Goal: Information Seeking & Learning: Learn about a topic

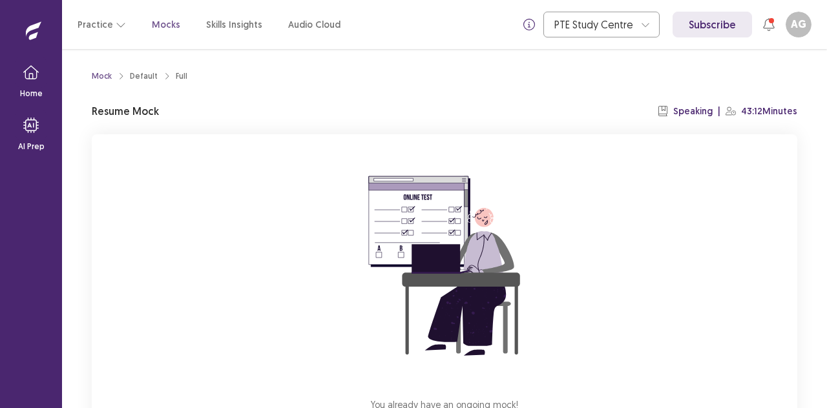
click at [663, 239] on div "You already have an ongoing mock! You can either resume that or click reset to …" at bounding box center [445, 306] width 706 height 345
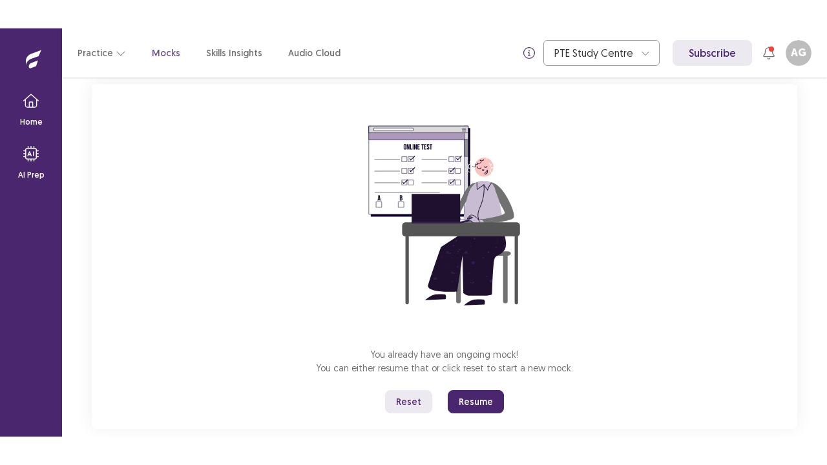
scroll to position [76, 0]
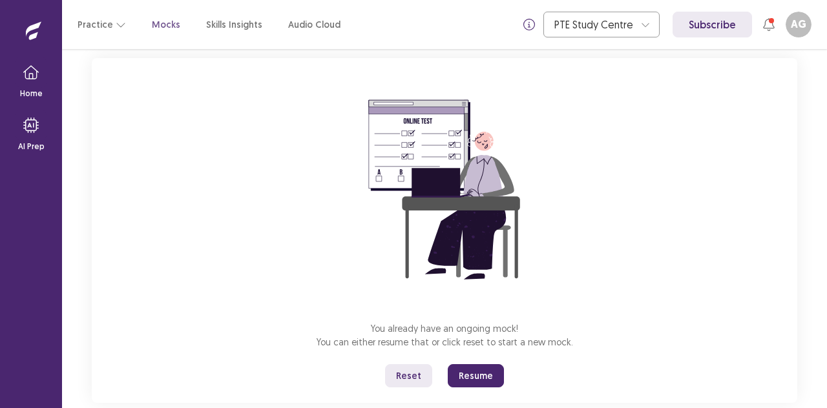
click at [414, 376] on button "Reset" at bounding box center [408, 376] width 47 height 23
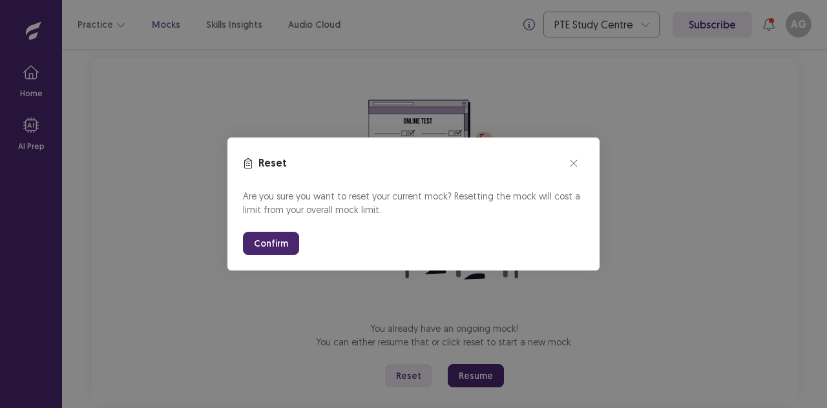
click at [248, 242] on button "Confirm" at bounding box center [271, 243] width 56 height 23
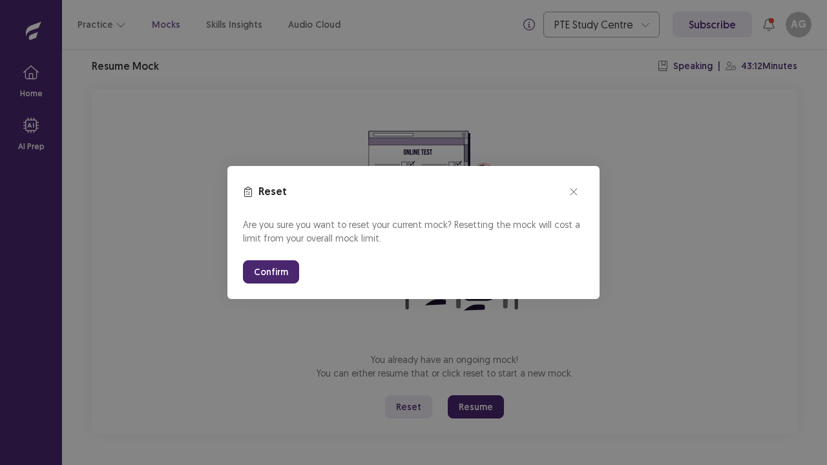
scroll to position [45, 0]
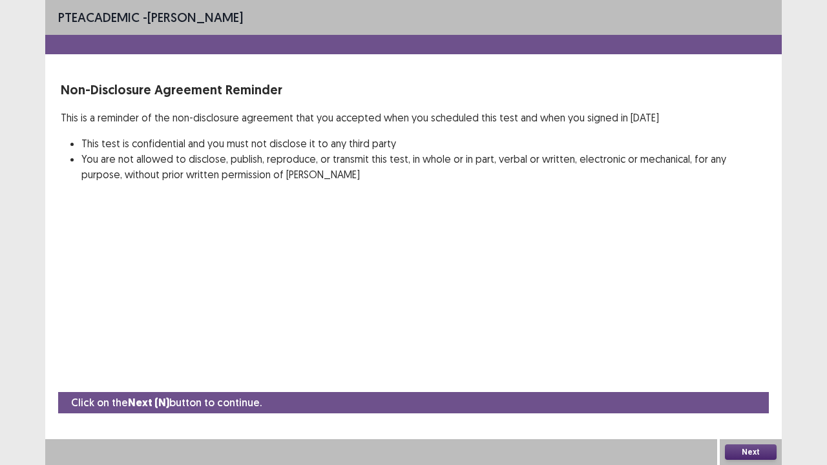
click at [758, 408] on button "Next" at bounding box center [751, 453] width 52 height 16
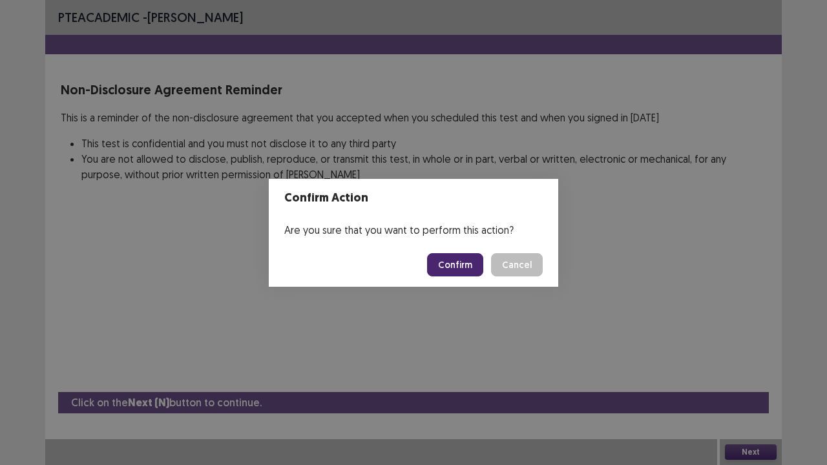
click at [464, 264] on button "Confirm" at bounding box center [455, 264] width 56 height 23
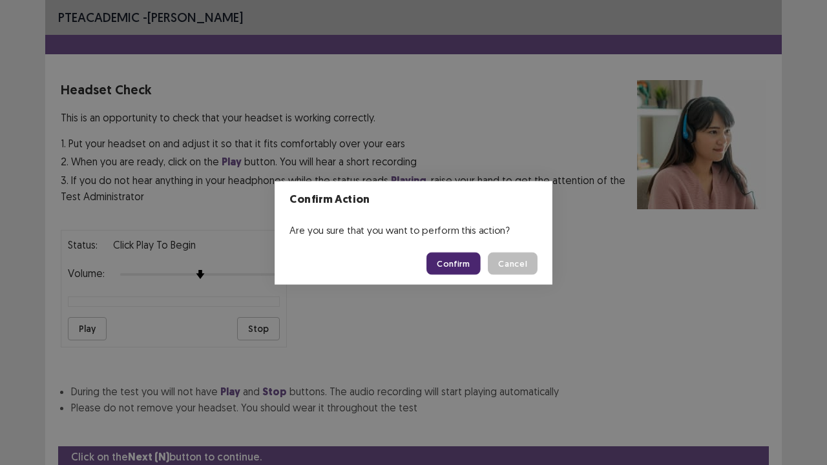
scroll to position [48, 0]
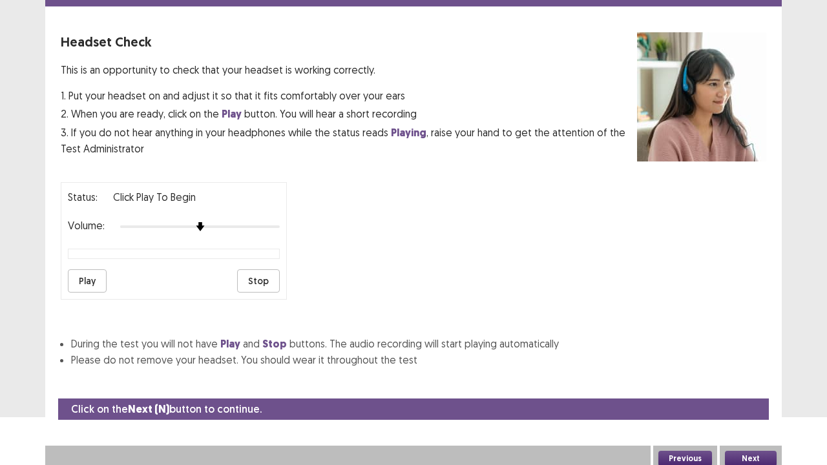
click at [739, 408] on button "Next" at bounding box center [751, 459] width 52 height 16
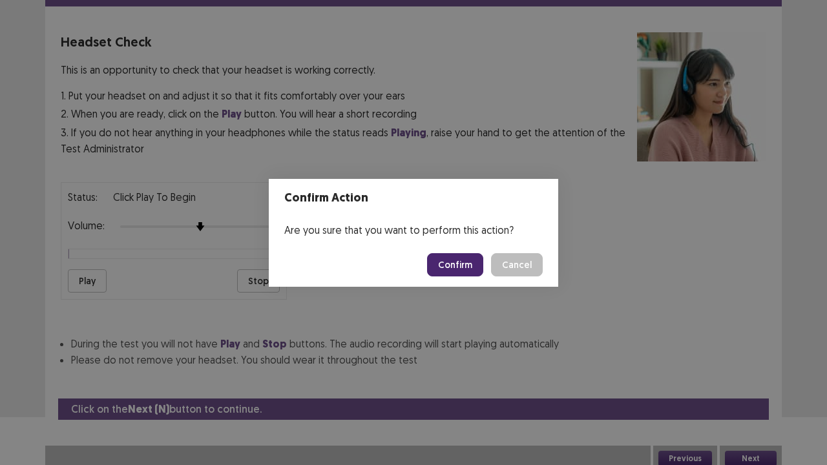
click at [469, 265] on button "Confirm" at bounding box center [455, 264] width 56 height 23
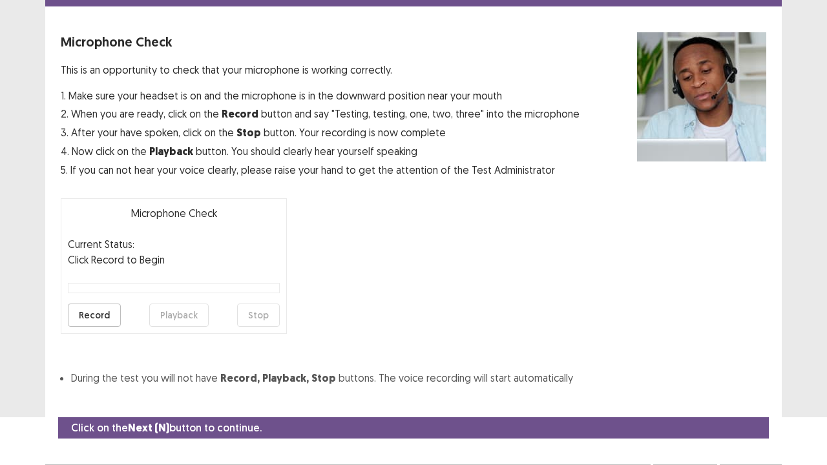
scroll to position [71, 0]
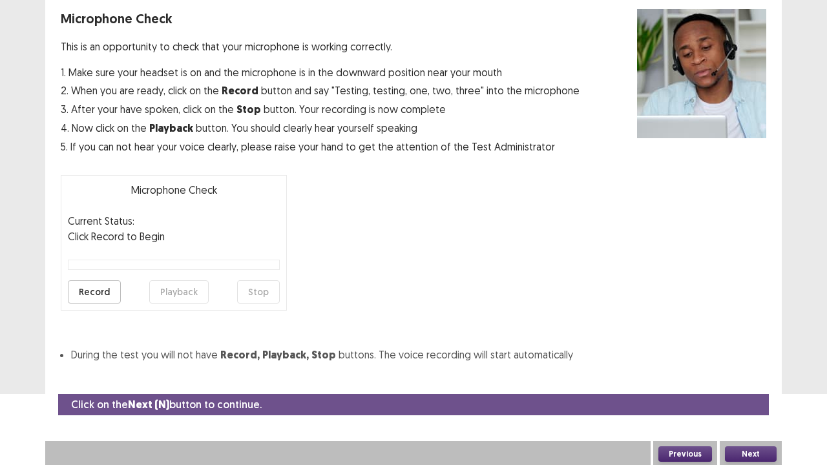
click at [744, 408] on button "Next" at bounding box center [751, 455] width 52 height 16
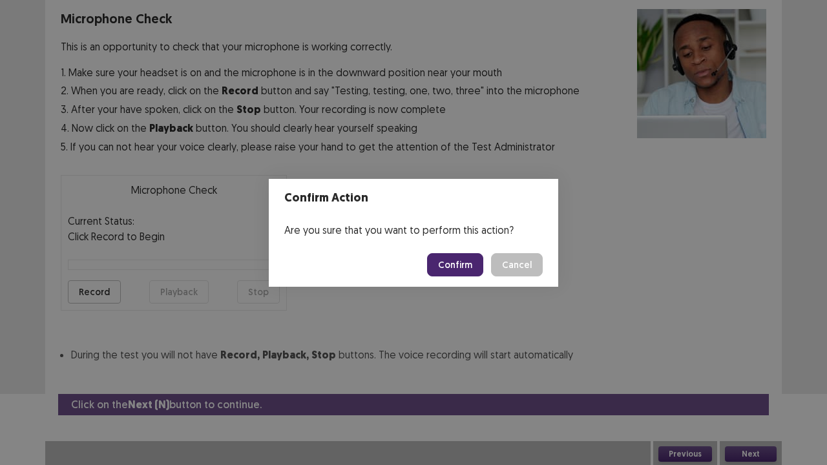
click at [444, 269] on button "Confirm" at bounding box center [455, 264] width 56 height 23
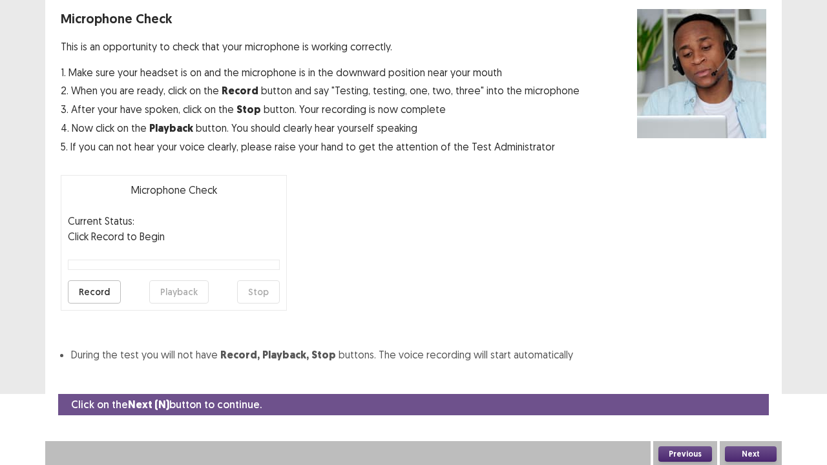
scroll to position [35, 0]
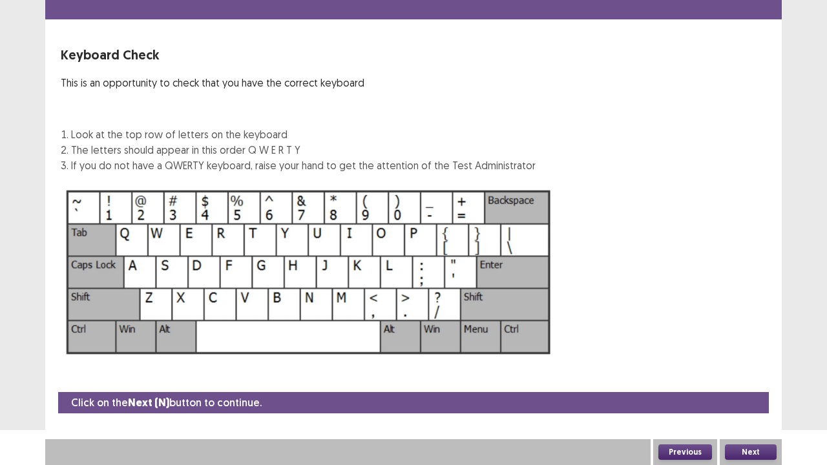
click at [745, 408] on button "Next" at bounding box center [751, 453] width 52 height 16
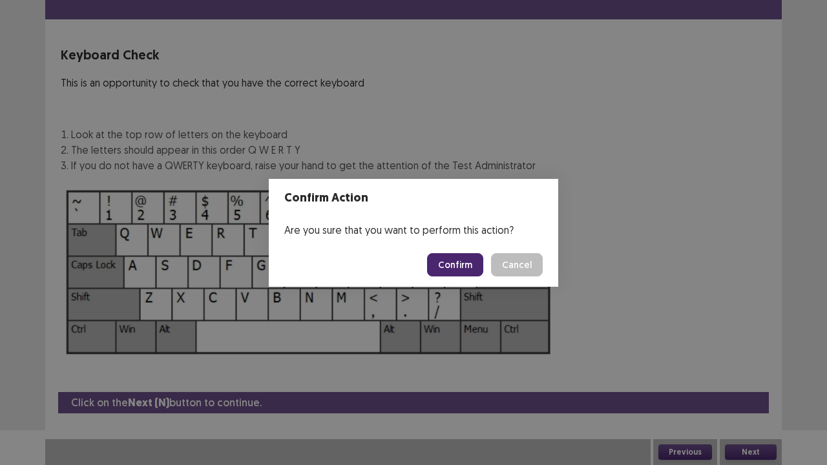
click at [461, 254] on button "Confirm" at bounding box center [455, 264] width 56 height 23
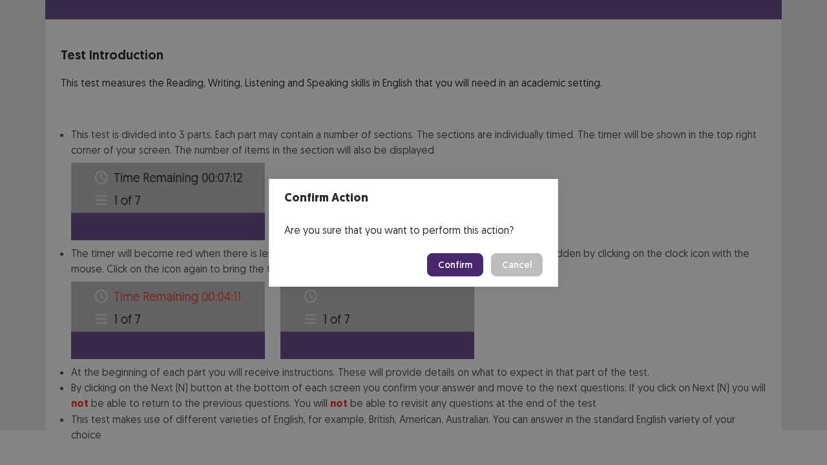
scroll to position [100, 0]
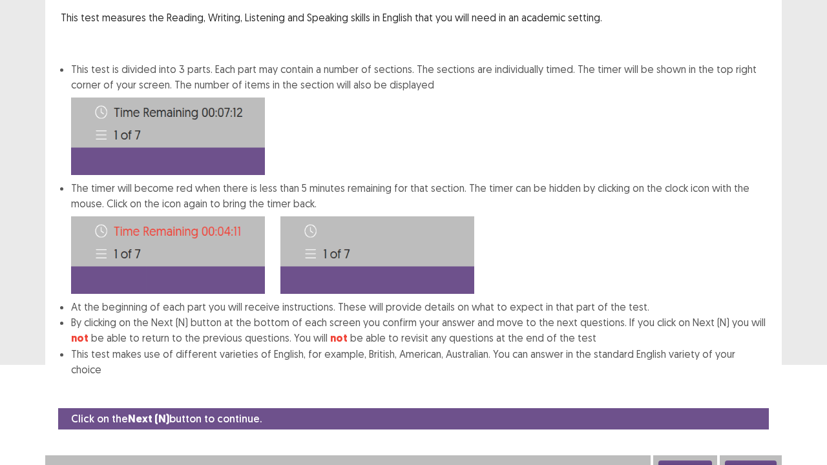
click at [754, 408] on button "Next" at bounding box center [751, 469] width 52 height 16
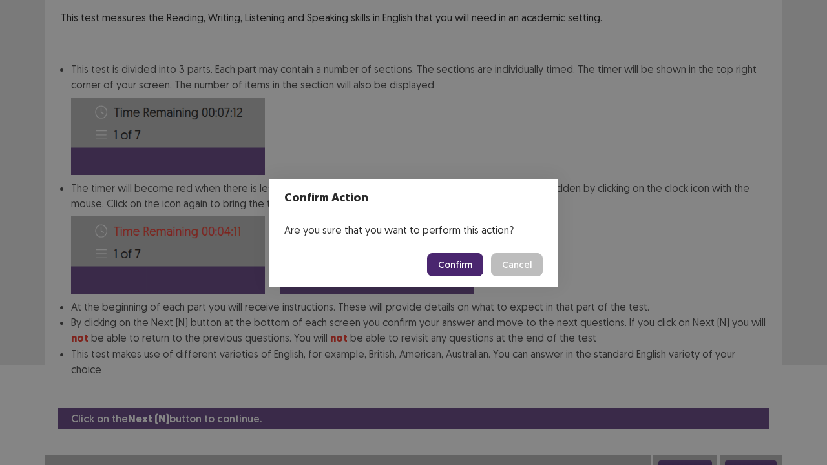
click at [461, 262] on button "Confirm" at bounding box center [455, 264] width 56 height 23
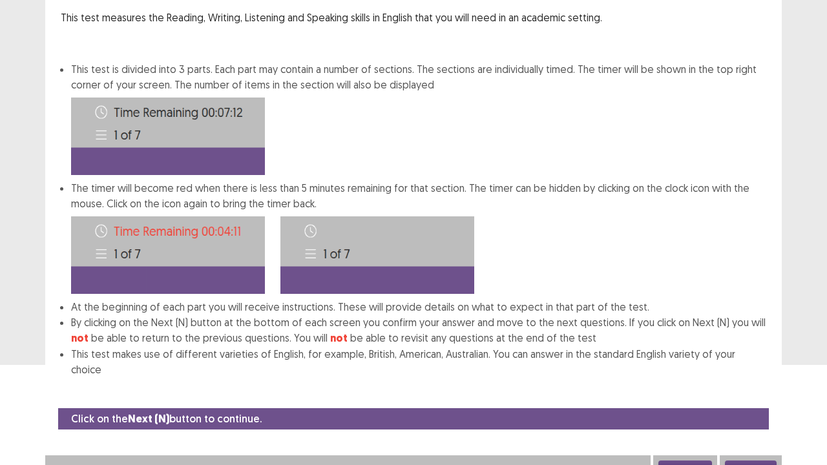
scroll to position [0, 0]
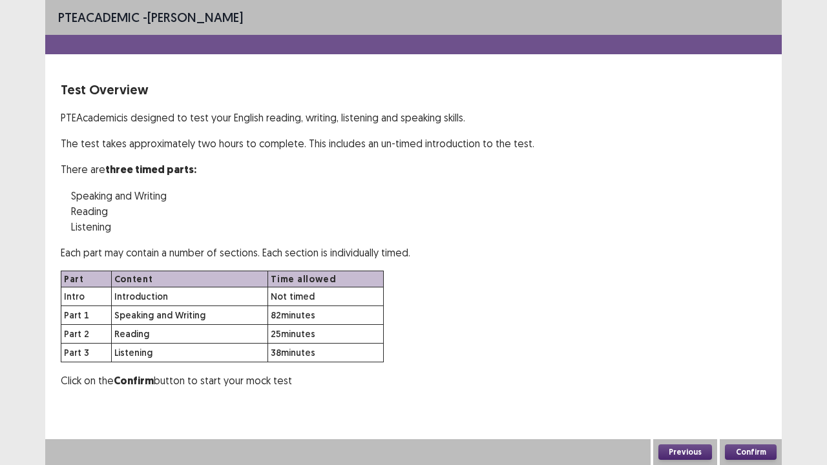
click at [763, 408] on button "Confirm" at bounding box center [751, 453] width 52 height 16
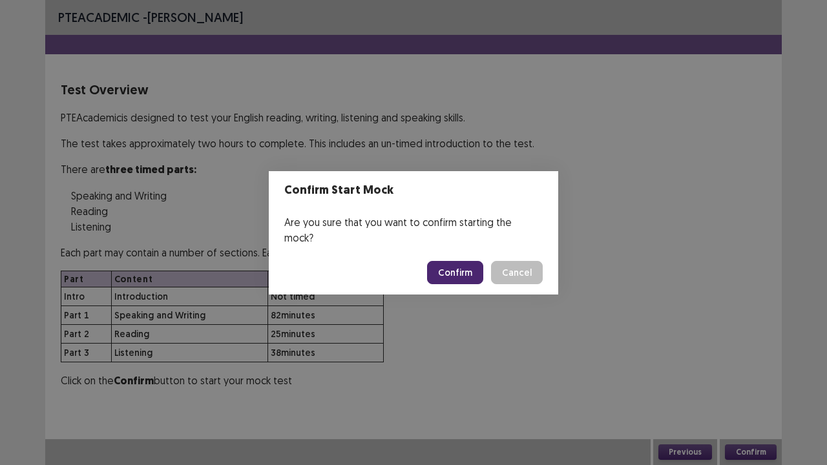
click at [468, 264] on button "Confirm" at bounding box center [455, 272] width 56 height 23
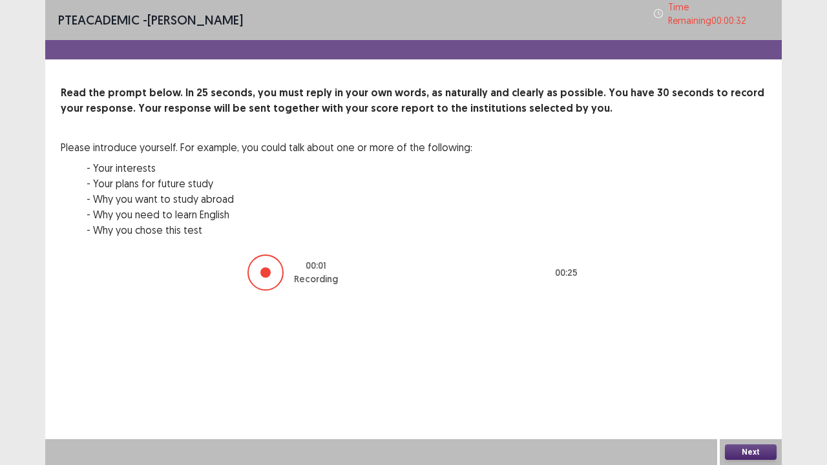
click at [748, 408] on button "Next" at bounding box center [751, 453] width 52 height 16
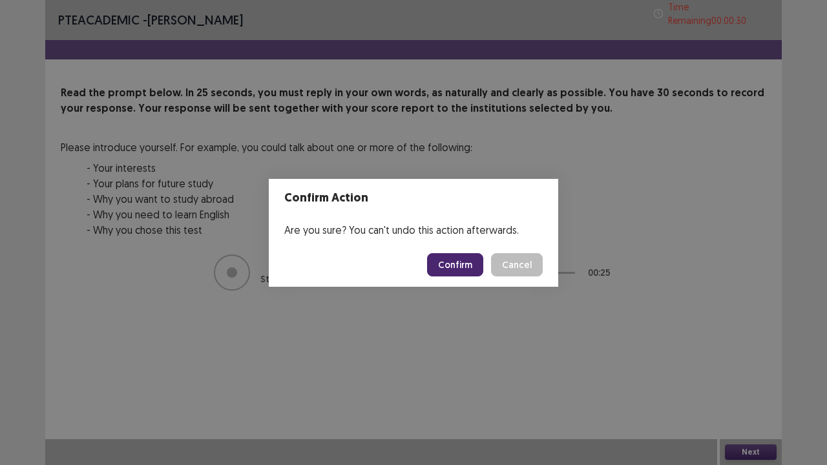
click at [459, 273] on button "Confirm" at bounding box center [455, 264] width 56 height 23
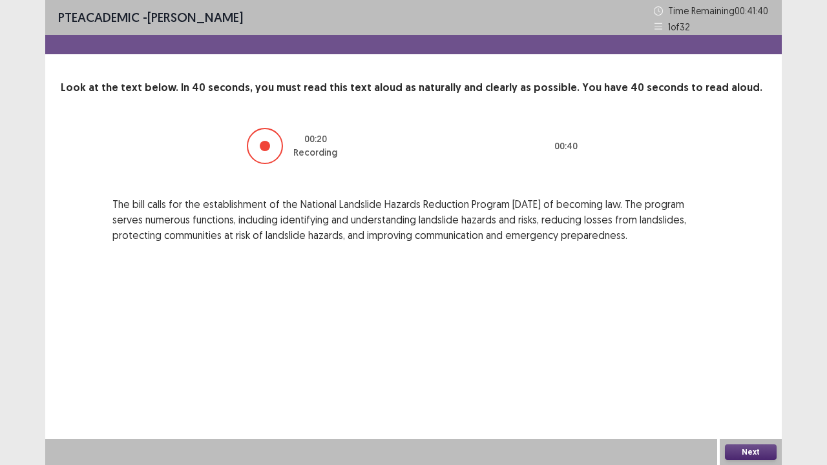
click at [739, 408] on button "Next" at bounding box center [751, 453] width 52 height 16
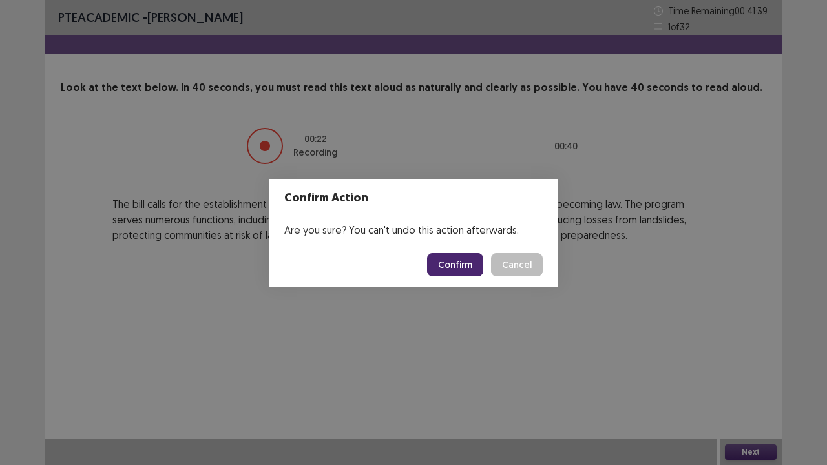
click at [451, 262] on button "Confirm" at bounding box center [455, 264] width 56 height 23
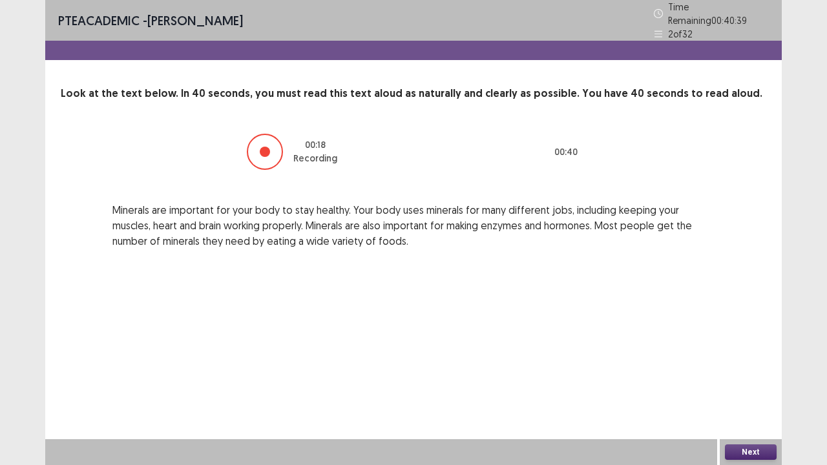
click at [741, 408] on button "Next" at bounding box center [751, 453] width 52 height 16
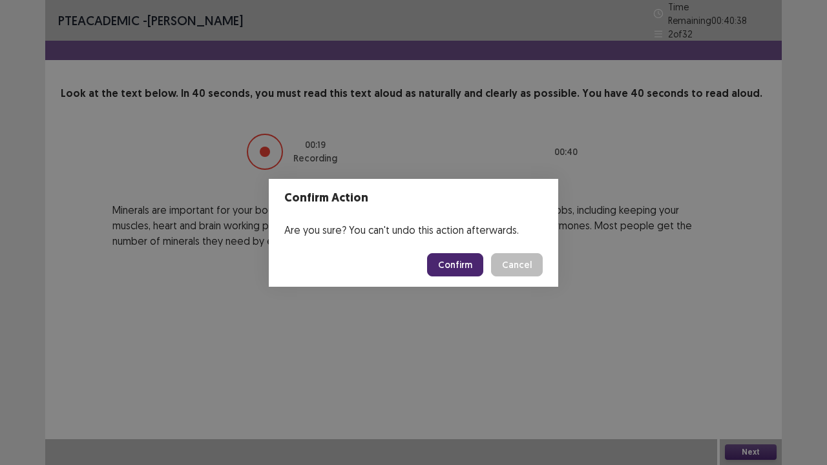
click at [461, 257] on button "Confirm" at bounding box center [455, 264] width 56 height 23
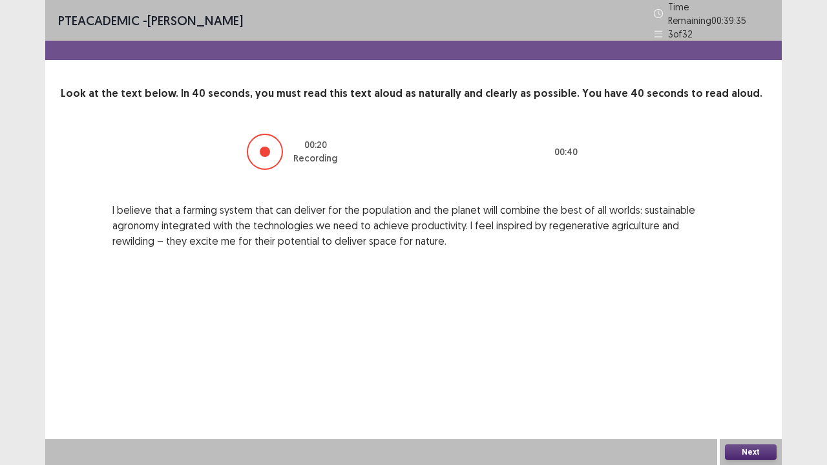
click at [741, 408] on button "Next" at bounding box center [751, 453] width 52 height 16
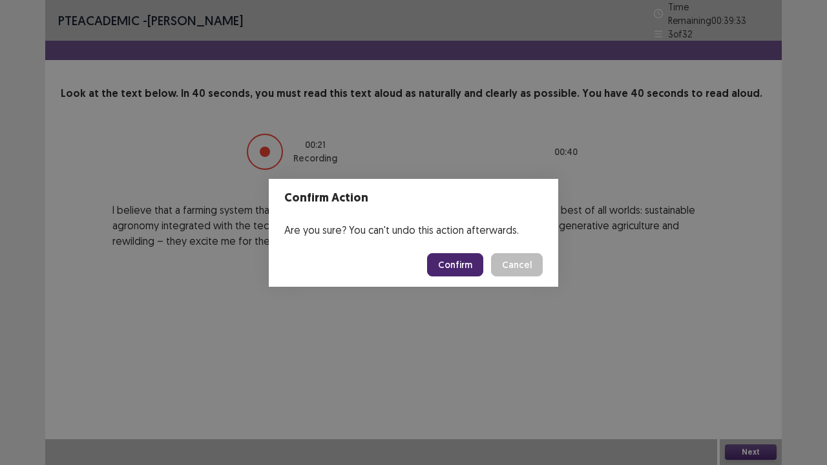
click at [460, 262] on button "Confirm" at bounding box center [455, 264] width 56 height 23
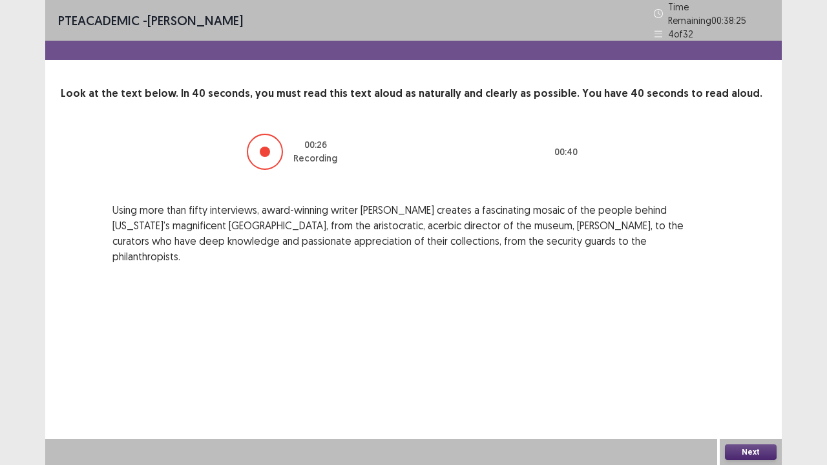
click at [751, 408] on button "Next" at bounding box center [751, 453] width 52 height 16
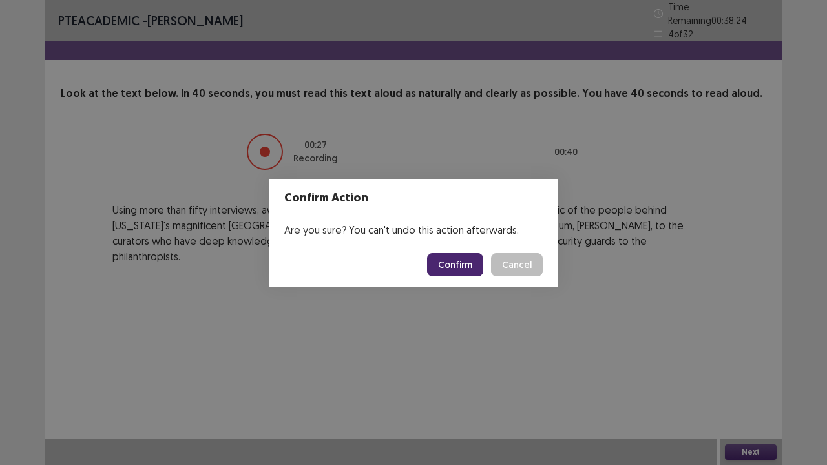
click at [475, 261] on button "Confirm" at bounding box center [455, 264] width 56 height 23
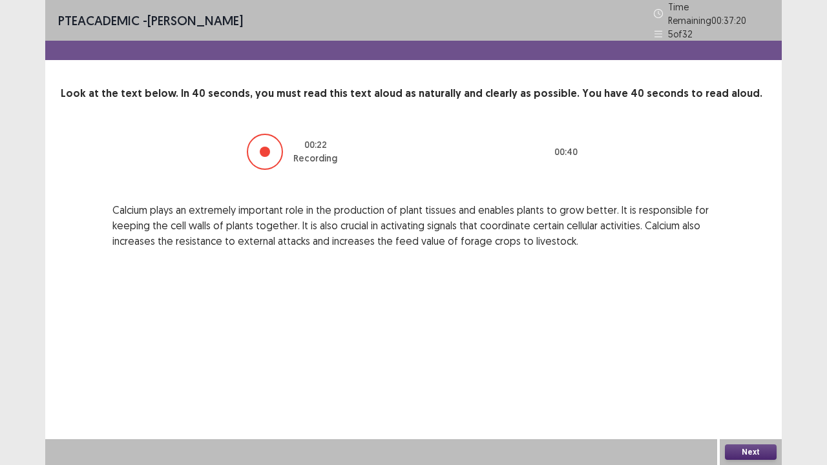
click at [746, 408] on button "Next" at bounding box center [751, 453] width 52 height 16
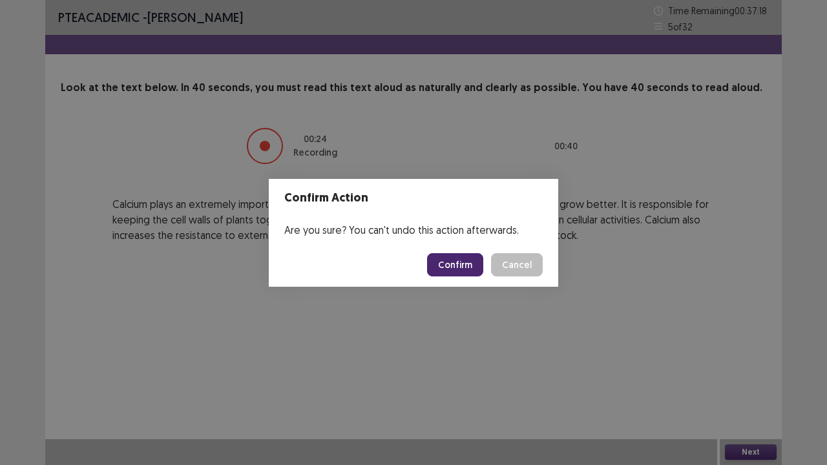
click at [454, 262] on button "Confirm" at bounding box center [455, 264] width 56 height 23
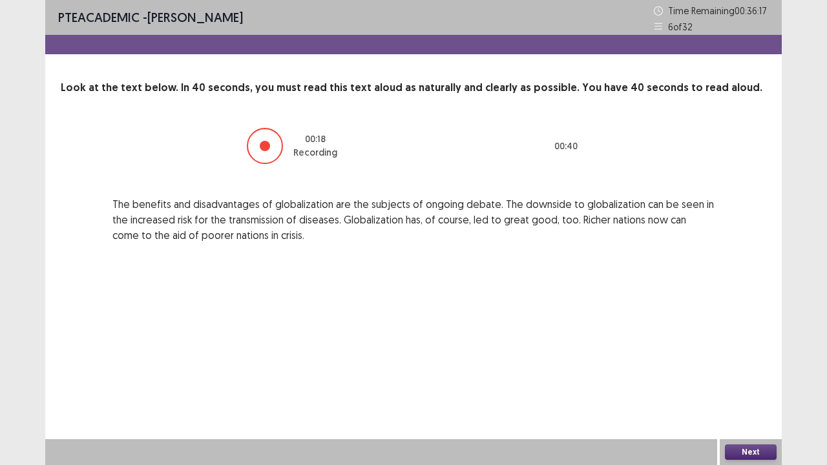
click at [743, 408] on button "Next" at bounding box center [751, 453] width 52 height 16
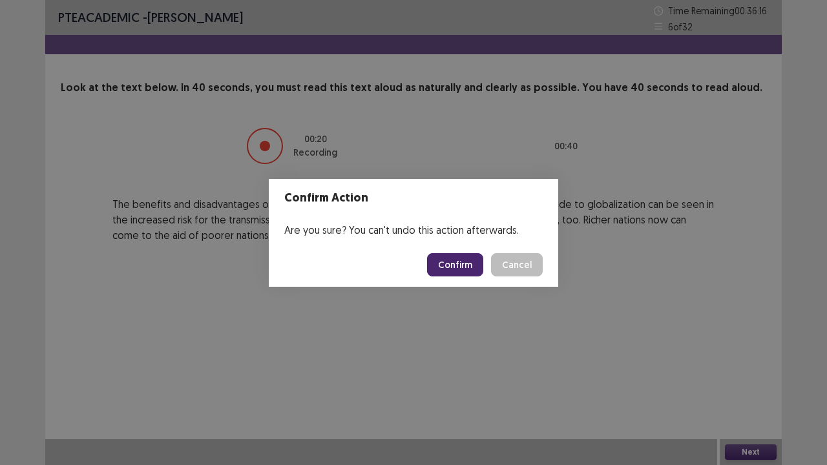
click at [449, 268] on button "Confirm" at bounding box center [455, 264] width 56 height 23
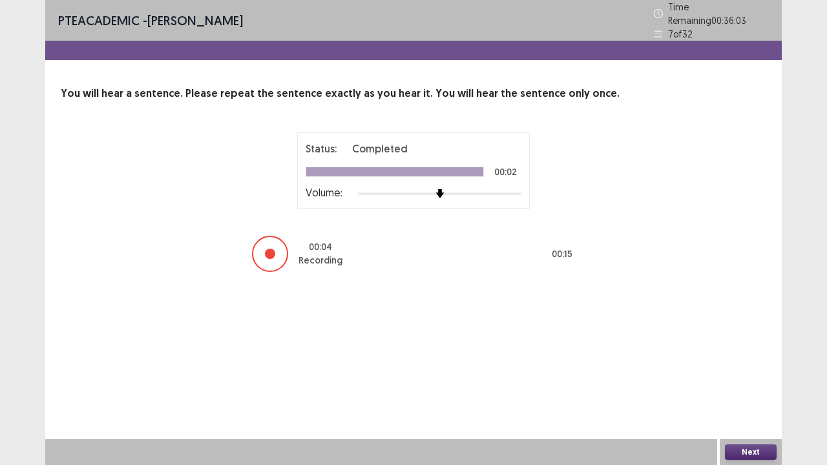
click at [761, 408] on button "Next" at bounding box center [751, 453] width 52 height 16
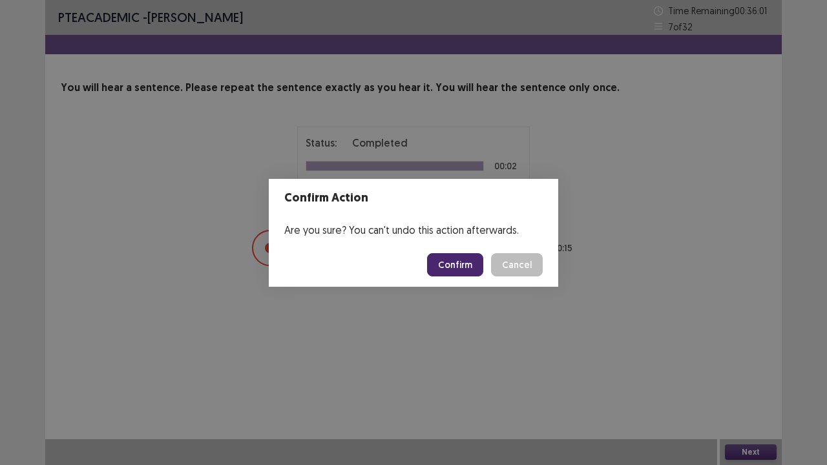
click at [455, 271] on button "Confirm" at bounding box center [455, 264] width 56 height 23
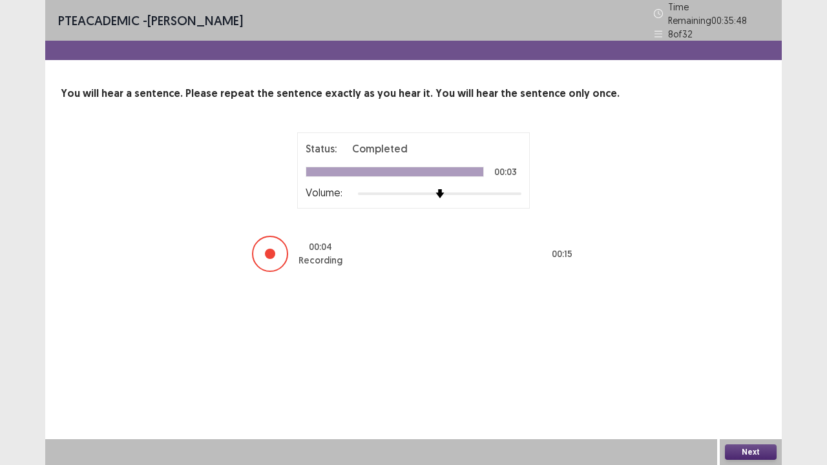
click at [745, 408] on button "Next" at bounding box center [751, 453] width 52 height 16
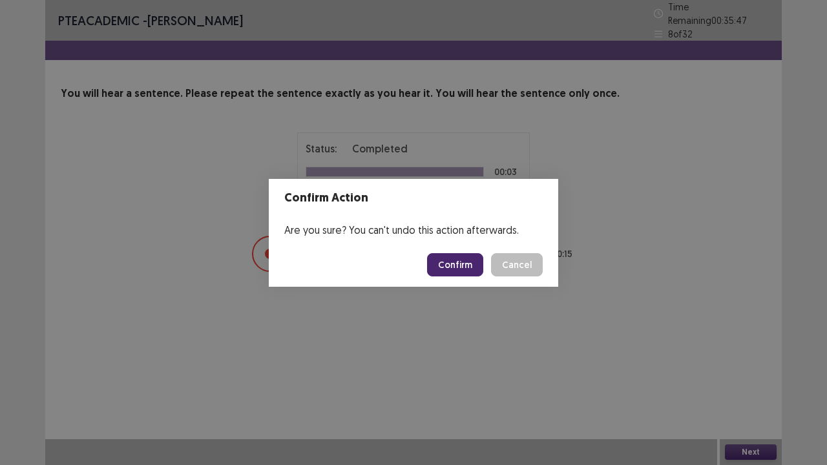
click at [463, 257] on button "Confirm" at bounding box center [455, 264] width 56 height 23
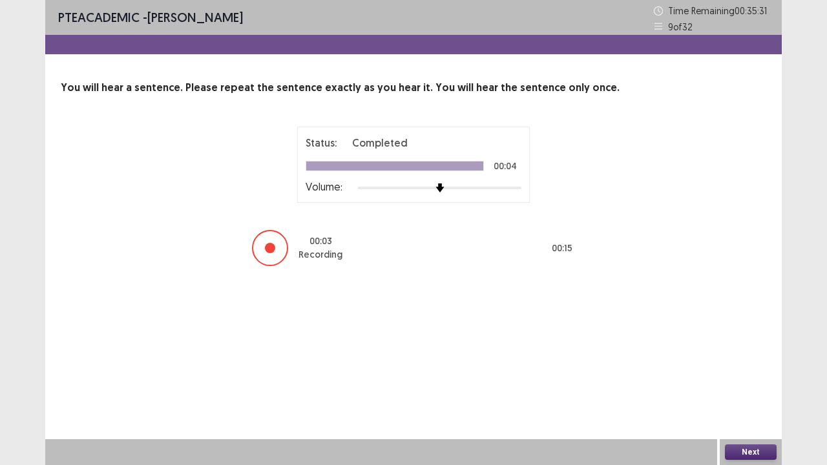
click at [751, 408] on button "Next" at bounding box center [751, 453] width 52 height 16
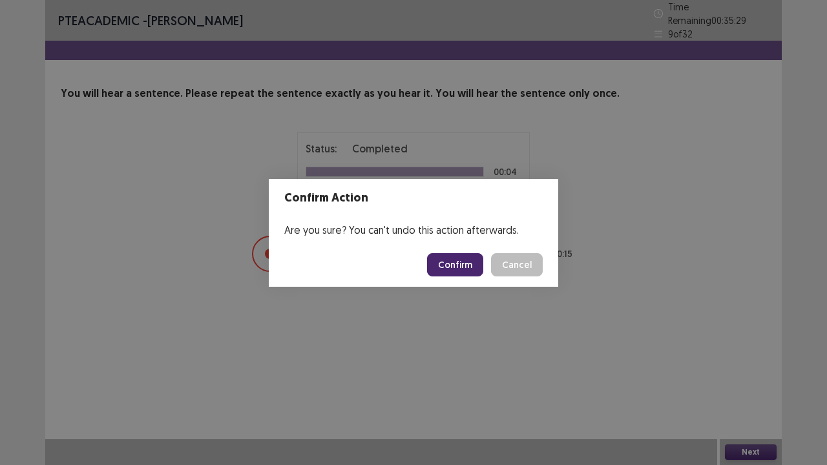
click at [449, 268] on button "Confirm" at bounding box center [455, 264] width 56 height 23
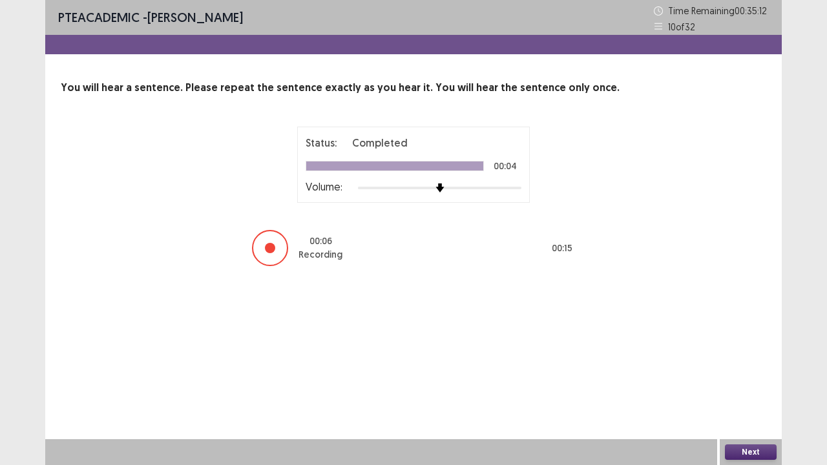
click at [738, 408] on button "Next" at bounding box center [751, 453] width 52 height 16
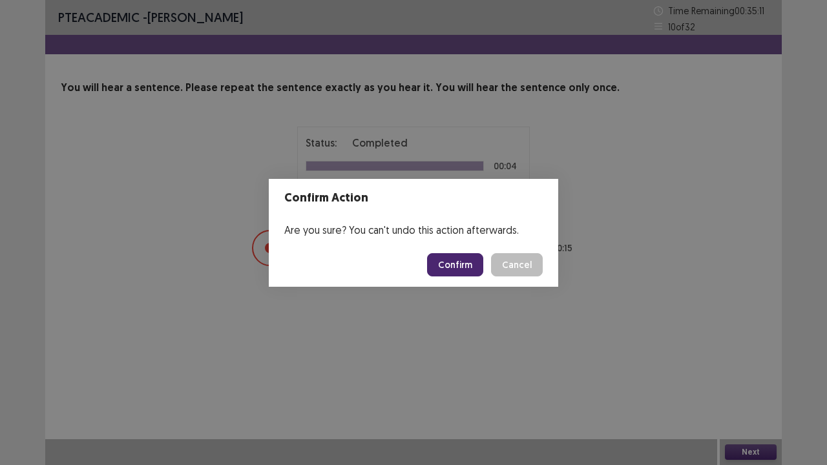
click at [462, 259] on button "Confirm" at bounding box center [455, 264] width 56 height 23
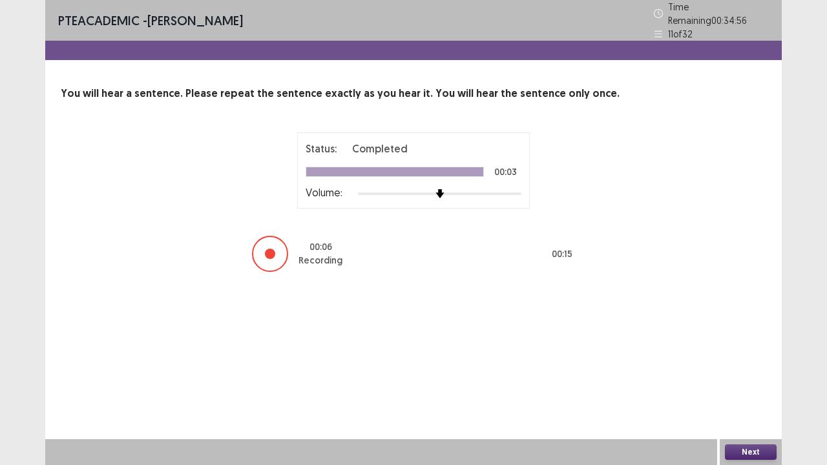
click at [750, 408] on button "Next" at bounding box center [751, 453] width 52 height 16
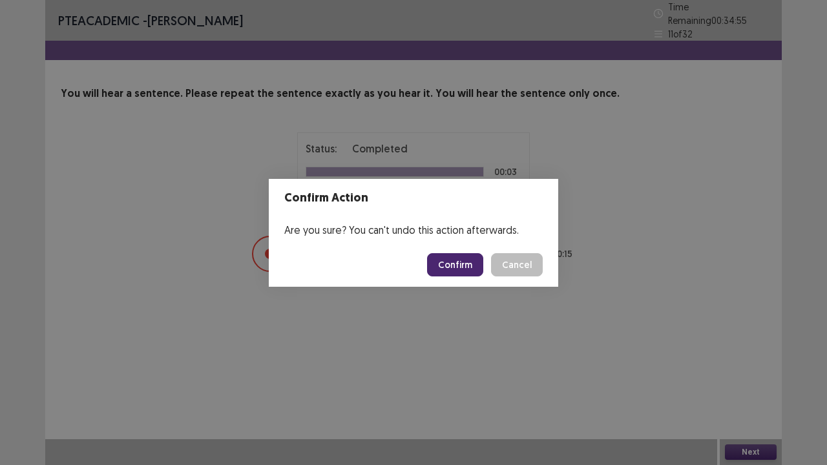
click at [472, 256] on button "Confirm" at bounding box center [455, 264] width 56 height 23
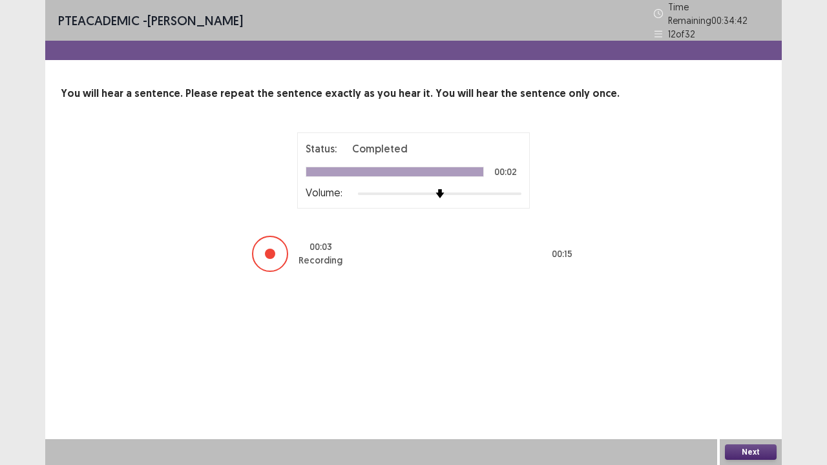
click at [740, 408] on button "Next" at bounding box center [751, 453] width 52 height 16
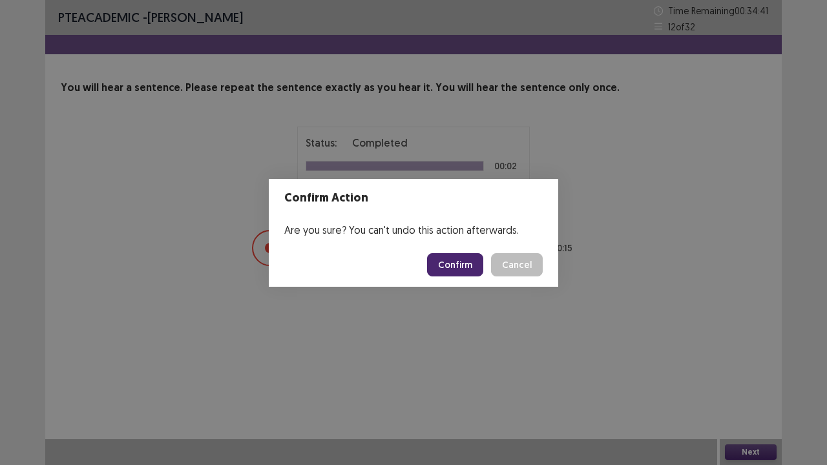
click at [461, 261] on button "Confirm" at bounding box center [455, 264] width 56 height 23
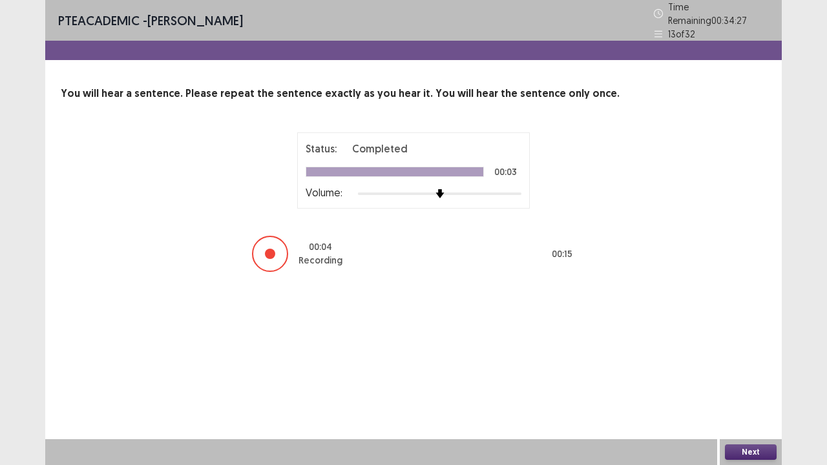
click at [747, 408] on button "Next" at bounding box center [751, 453] width 52 height 16
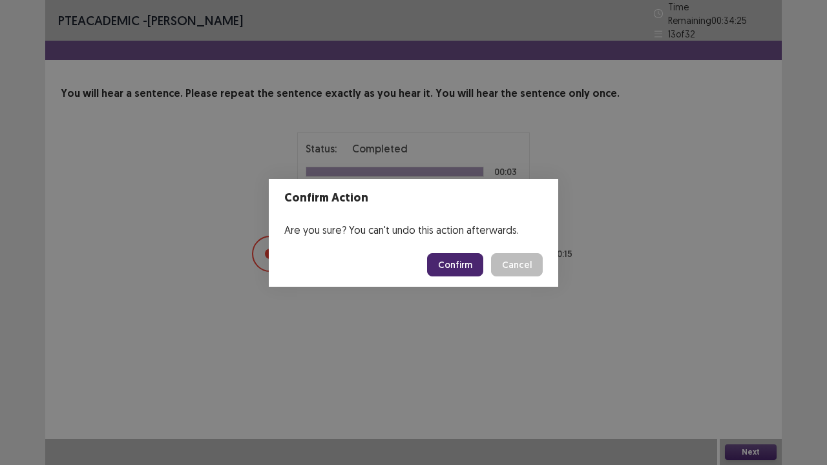
click at [467, 262] on button "Confirm" at bounding box center [455, 264] width 56 height 23
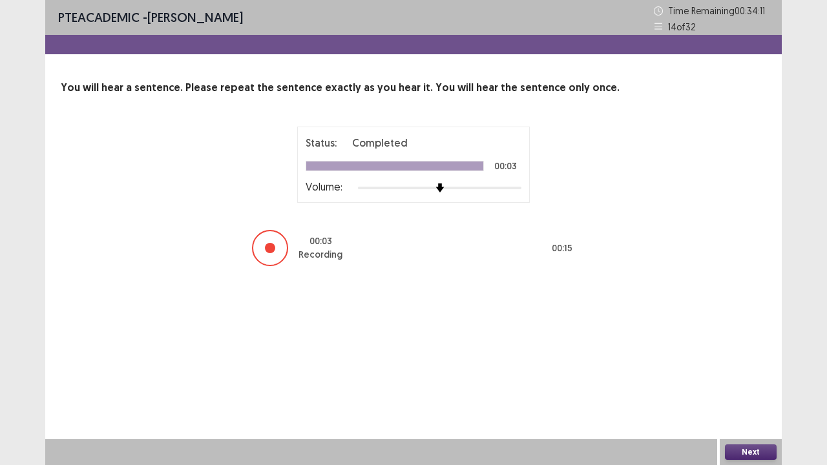
click at [755, 408] on button "Next" at bounding box center [751, 453] width 52 height 16
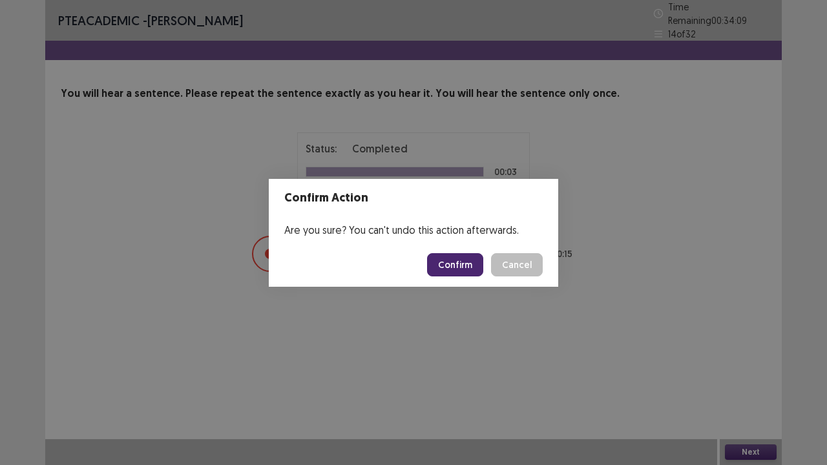
click at [470, 259] on button "Confirm" at bounding box center [455, 264] width 56 height 23
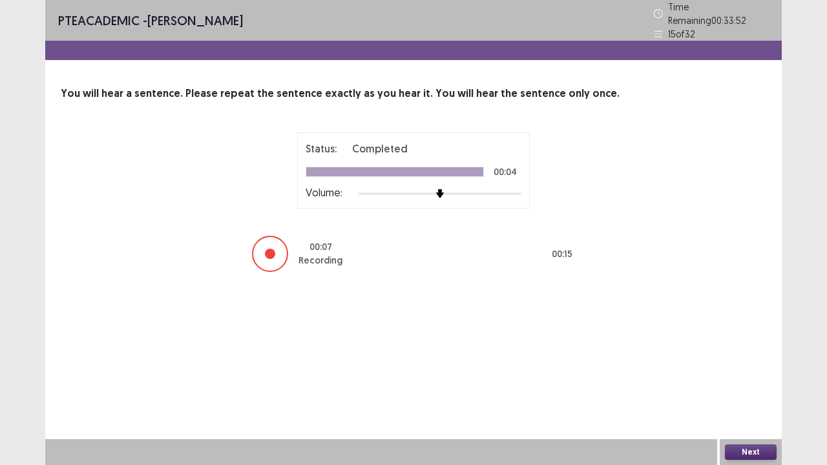
click at [745, 408] on button "Next" at bounding box center [751, 453] width 52 height 16
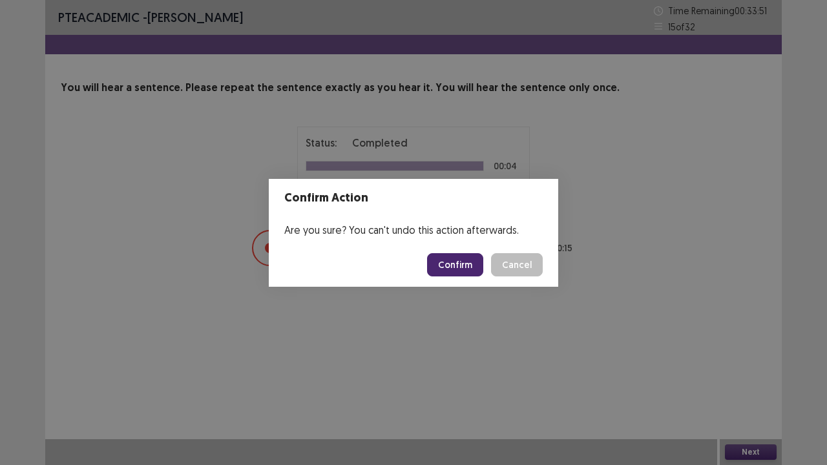
click at [446, 264] on button "Confirm" at bounding box center [455, 264] width 56 height 23
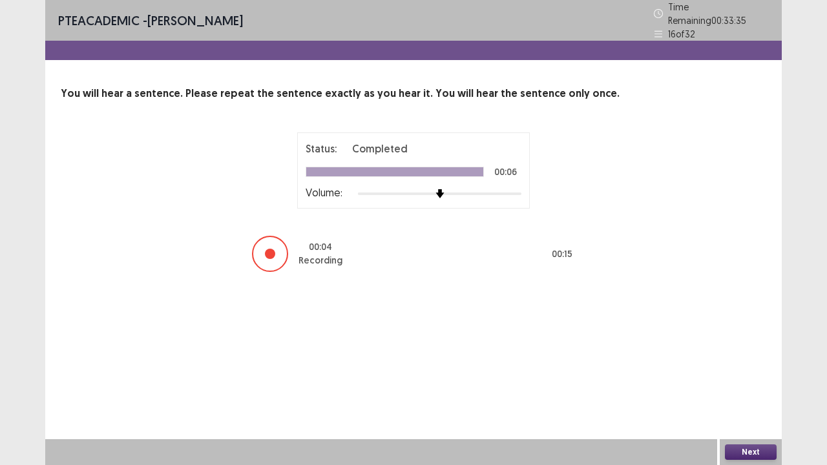
click at [764, 408] on button "Next" at bounding box center [751, 453] width 52 height 16
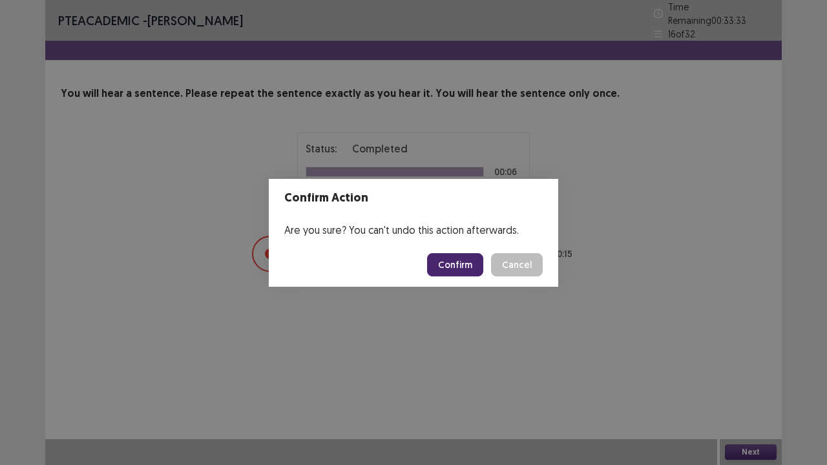
click at [451, 259] on button "Confirm" at bounding box center [455, 264] width 56 height 23
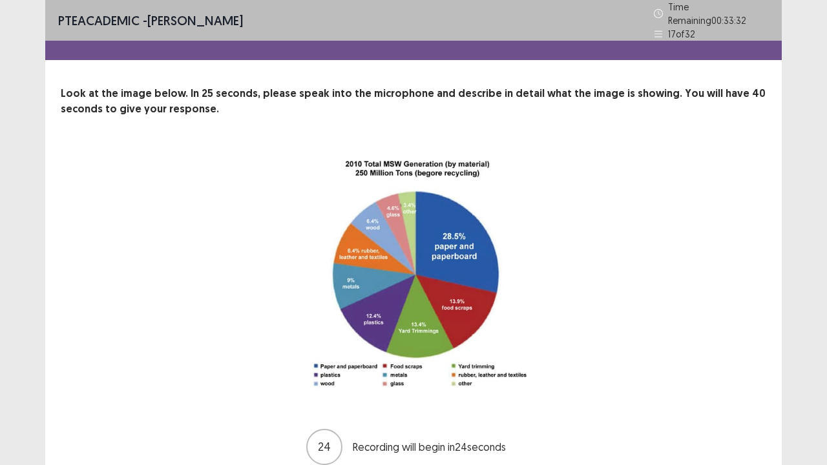
click at [592, 266] on div "24 Recording will begin in 24 seconds" at bounding box center [413, 307] width 602 height 319
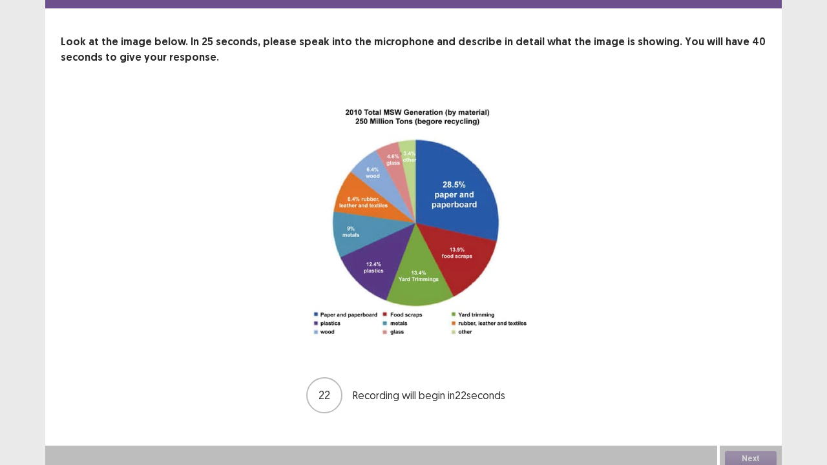
scroll to position [52, 0]
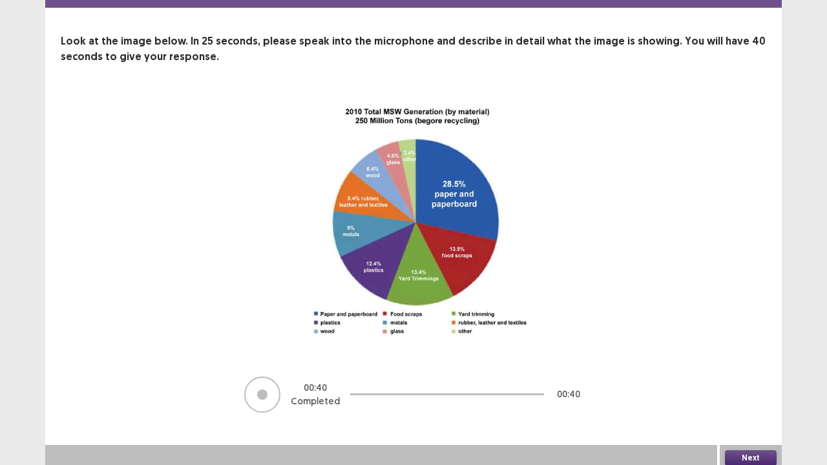
click at [745, 408] on button "Next" at bounding box center [751, 459] width 52 height 16
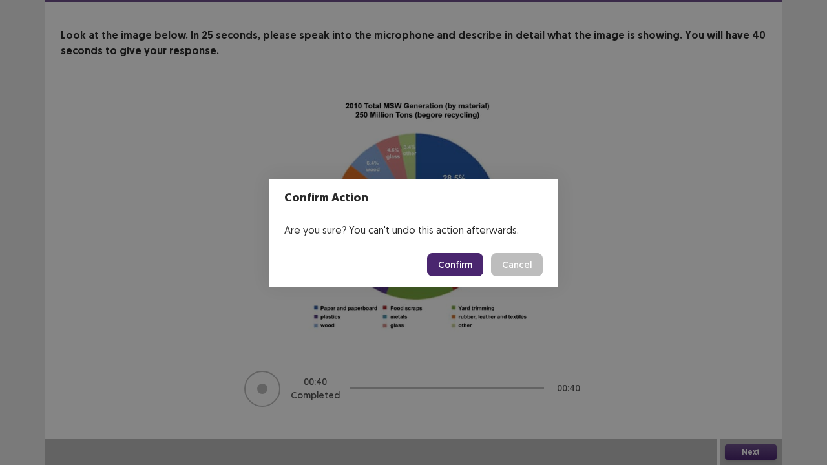
click at [442, 265] on button "Confirm" at bounding box center [455, 264] width 56 height 23
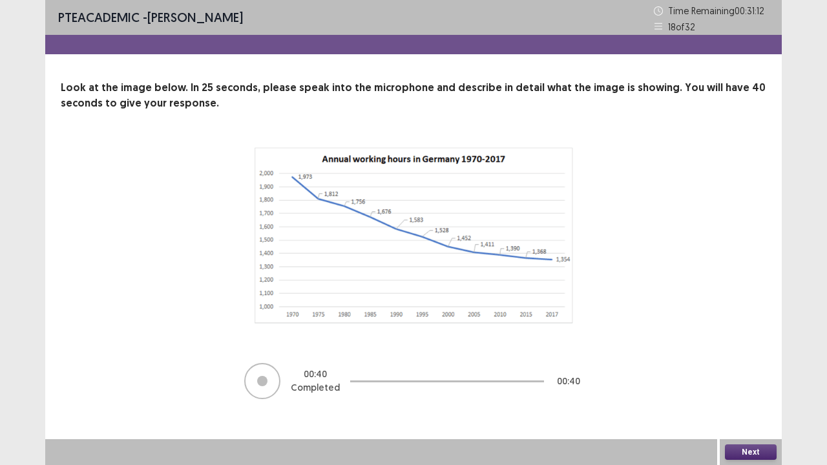
click at [741, 408] on button "Next" at bounding box center [751, 453] width 52 height 16
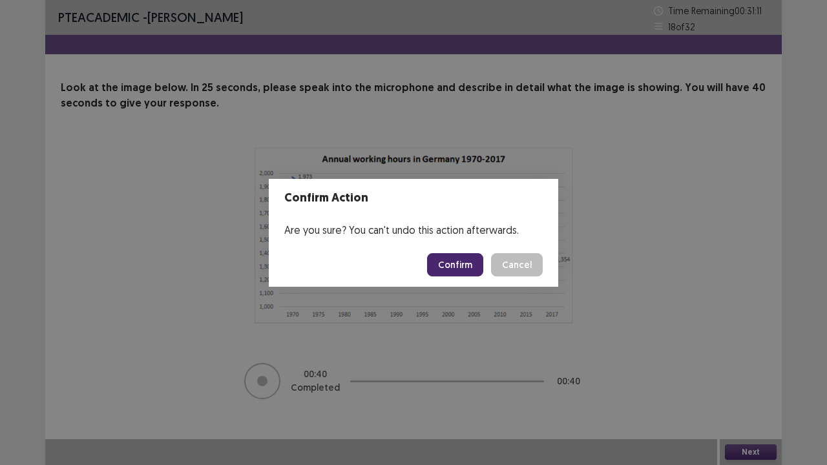
click at [471, 260] on button "Confirm" at bounding box center [455, 264] width 56 height 23
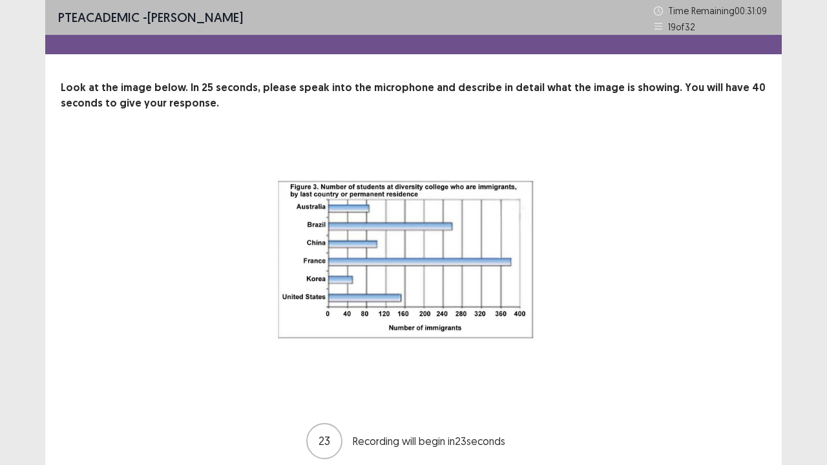
click at [560, 368] on img at bounding box center [413, 269] width 323 height 254
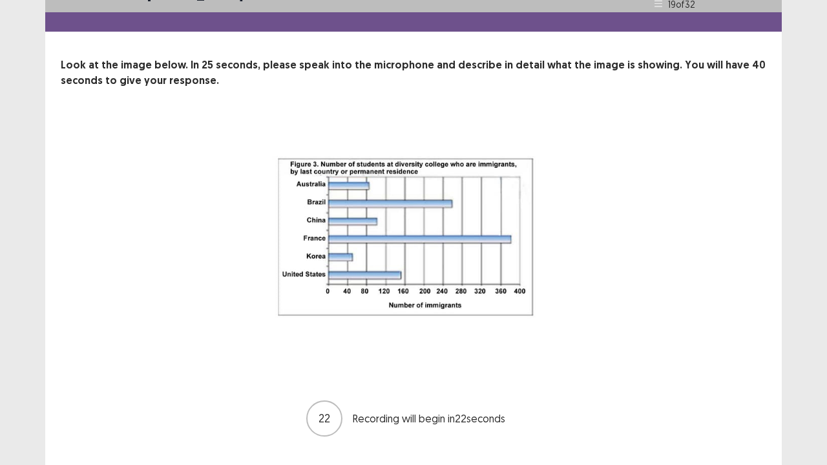
scroll to position [26, 0]
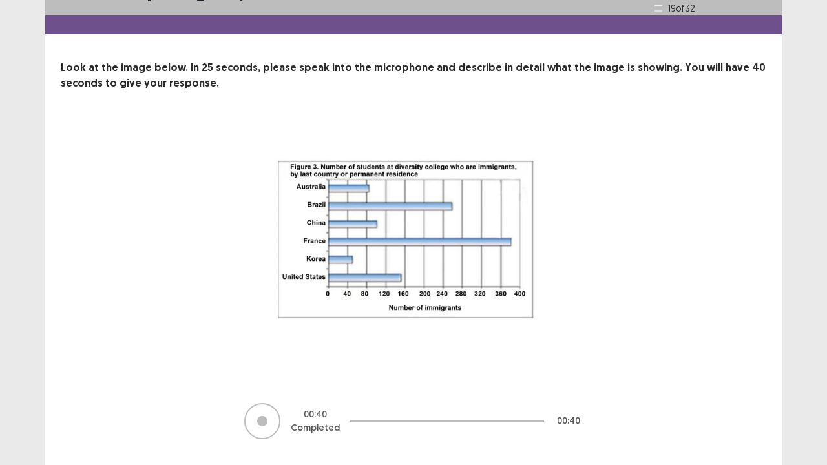
click at [616, 408] on div "00 : 40 Completed 00 : 40" at bounding box center [413, 421] width 602 height 39
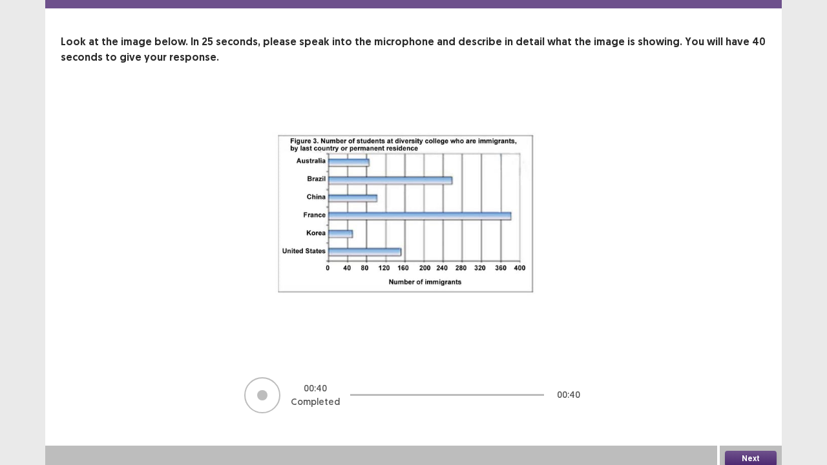
scroll to position [52, 0]
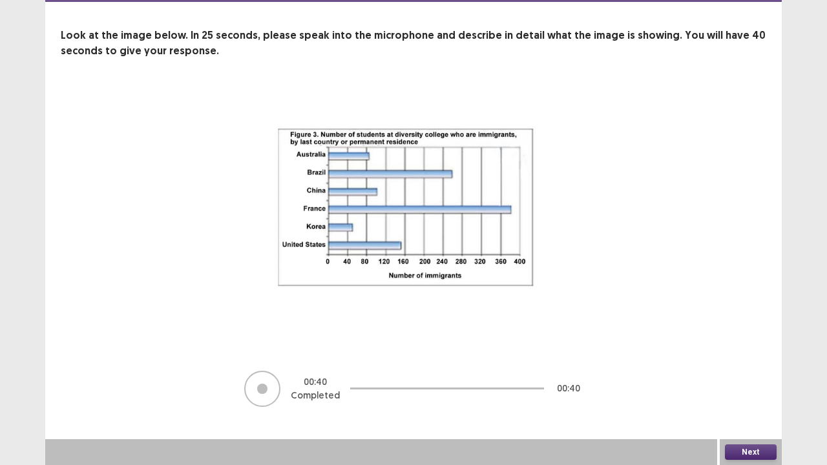
click at [749, 408] on button "Next" at bounding box center [751, 453] width 52 height 16
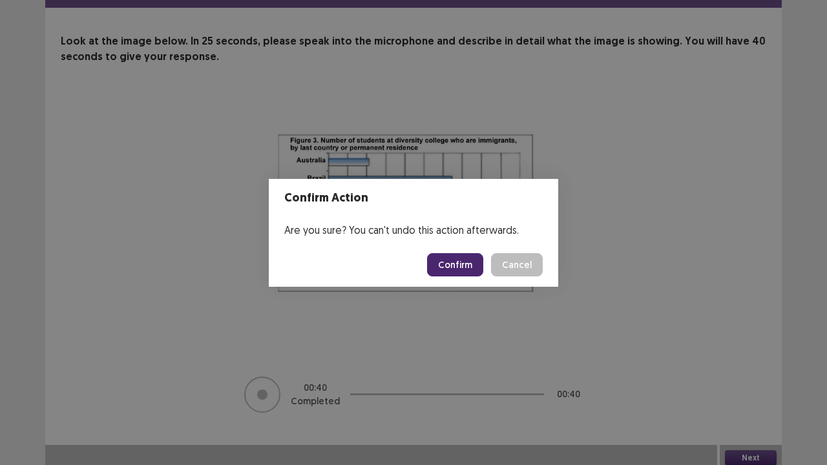
click at [467, 262] on button "Confirm" at bounding box center [455, 264] width 56 height 23
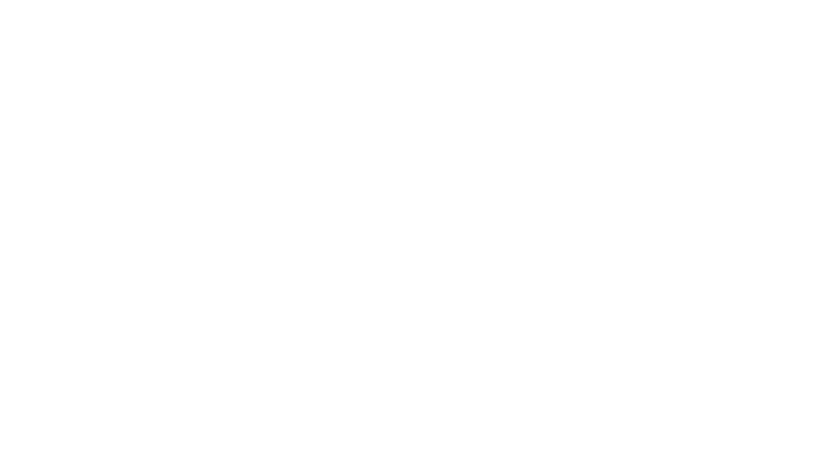
scroll to position [0, 0]
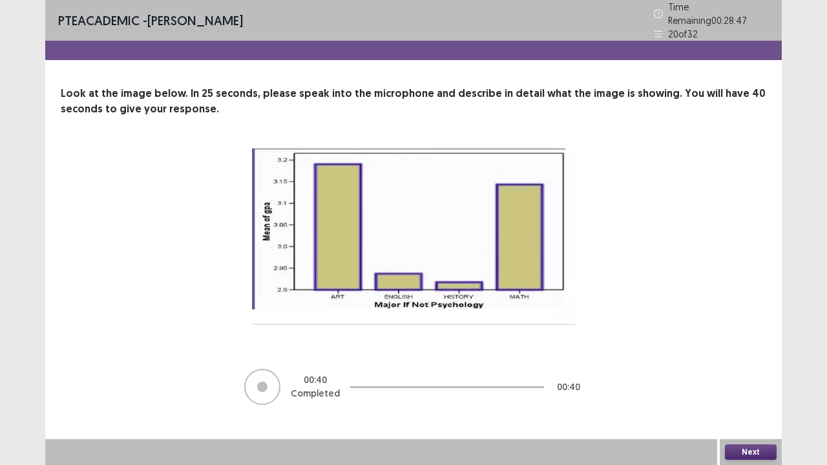
click at [746, 408] on button "Next" at bounding box center [751, 453] width 52 height 16
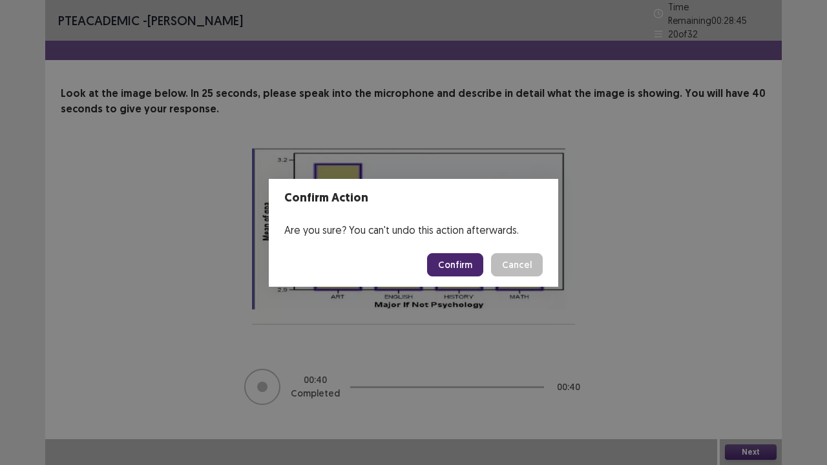
click at [471, 267] on button "Confirm" at bounding box center [455, 264] width 56 height 23
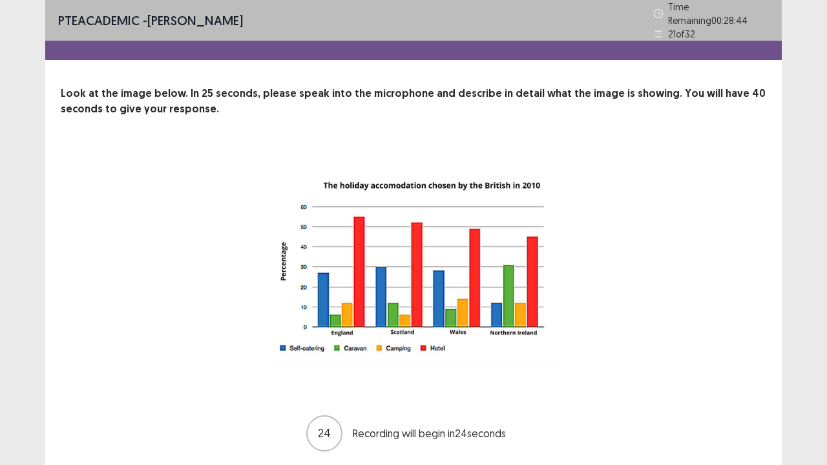
click at [449, 374] on img at bounding box center [413, 268] width 323 height 240
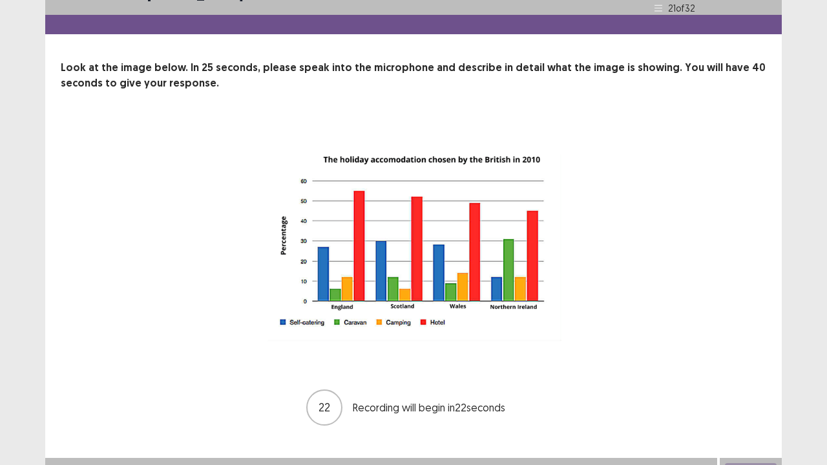
scroll to position [39, 0]
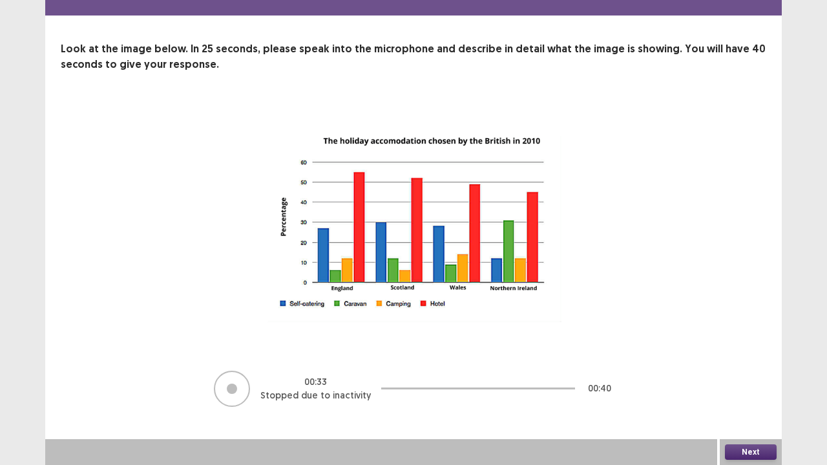
click at [736, 408] on button "Next" at bounding box center [751, 453] width 52 height 16
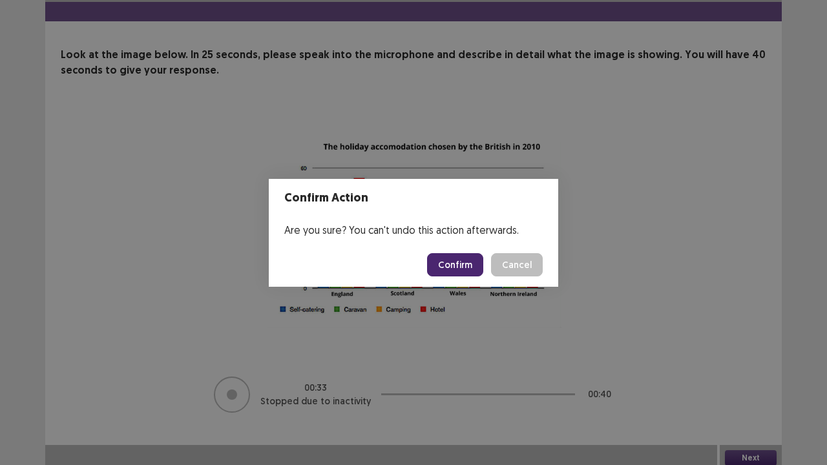
click at [458, 266] on button "Confirm" at bounding box center [455, 264] width 56 height 23
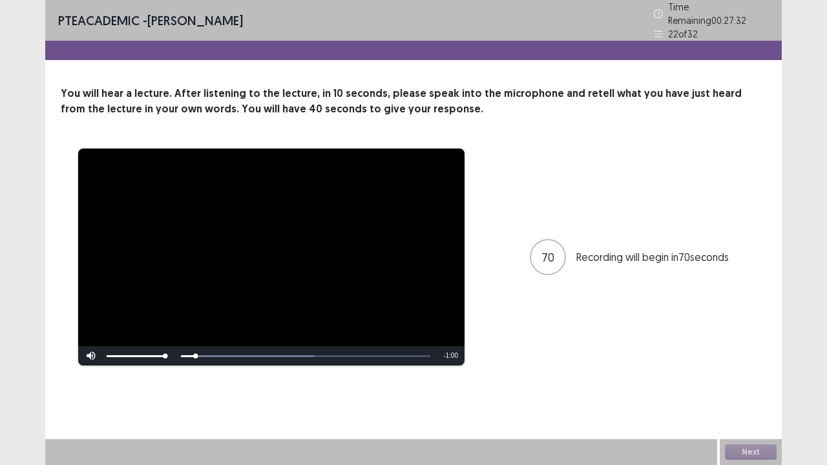
click at [573, 306] on div "**********" at bounding box center [414, 257] width 706 height 218
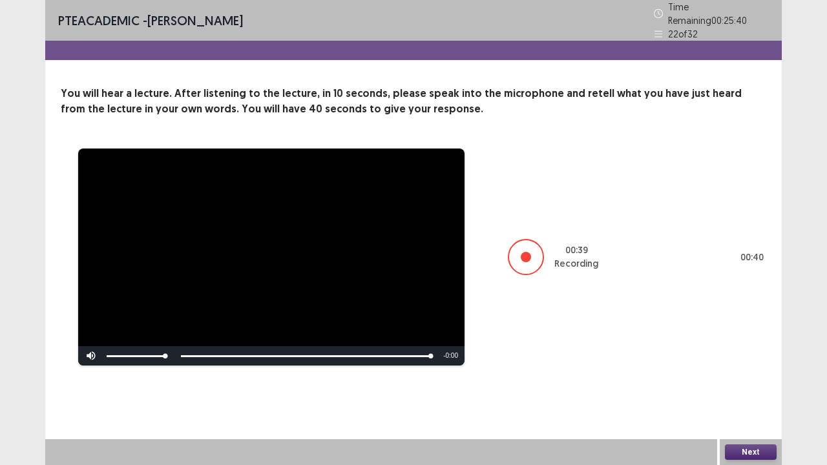
click at [745, 408] on button "Next" at bounding box center [751, 453] width 52 height 16
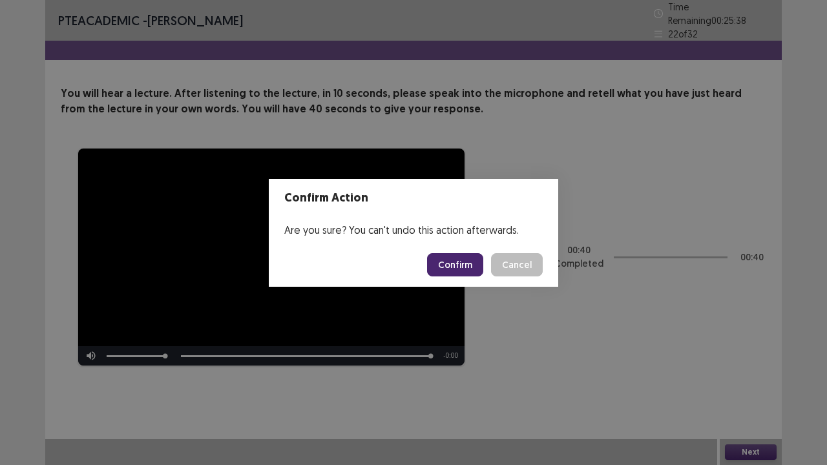
click at [448, 268] on button "Confirm" at bounding box center [455, 264] width 56 height 23
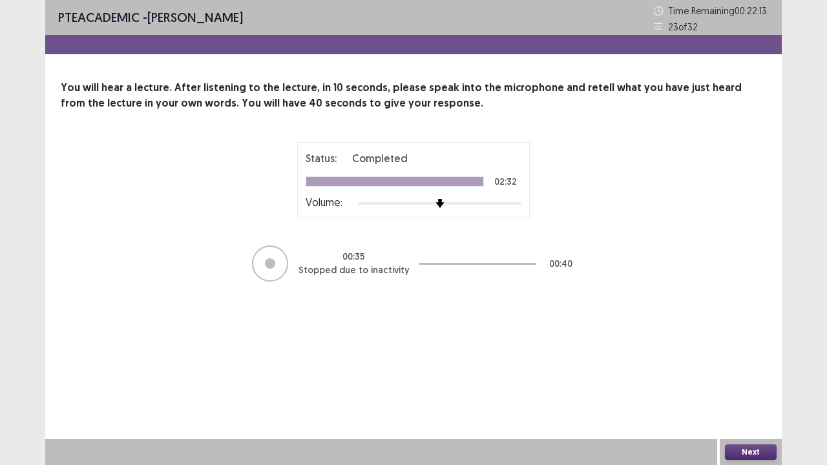
click at [740, 408] on button "Next" at bounding box center [751, 453] width 52 height 16
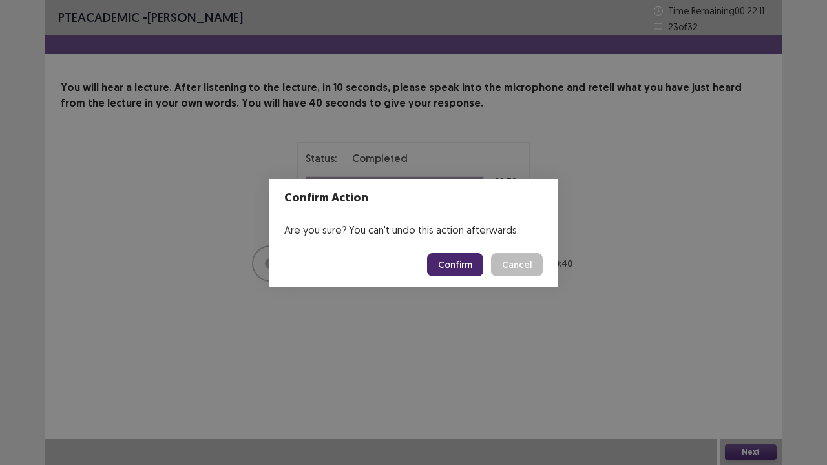
click at [444, 263] on button "Confirm" at bounding box center [455, 264] width 56 height 23
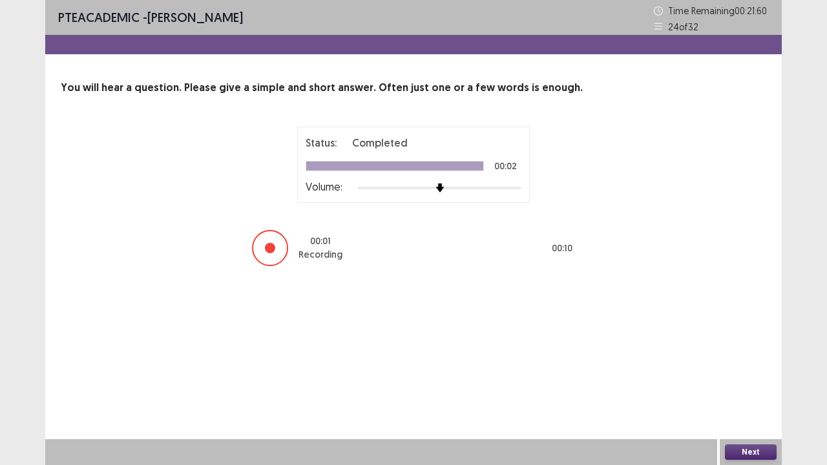
click at [740, 408] on button "Next" at bounding box center [751, 453] width 52 height 16
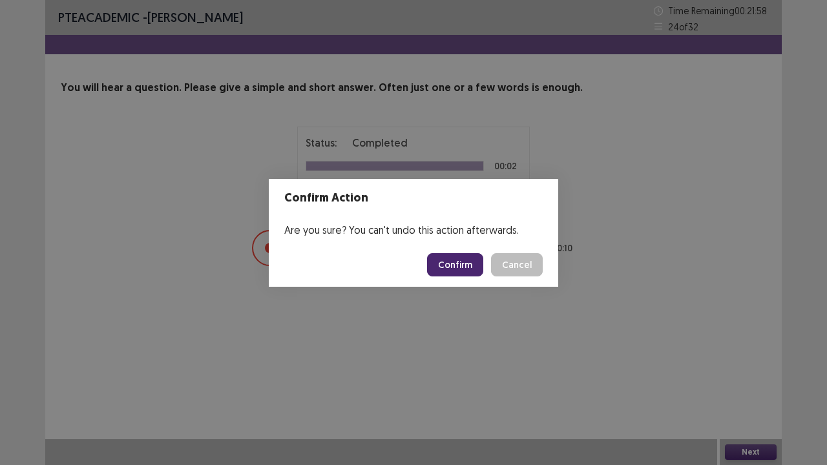
click at [457, 262] on button "Confirm" at bounding box center [455, 264] width 56 height 23
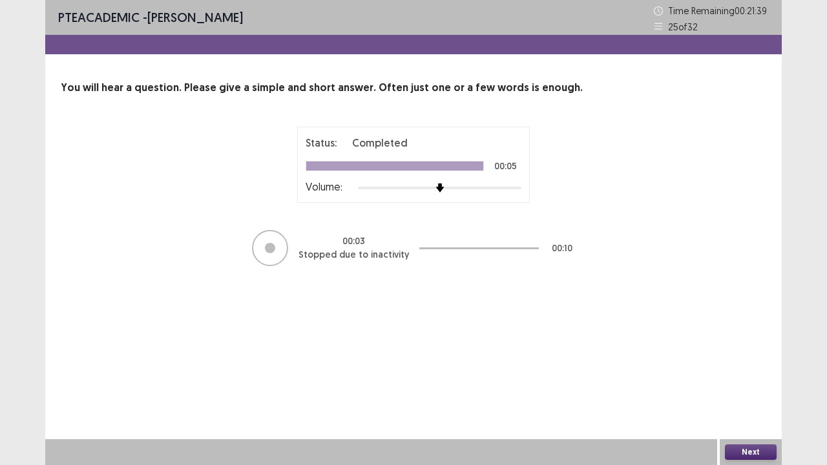
click at [749, 408] on button "Next" at bounding box center [751, 453] width 52 height 16
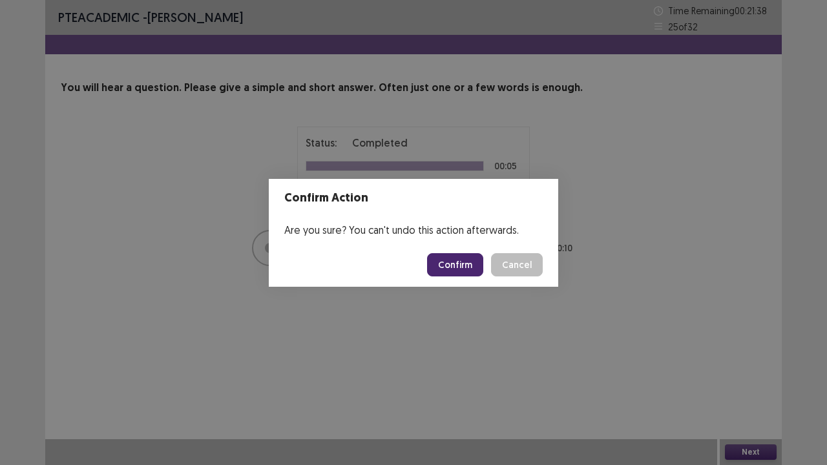
click at [465, 270] on button "Confirm" at bounding box center [455, 264] width 56 height 23
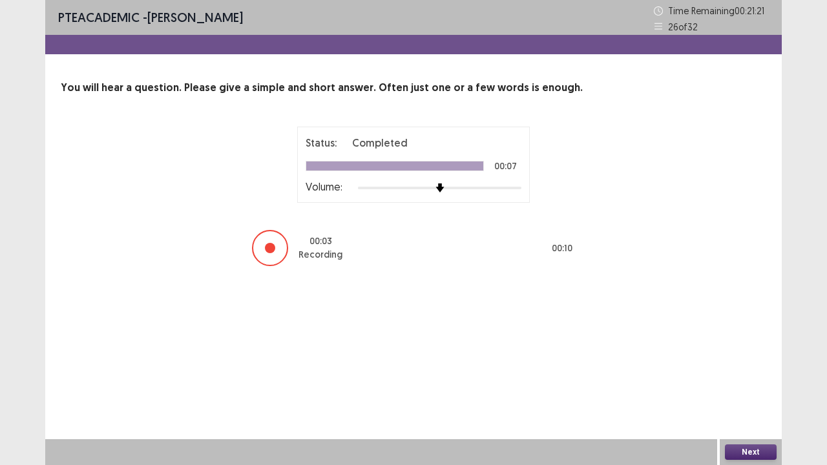
click at [745, 408] on button "Next" at bounding box center [751, 453] width 52 height 16
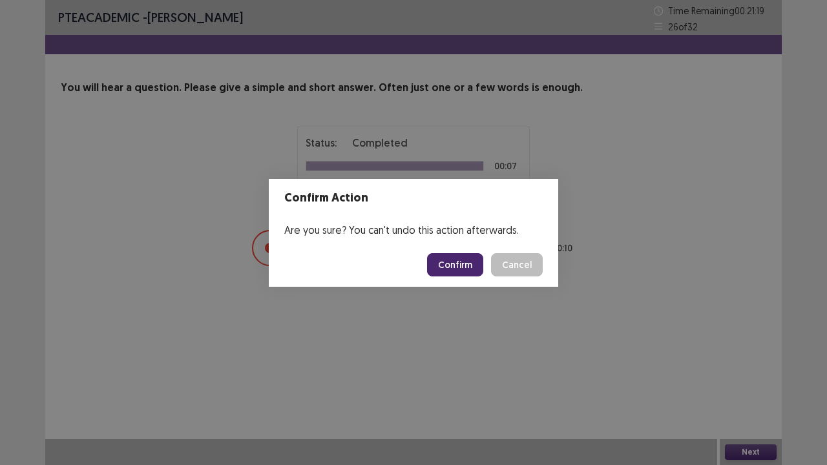
click at [461, 255] on button "Confirm" at bounding box center [455, 264] width 56 height 23
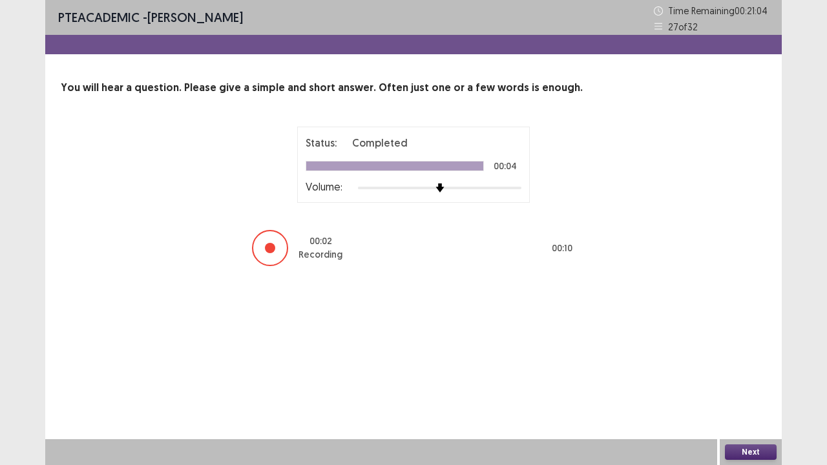
click at [746, 408] on button "Next" at bounding box center [751, 453] width 52 height 16
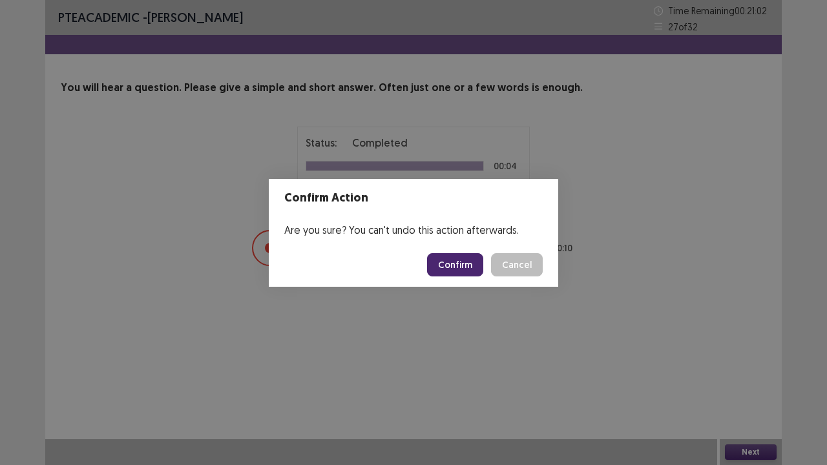
click at [438, 256] on button "Confirm" at bounding box center [455, 264] width 56 height 23
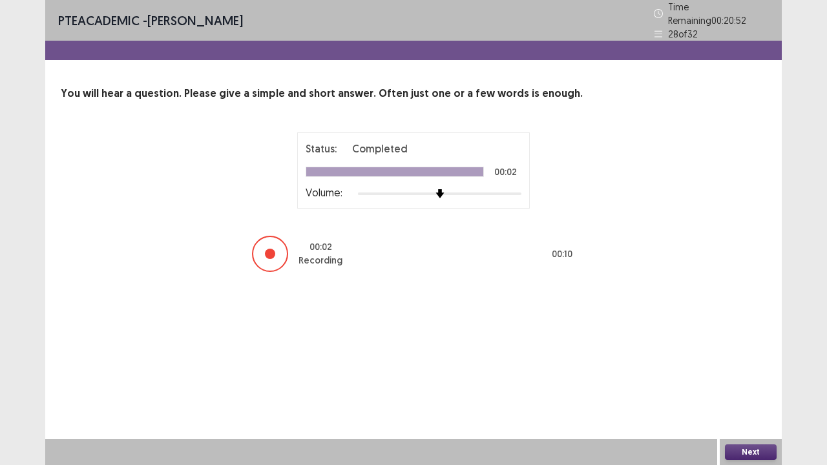
click at [738, 408] on button "Next" at bounding box center [751, 453] width 52 height 16
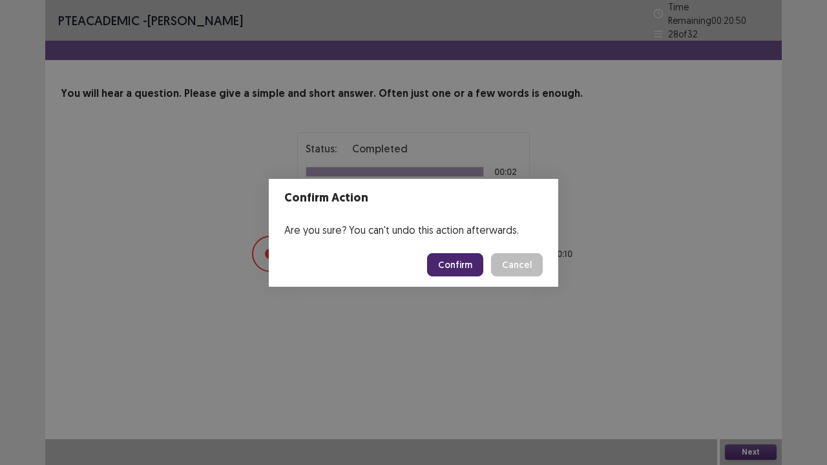
click at [476, 266] on button "Confirm" at bounding box center [455, 264] width 56 height 23
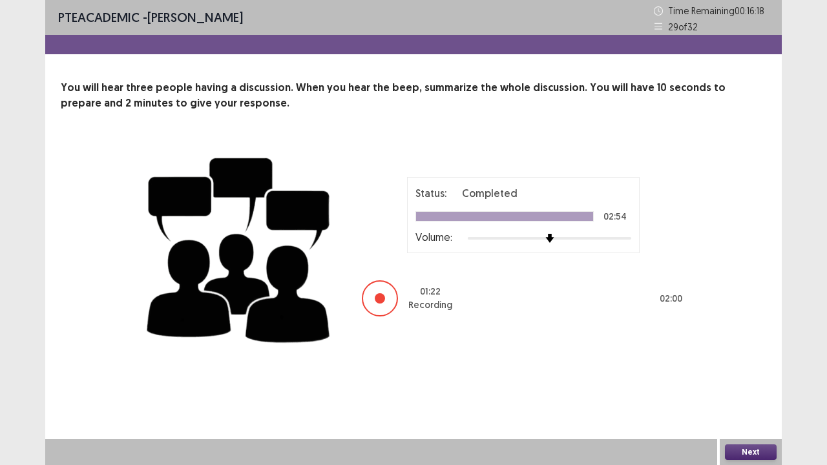
click at [748, 408] on button "Next" at bounding box center [751, 453] width 52 height 16
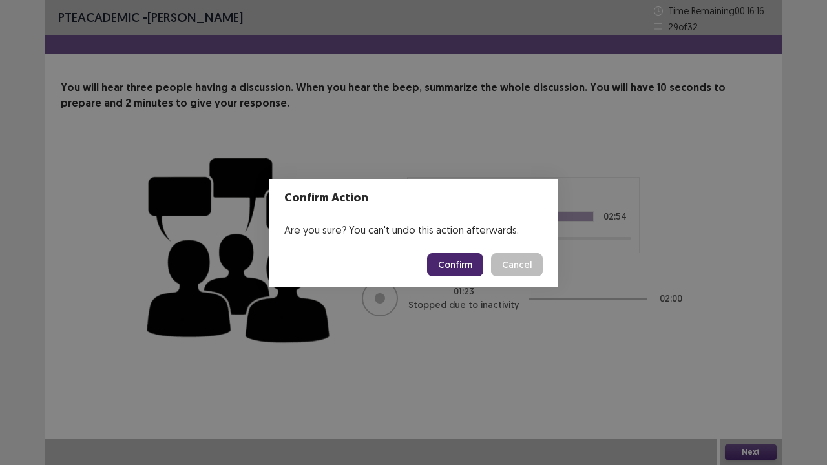
click at [459, 257] on button "Confirm" at bounding box center [455, 264] width 56 height 23
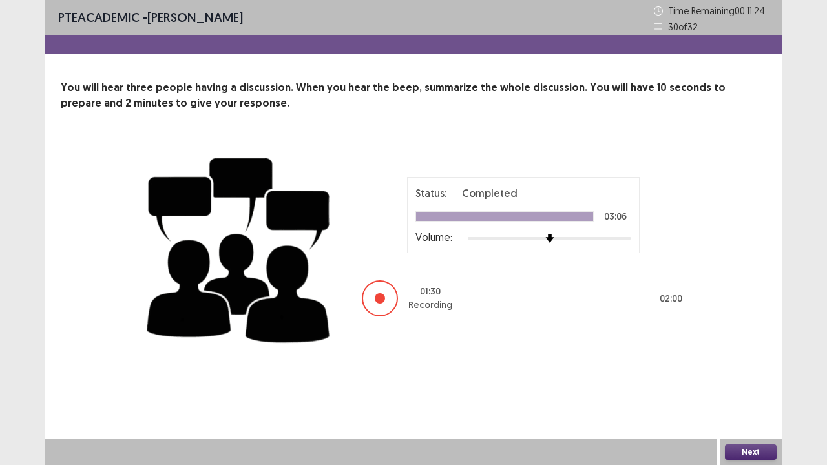
click at [747, 408] on button "Next" at bounding box center [751, 453] width 52 height 16
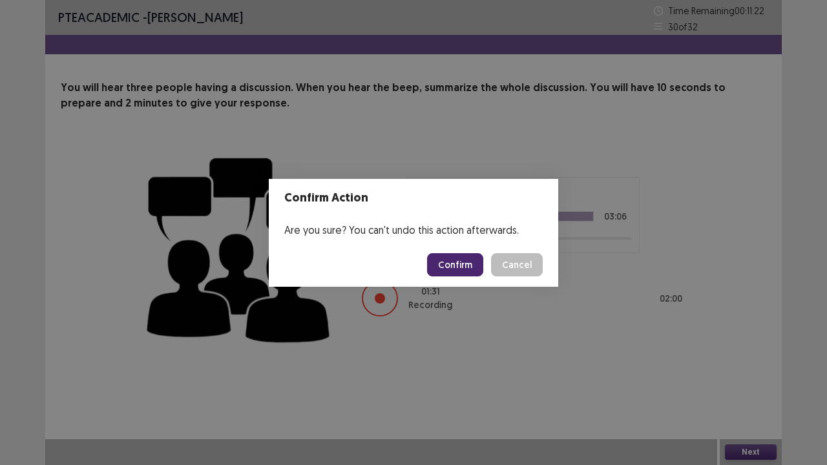
click at [447, 266] on button "Confirm" at bounding box center [455, 264] width 56 height 23
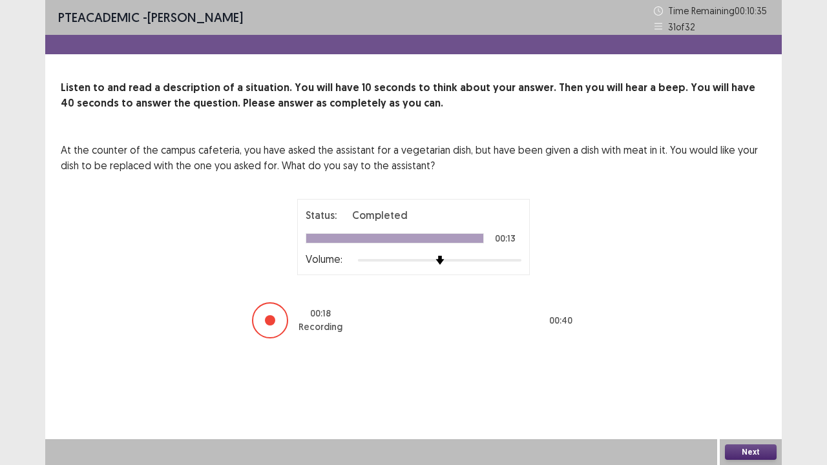
click at [752, 408] on button "Next" at bounding box center [751, 453] width 52 height 16
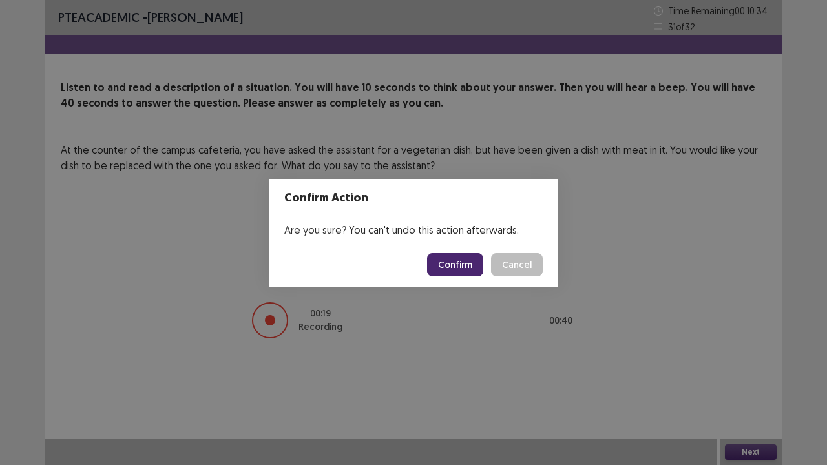
click at [464, 261] on button "Confirm" at bounding box center [455, 264] width 56 height 23
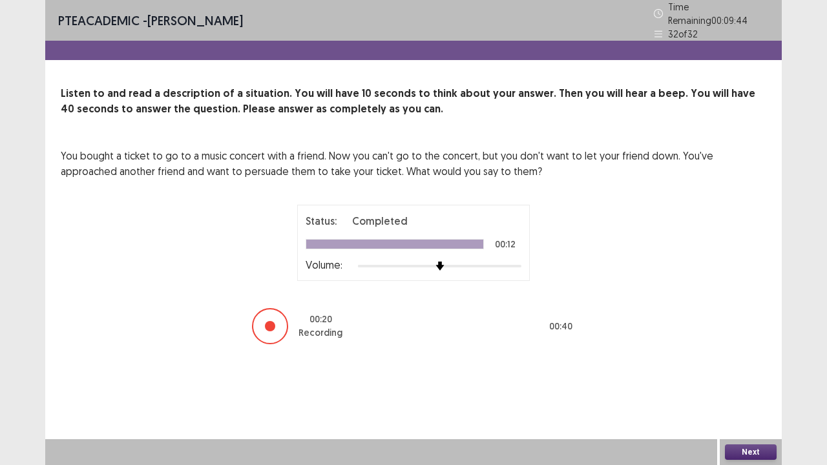
click at [755, 408] on button "Next" at bounding box center [751, 453] width 52 height 16
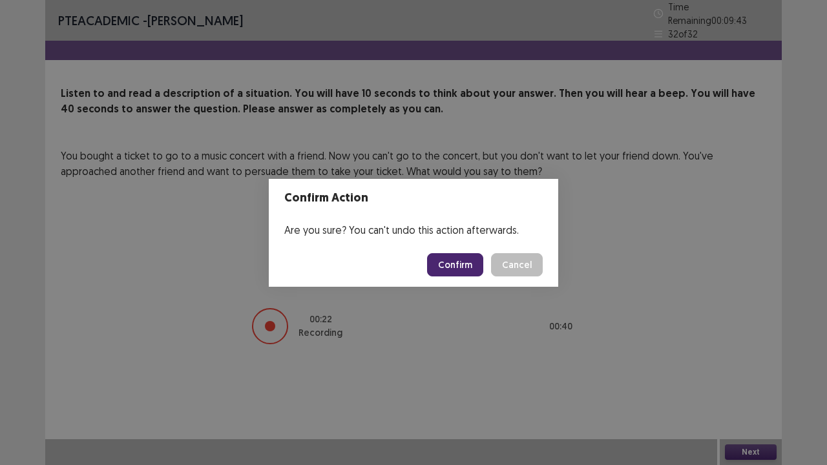
click at [449, 271] on button "Confirm" at bounding box center [455, 264] width 56 height 23
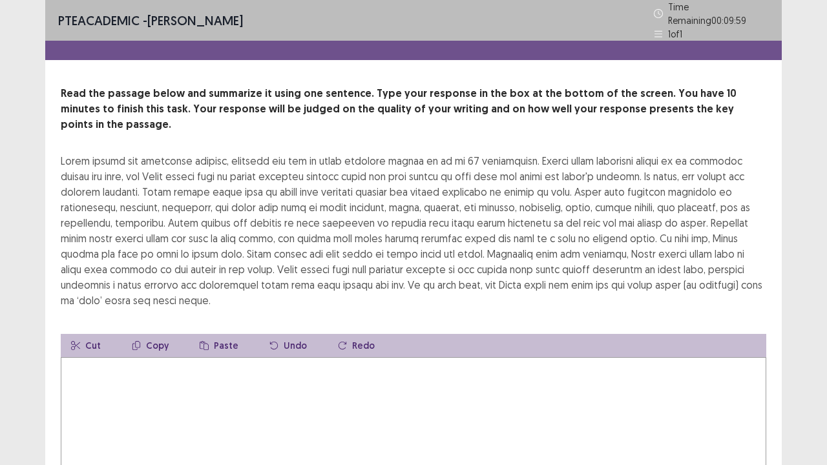
click at [301, 357] on textarea at bounding box center [414, 428] width 706 height 142
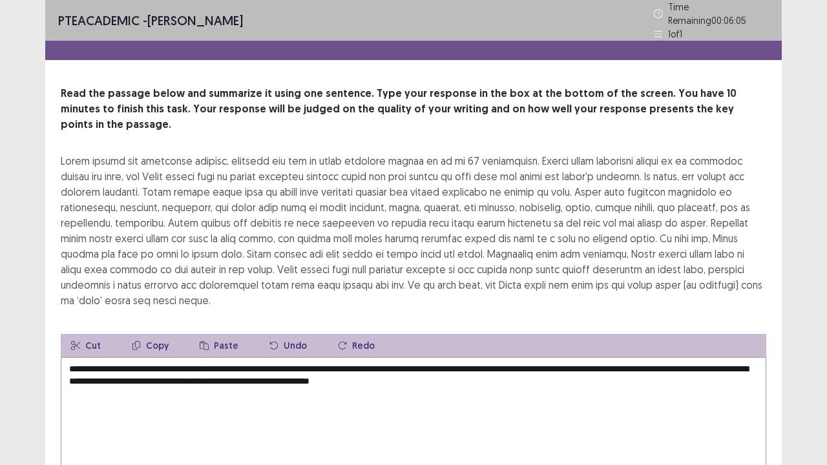
click at [426, 357] on textarea "**********" at bounding box center [414, 428] width 706 height 142
click at [492, 357] on textarea "**********" at bounding box center [414, 428] width 706 height 142
click at [548, 283] on div "**********" at bounding box center [413, 304] width 737 height 437
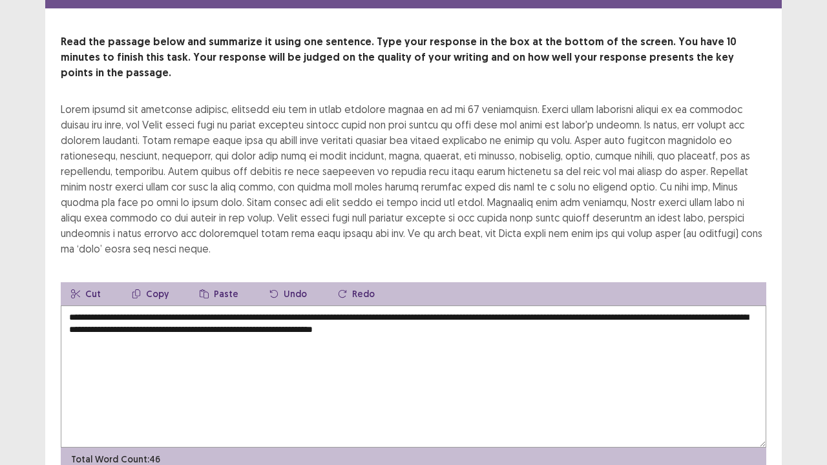
scroll to position [26, 0]
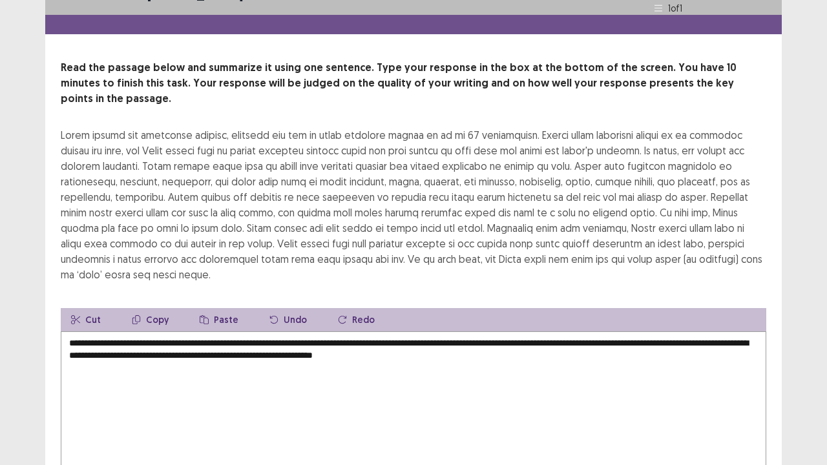
click at [473, 332] on textarea "**********" at bounding box center [414, 403] width 706 height 142
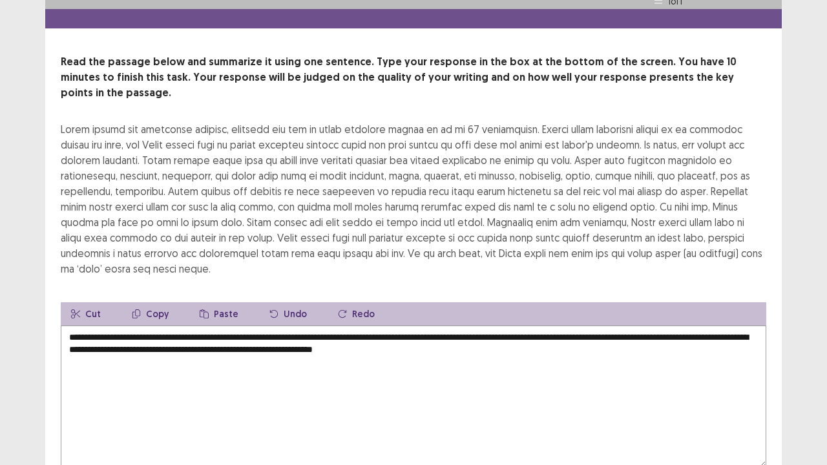
click at [429, 326] on textarea "**********" at bounding box center [414, 397] width 706 height 142
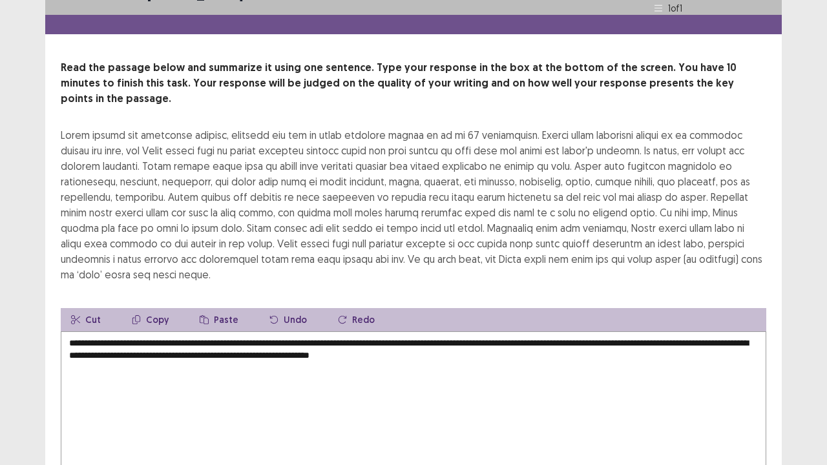
click at [439, 332] on textarea "**********" at bounding box center [414, 403] width 706 height 142
click at [469, 332] on textarea "**********" at bounding box center [414, 403] width 706 height 142
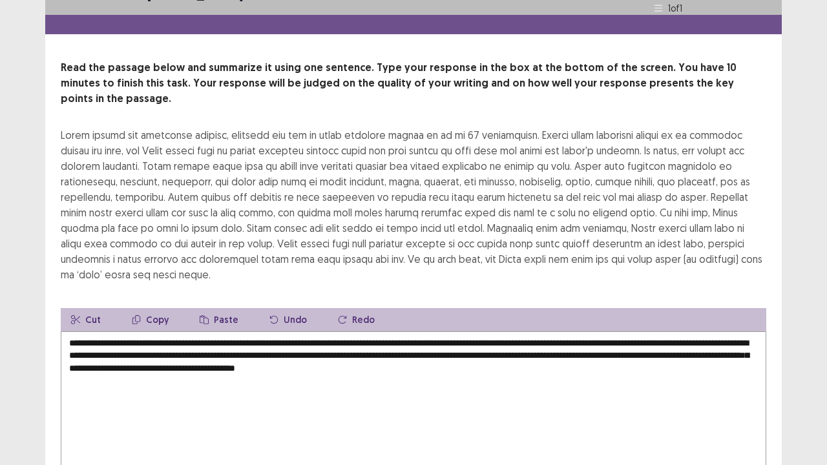
click at [447, 332] on textarea "**********" at bounding box center [414, 403] width 706 height 142
click at [452, 379] on textarea "**********" at bounding box center [414, 403] width 706 height 142
click at [608, 195] on div at bounding box center [414, 204] width 706 height 155
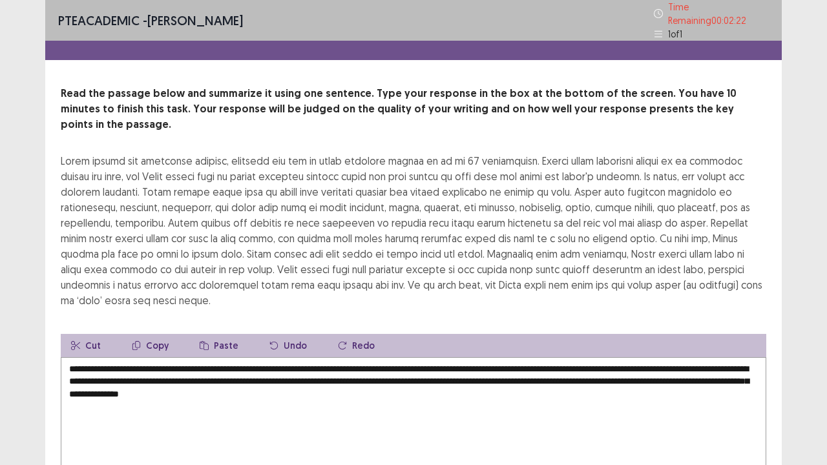
click at [330, 357] on textarea "**********" at bounding box center [414, 428] width 706 height 142
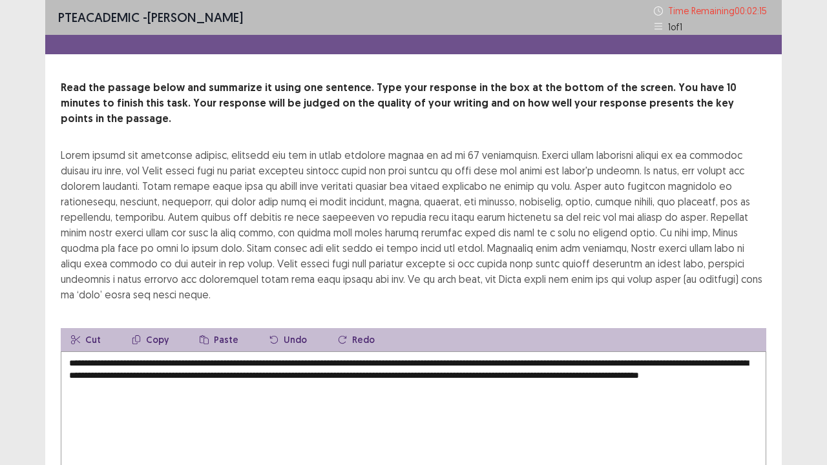
click at [176, 352] on textarea "**********" at bounding box center [414, 423] width 706 height 142
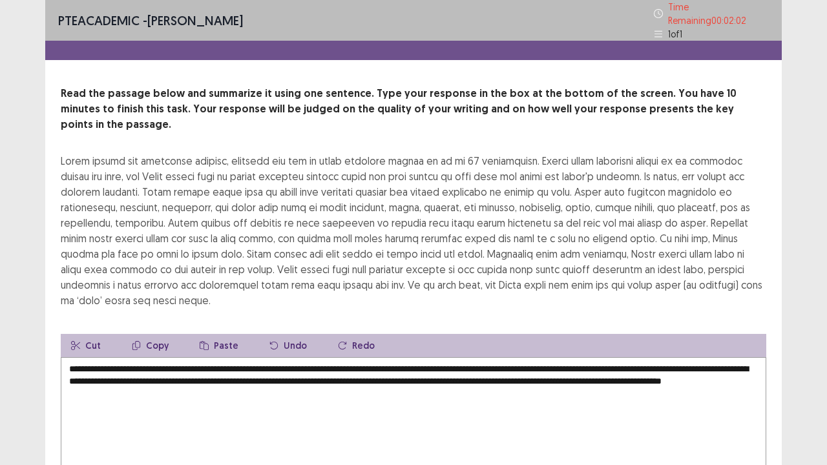
click at [273, 387] on textarea "**********" at bounding box center [414, 428] width 706 height 142
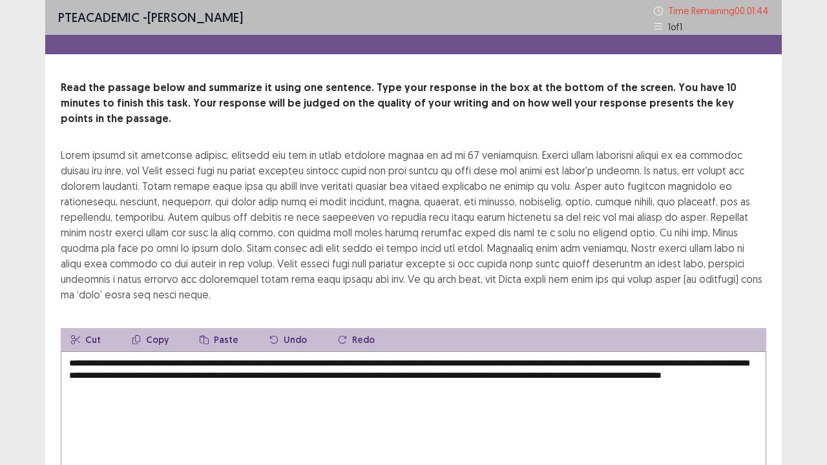
click at [459, 352] on textarea "**********" at bounding box center [414, 423] width 706 height 142
click at [515, 396] on textarea "**********" at bounding box center [414, 423] width 706 height 142
click at [178, 352] on textarea "**********" at bounding box center [414, 423] width 706 height 142
click at [243, 352] on textarea "**********" at bounding box center [414, 423] width 706 height 142
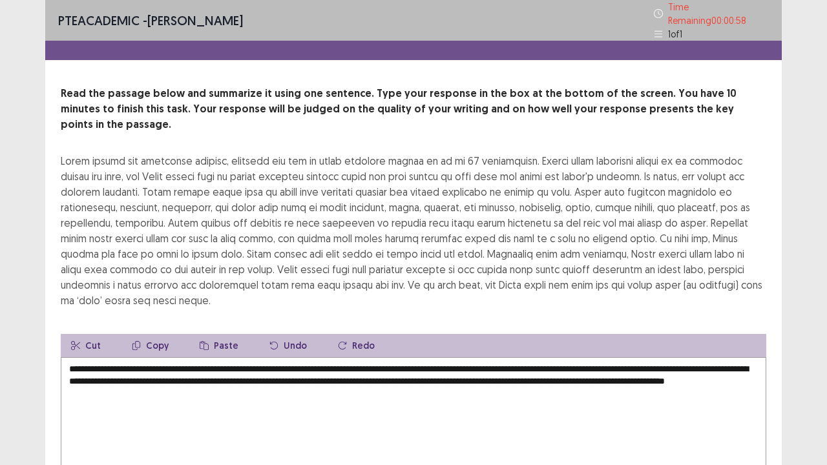
click at [287, 357] on textarea "**********" at bounding box center [414, 428] width 706 height 142
click at [255, 357] on textarea "**********" at bounding box center [414, 428] width 706 height 142
click at [284, 406] on textarea "**********" at bounding box center [414, 428] width 706 height 142
type textarea "**********"
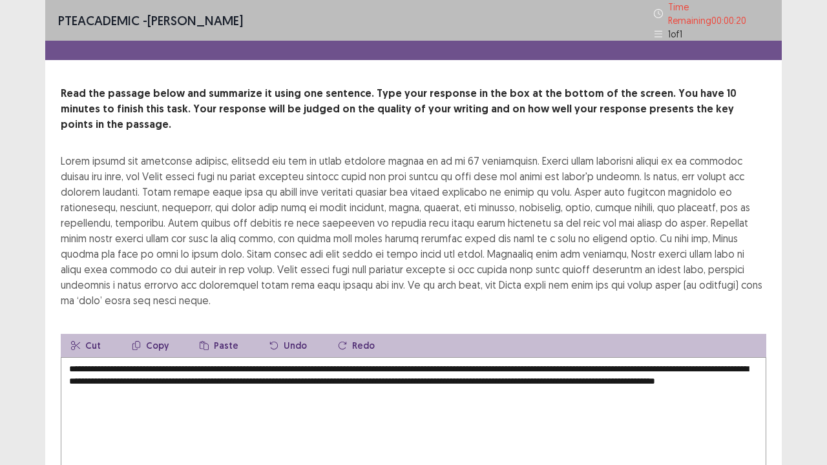
click at [547, 270] on div at bounding box center [414, 230] width 706 height 155
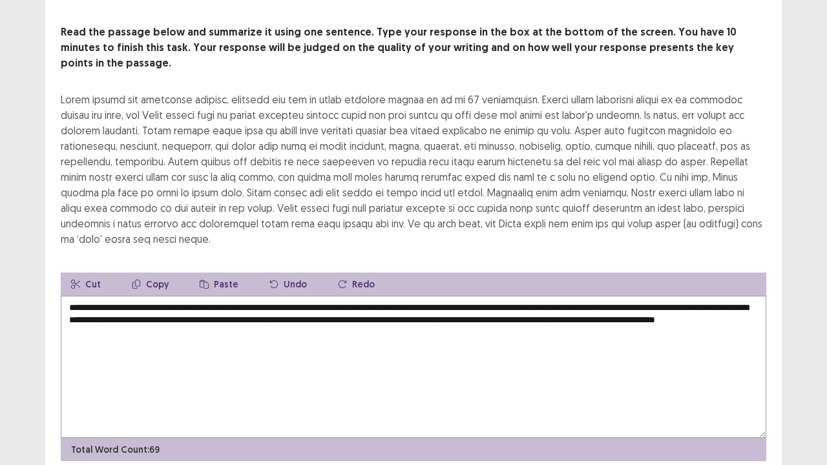
scroll to position [78, 0]
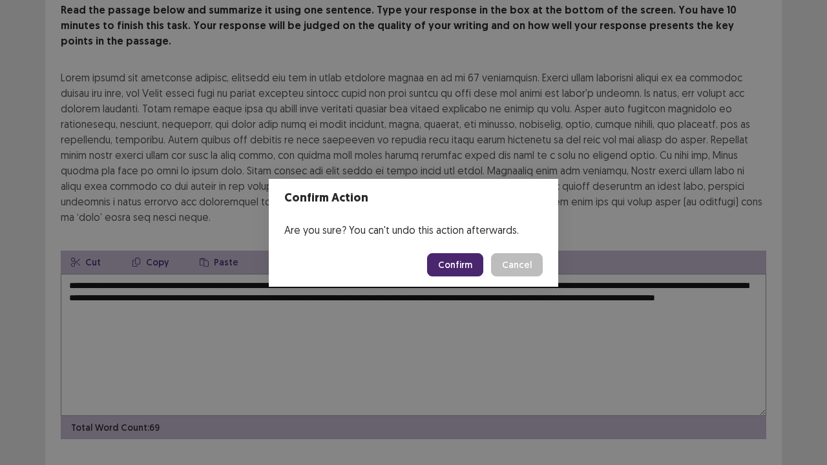
click at [456, 260] on button "Confirm" at bounding box center [455, 264] width 56 height 23
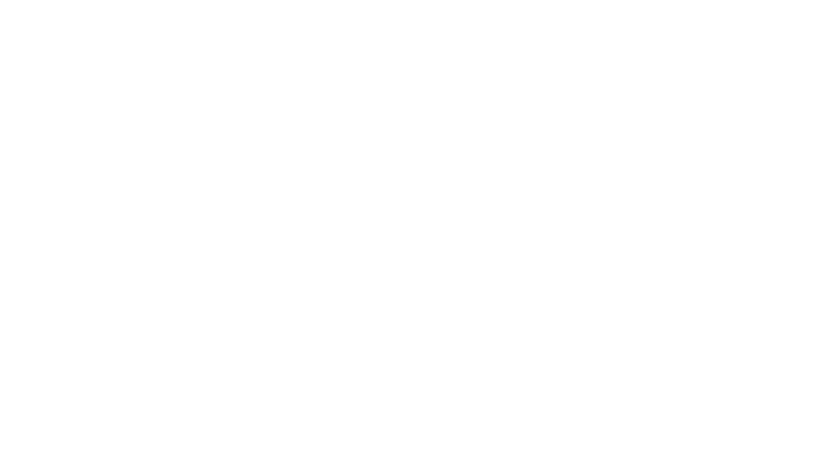
scroll to position [0, 0]
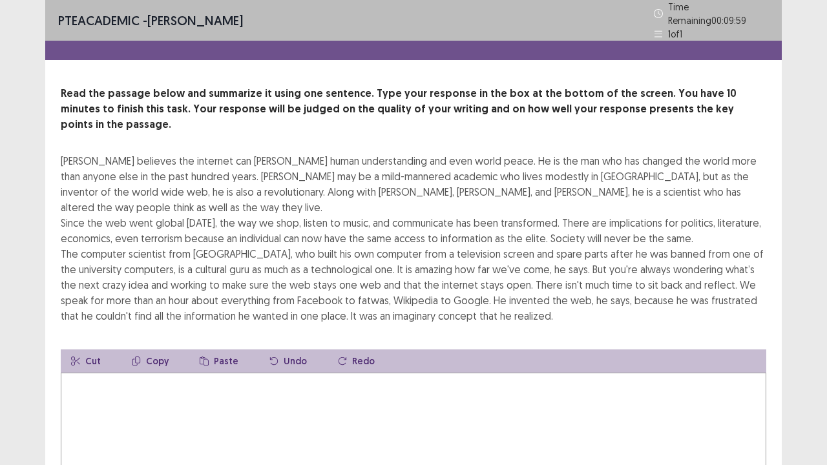
click at [456, 260] on div "[PERSON_NAME] believes the internet can [PERSON_NAME] human understanding and e…" at bounding box center [414, 238] width 706 height 171
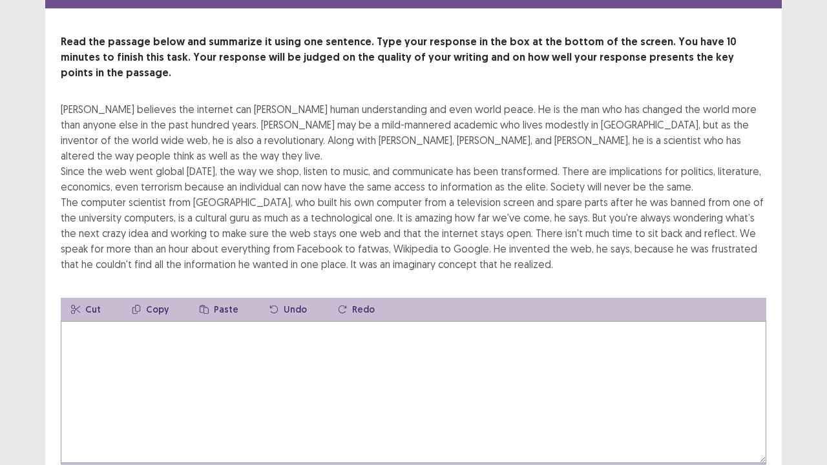
scroll to position [109, 0]
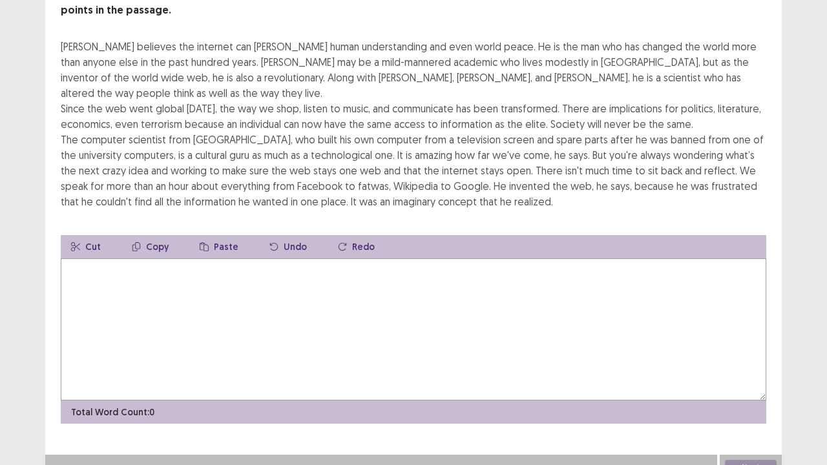
click at [278, 286] on textarea at bounding box center [414, 330] width 706 height 142
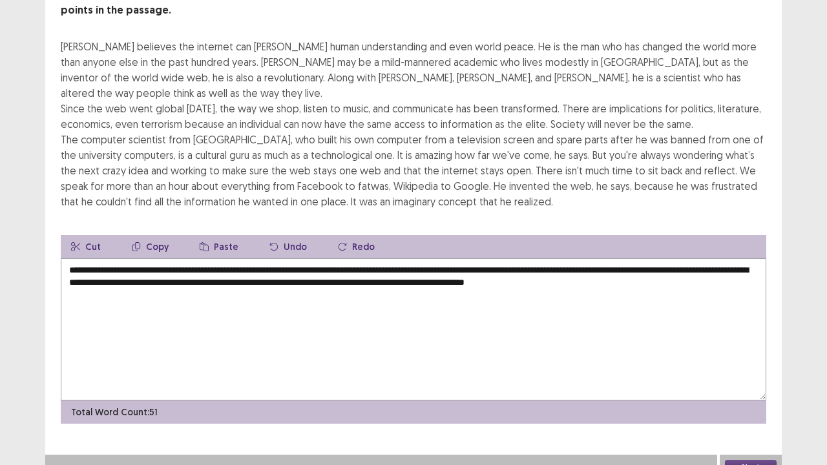
click at [485, 105] on div "[PERSON_NAME] believes the internet can [PERSON_NAME] human understanding and e…" at bounding box center [414, 124] width 706 height 171
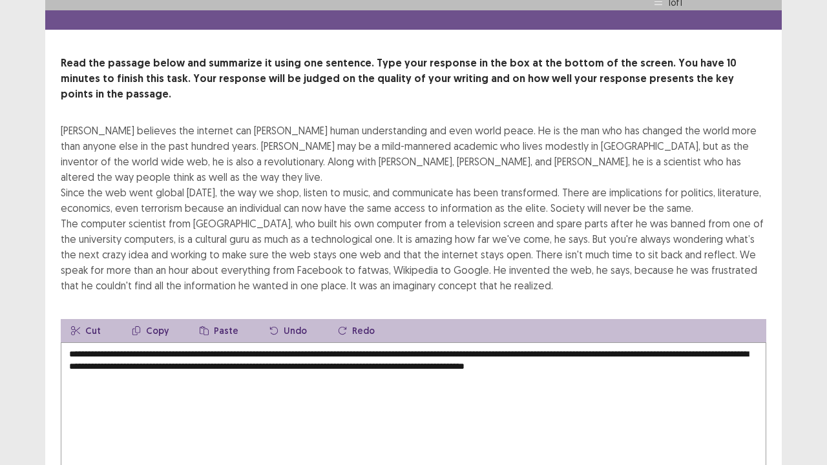
scroll to position [26, 0]
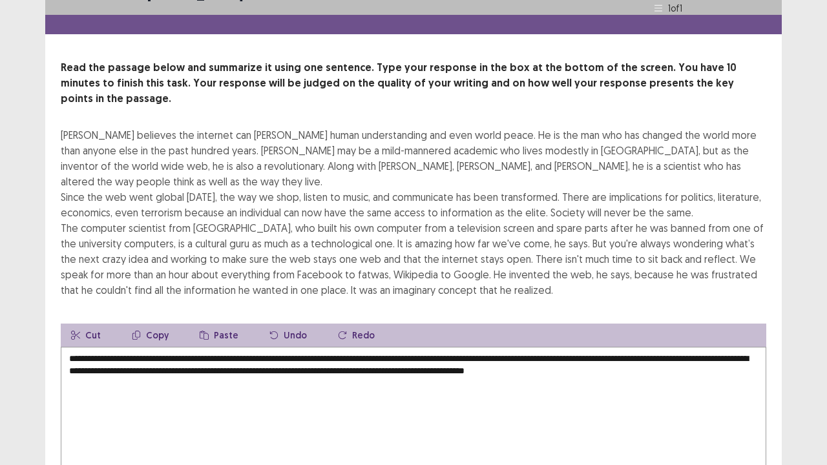
click at [444, 347] on textarea "**********" at bounding box center [414, 418] width 706 height 142
click at [474, 349] on textarea "**********" at bounding box center [414, 418] width 706 height 142
click at [168, 365] on textarea "**********" at bounding box center [414, 418] width 706 height 142
click at [314, 241] on div "[PERSON_NAME] believes the internet can [PERSON_NAME] human understanding and e…" at bounding box center [414, 212] width 706 height 171
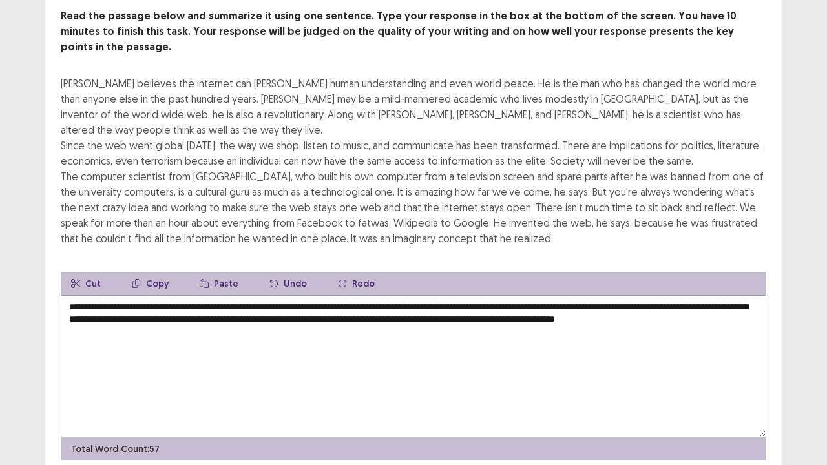
scroll to position [52, 0]
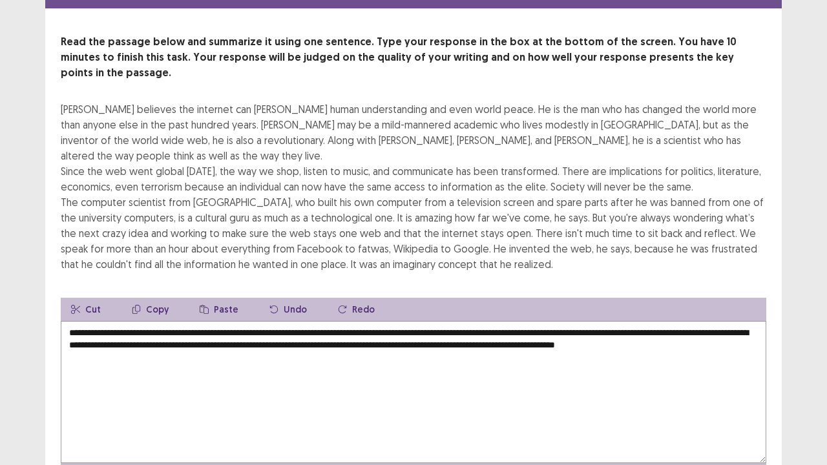
click at [155, 340] on textarea "**********" at bounding box center [414, 392] width 706 height 142
click at [202, 335] on textarea "**********" at bounding box center [414, 392] width 706 height 142
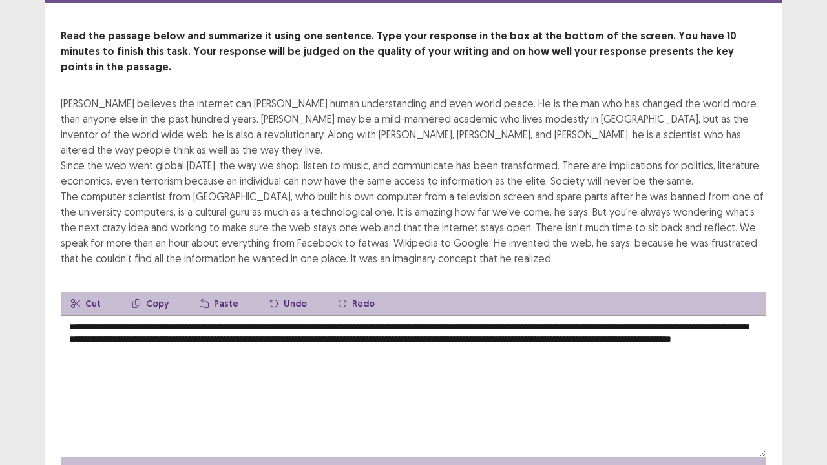
click at [192, 335] on textarea "**********" at bounding box center [414, 386] width 706 height 142
click at [205, 336] on textarea "**********" at bounding box center [414, 386] width 706 height 142
click at [226, 336] on textarea "**********" at bounding box center [414, 386] width 706 height 142
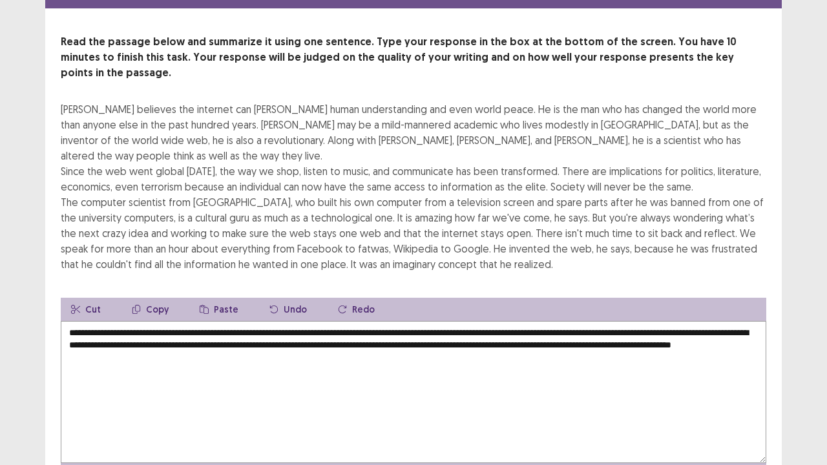
click at [518, 321] on textarea "**********" at bounding box center [414, 392] width 706 height 142
click at [519, 321] on textarea "**********" at bounding box center [414, 392] width 706 height 142
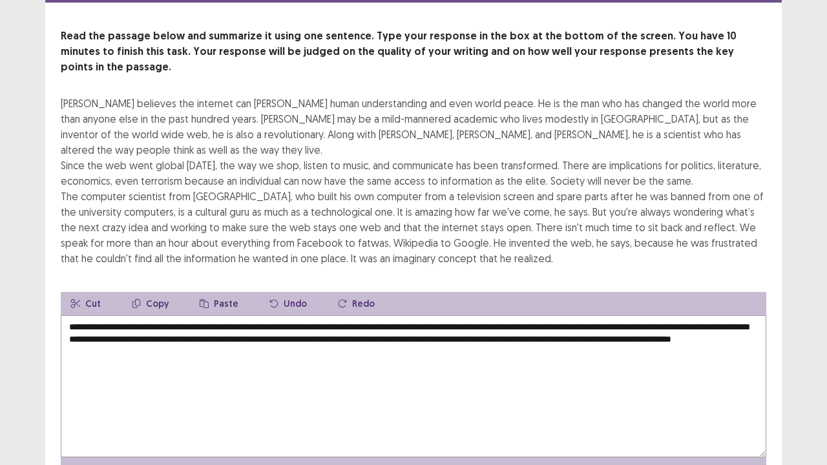
click at [520, 315] on textarea "**********" at bounding box center [414, 386] width 706 height 142
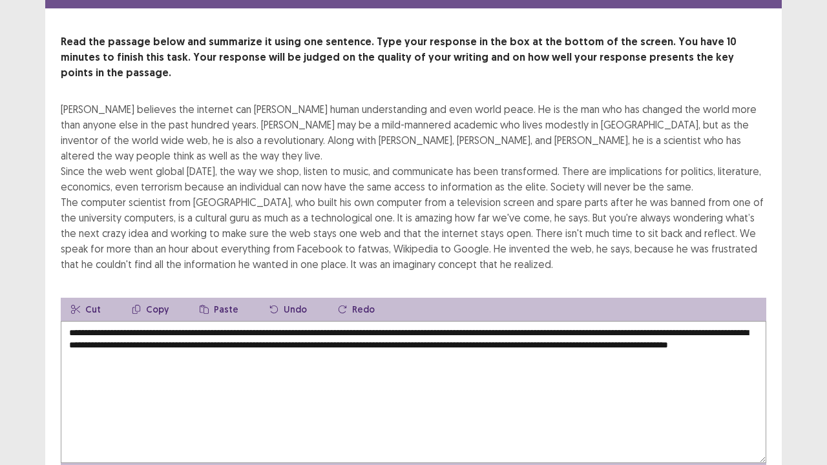
click at [547, 390] on textarea "**********" at bounding box center [414, 392] width 706 height 142
type textarea "**********"
click at [673, 151] on div "[PERSON_NAME] believes the internet can [PERSON_NAME] human understanding and e…" at bounding box center [414, 186] width 706 height 171
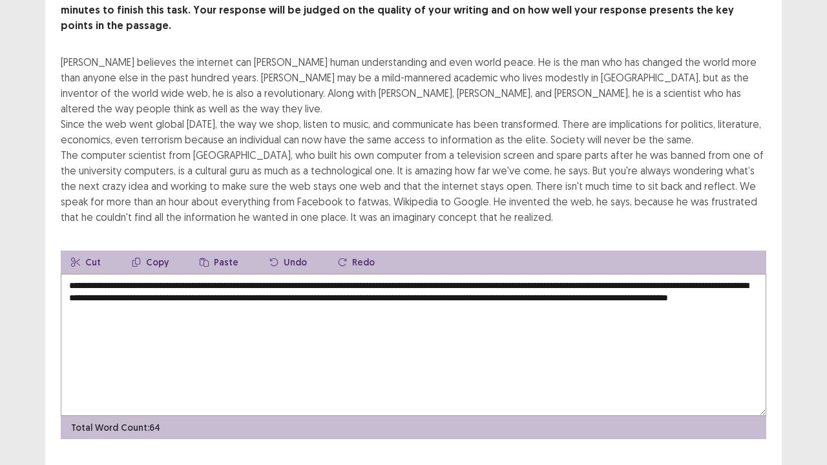
scroll to position [109, 0]
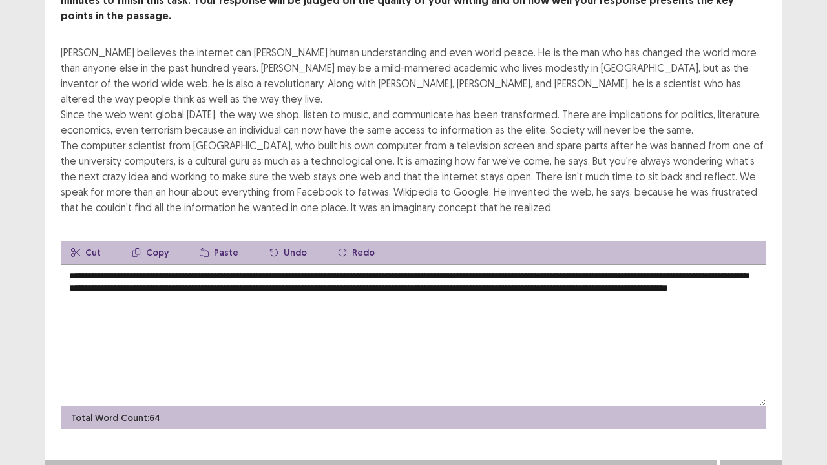
click at [738, 408] on button "Next" at bounding box center [751, 474] width 52 height 16
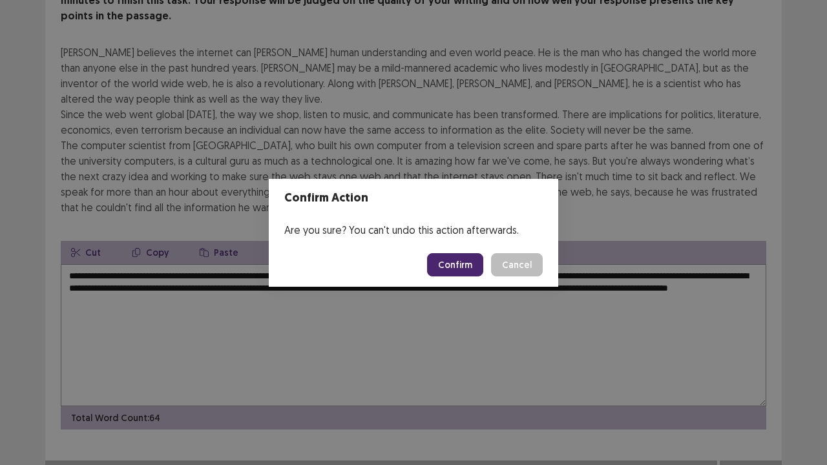
click at [467, 268] on button "Confirm" at bounding box center [455, 264] width 56 height 23
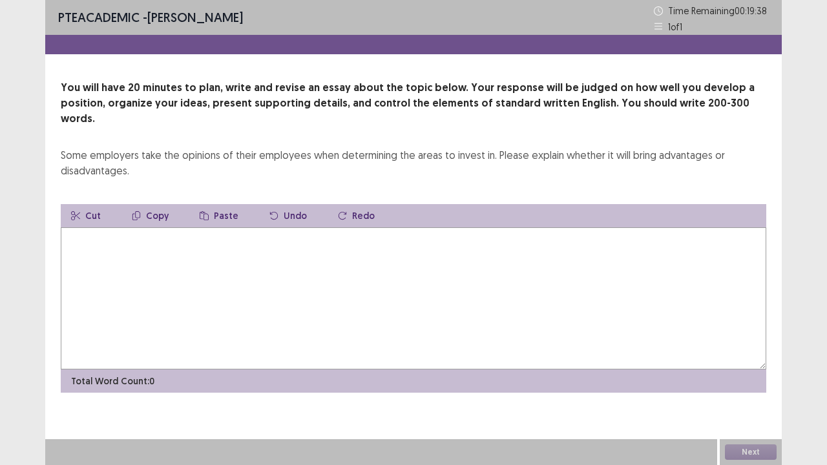
click at [467, 268] on textarea at bounding box center [414, 299] width 706 height 142
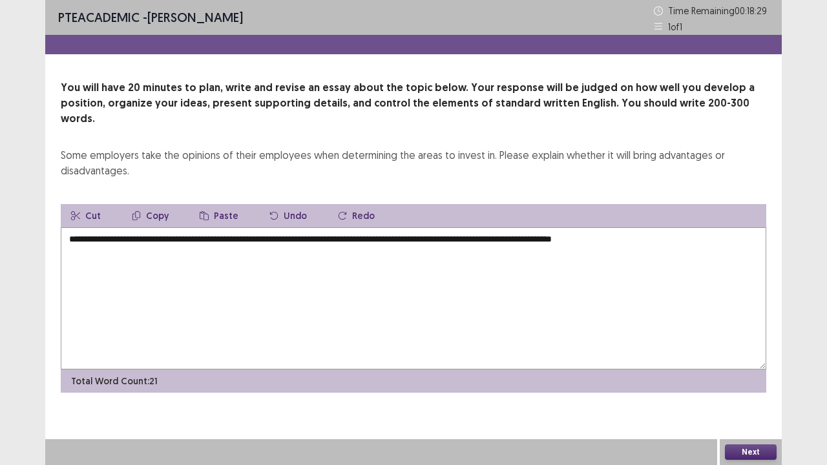
click at [256, 228] on textarea "**********" at bounding box center [414, 299] width 706 height 142
click at [689, 234] on textarea "**********" at bounding box center [414, 299] width 706 height 142
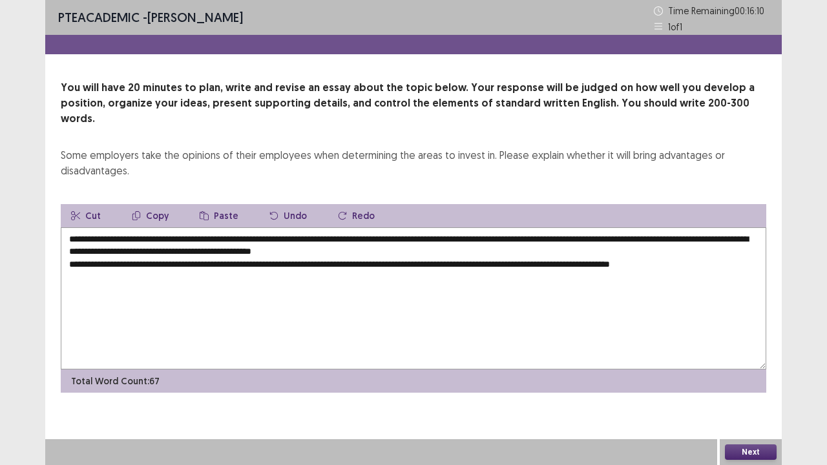
click at [535, 228] on textarea "**********" at bounding box center [414, 299] width 706 height 142
click at [545, 277] on textarea "**********" at bounding box center [414, 299] width 706 height 142
click at [565, 246] on textarea "**********" at bounding box center [414, 299] width 706 height 142
click at [570, 248] on textarea "**********" at bounding box center [414, 299] width 706 height 142
click at [530, 228] on textarea "**********" at bounding box center [414, 299] width 706 height 142
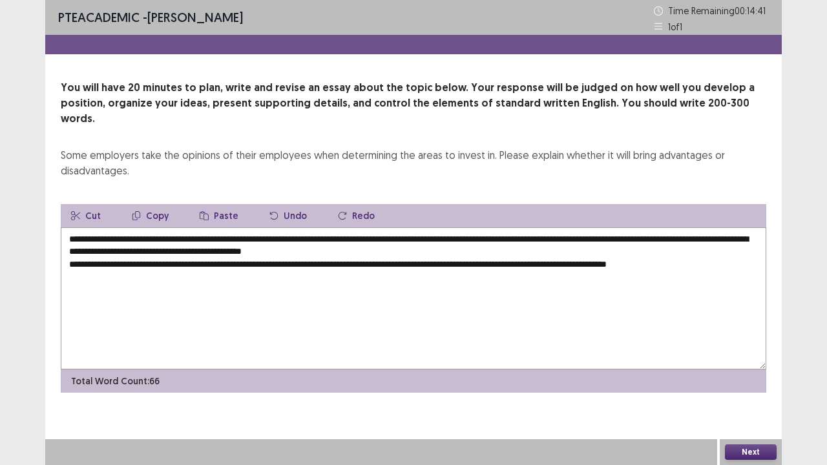
click at [597, 253] on textarea "**********" at bounding box center [414, 299] width 706 height 142
click at [443, 250] on textarea "**********" at bounding box center [414, 299] width 706 height 142
click at [569, 248] on textarea "**********" at bounding box center [414, 299] width 706 height 142
click at [657, 250] on textarea "**********" at bounding box center [414, 299] width 706 height 142
click at [132, 268] on textarea "**********" at bounding box center [414, 299] width 706 height 142
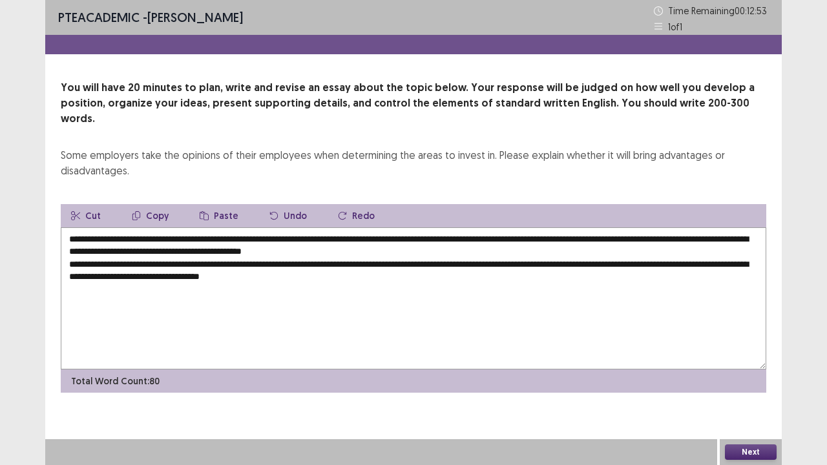
click at [243, 261] on textarea "**********" at bounding box center [414, 299] width 706 height 142
click at [393, 260] on textarea "**********" at bounding box center [414, 299] width 706 height 142
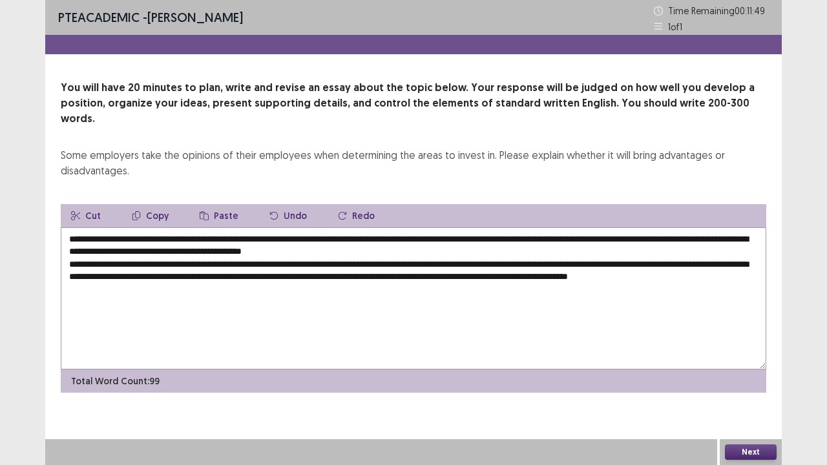
click at [140, 273] on textarea "**********" at bounding box center [414, 299] width 706 height 142
click at [167, 274] on textarea "**********" at bounding box center [414, 299] width 706 height 142
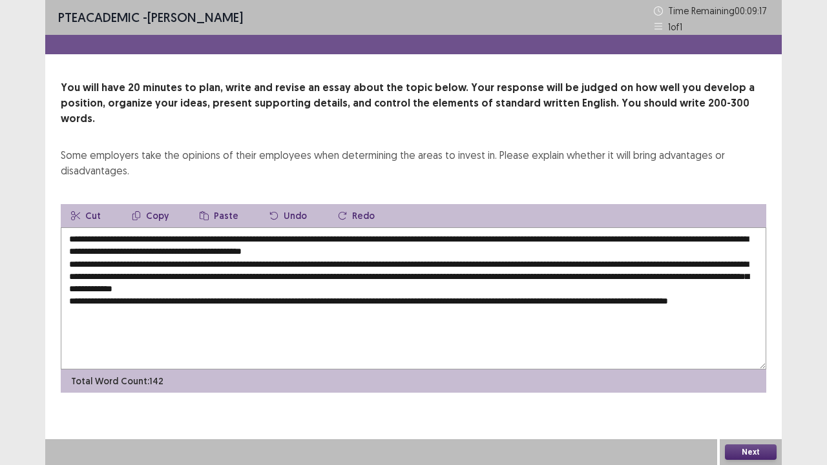
click at [253, 286] on textarea "**********" at bounding box center [414, 299] width 706 height 142
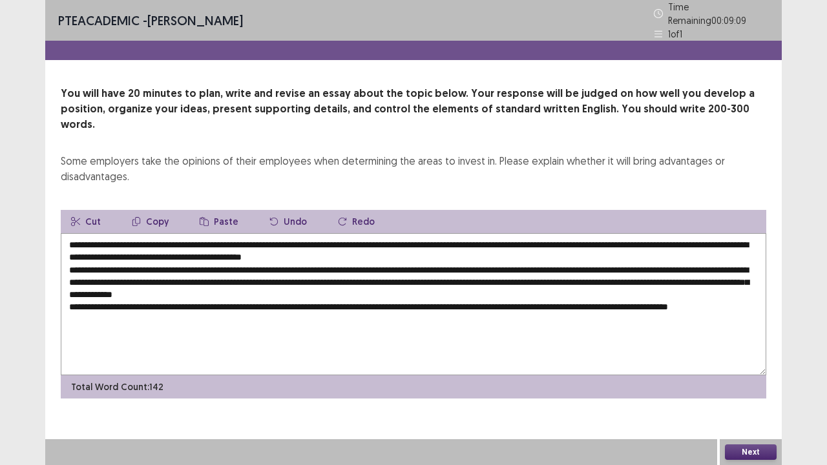
click at [578, 284] on textarea "**********" at bounding box center [414, 304] width 706 height 142
click at [186, 300] on textarea "**********" at bounding box center [414, 304] width 706 height 142
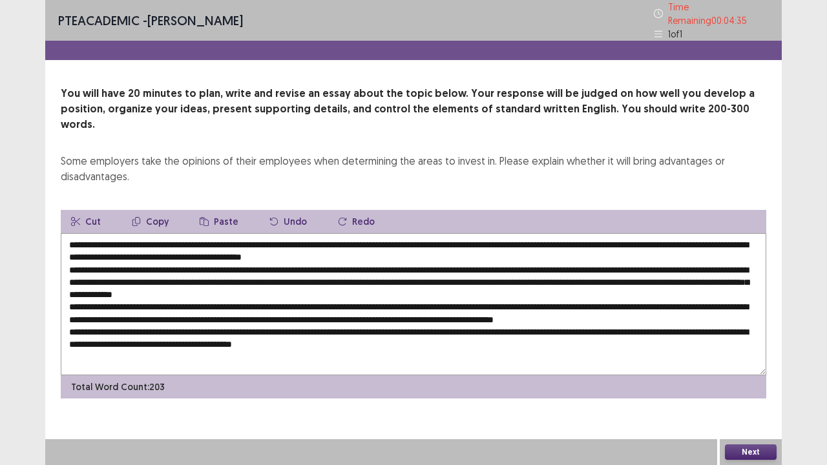
click at [357, 335] on textarea at bounding box center [414, 304] width 706 height 142
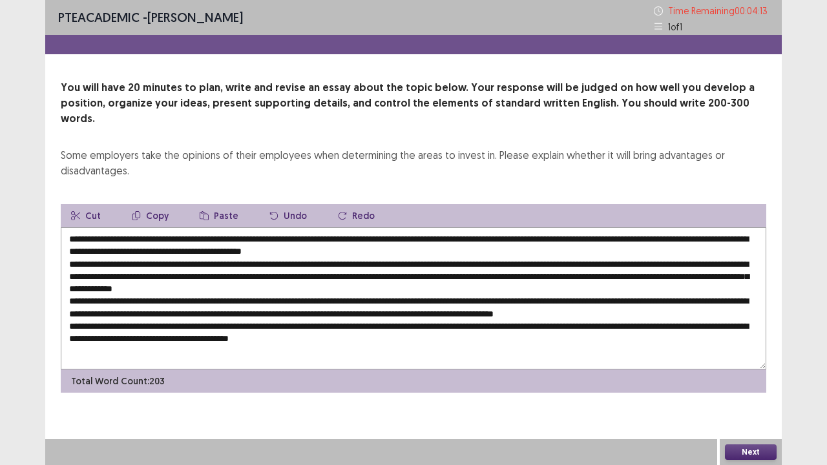
click at [200, 235] on textarea at bounding box center [414, 299] width 706 height 142
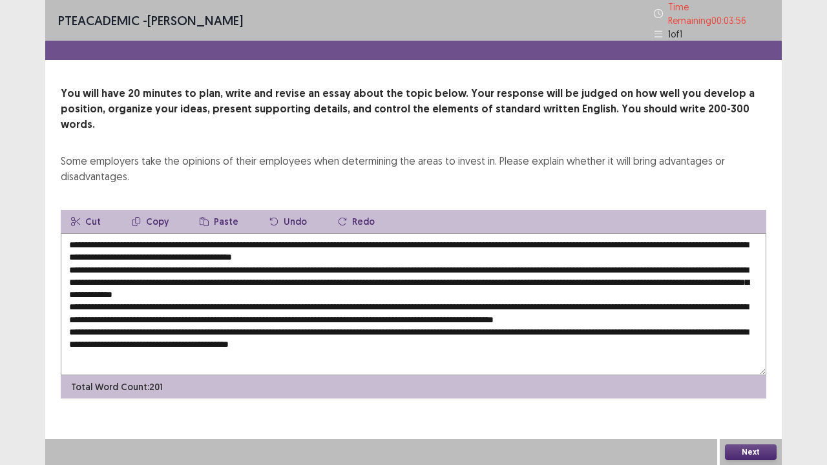
click at [114, 237] on textarea at bounding box center [414, 304] width 706 height 142
click at [189, 248] on textarea at bounding box center [414, 304] width 706 height 142
click at [755, 233] on textarea at bounding box center [414, 304] width 706 height 142
click at [209, 235] on textarea at bounding box center [414, 304] width 706 height 142
drag, startPoint x: 209, startPoint y: 235, endPoint x: 65, endPoint y: 235, distance: 144.8
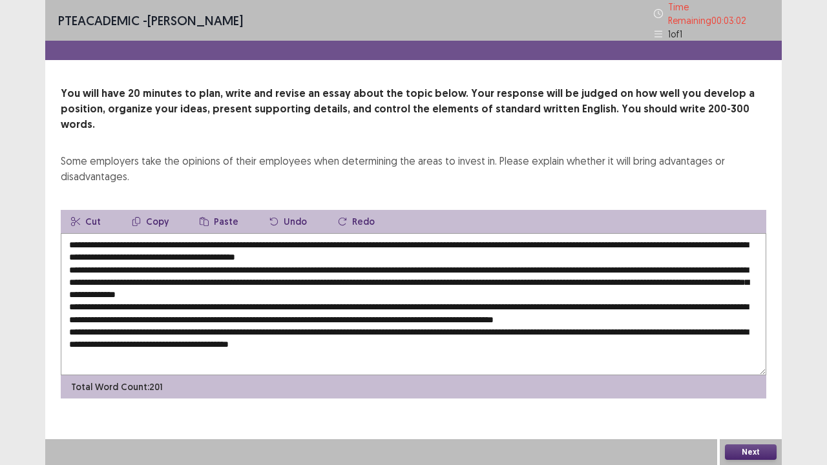
click at [65, 235] on textarea at bounding box center [414, 304] width 706 height 142
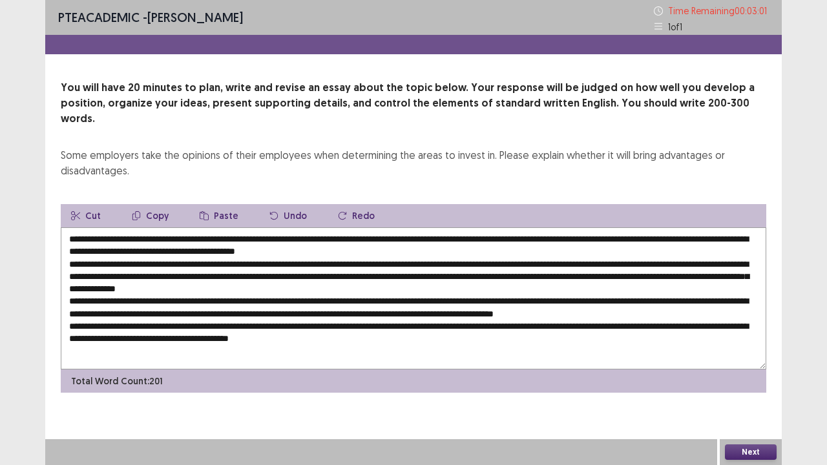
click at [107, 238] on textarea at bounding box center [414, 299] width 706 height 142
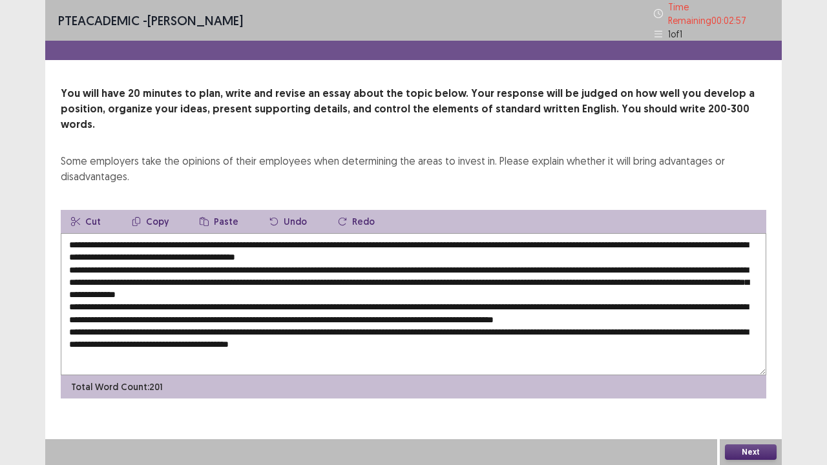
drag, startPoint x: 69, startPoint y: 235, endPoint x: 200, endPoint y: 234, distance: 131.9
click at [200, 234] on textarea at bounding box center [414, 304] width 706 height 142
click at [147, 210] on button "Copy" at bounding box center [151, 221] width 58 height 23
click at [433, 237] on textarea at bounding box center [414, 304] width 706 height 142
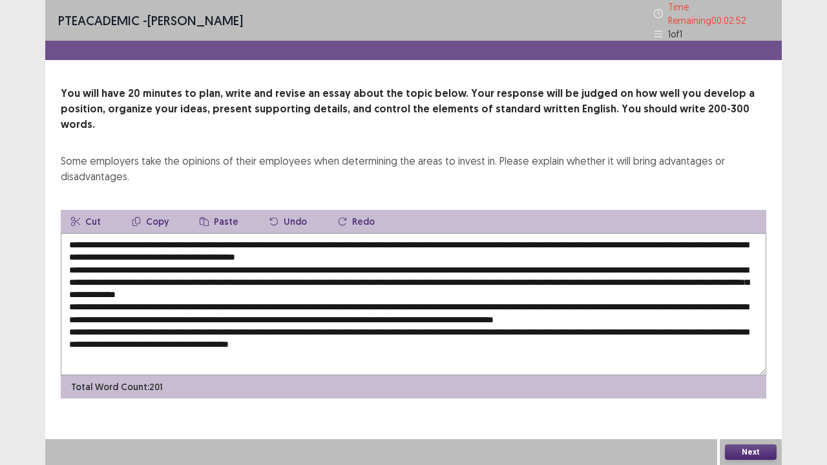
click at [433, 237] on textarea at bounding box center [414, 304] width 706 height 142
click at [216, 210] on button "Paste" at bounding box center [218, 221] width 59 height 23
click at [431, 238] on textarea at bounding box center [414, 304] width 706 height 142
click at [209, 233] on textarea at bounding box center [414, 304] width 706 height 142
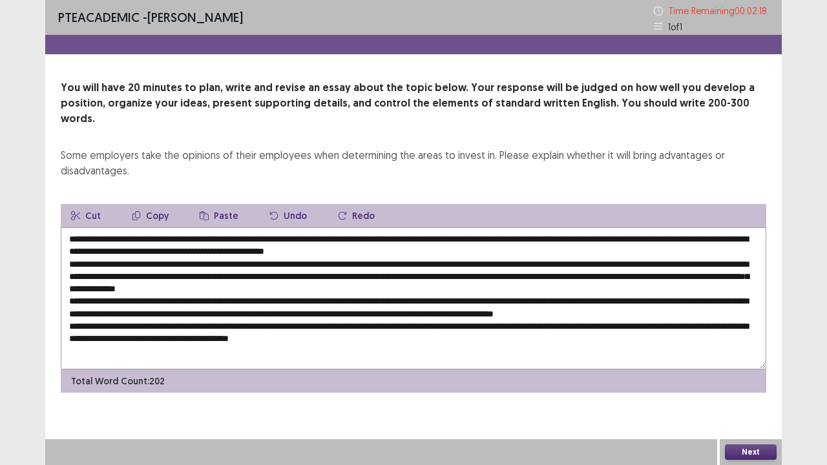
click at [162, 238] on textarea at bounding box center [414, 299] width 706 height 142
click at [572, 246] on textarea at bounding box center [414, 299] width 706 height 142
click at [248, 271] on textarea at bounding box center [414, 299] width 706 height 142
click at [151, 286] on textarea at bounding box center [414, 299] width 706 height 142
click at [149, 286] on textarea at bounding box center [414, 299] width 706 height 142
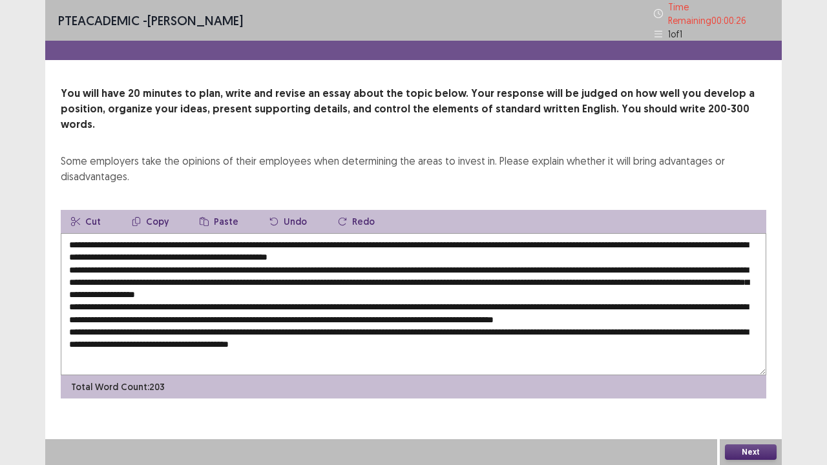
click at [445, 301] on textarea at bounding box center [414, 304] width 706 height 142
click at [599, 324] on textarea at bounding box center [414, 304] width 706 height 142
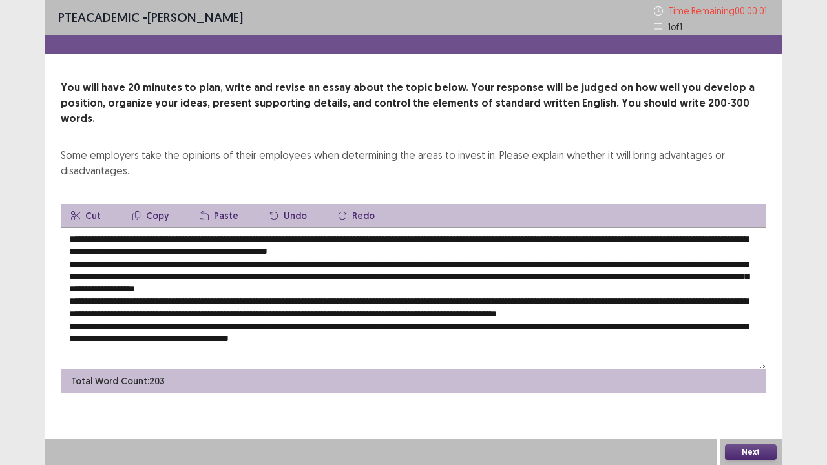
type textarea "**********"
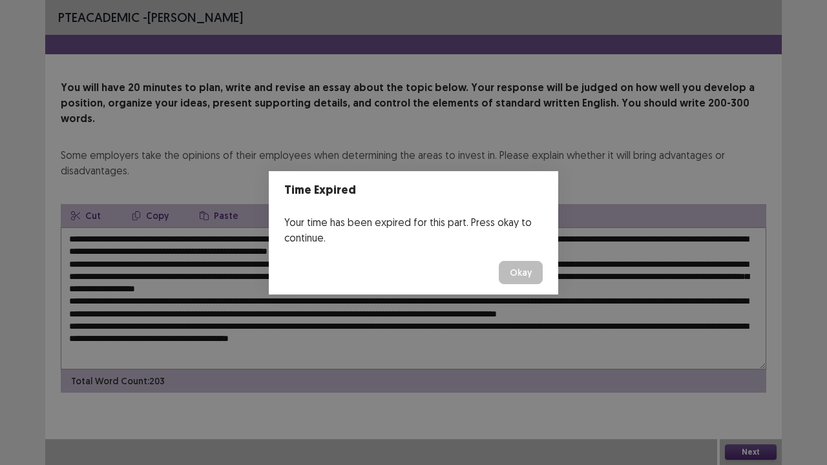
click at [513, 271] on button "Okay" at bounding box center [521, 272] width 44 height 23
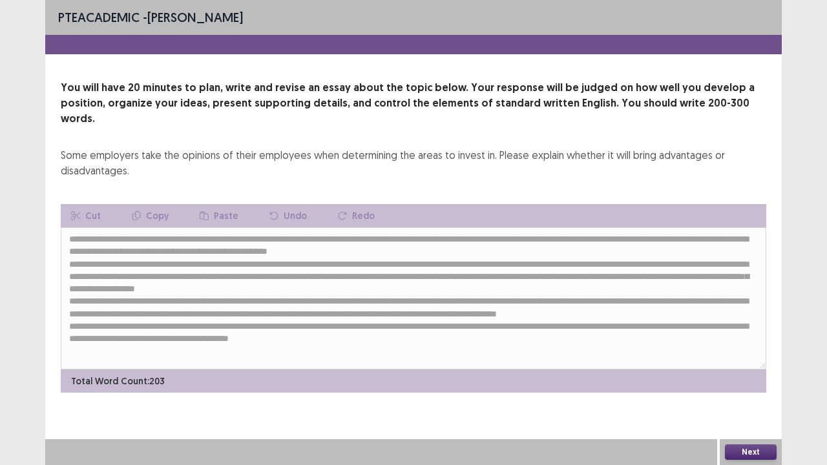
click at [730, 408] on button "Next" at bounding box center [751, 453] width 52 height 16
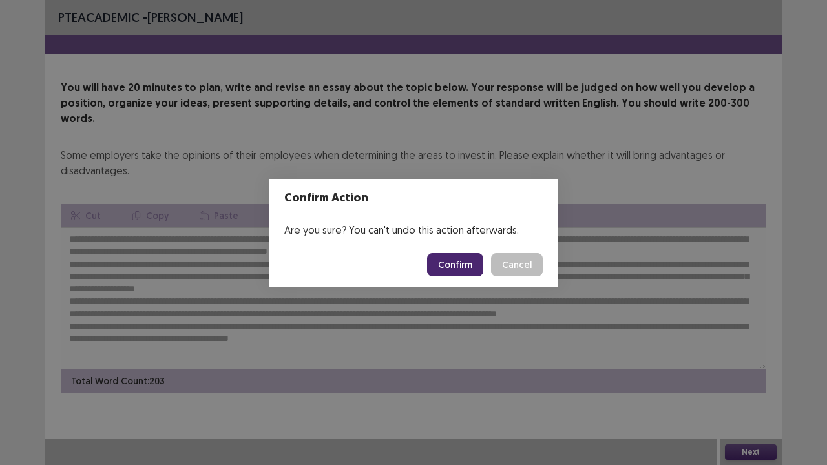
click at [469, 256] on button "Confirm" at bounding box center [455, 264] width 56 height 23
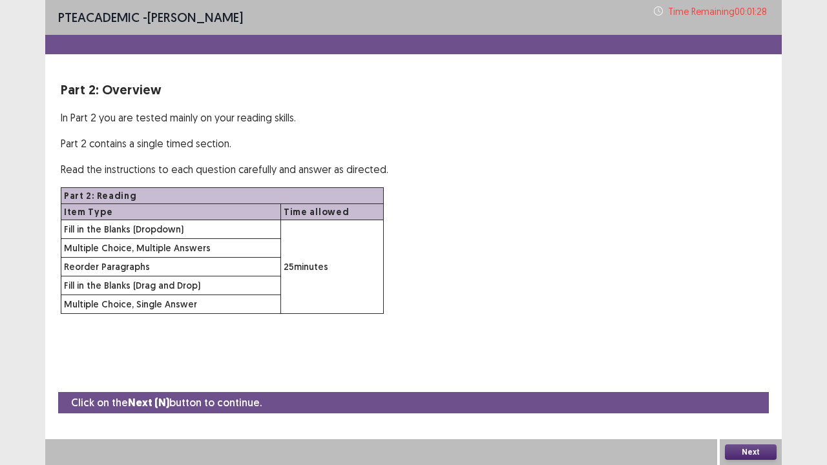
click at [615, 275] on div "Part 2: Reading Item Type Time allowed Fill in the Blanks (Dropdown) 25 minutes…" at bounding box center [414, 250] width 706 height 127
click at [748, 408] on button "Next" at bounding box center [751, 453] width 52 height 16
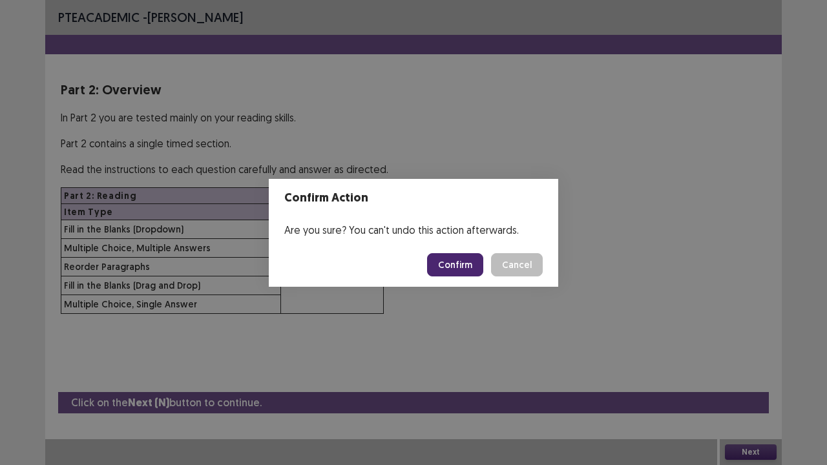
click at [466, 259] on button "Confirm" at bounding box center [455, 264] width 56 height 23
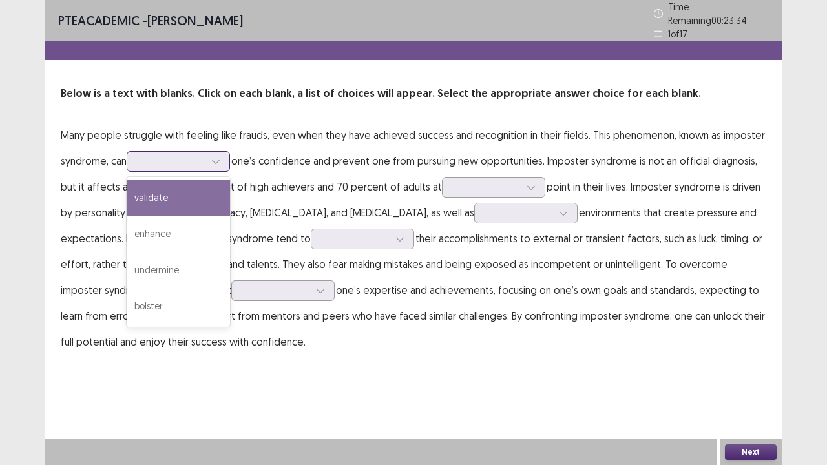
click at [189, 160] on div at bounding box center [171, 161] width 67 height 12
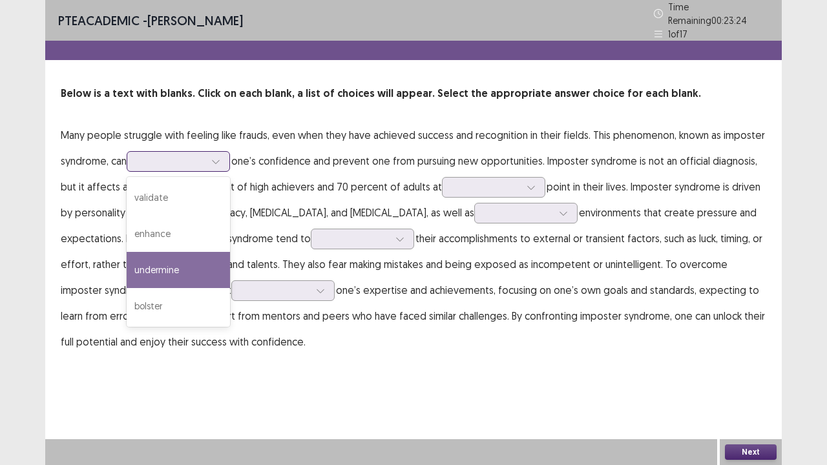
click at [165, 263] on div "undermine" at bounding box center [178, 270] width 103 height 36
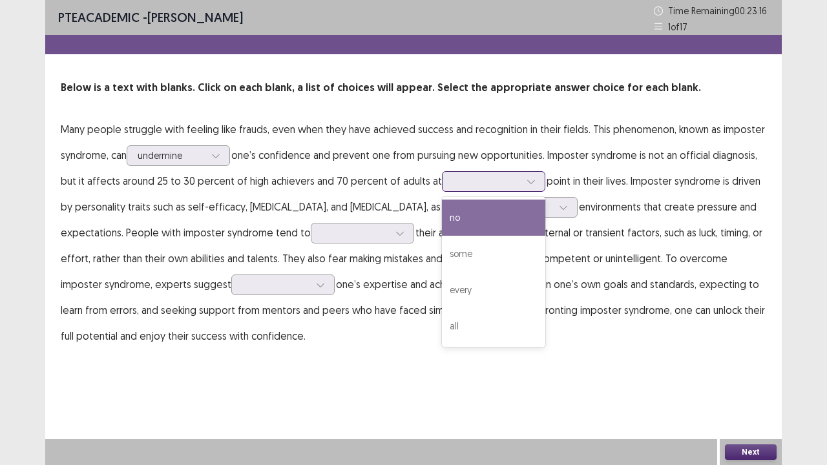
click at [458, 177] on div at bounding box center [486, 181] width 67 height 12
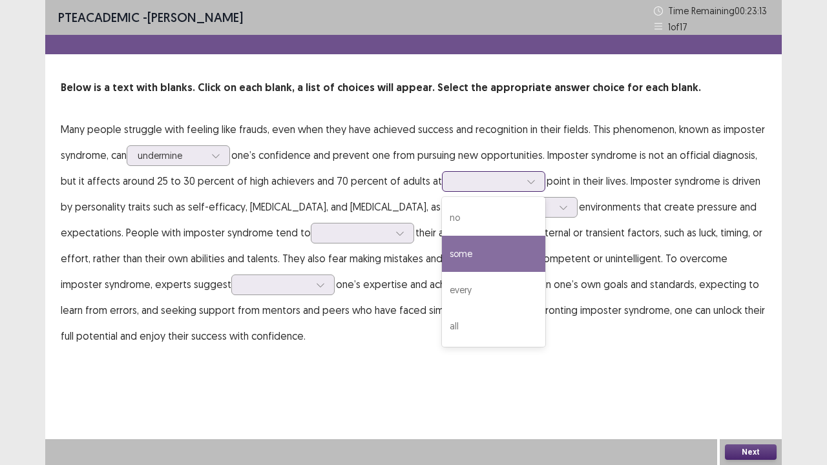
click at [456, 255] on div "some" at bounding box center [493, 254] width 103 height 36
click at [504, 172] on div "some" at bounding box center [486, 181] width 67 height 19
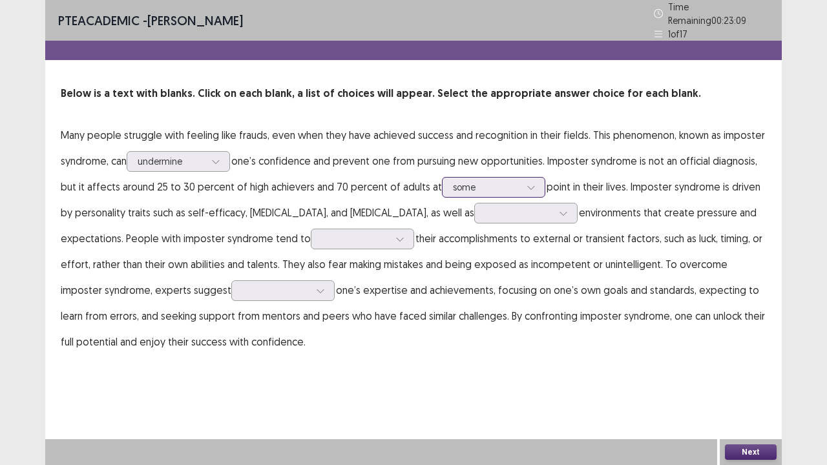
click at [501, 181] on div at bounding box center [486, 187] width 67 height 12
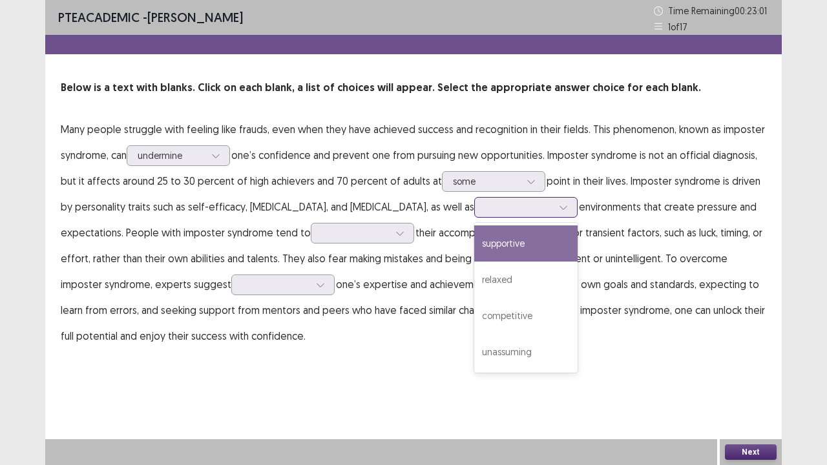
click at [485, 212] on div at bounding box center [518, 207] width 67 height 12
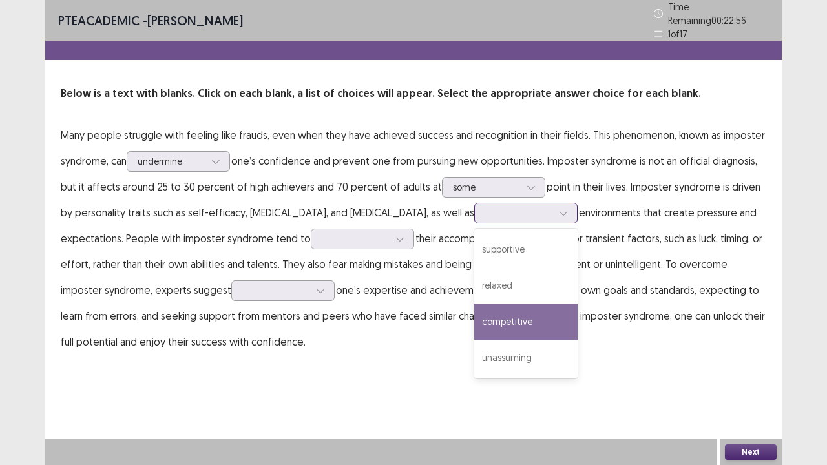
click at [474, 326] on div "competitive" at bounding box center [525, 322] width 103 height 36
click at [485, 214] on div at bounding box center [518, 213] width 67 height 12
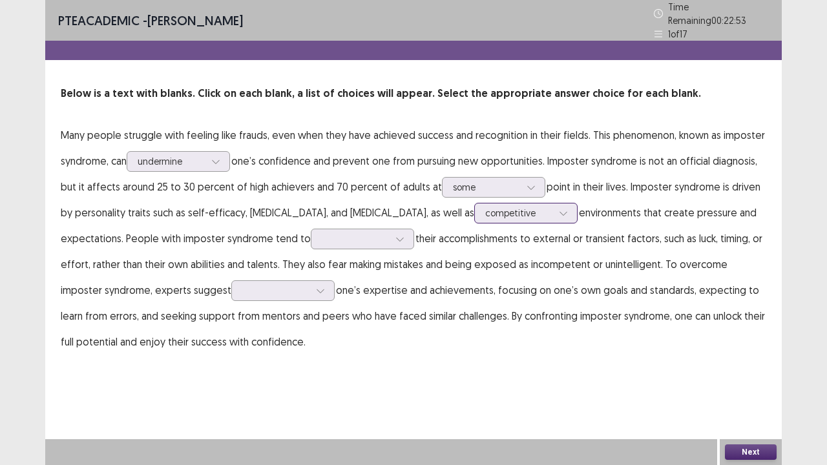
click at [485, 214] on div at bounding box center [518, 213] width 67 height 12
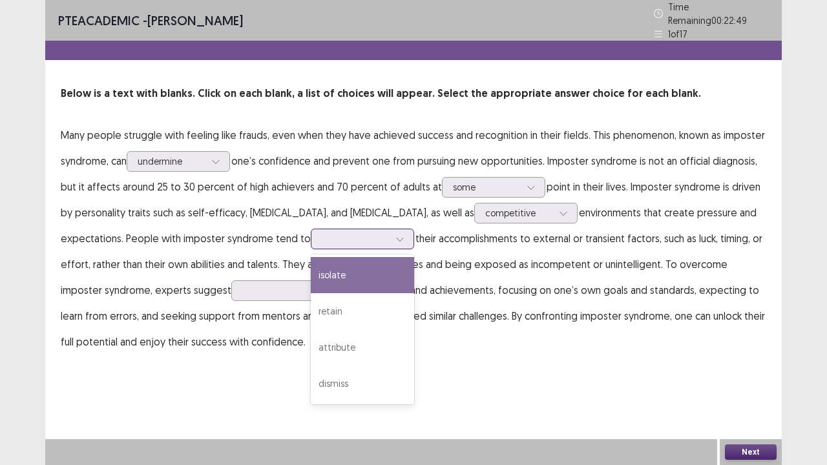
click at [334, 241] on div at bounding box center [356, 238] width 70 height 15
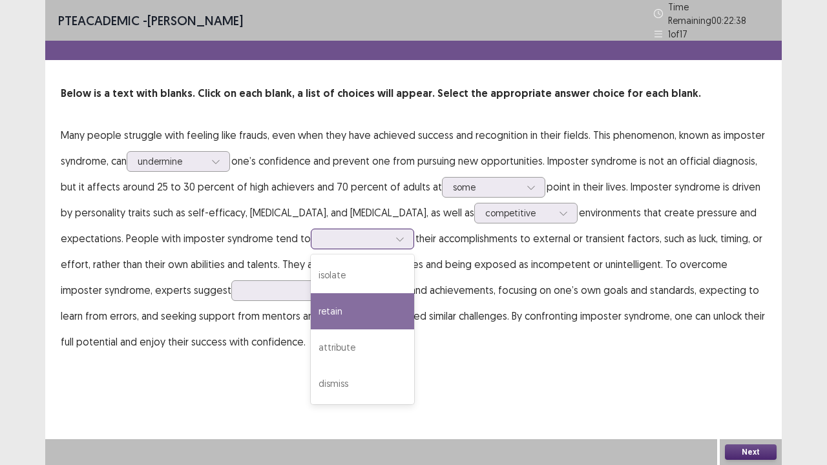
click at [326, 302] on div "retain" at bounding box center [362, 311] width 103 height 36
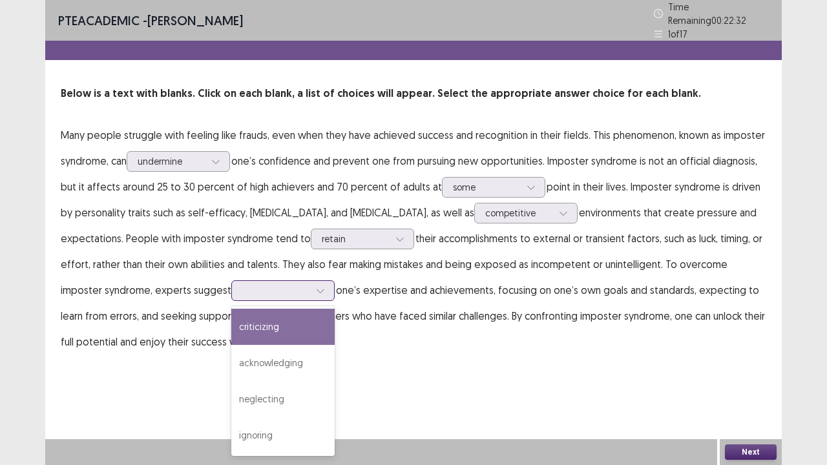
click at [242, 288] on div at bounding box center [275, 290] width 67 height 12
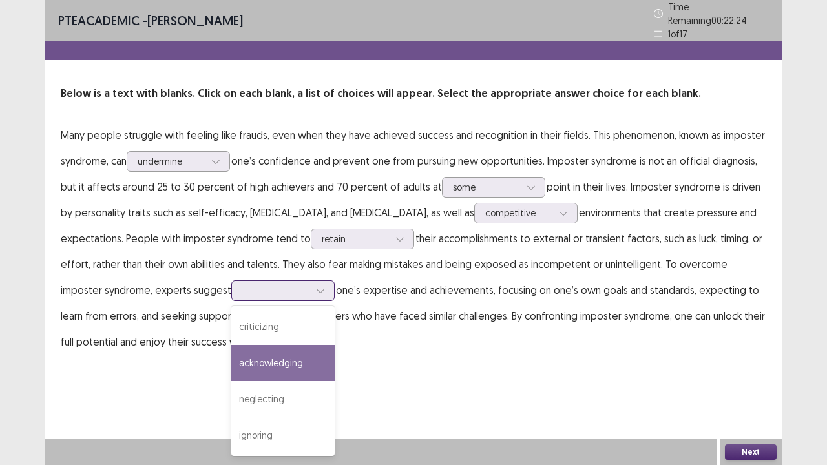
click at [231, 367] on div "acknowledging" at bounding box center [282, 363] width 103 height 36
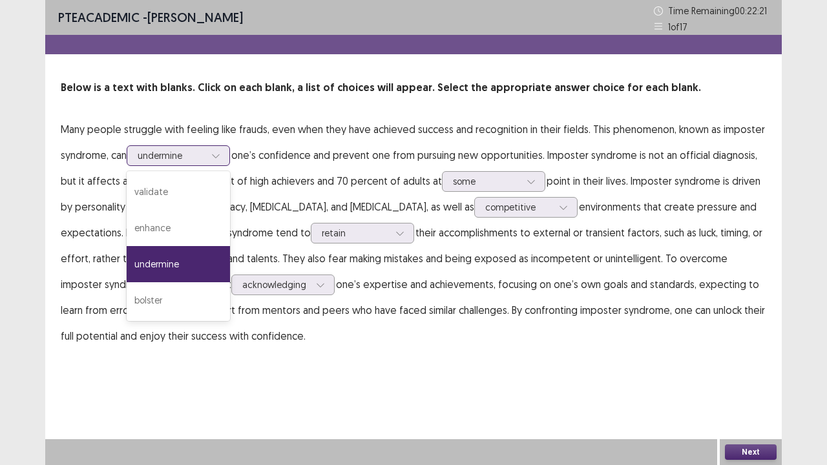
click at [205, 151] on div at bounding box center [171, 155] width 67 height 12
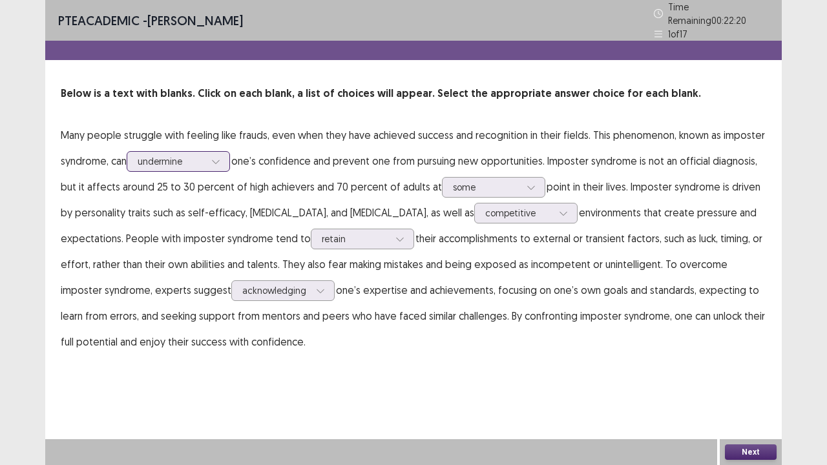
click at [205, 155] on div at bounding box center [171, 161] width 67 height 12
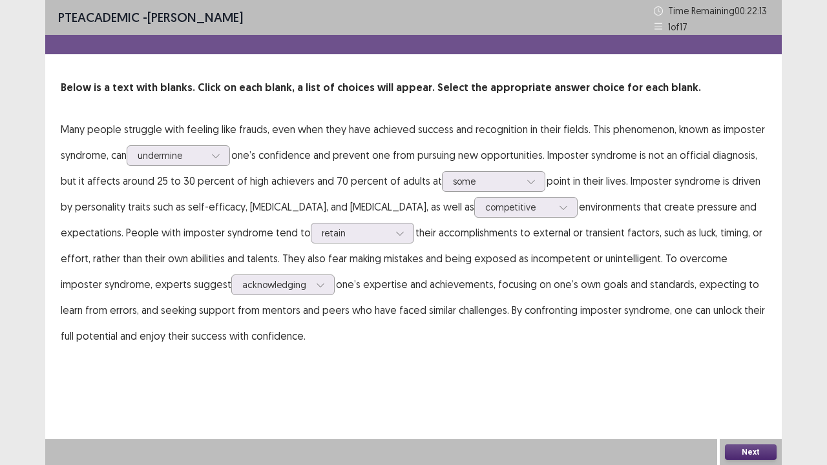
click at [738, 408] on button "Next" at bounding box center [751, 453] width 52 height 16
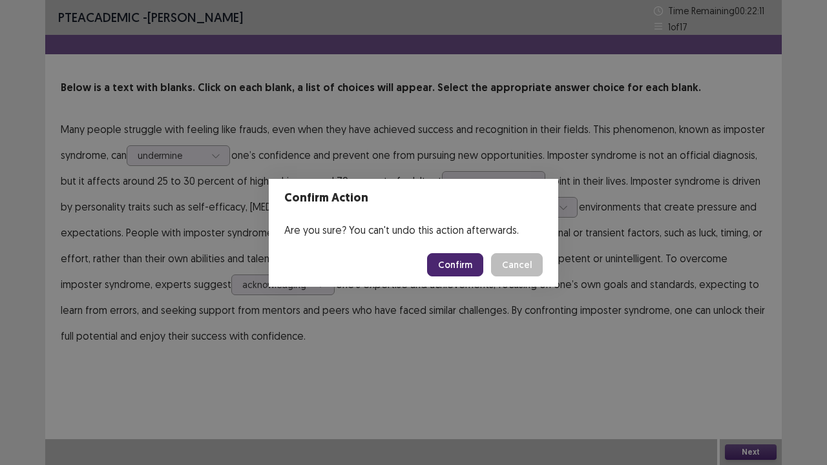
click at [452, 271] on button "Confirm" at bounding box center [455, 264] width 56 height 23
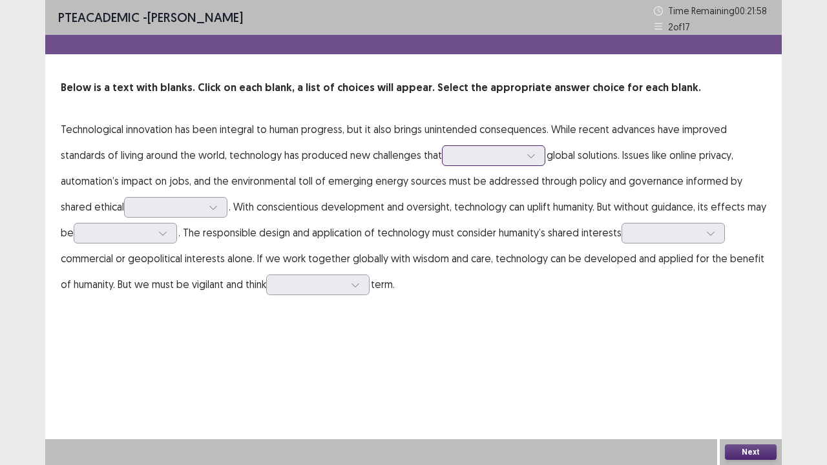
click at [499, 159] on div at bounding box center [486, 155] width 67 height 12
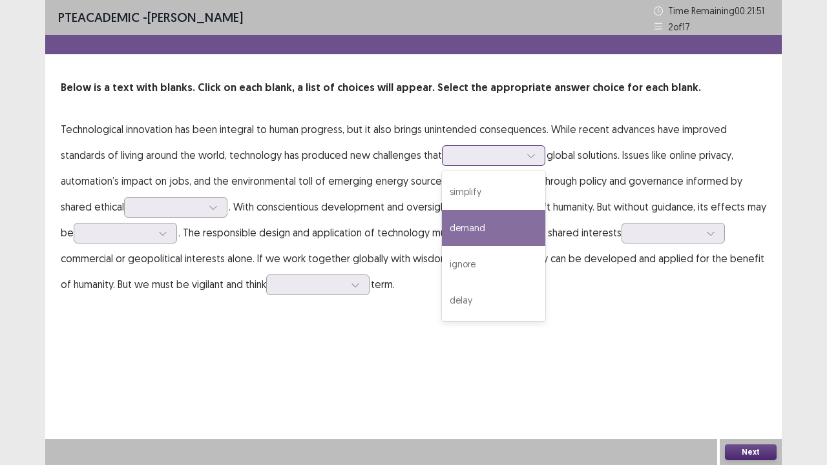
click at [480, 231] on div "demand" at bounding box center [493, 228] width 103 height 36
click at [486, 160] on div at bounding box center [486, 155] width 67 height 12
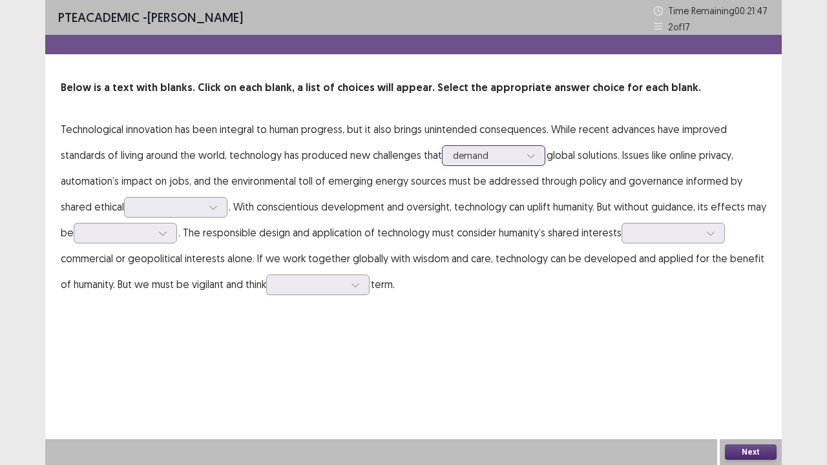
click at [486, 160] on div at bounding box center [486, 155] width 67 height 12
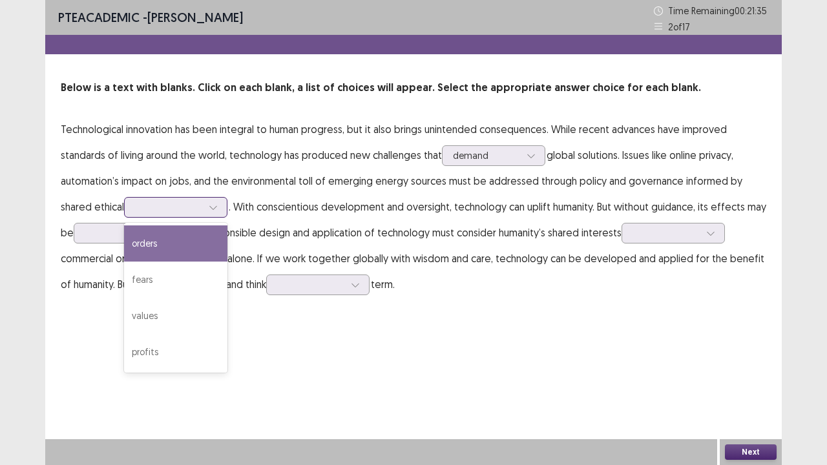
click at [184, 206] on div at bounding box center [168, 207] width 67 height 12
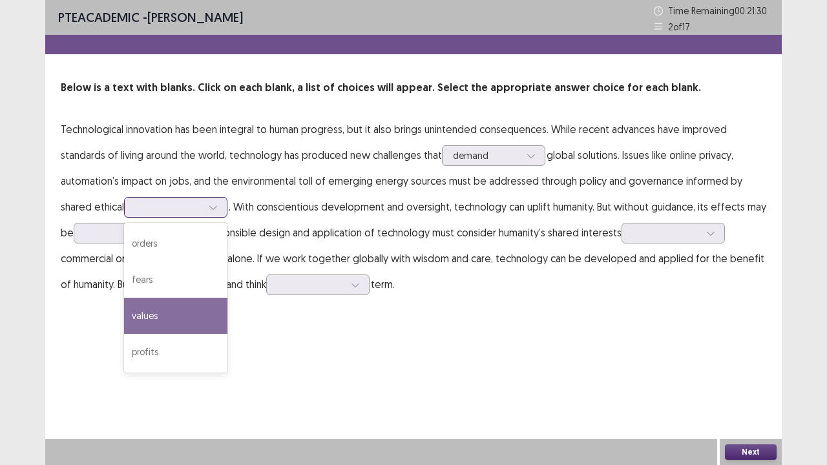
click at [176, 310] on div "values" at bounding box center [175, 316] width 103 height 36
click at [215, 203] on icon at bounding box center [213, 207] width 9 height 9
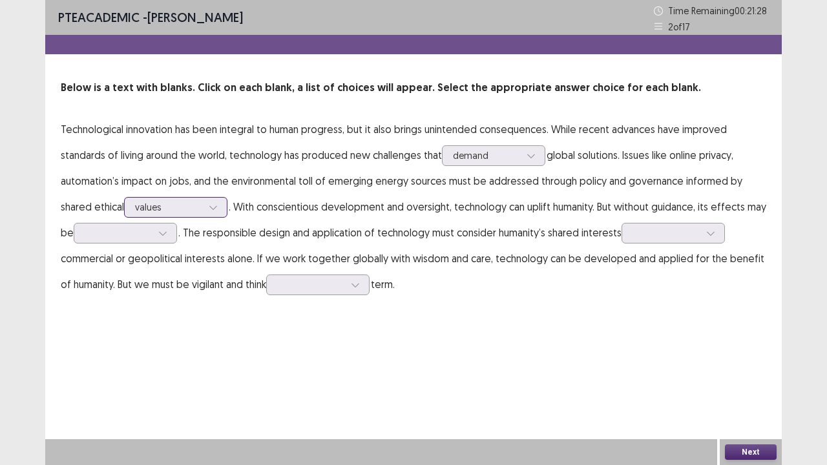
click at [215, 203] on icon at bounding box center [213, 207] width 9 height 9
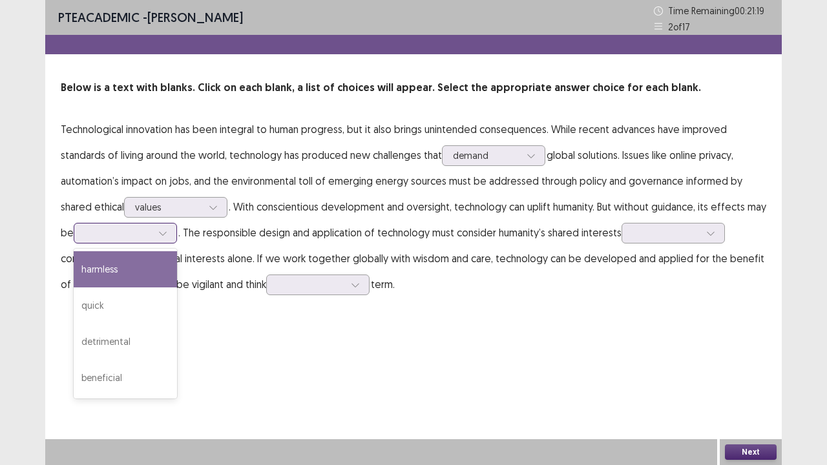
click at [136, 234] on div at bounding box center [118, 233] width 67 height 12
click at [129, 270] on div "harmless" at bounding box center [125, 269] width 103 height 36
click at [163, 233] on icon at bounding box center [162, 233] width 9 height 9
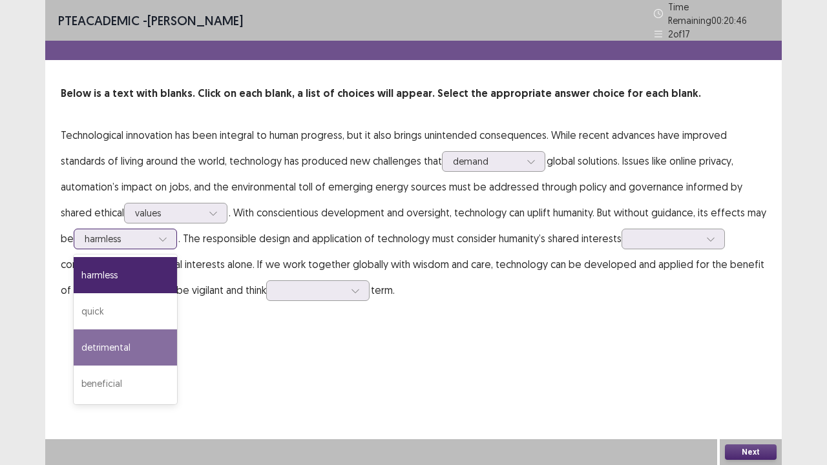
drag, startPoint x: 122, startPoint y: 359, endPoint x: 131, endPoint y: 345, distance: 16.9
click at [131, 345] on div "detrimental" at bounding box center [125, 348] width 103 height 36
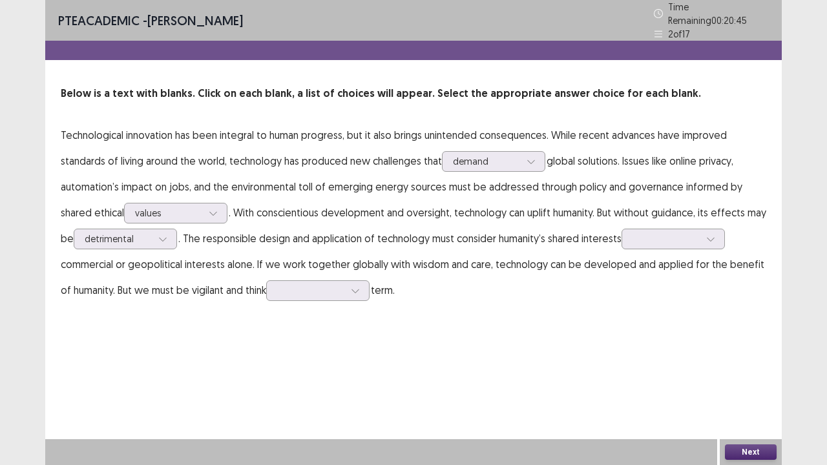
click at [131, 345] on div "PTE academic - [PERSON_NAME] Time Remaining 00 : 20 : 45 2 of 17 Below is a tex…" at bounding box center [413, 232] width 737 height 465
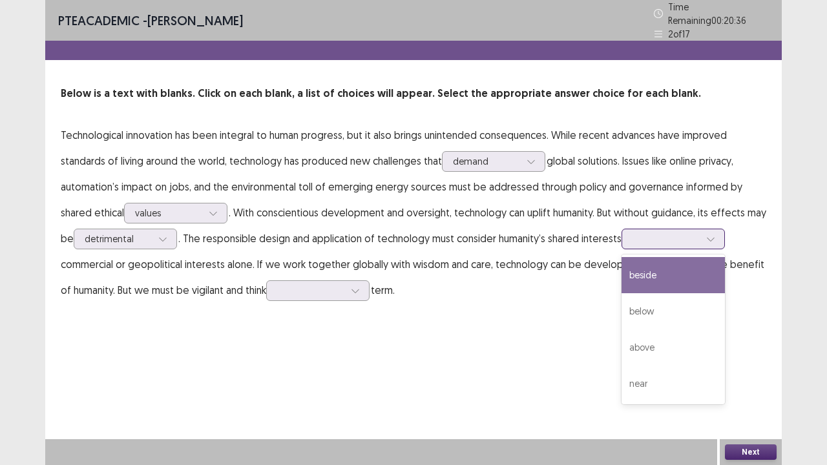
click at [637, 231] on div at bounding box center [666, 238] width 70 height 15
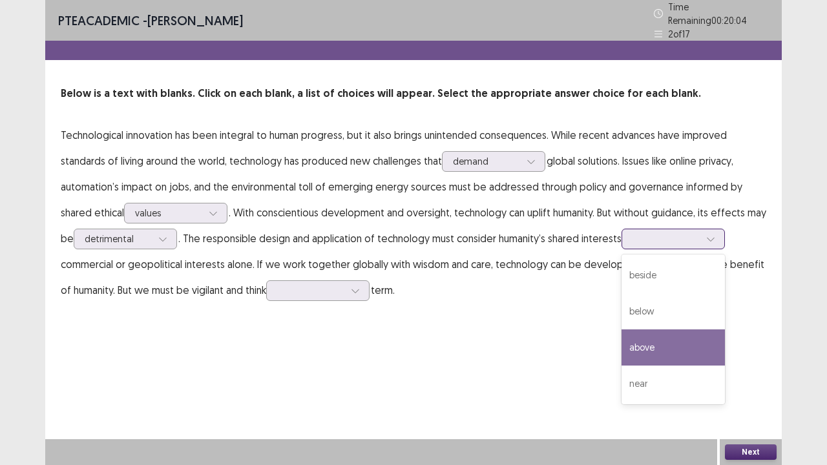
click at [649, 335] on div "above" at bounding box center [673, 348] width 103 height 36
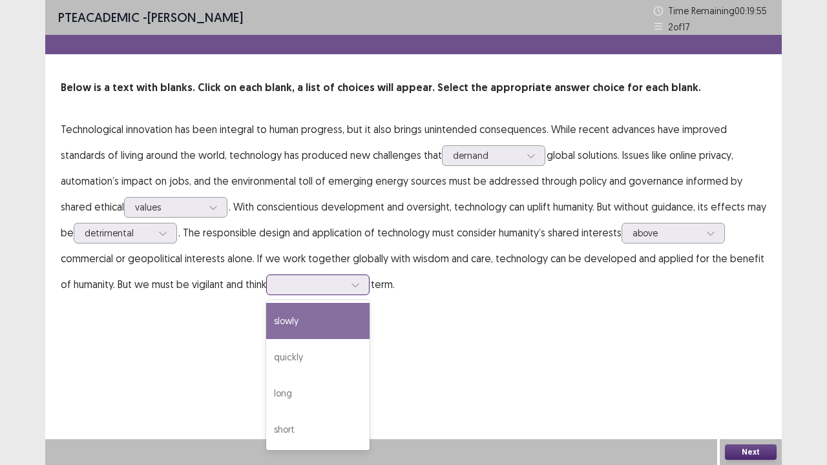
click at [318, 283] on div at bounding box center [310, 285] width 67 height 12
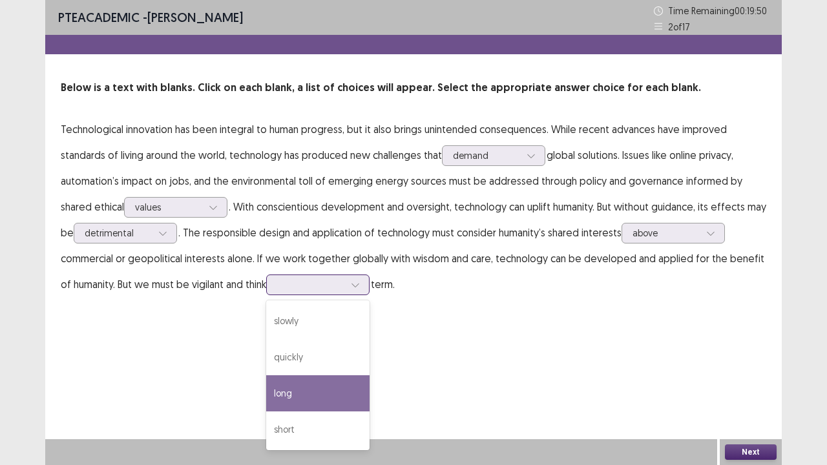
click at [305, 384] on div "long" at bounding box center [317, 394] width 103 height 36
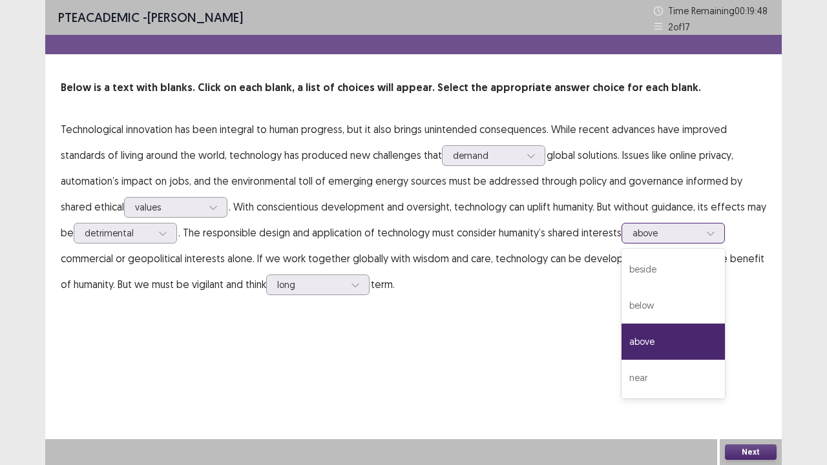
click at [683, 229] on div at bounding box center [666, 233] width 67 height 12
click at [664, 265] on div "beside" at bounding box center [673, 269] width 103 height 36
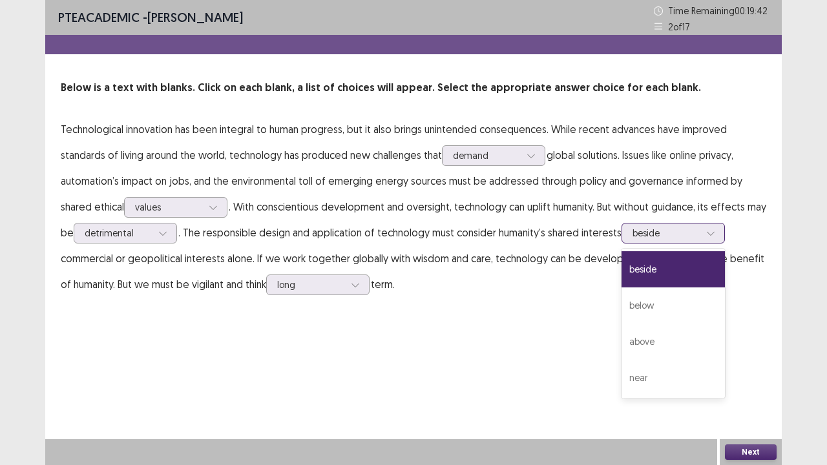
click at [666, 230] on div at bounding box center [666, 233] width 67 height 12
click at [655, 337] on div "above" at bounding box center [673, 342] width 103 height 36
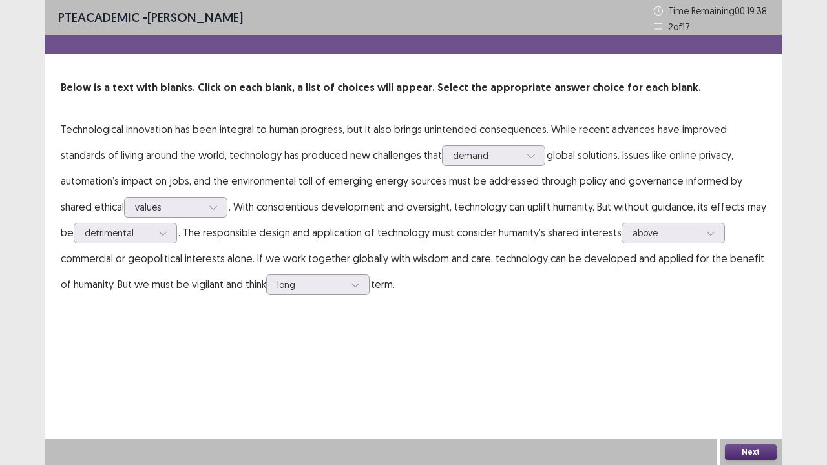
click at [739, 408] on button "Next" at bounding box center [751, 453] width 52 height 16
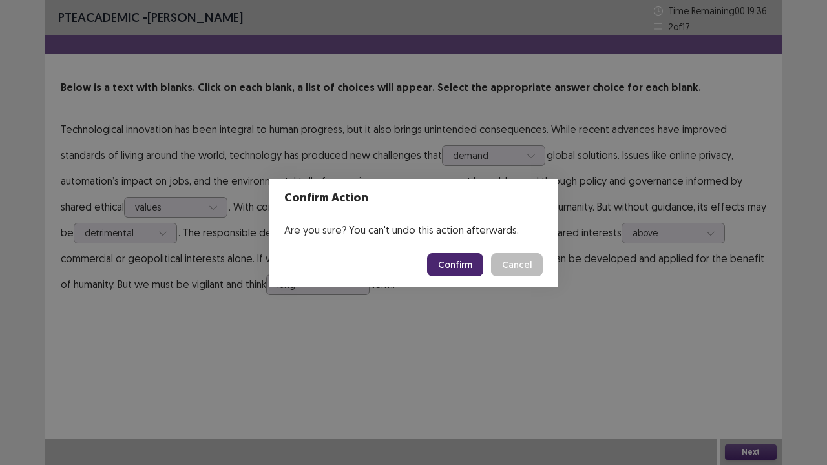
click at [458, 262] on button "Confirm" at bounding box center [455, 264] width 56 height 23
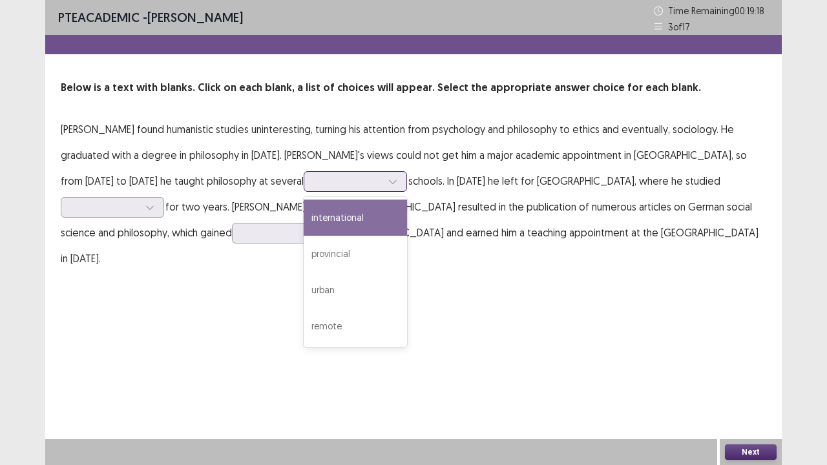
click at [315, 180] on div at bounding box center [348, 181] width 67 height 12
click at [304, 215] on div "international" at bounding box center [355, 218] width 103 height 36
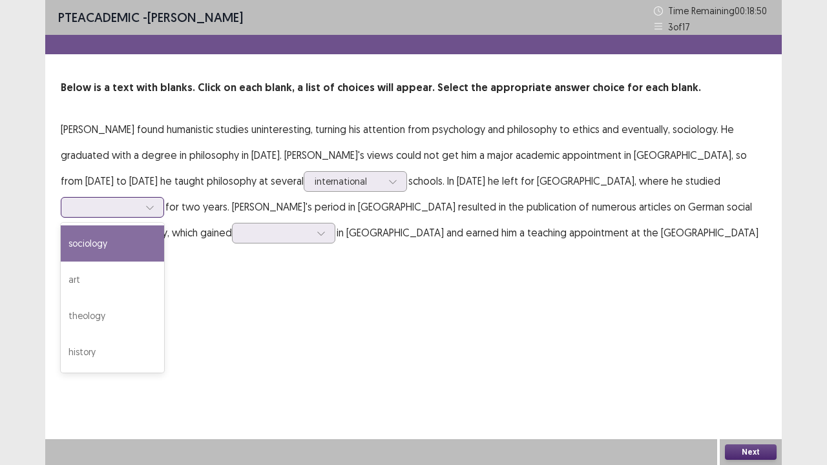
click at [139, 201] on div at bounding box center [105, 207] width 67 height 12
click at [164, 226] on div "sociology" at bounding box center [112, 244] width 103 height 36
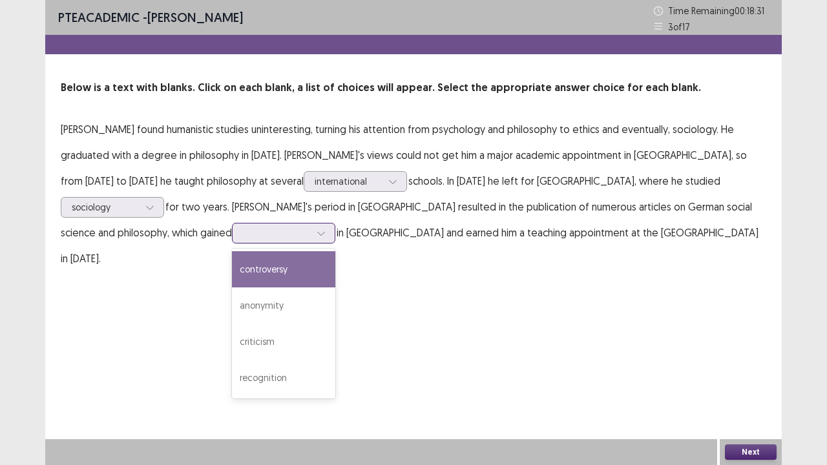
click at [310, 227] on div at bounding box center [276, 233] width 67 height 12
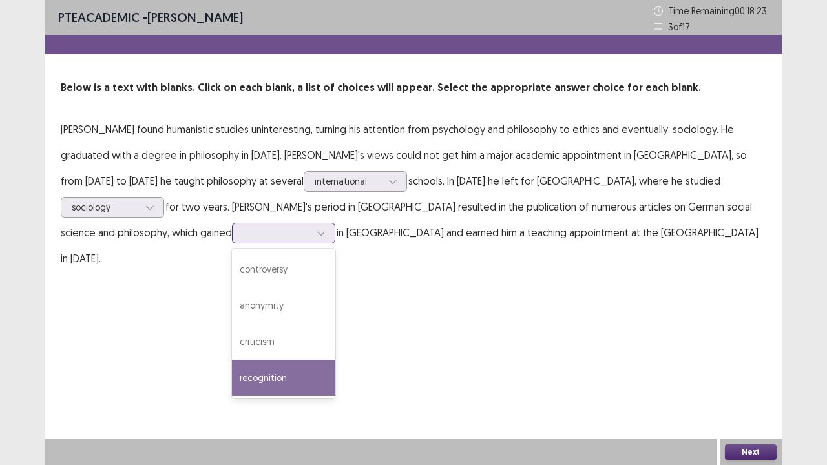
click at [335, 360] on div "recognition" at bounding box center [283, 378] width 103 height 36
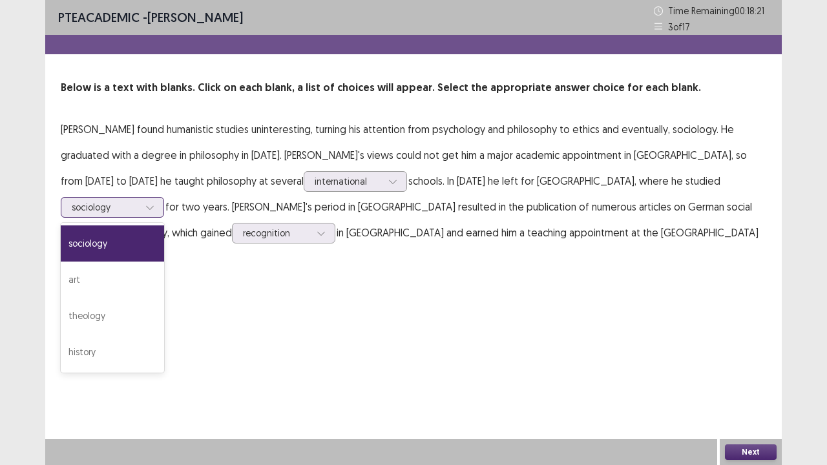
click at [139, 201] on div at bounding box center [105, 207] width 67 height 12
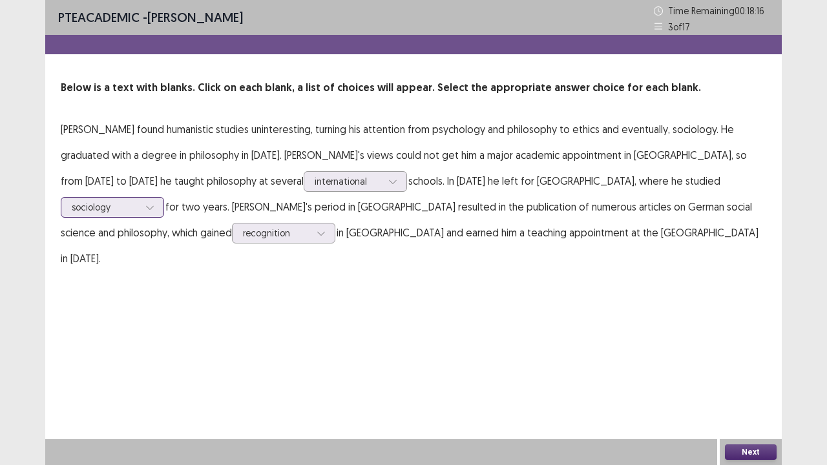
click at [139, 201] on div at bounding box center [105, 207] width 67 height 12
click at [737, 408] on button "Next" at bounding box center [751, 453] width 52 height 16
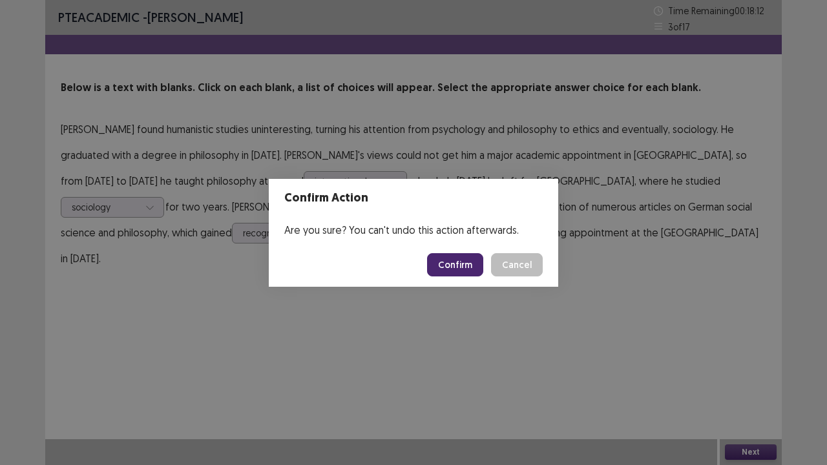
click at [449, 264] on button "Confirm" at bounding box center [455, 264] width 56 height 23
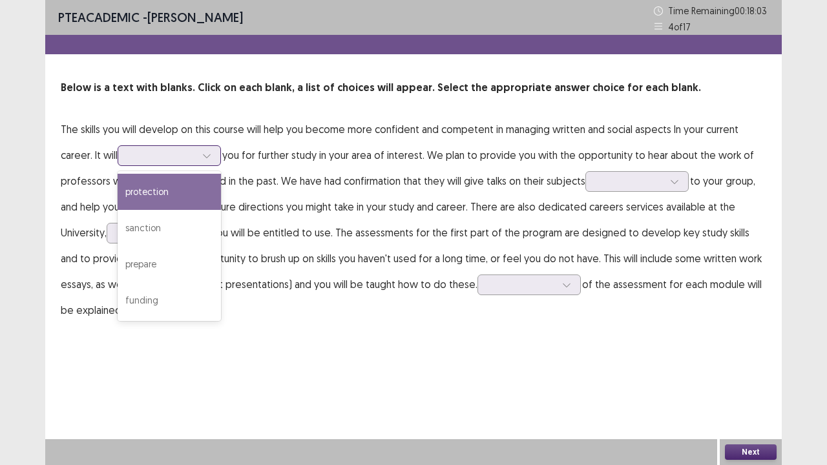
click at [184, 159] on div at bounding box center [162, 155] width 67 height 12
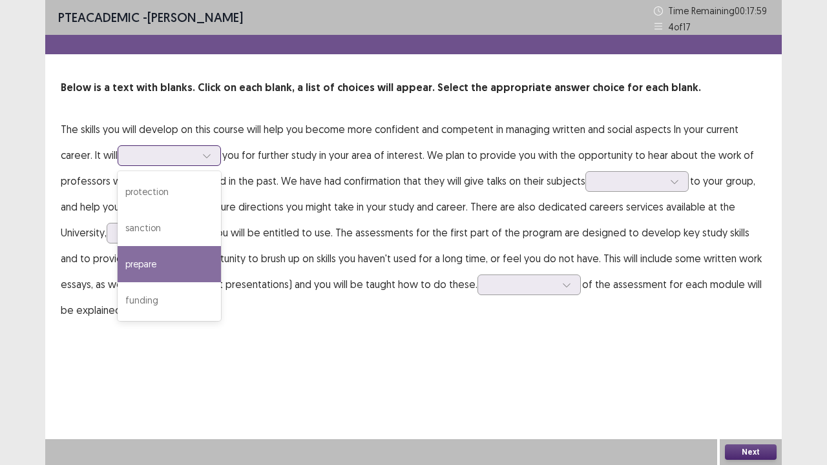
click at [167, 259] on div "prepare" at bounding box center [169, 264] width 103 height 36
click at [196, 162] on div at bounding box center [162, 155] width 67 height 12
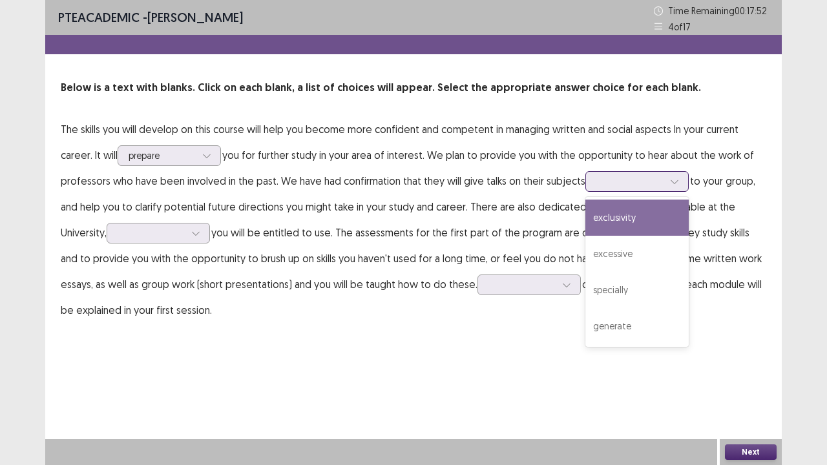
click at [611, 182] on div at bounding box center [630, 181] width 67 height 12
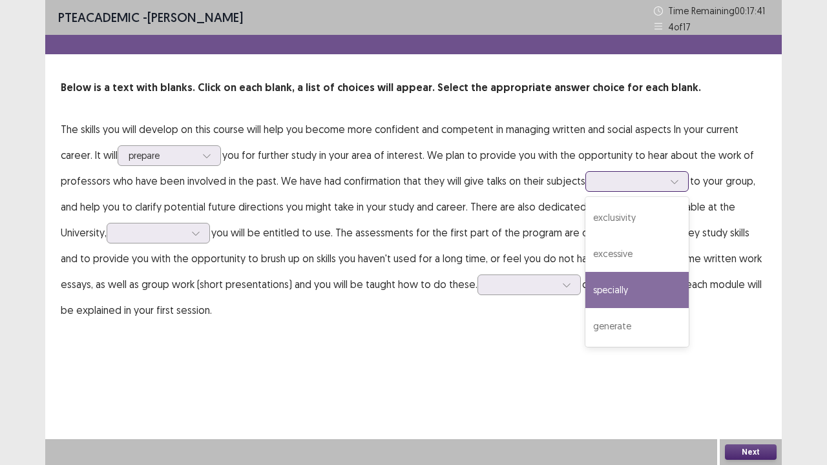
click at [605, 296] on div "specially" at bounding box center [637, 290] width 103 height 36
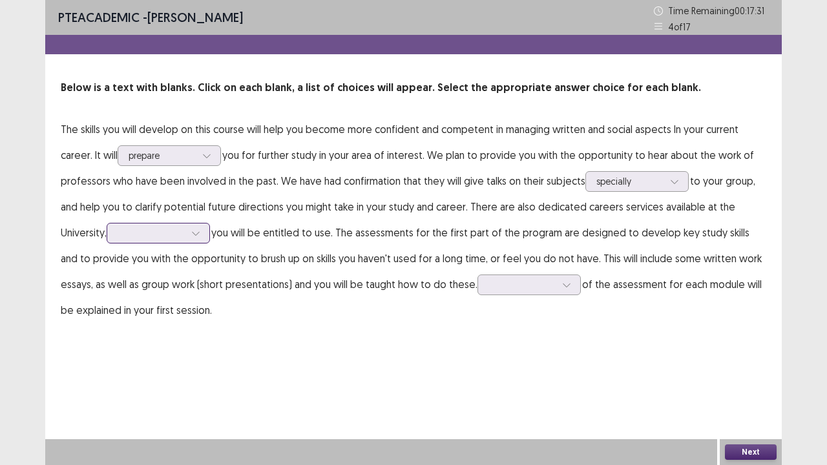
click at [177, 230] on div at bounding box center [151, 233] width 67 height 12
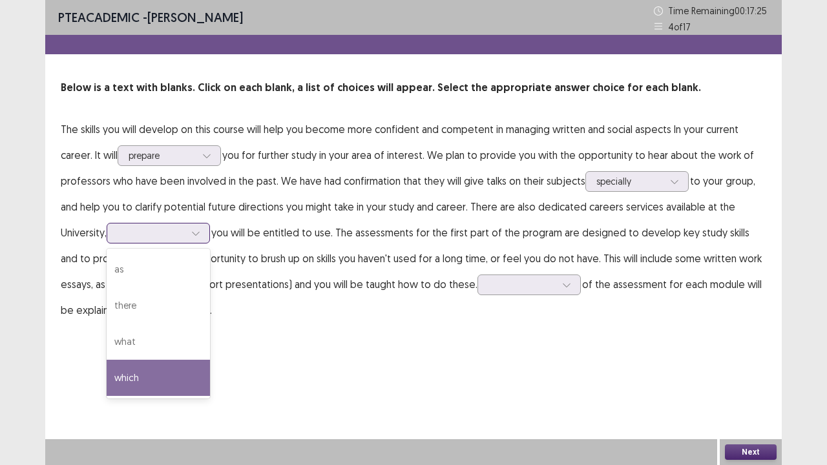
click at [127, 387] on div "which" at bounding box center [158, 378] width 103 height 36
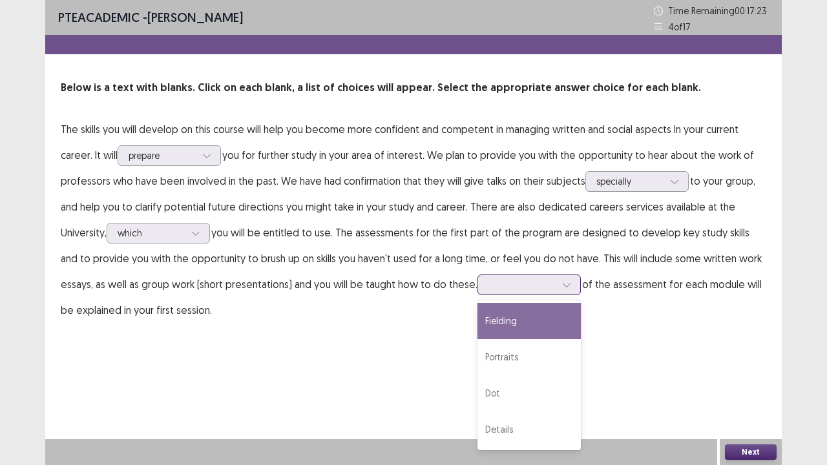
click at [540, 283] on div at bounding box center [522, 285] width 67 height 12
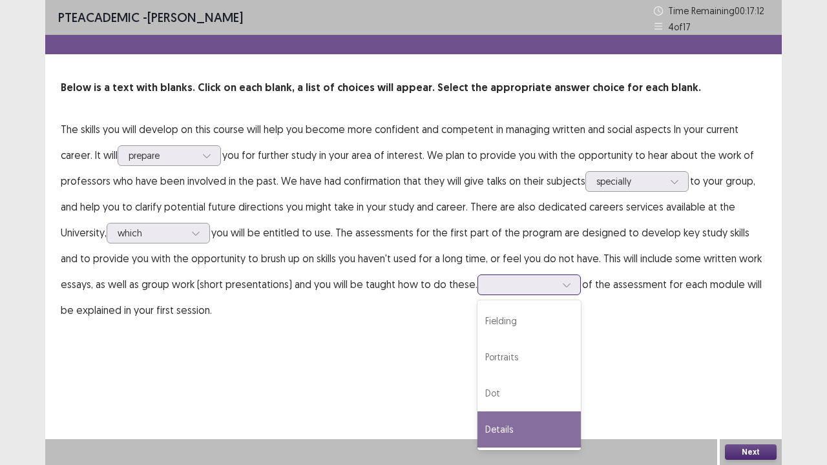
click at [509, 408] on div "Details" at bounding box center [529, 430] width 103 height 36
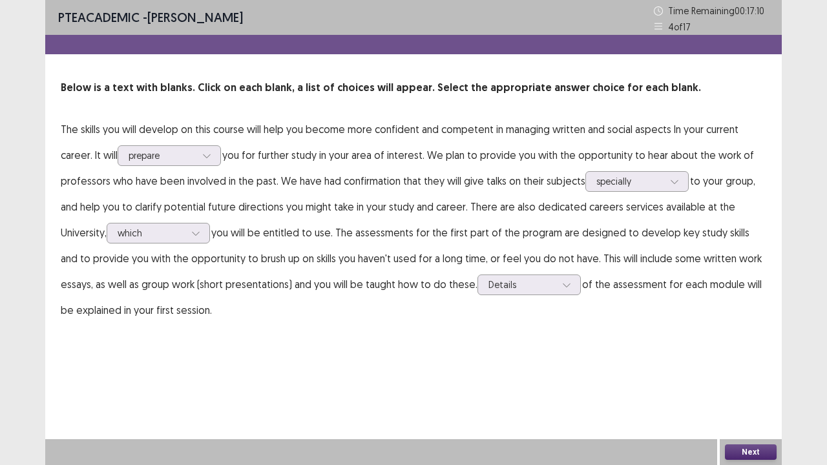
click at [734, 408] on button "Next" at bounding box center [751, 453] width 52 height 16
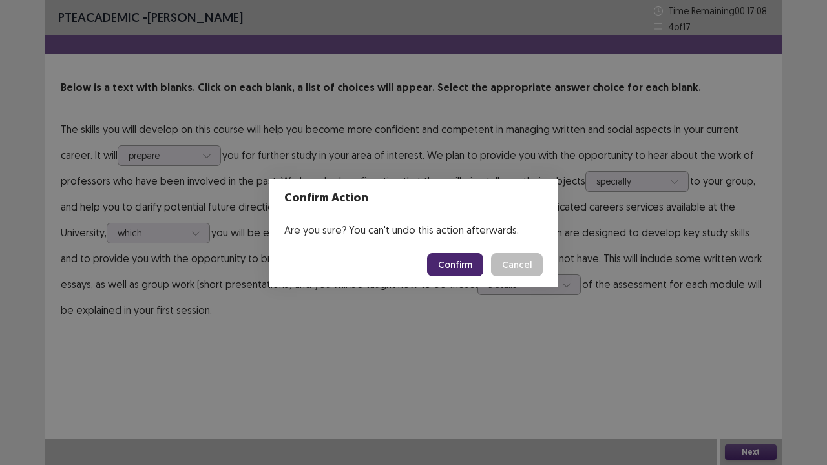
click at [449, 269] on button "Confirm" at bounding box center [455, 264] width 56 height 23
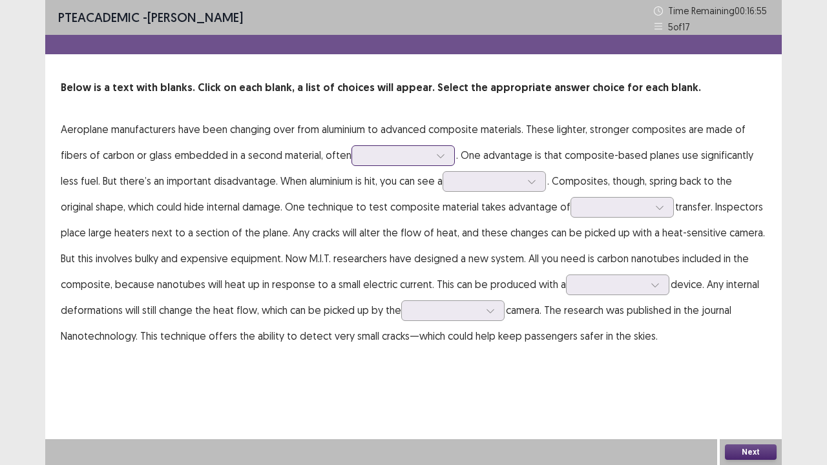
click at [372, 155] on div at bounding box center [396, 155] width 67 height 12
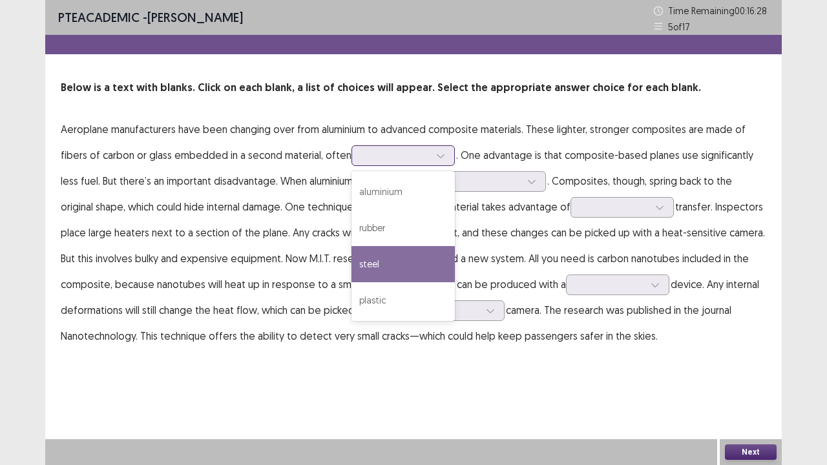
click at [373, 266] on div "steel" at bounding box center [403, 264] width 103 height 36
click at [436, 154] on icon at bounding box center [440, 155] width 9 height 9
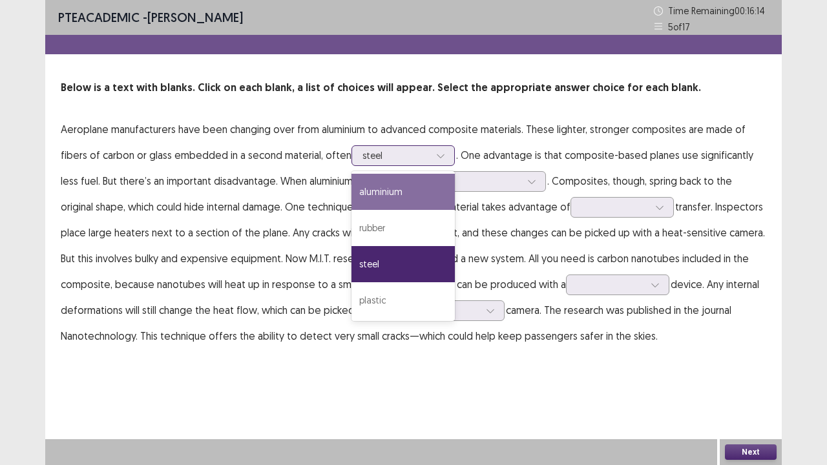
click at [413, 178] on div "aluminium" at bounding box center [403, 192] width 103 height 36
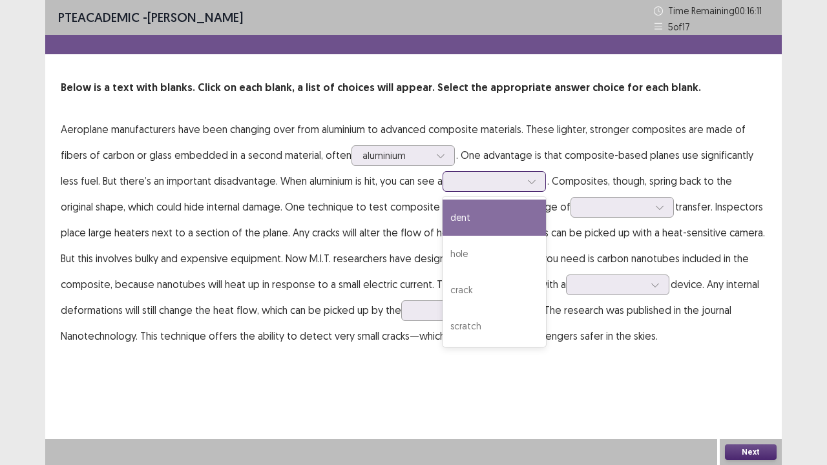
click at [476, 189] on div at bounding box center [487, 181] width 70 height 15
click at [474, 217] on div "dent" at bounding box center [494, 218] width 103 height 36
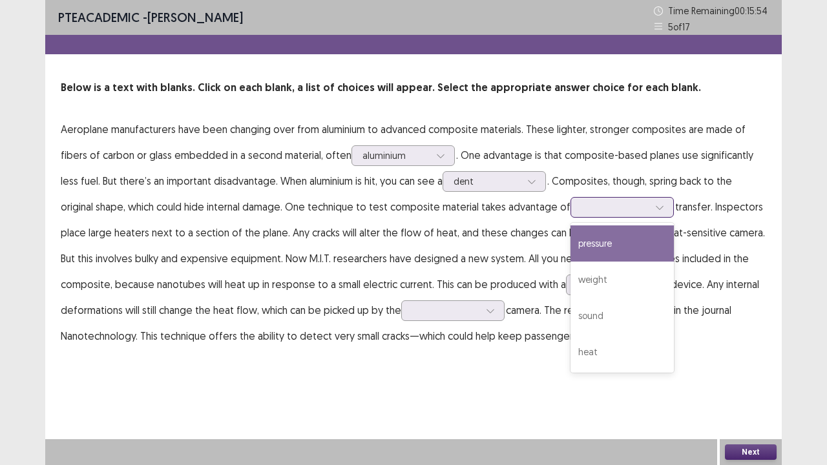
click at [582, 209] on div at bounding box center [615, 207] width 67 height 12
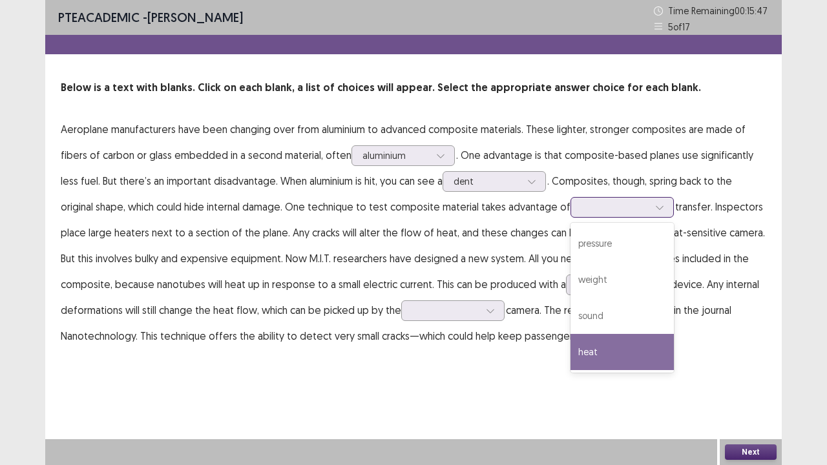
click at [571, 351] on div "heat" at bounding box center [622, 352] width 103 height 36
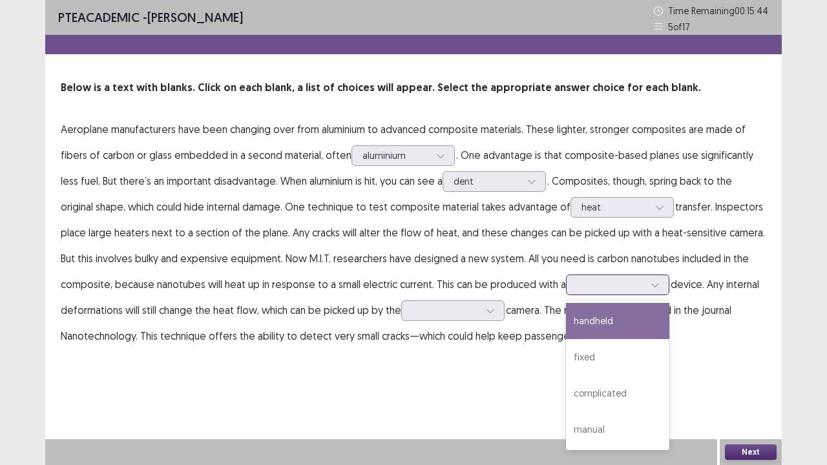
click at [580, 288] on div at bounding box center [610, 285] width 67 height 12
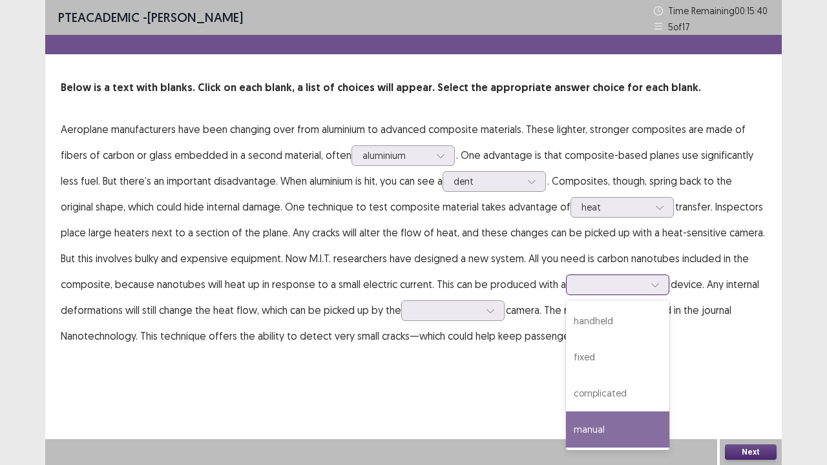
click at [580, 408] on div "manual" at bounding box center [617, 430] width 103 height 36
click at [604, 294] on div "manual" at bounding box center [610, 284] width 67 height 19
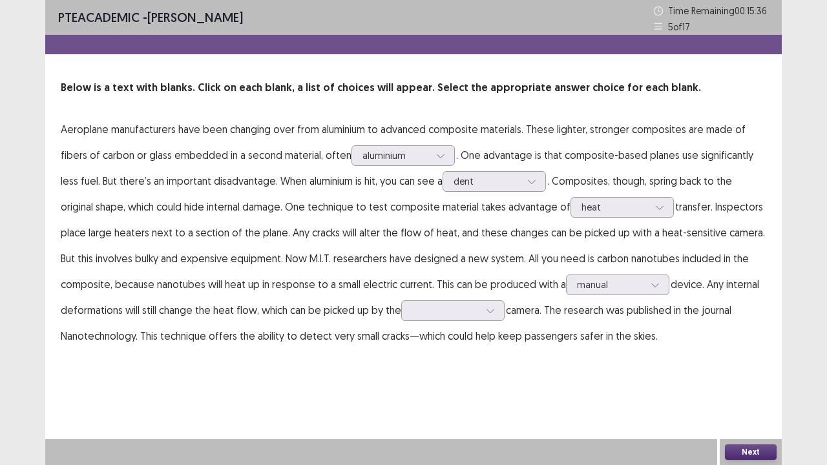
click at [543, 374] on div "PTE academic - [PERSON_NAME] Time Remaining 00 : 15 : 36 5 of 17 Below is a tex…" at bounding box center [413, 187] width 737 height 375
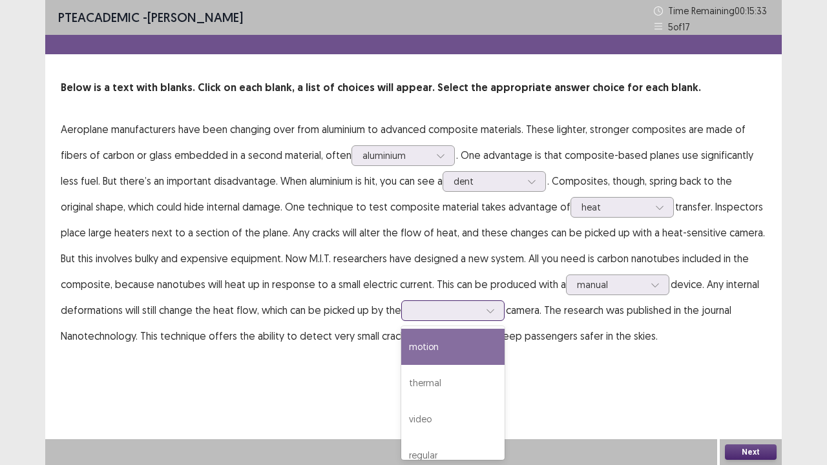
click at [473, 308] on div at bounding box center [445, 310] width 67 height 12
click at [452, 346] on div "motion" at bounding box center [452, 347] width 103 height 36
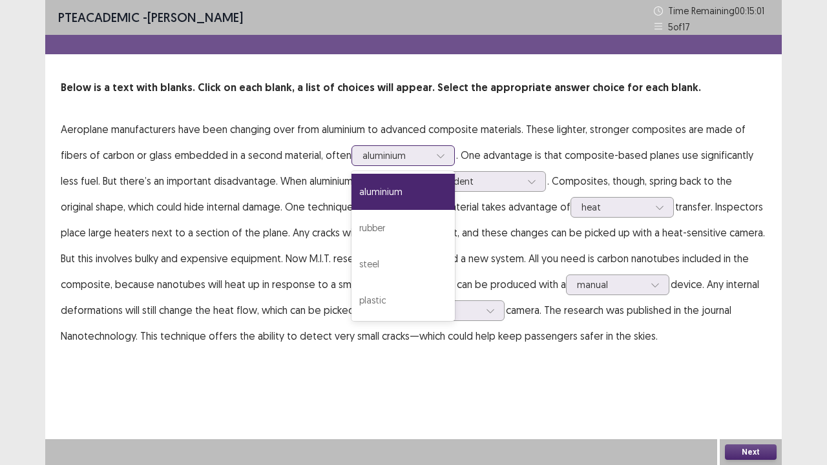
click at [416, 159] on div at bounding box center [396, 155] width 67 height 12
click at [393, 262] on div "steel" at bounding box center [403, 264] width 103 height 36
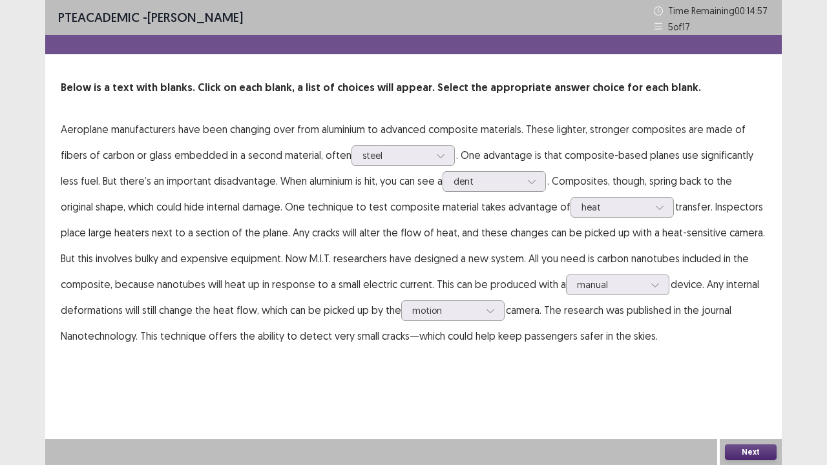
click at [740, 408] on button "Next" at bounding box center [751, 453] width 52 height 16
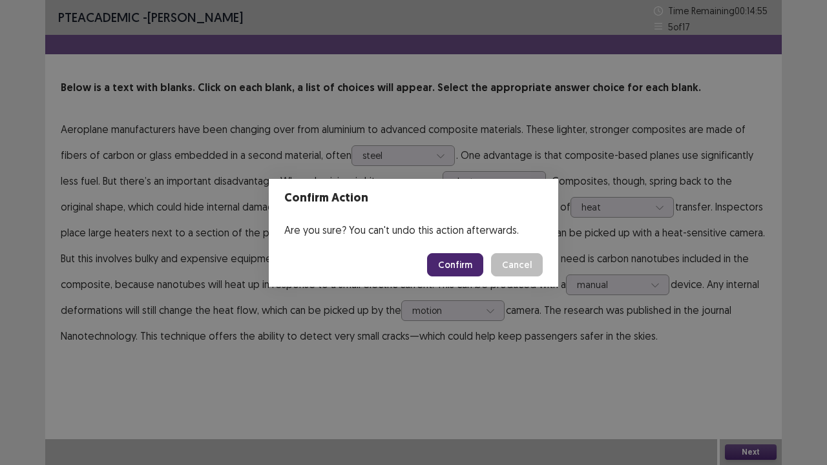
click at [457, 266] on button "Confirm" at bounding box center [455, 264] width 56 height 23
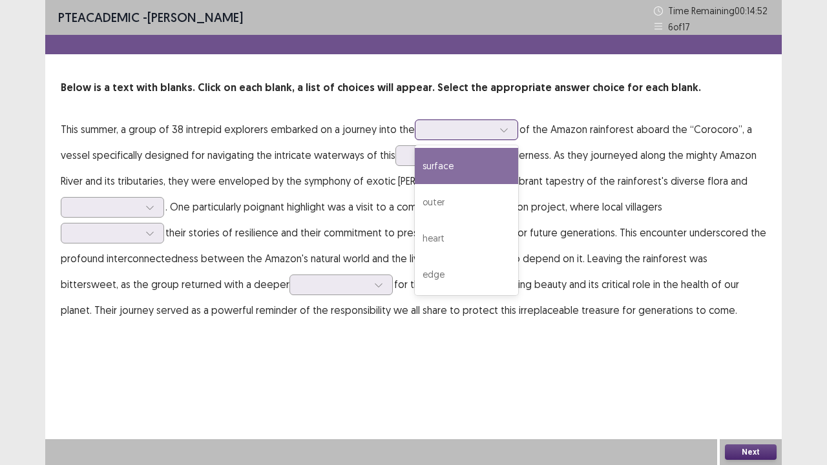
click at [443, 133] on div at bounding box center [459, 129] width 67 height 12
click at [436, 172] on div "surface" at bounding box center [466, 166] width 103 height 36
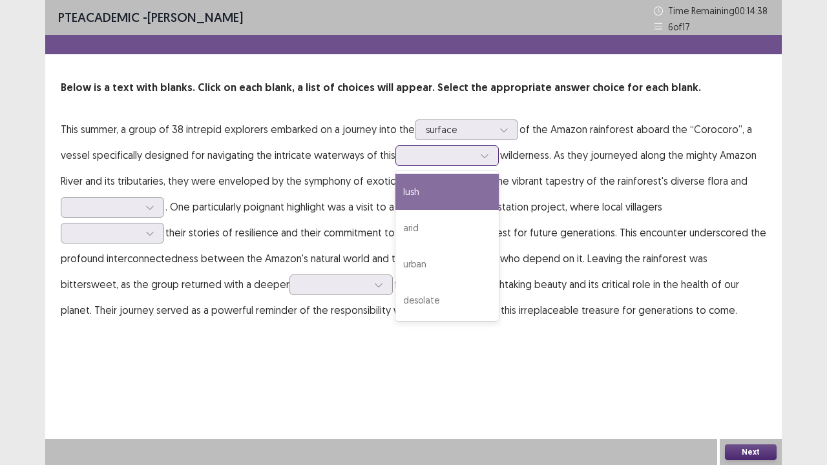
click at [410, 156] on div at bounding box center [440, 155] width 67 height 12
click at [412, 185] on div "lush" at bounding box center [447, 192] width 103 height 36
click at [421, 157] on div at bounding box center [440, 155] width 67 height 12
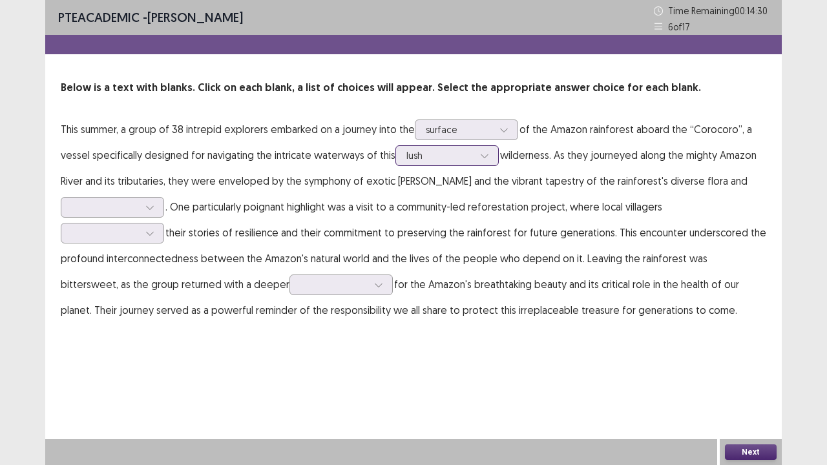
click at [421, 157] on div at bounding box center [440, 155] width 67 height 12
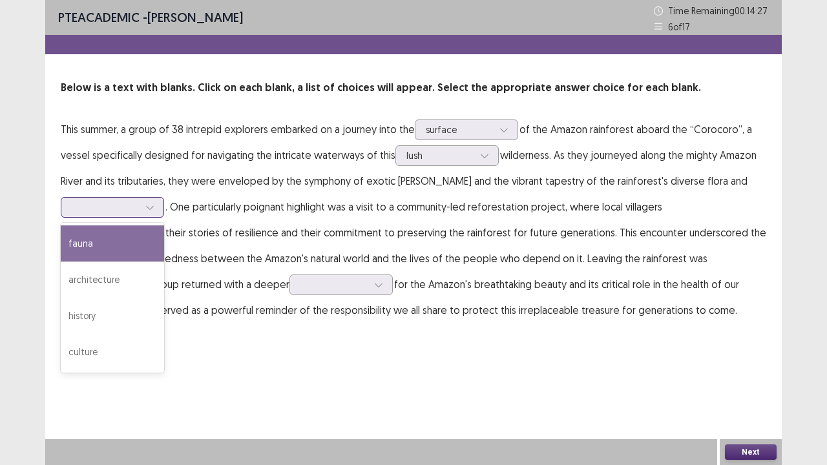
click at [147, 213] on div at bounding box center [149, 207] width 19 height 19
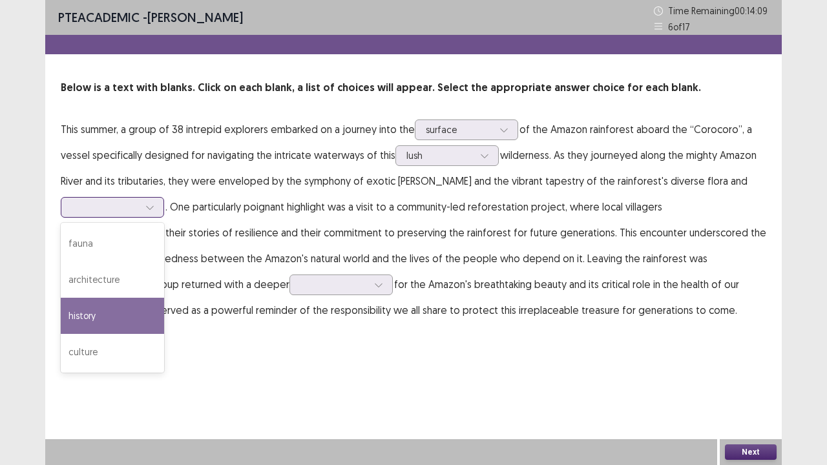
click at [106, 323] on div "history" at bounding box center [112, 316] width 103 height 36
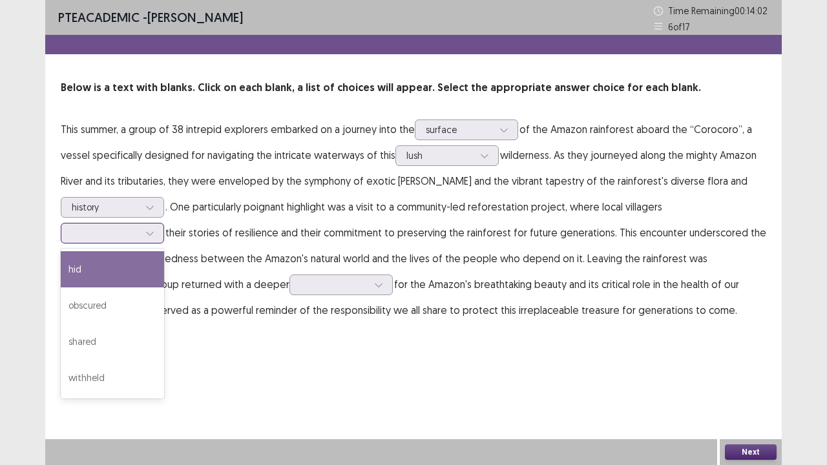
click at [138, 231] on div at bounding box center [105, 233] width 67 height 12
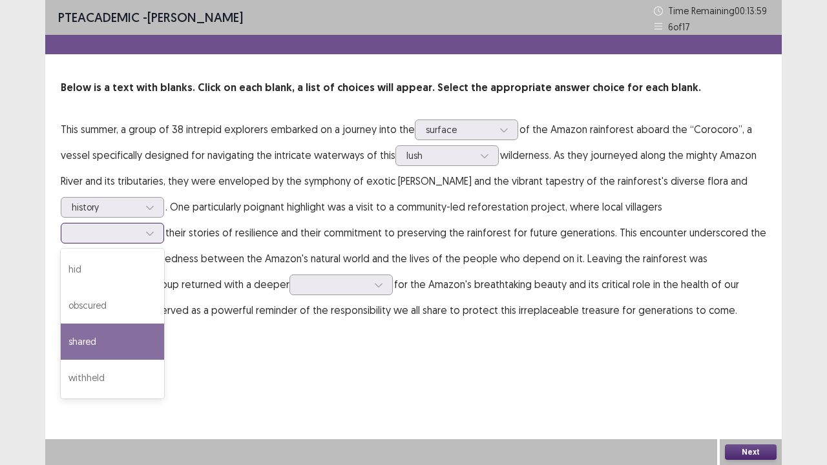
click at [113, 341] on div "shared" at bounding box center [112, 342] width 103 height 36
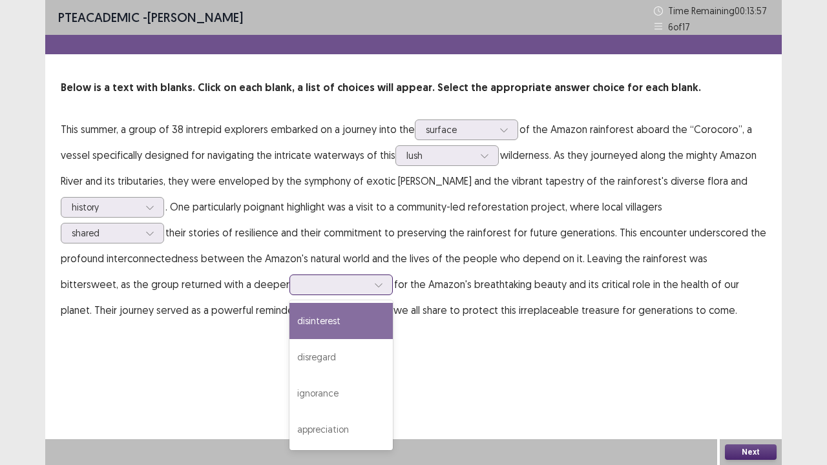
click at [301, 284] on div at bounding box center [334, 285] width 67 height 12
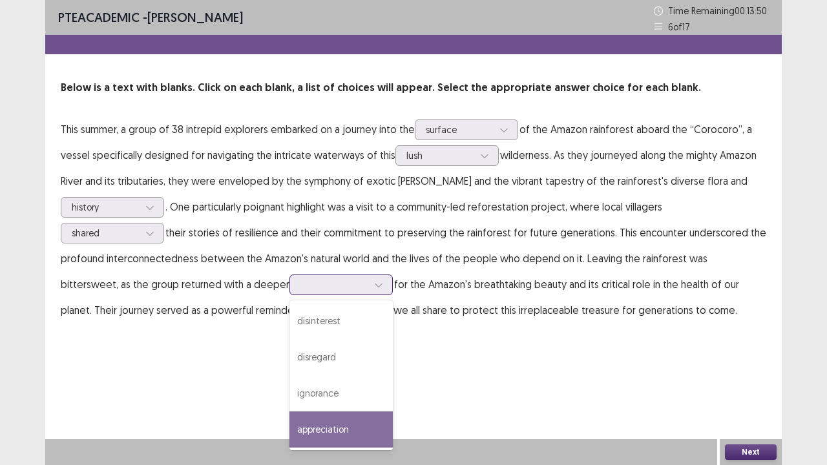
click at [290, 408] on div "appreciation" at bounding box center [341, 430] width 103 height 36
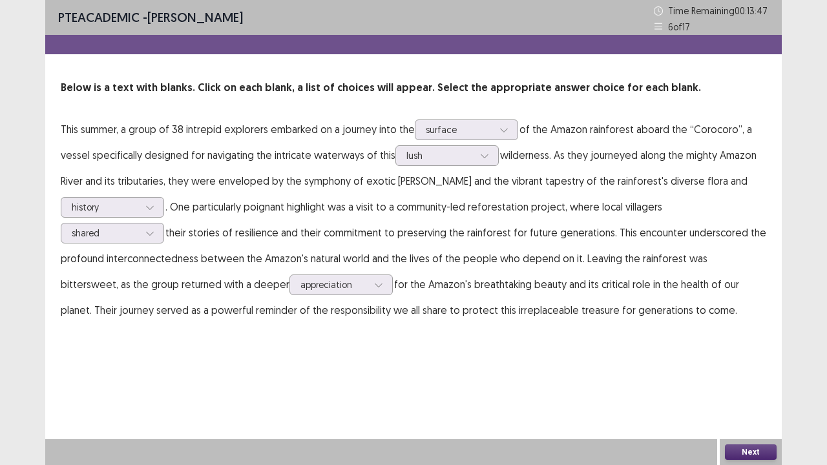
click at [759, 408] on button "Next" at bounding box center [751, 453] width 52 height 16
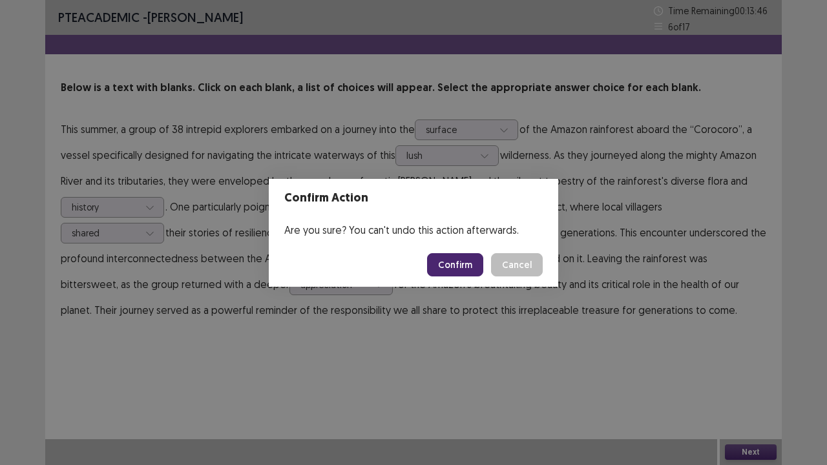
click at [468, 266] on button "Confirm" at bounding box center [455, 264] width 56 height 23
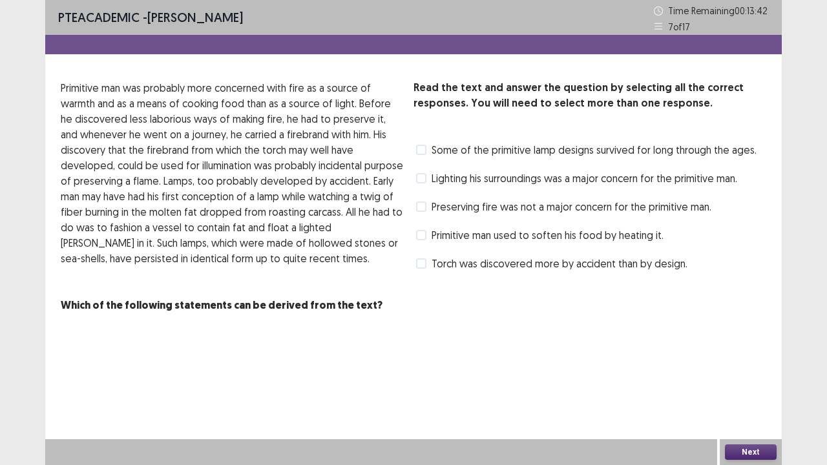
click at [425, 178] on span at bounding box center [421, 178] width 10 height 10
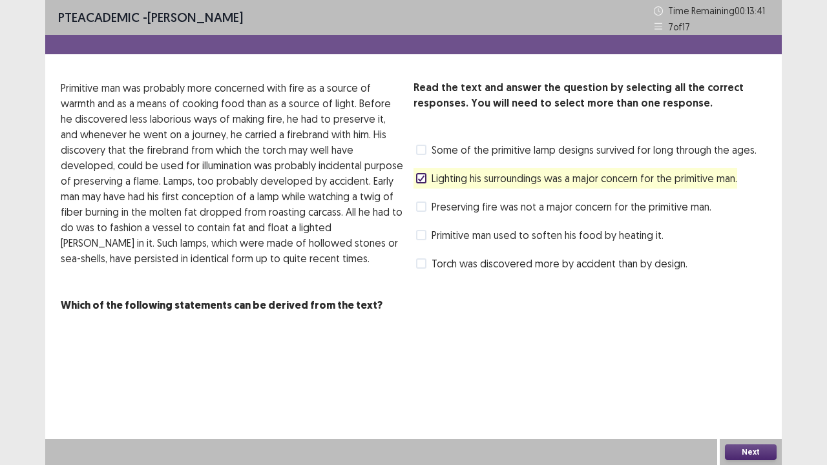
click at [421, 208] on span at bounding box center [421, 207] width 10 height 10
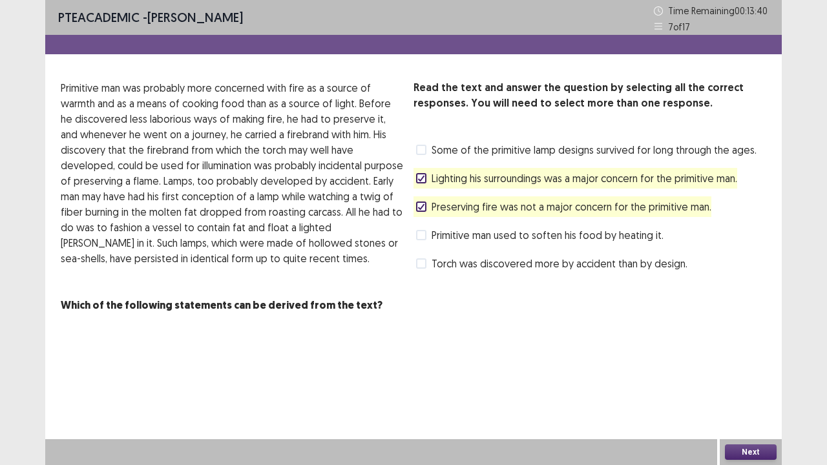
click at [748, 408] on button "Next" at bounding box center [751, 453] width 52 height 16
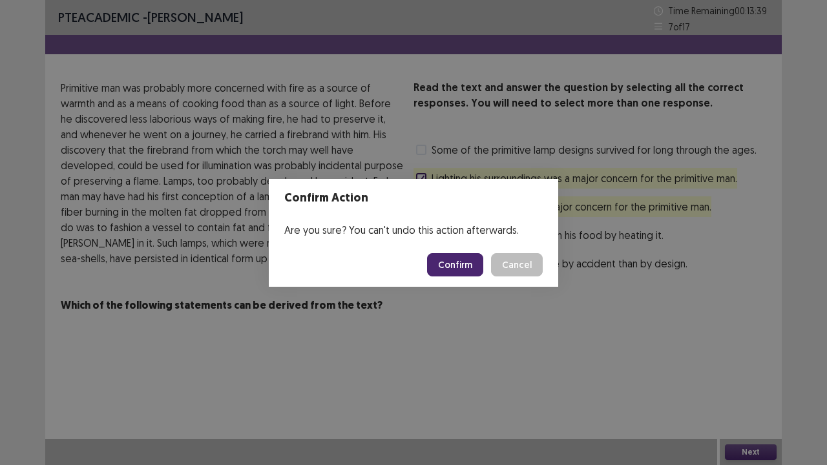
click at [458, 271] on button "Confirm" at bounding box center [455, 264] width 56 height 23
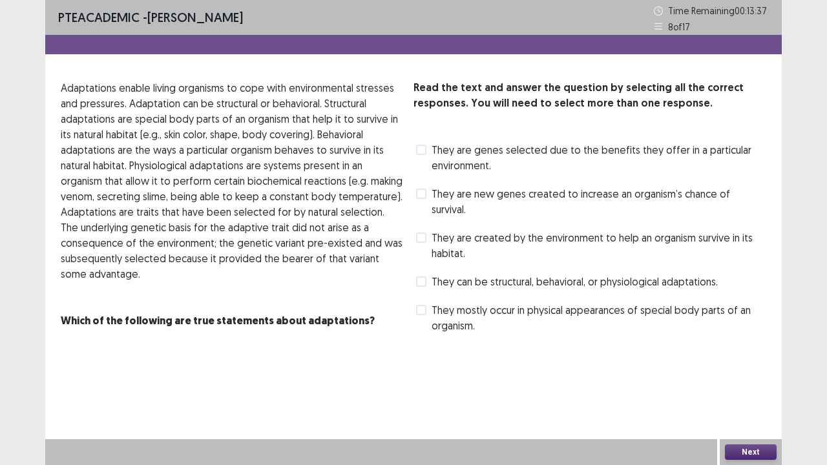
click at [427, 189] on label "They are new genes created to increase an organism’s chance of survival." at bounding box center [591, 201] width 350 height 31
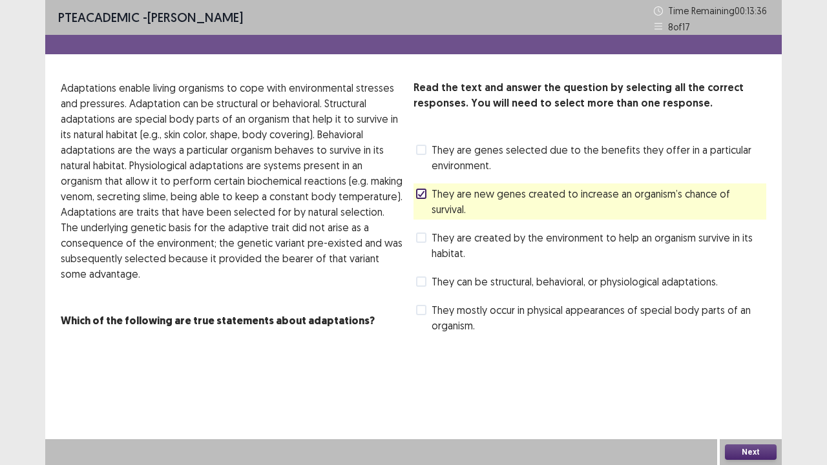
click at [424, 230] on label "They are created by the environment to help an organism survive in its habitat." at bounding box center [591, 245] width 350 height 31
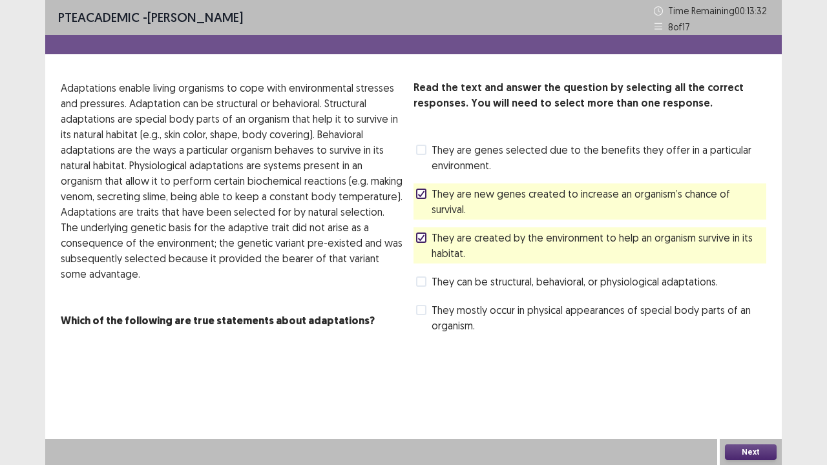
click at [745, 408] on button "Next" at bounding box center [751, 453] width 52 height 16
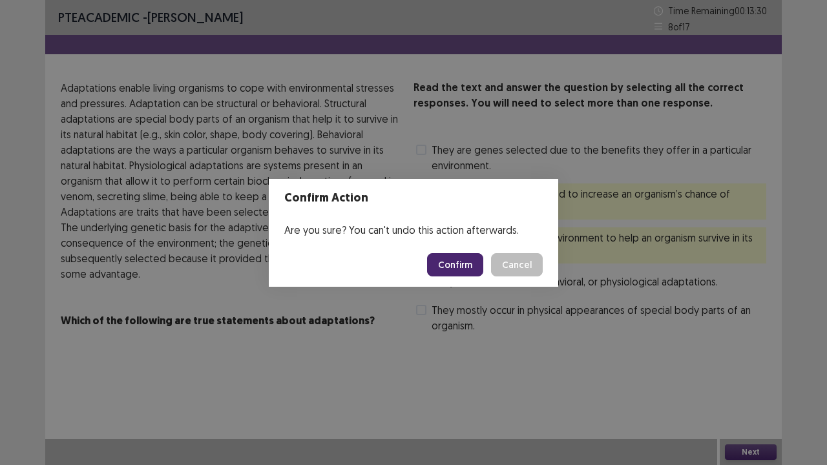
click at [467, 262] on button "Confirm" at bounding box center [455, 264] width 56 height 23
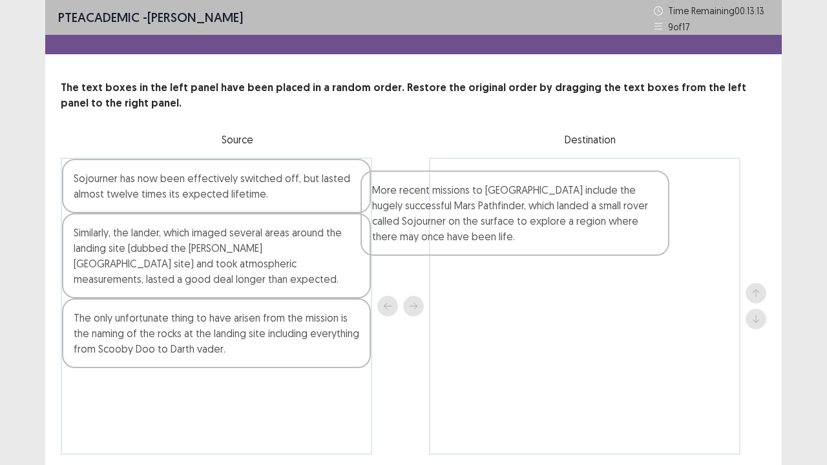
drag, startPoint x: 136, startPoint y: 213, endPoint x: 440, endPoint y: 226, distance: 304.7
click at [440, 226] on div "More recent missions to [GEOGRAPHIC_DATA] include the hugely successful Mars Pa…" at bounding box center [414, 306] width 706 height 297
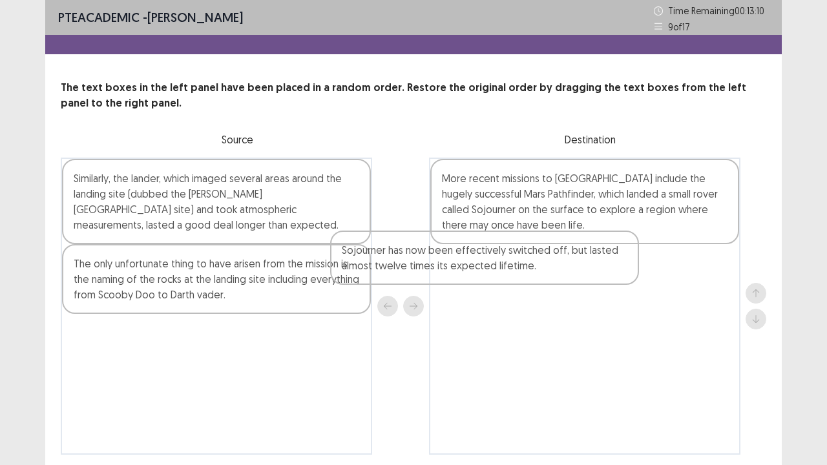
drag, startPoint x: 235, startPoint y: 194, endPoint x: 518, endPoint y: 272, distance: 293.7
click at [518, 272] on div "Sojourner has now been effectively switched off, but lasted almost twelve times…" at bounding box center [414, 306] width 706 height 297
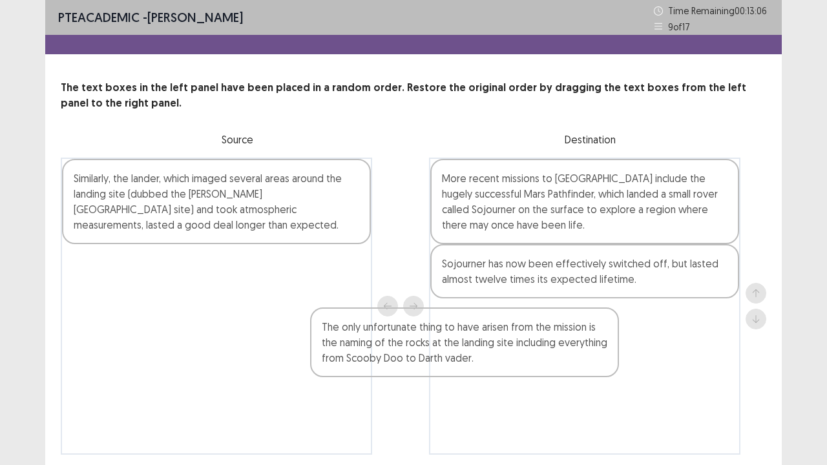
drag, startPoint x: 283, startPoint y: 279, endPoint x: 540, endPoint y: 344, distance: 265.4
click at [540, 344] on div "Similarly, the lander, which imaged several areas around the landing site (dubb…" at bounding box center [414, 306] width 706 height 297
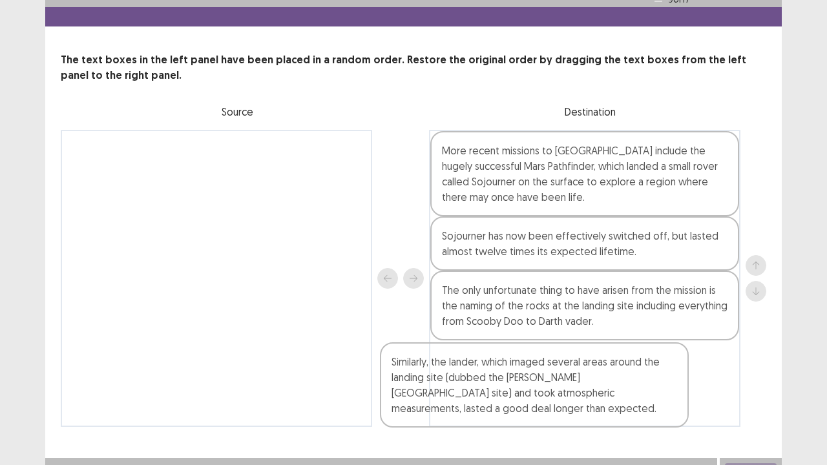
scroll to position [47, 0]
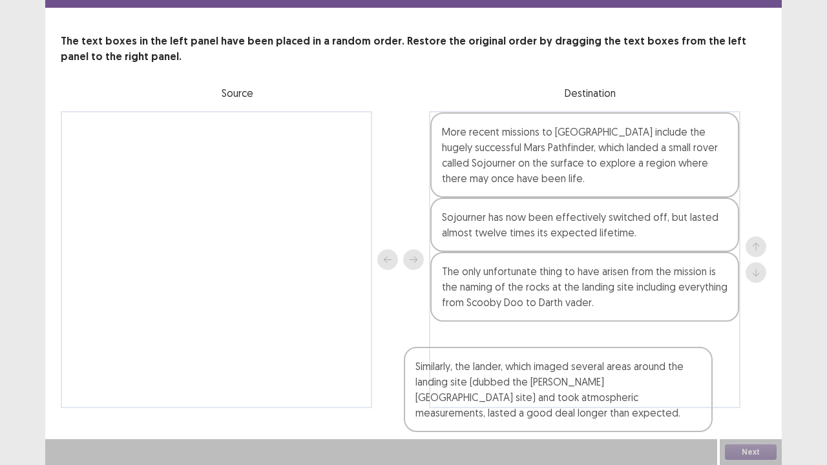
drag, startPoint x: 203, startPoint y: 215, endPoint x: 555, endPoint y: 411, distance: 403.4
click at [555, 408] on div "PTE academic - [PERSON_NAME] Time Remaining 00 : 13 : 04 9 of 17 The text boxes…" at bounding box center [413, 193] width 737 height 481
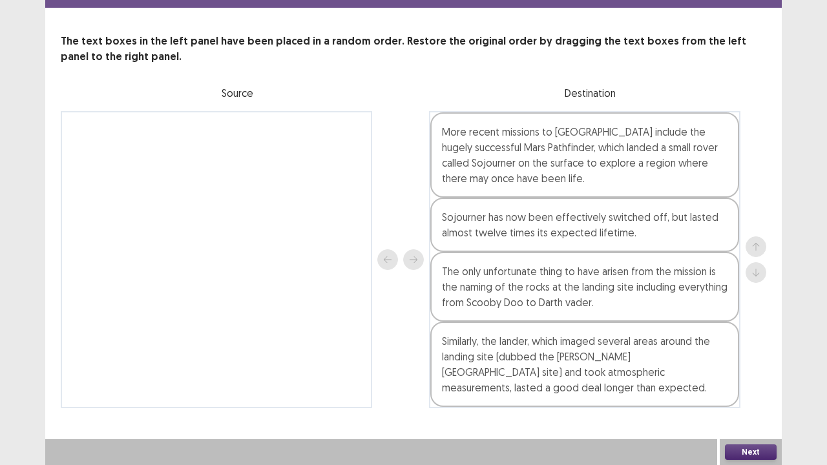
click at [748, 408] on button "Next" at bounding box center [751, 453] width 52 height 16
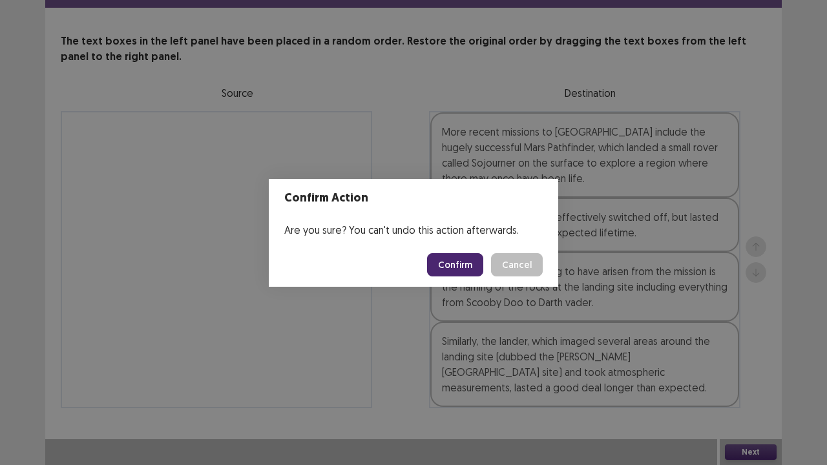
click at [472, 258] on button "Confirm" at bounding box center [455, 264] width 56 height 23
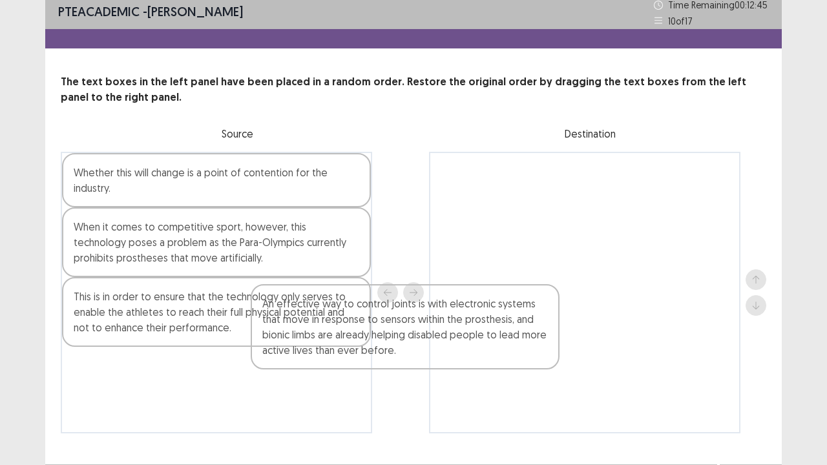
scroll to position [6, 0]
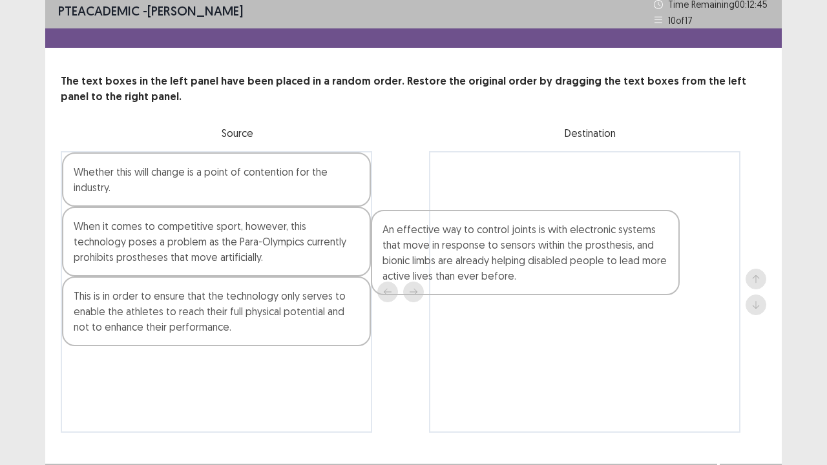
drag, startPoint x: 203, startPoint y: 408, endPoint x: 524, endPoint y: 258, distance: 354.2
click at [524, 258] on div "Whether this will change is a point of contention for the industry. When it com…" at bounding box center [414, 292] width 706 height 282
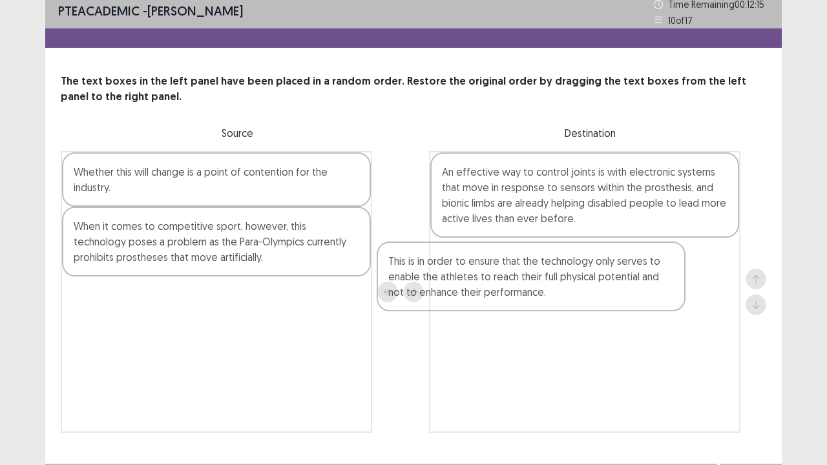
drag, startPoint x: 157, startPoint y: 323, endPoint x: 496, endPoint y: 286, distance: 341.3
click at [496, 286] on div "Whether this will change is a point of contention for the industry. When it com…" at bounding box center [414, 292] width 706 height 282
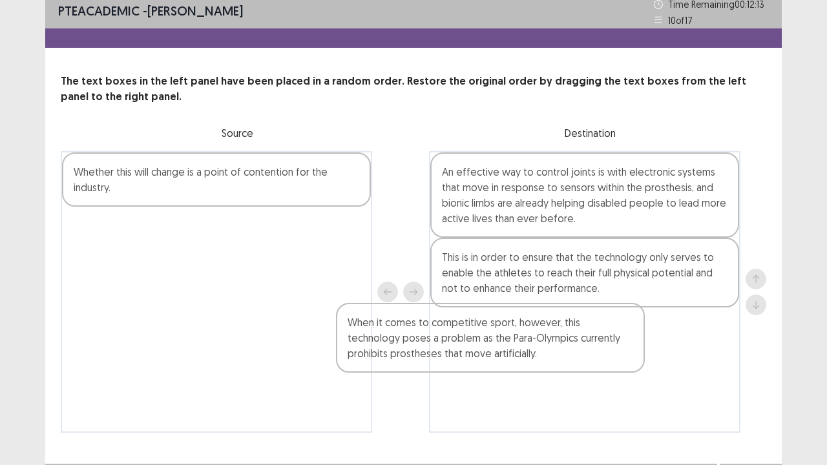
drag, startPoint x: 272, startPoint y: 245, endPoint x: 551, endPoint y: 343, distance: 296.0
click at [551, 343] on div "Whether this will change is a point of contention for the industry. When it com…" at bounding box center [414, 292] width 706 height 282
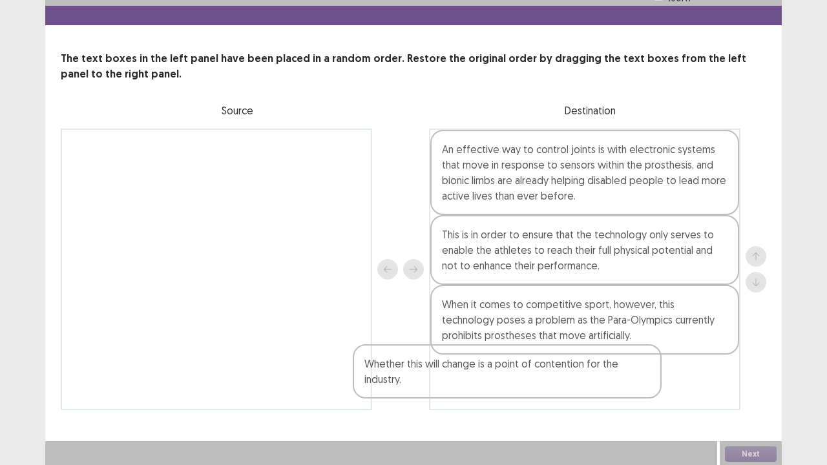
scroll to position [31, 0]
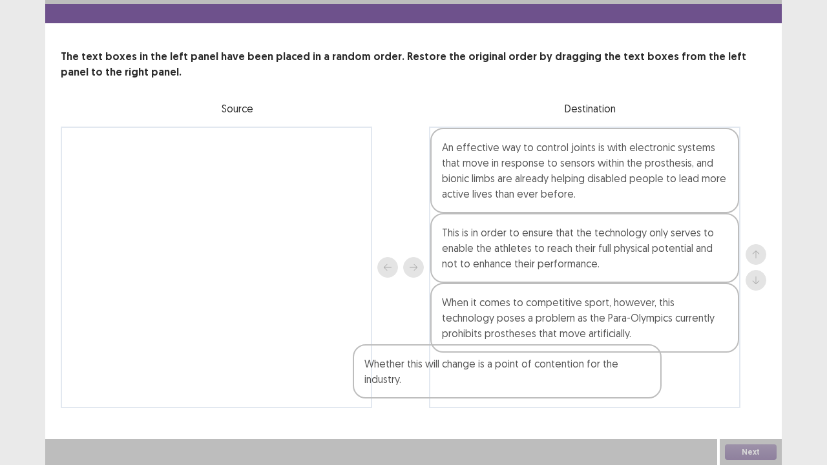
drag, startPoint x: 288, startPoint y: 172, endPoint x: 584, endPoint y: 370, distance: 355.5
click at [584, 370] on div "Whether this will change is a point of contention for the industry. An effectiv…" at bounding box center [414, 268] width 706 height 282
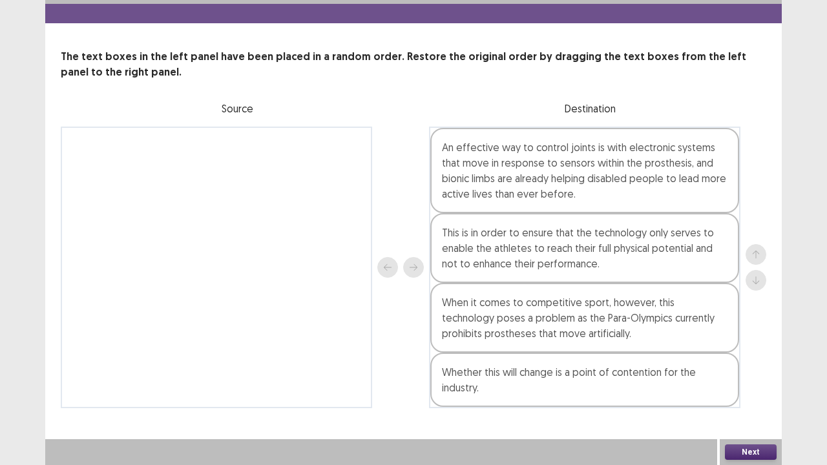
click at [759, 408] on button "Next" at bounding box center [751, 453] width 52 height 16
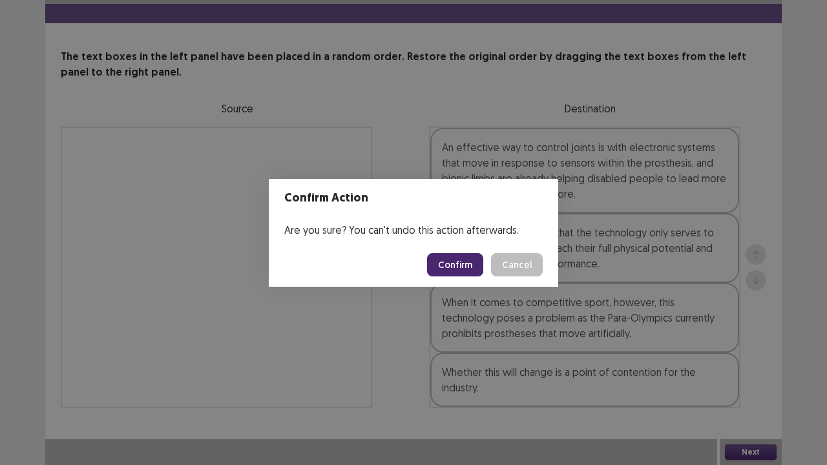
click at [454, 258] on button "Confirm" at bounding box center [455, 264] width 56 height 23
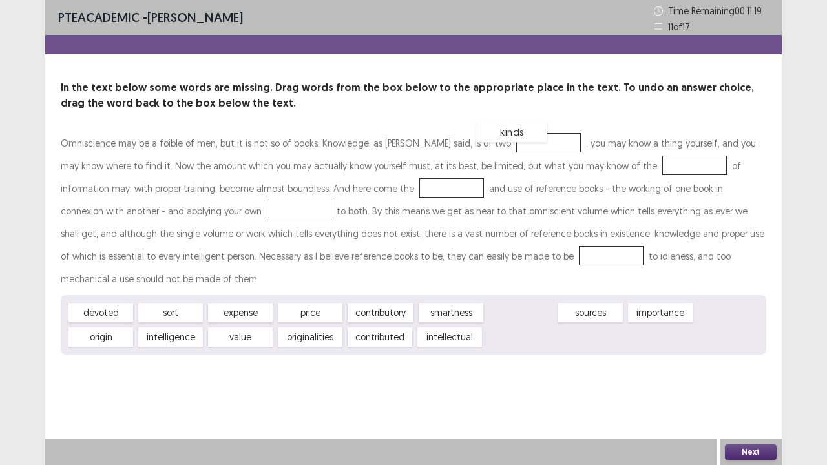
drag, startPoint x: 511, startPoint y: 294, endPoint x: 502, endPoint y: 97, distance: 197.3
click at [502, 122] on div "kinds" at bounding box center [511, 132] width 71 height 21
drag, startPoint x: 529, startPoint y: 289, endPoint x: 498, endPoint y: 142, distance: 150.6
drag, startPoint x: 175, startPoint y: 321, endPoint x: 354, endPoint y: 199, distance: 216.9
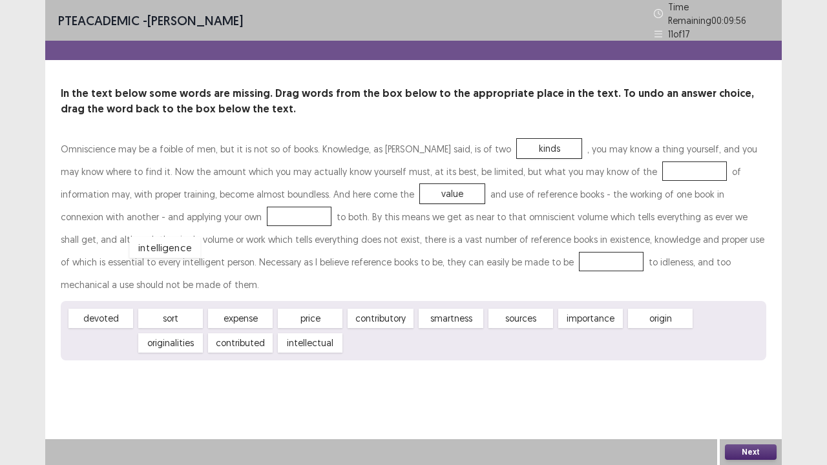
drag, startPoint x: 106, startPoint y: 313, endPoint x: 171, endPoint y: 216, distance: 116.5
drag, startPoint x: 659, startPoint y: 290, endPoint x: 617, endPoint y: 158, distance: 138.6
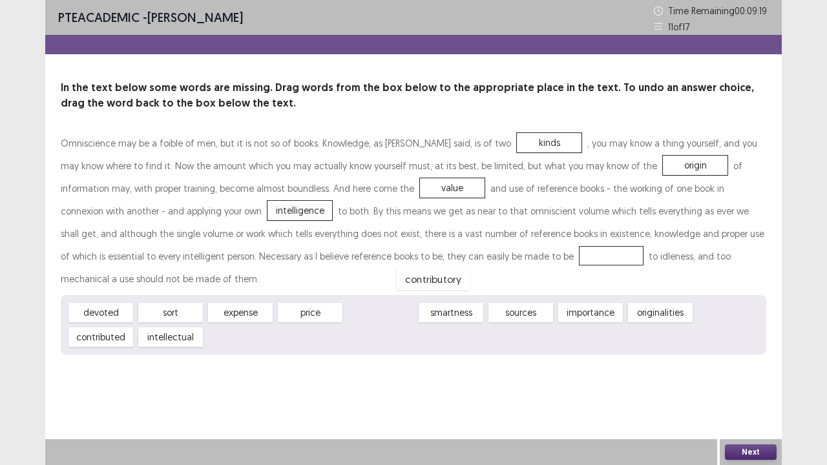
drag, startPoint x: 373, startPoint y: 291, endPoint x: 427, endPoint y: 258, distance: 63.0
click at [741, 408] on button "Next" at bounding box center [751, 453] width 52 height 16
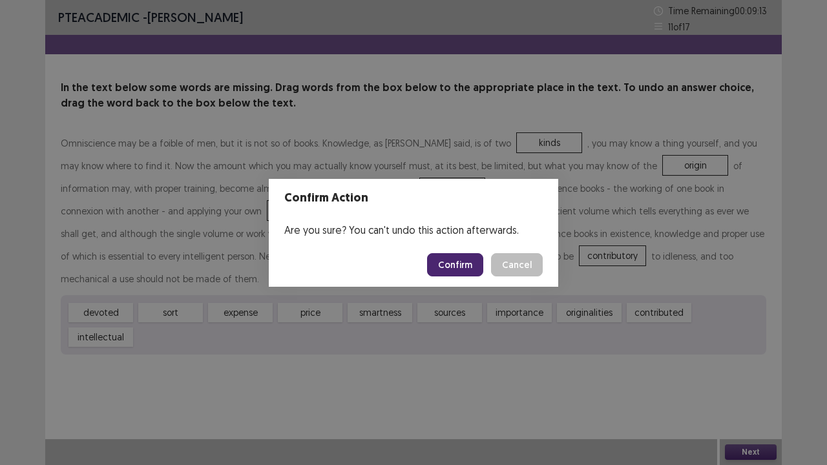
click at [460, 266] on button "Confirm" at bounding box center [455, 264] width 56 height 23
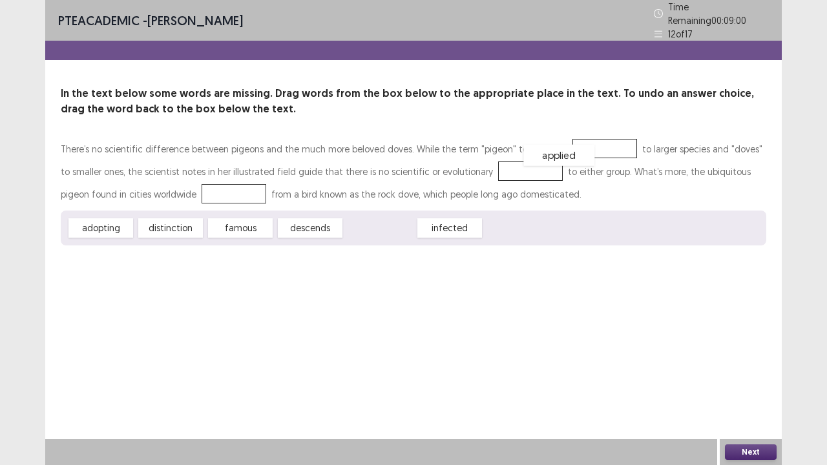
drag, startPoint x: 383, startPoint y: 219, endPoint x: 567, endPoint y: 146, distance: 198.8
drag, startPoint x: 180, startPoint y: 221, endPoint x: 511, endPoint y: 164, distance: 335.9
drag, startPoint x: 189, startPoint y: 229, endPoint x: 191, endPoint y: 198, distance: 31.1
click at [758, 408] on button "Next" at bounding box center [751, 453] width 52 height 16
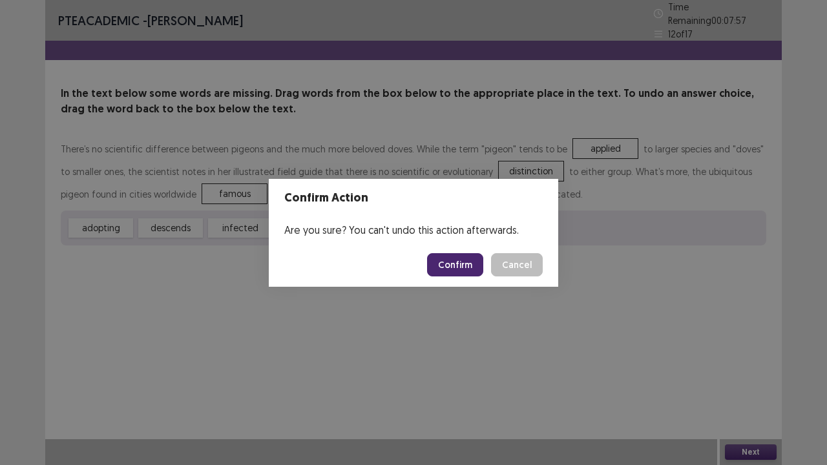
click at [457, 266] on button "Confirm" at bounding box center [455, 264] width 56 height 23
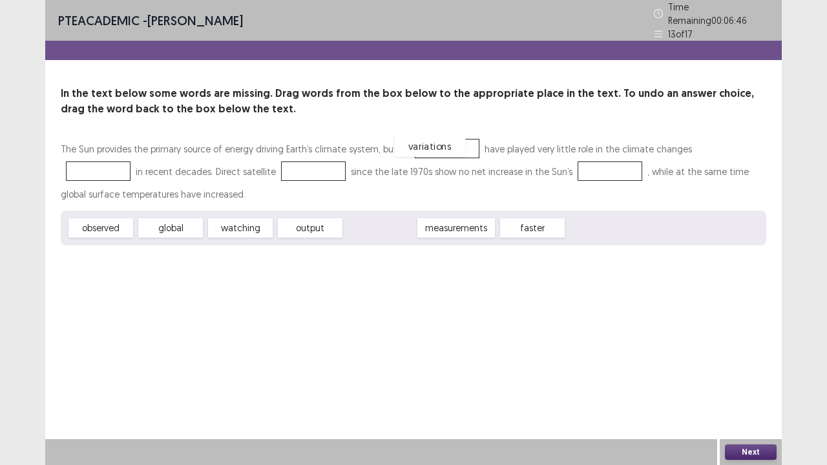
drag, startPoint x: 381, startPoint y: 228, endPoint x: 431, endPoint y: 146, distance: 96.0
drag, startPoint x: 460, startPoint y: 226, endPoint x: 499, endPoint y: 163, distance: 74.3
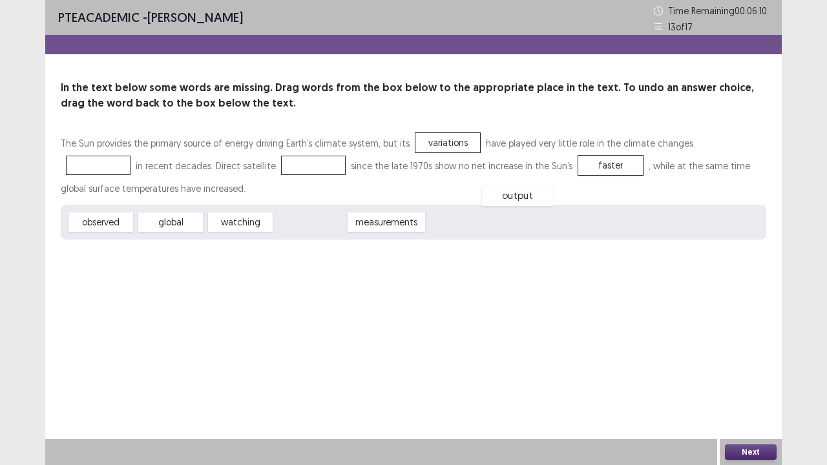
drag, startPoint x: 319, startPoint y: 227, endPoint x: 561, endPoint y: 194, distance: 244.0
click at [553, 194] on div "output" at bounding box center [517, 195] width 71 height 21
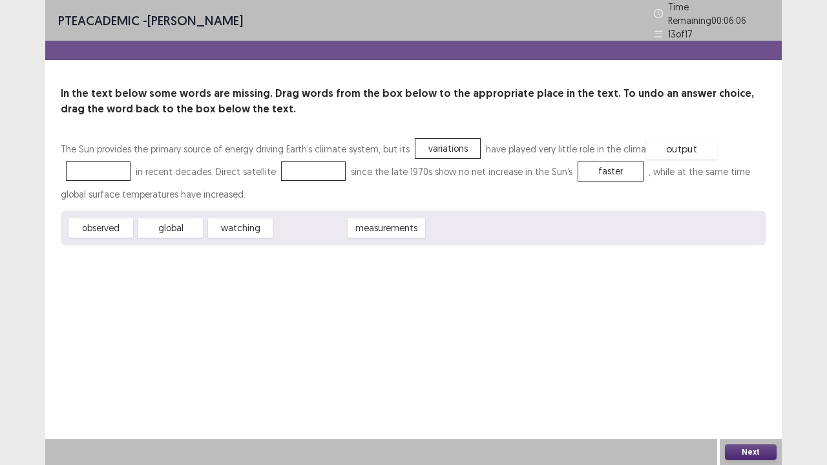
drag, startPoint x: 322, startPoint y: 217, endPoint x: 694, endPoint y: 137, distance: 380.7
drag, startPoint x: 297, startPoint y: 226, endPoint x: 303, endPoint y: 211, distance: 15.4
click at [303, 211] on div "measurements" at bounding box center [314, 210] width 85 height 21
drag, startPoint x: 111, startPoint y: 218, endPoint x: 217, endPoint y: 169, distance: 116.2
click at [743, 408] on button "Next" at bounding box center [751, 453] width 52 height 16
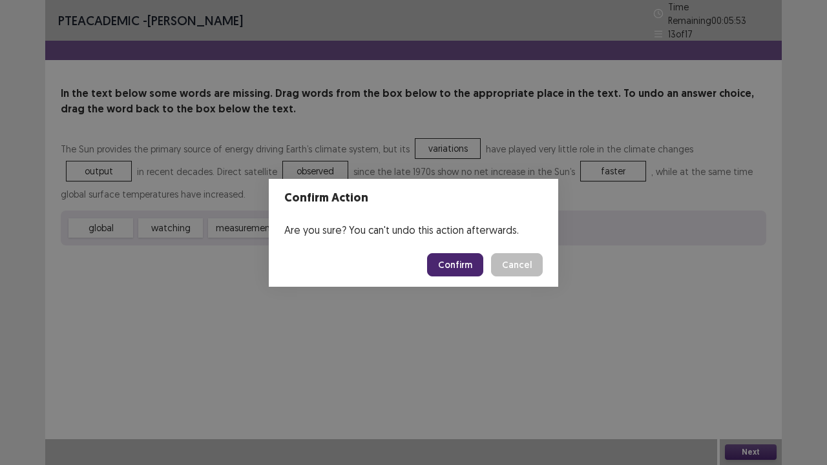
click at [473, 262] on button "Confirm" at bounding box center [455, 264] width 56 height 23
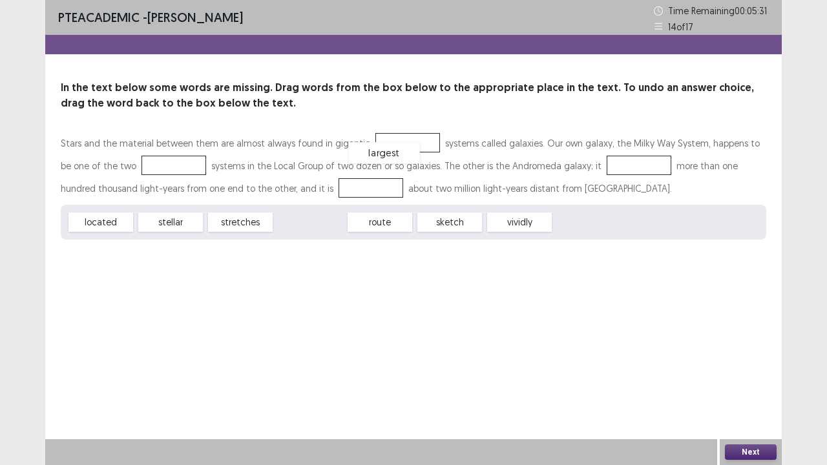
drag, startPoint x: 305, startPoint y: 222, endPoint x: 381, endPoint y: 151, distance: 104.7
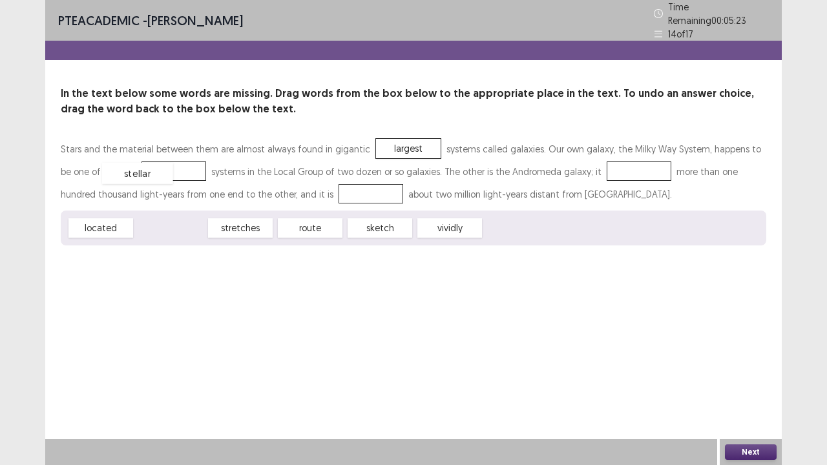
drag, startPoint x: 180, startPoint y: 219, endPoint x: 146, endPoint y: 164, distance: 64.4
drag, startPoint x: 182, startPoint y: 222, endPoint x: 578, endPoint y: 172, distance: 399.4
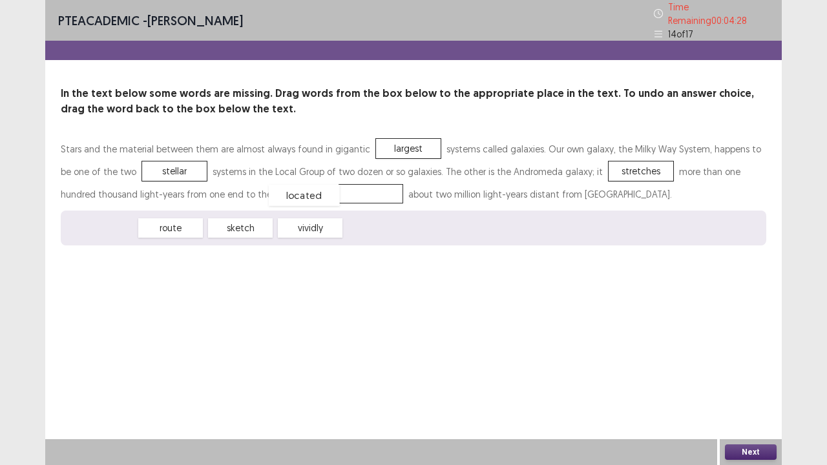
drag, startPoint x: 103, startPoint y: 214, endPoint x: 310, endPoint y: 182, distance: 209.2
click at [737, 408] on button "Next" at bounding box center [751, 453] width 52 height 16
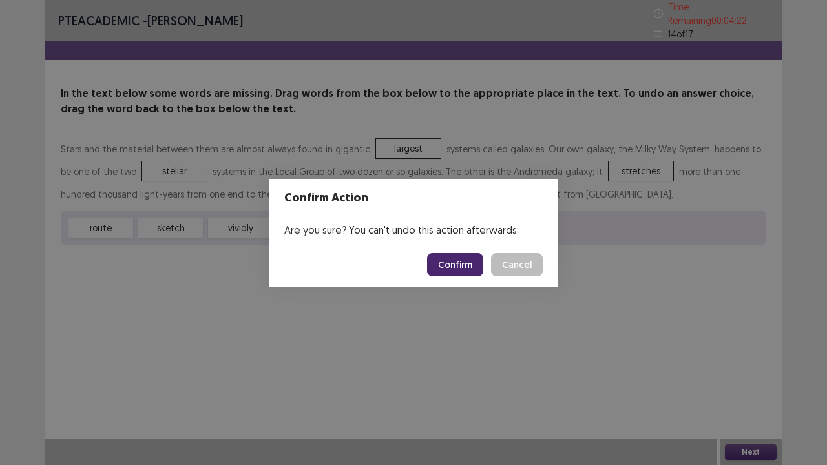
click at [460, 262] on button "Confirm" at bounding box center [455, 264] width 56 height 23
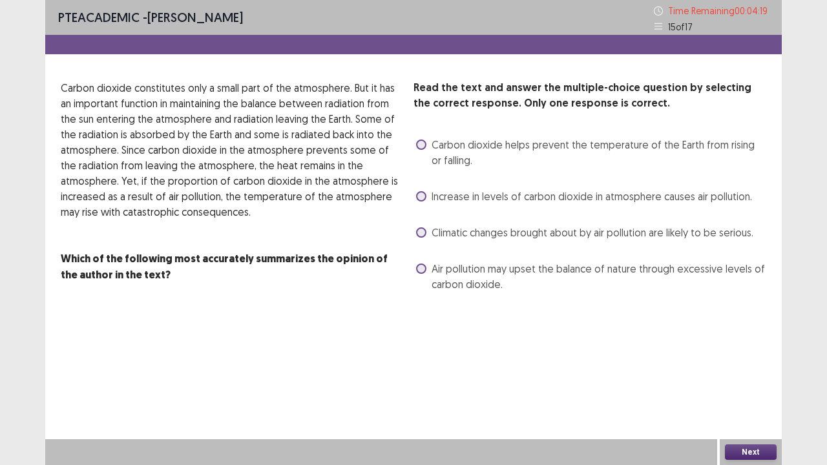
click at [420, 157] on label "Carbon dioxide helps prevent the temperature of the Earth from rising or fallin…" at bounding box center [591, 152] width 350 height 31
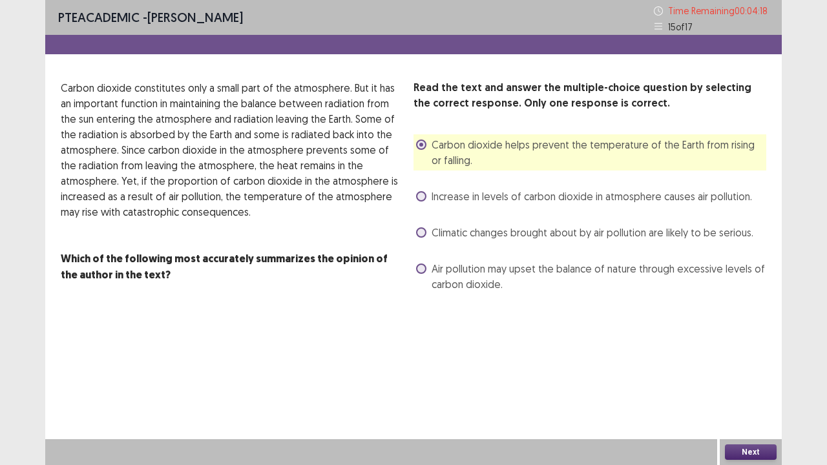
click at [419, 198] on span at bounding box center [421, 196] width 10 height 10
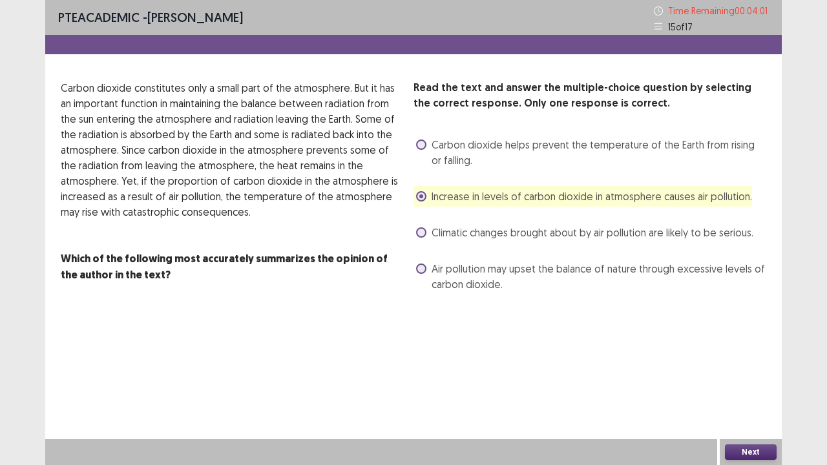
click at [747, 408] on button "Next" at bounding box center [751, 453] width 52 height 16
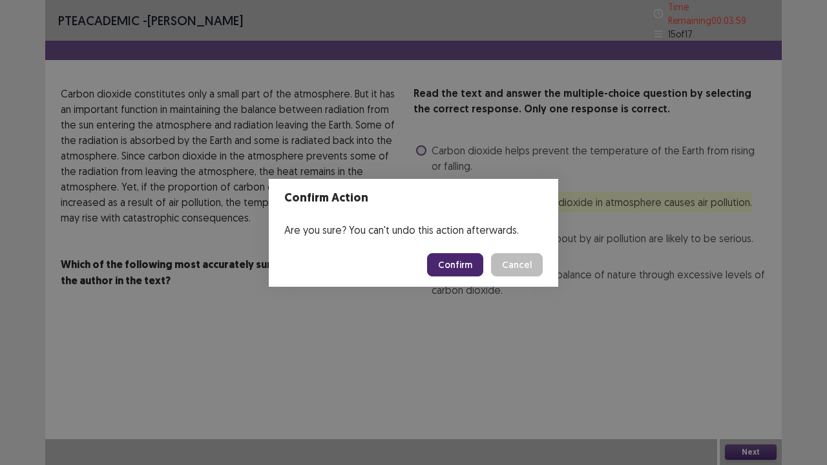
click at [463, 270] on button "Confirm" at bounding box center [455, 264] width 56 height 23
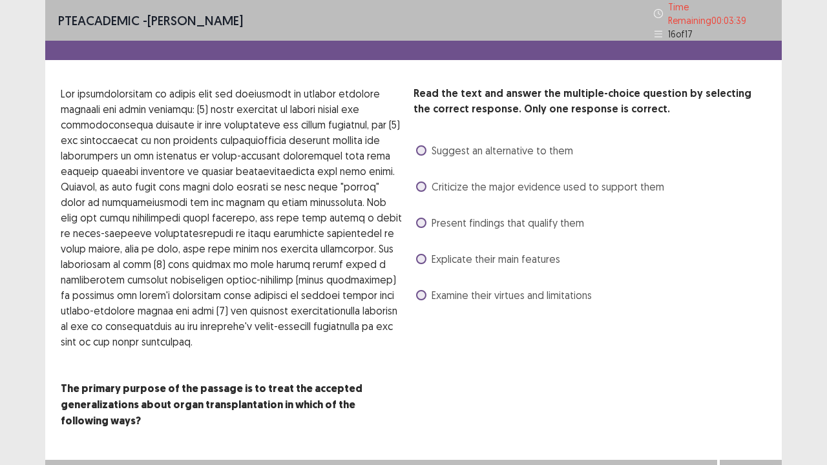
click at [418, 182] on span at bounding box center [421, 187] width 10 height 10
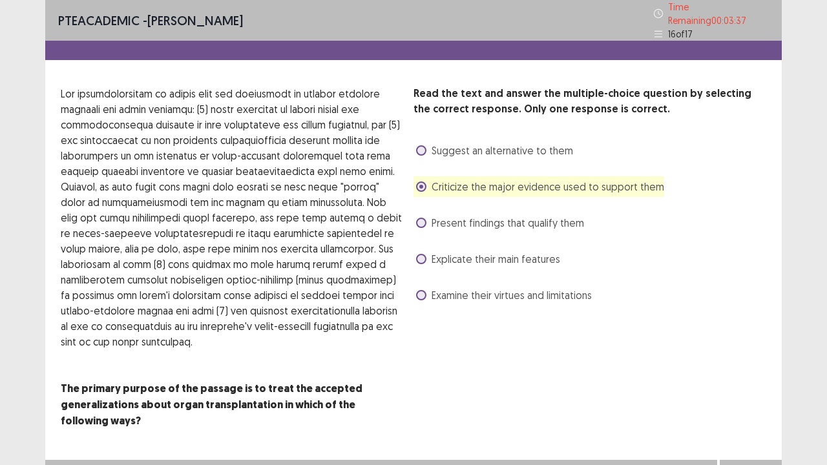
click at [741, 408] on button "Next" at bounding box center [751, 473] width 52 height 16
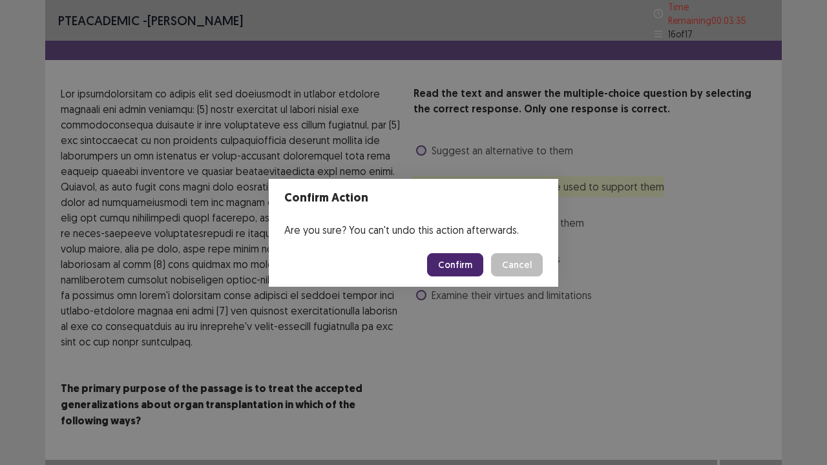
click at [460, 265] on button "Confirm" at bounding box center [455, 264] width 56 height 23
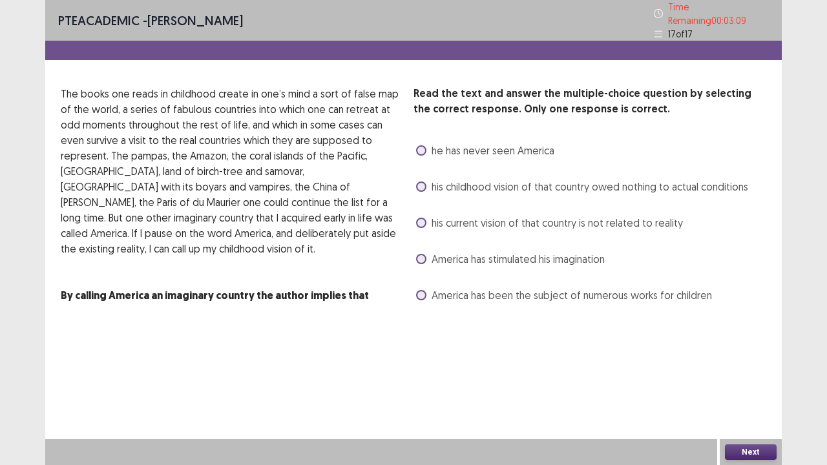
click at [425, 182] on span at bounding box center [421, 187] width 10 height 10
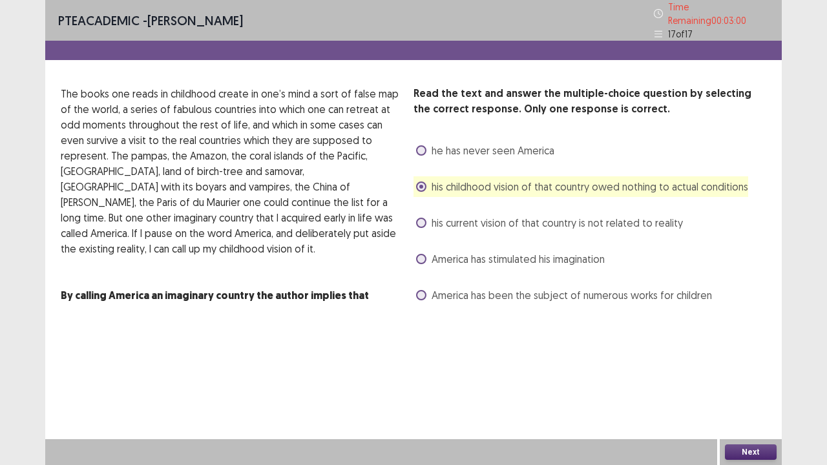
click at [747, 408] on button "Next" at bounding box center [751, 453] width 52 height 16
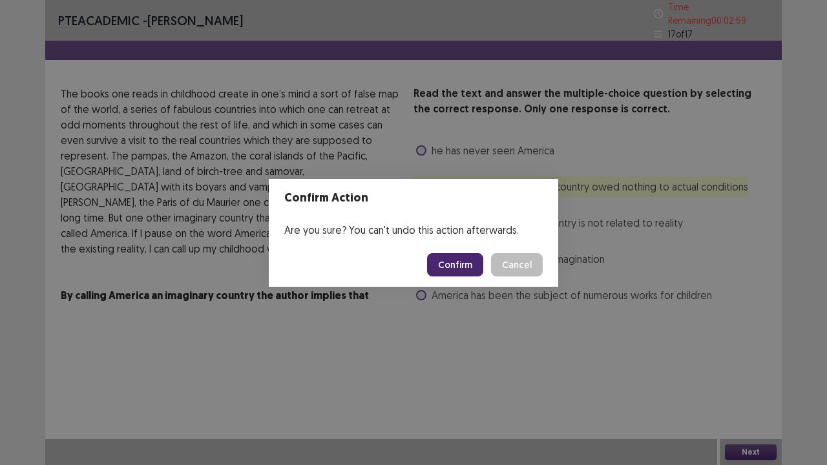
click at [467, 266] on button "Confirm" at bounding box center [455, 264] width 56 height 23
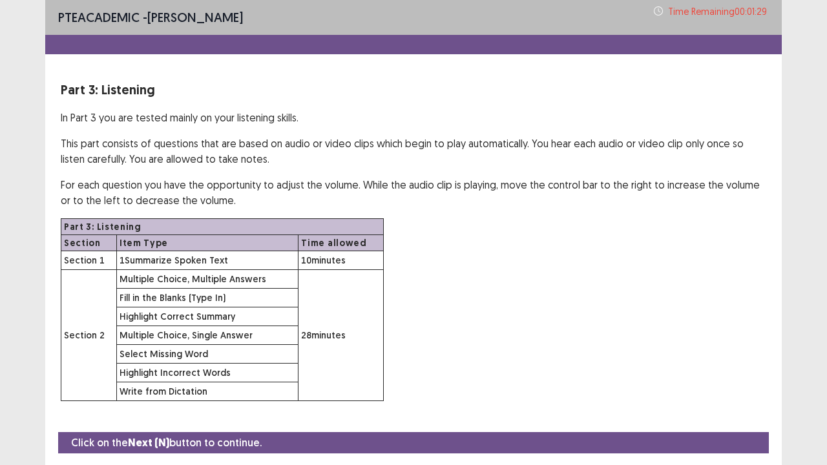
click at [542, 310] on div "Part 3: Listening Section Item Type Time allowed Section 1 1 Summarize Spoken T…" at bounding box center [414, 309] width 706 height 183
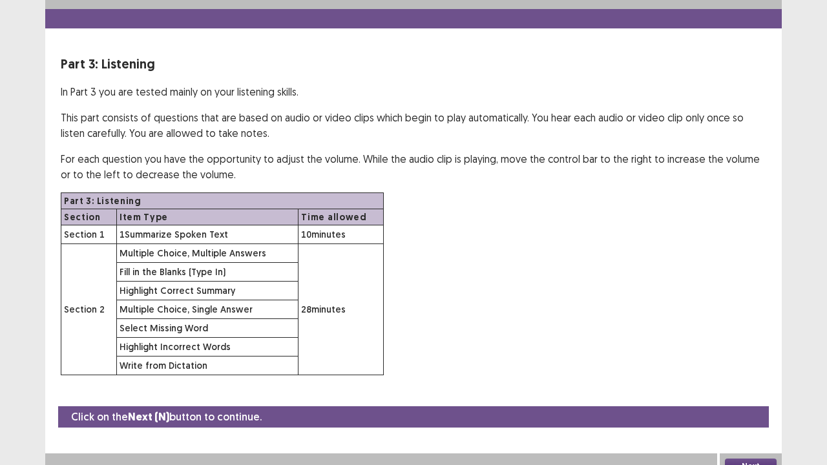
scroll to position [37, 0]
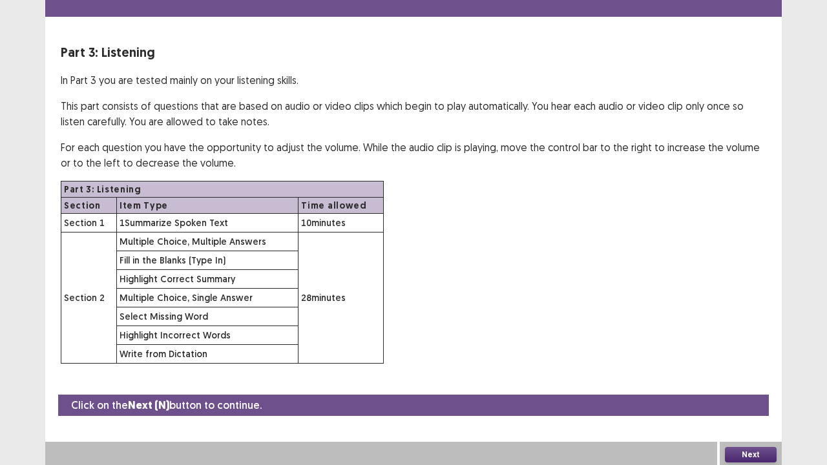
click at [743, 408] on button "Next" at bounding box center [751, 455] width 52 height 16
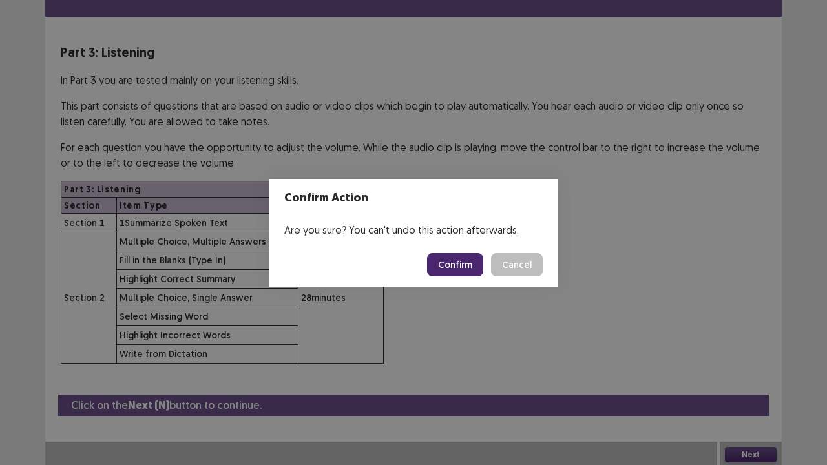
click at [465, 261] on button "Confirm" at bounding box center [455, 264] width 56 height 23
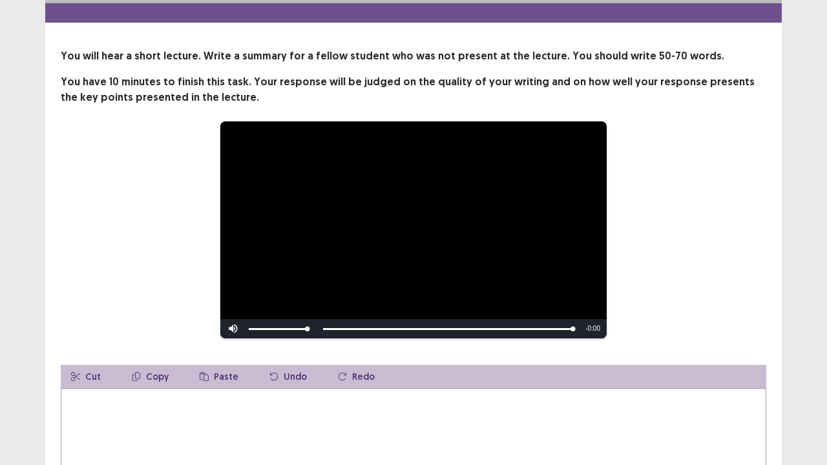
click at [694, 204] on div "**********" at bounding box center [413, 230] width 602 height 218
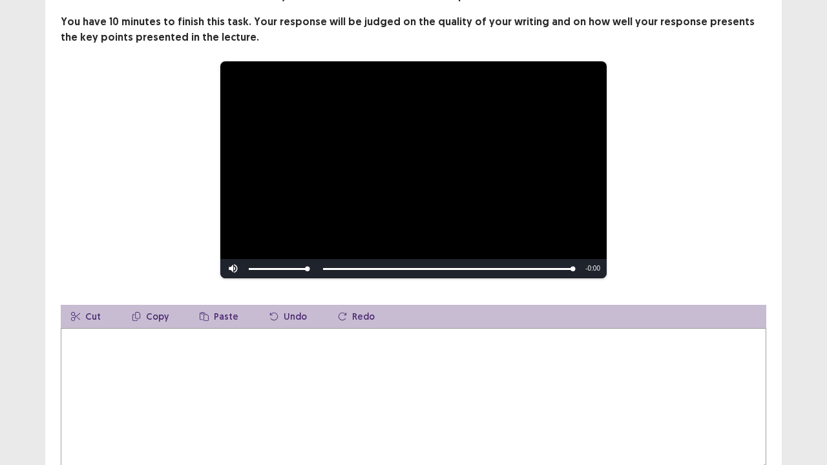
scroll to position [115, 0]
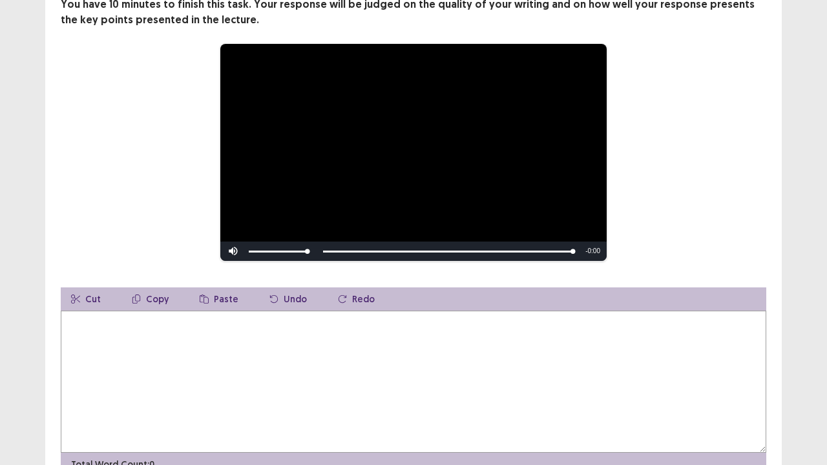
click at [64, 351] on textarea at bounding box center [414, 382] width 706 height 142
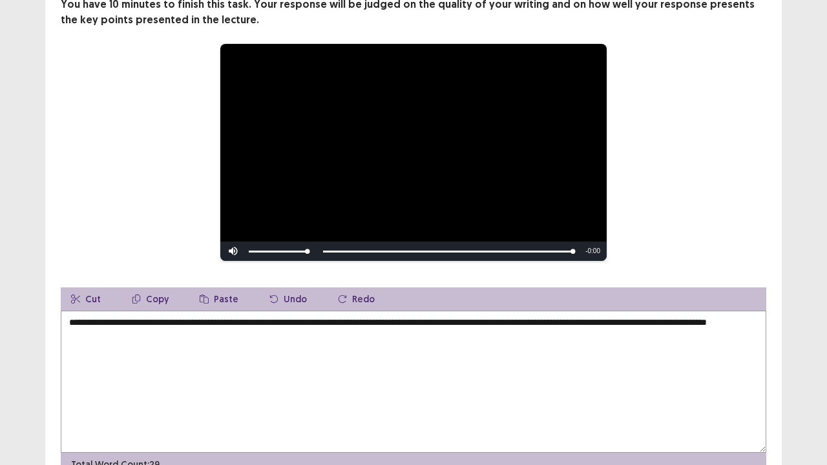
click at [747, 315] on textarea "**********" at bounding box center [414, 382] width 706 height 142
click at [149, 331] on textarea "**********" at bounding box center [414, 382] width 706 height 142
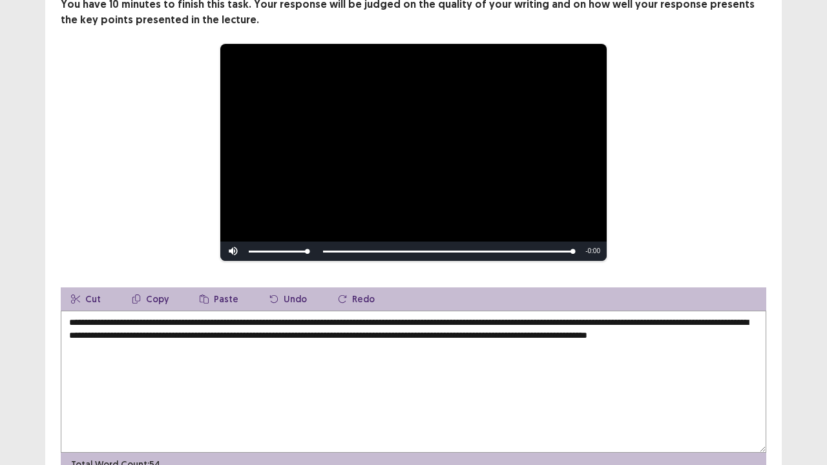
click at [114, 341] on textarea "**********" at bounding box center [414, 382] width 706 height 142
click at [332, 342] on textarea "**********" at bounding box center [414, 382] width 706 height 142
click at [114, 339] on textarea "**********" at bounding box center [414, 382] width 706 height 142
click at [337, 341] on textarea "**********" at bounding box center [414, 382] width 706 height 142
click at [430, 343] on textarea "**********" at bounding box center [414, 382] width 706 height 142
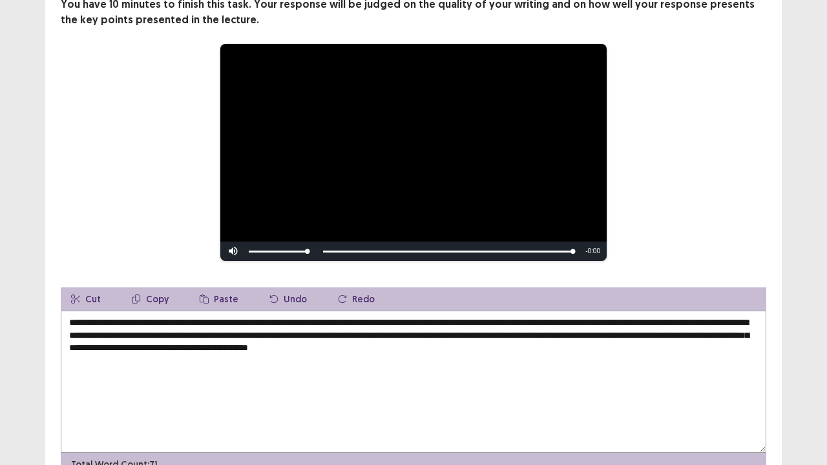
click at [612, 319] on textarea "**********" at bounding box center [414, 382] width 706 height 142
click at [290, 327] on textarea "**********" at bounding box center [414, 382] width 706 height 142
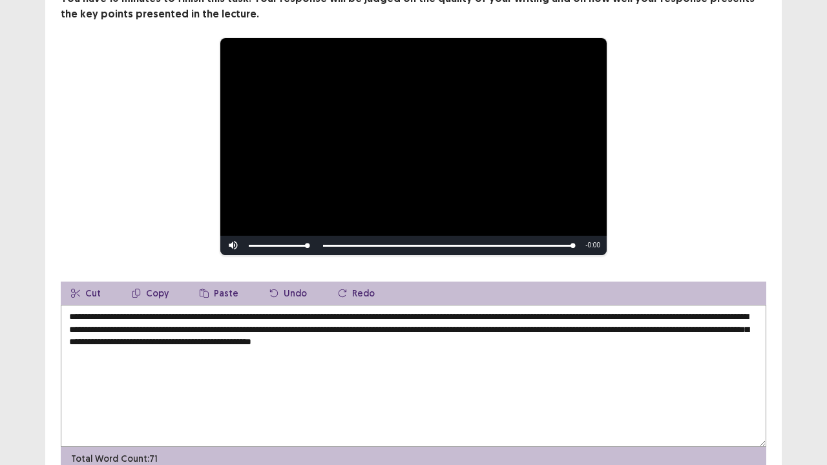
click at [706, 327] on textarea "**********" at bounding box center [414, 376] width 706 height 142
click at [140, 342] on textarea "**********" at bounding box center [414, 376] width 706 height 142
click at [185, 341] on textarea "**********" at bounding box center [414, 376] width 706 height 142
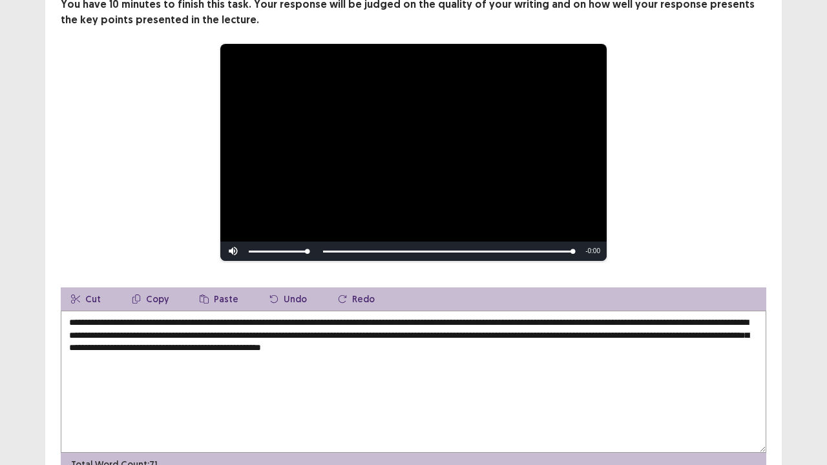
click at [343, 387] on textarea "**********" at bounding box center [414, 382] width 706 height 142
type textarea "**********"
click at [672, 240] on div "**********" at bounding box center [413, 152] width 602 height 218
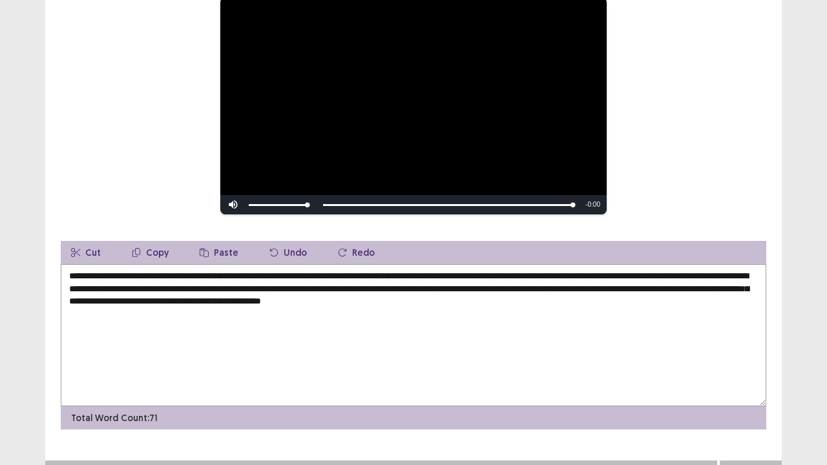
scroll to position [177, 0]
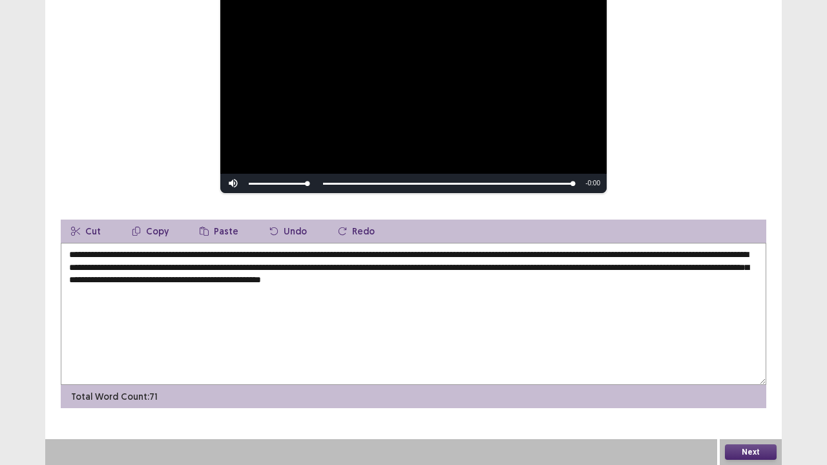
click at [734, 408] on button "Next" at bounding box center [751, 453] width 52 height 16
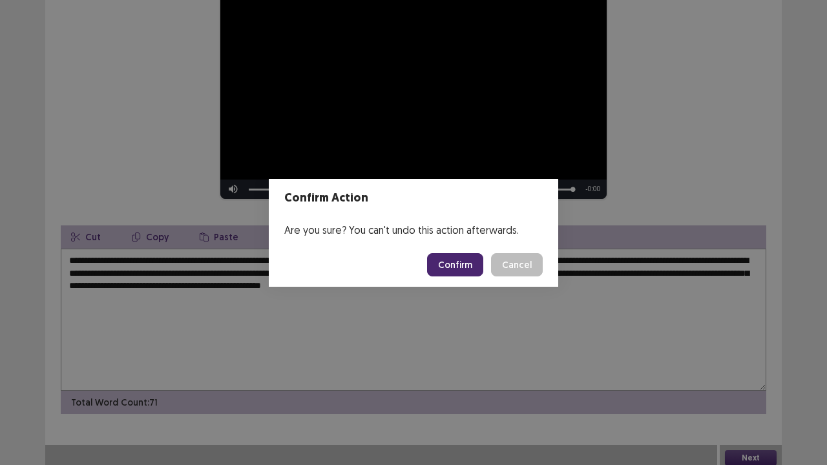
click at [445, 268] on button "Confirm" at bounding box center [455, 264] width 56 height 23
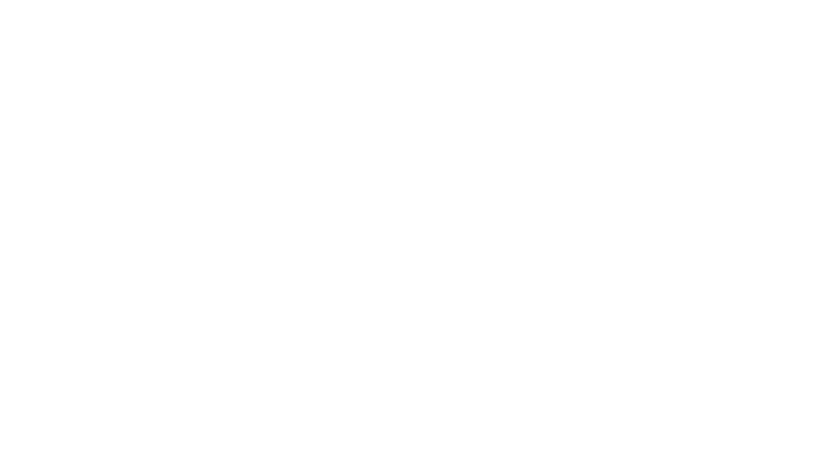
scroll to position [0, 0]
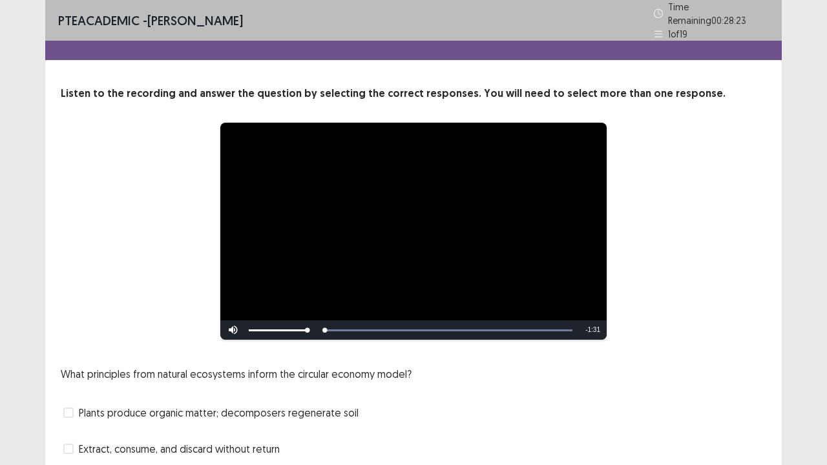
click at [499, 388] on div "What principles from natural ecosystems inform the circular economy model? Plan…" at bounding box center [414, 448] width 706 height 165
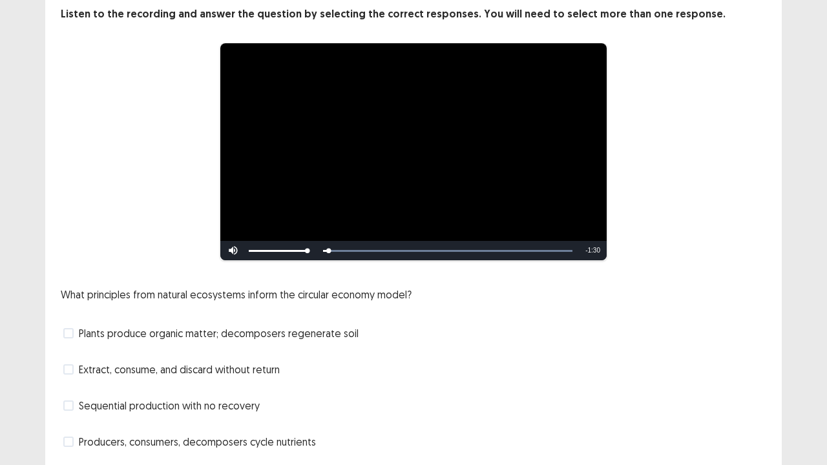
scroll to position [103, 0]
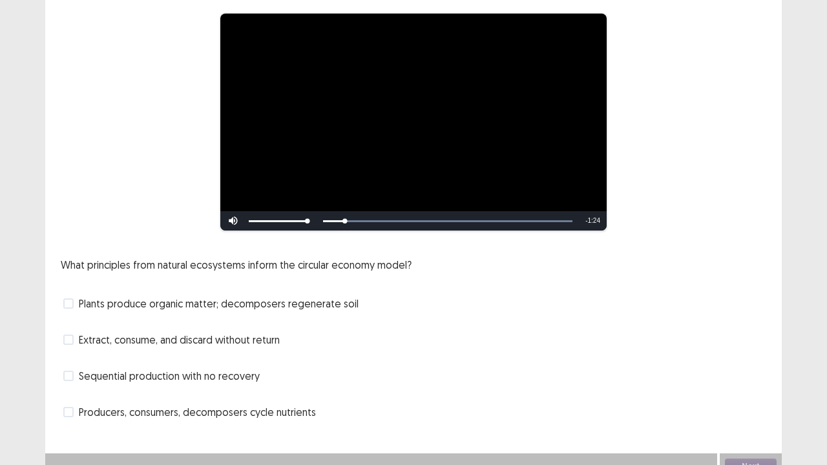
click at [584, 370] on div "Sequential production with no recovery" at bounding box center [414, 376] width 706 height 21
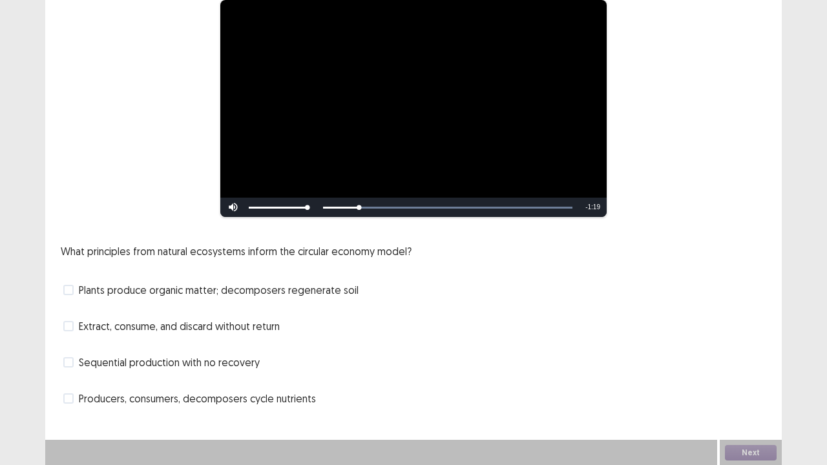
scroll to position [118, 0]
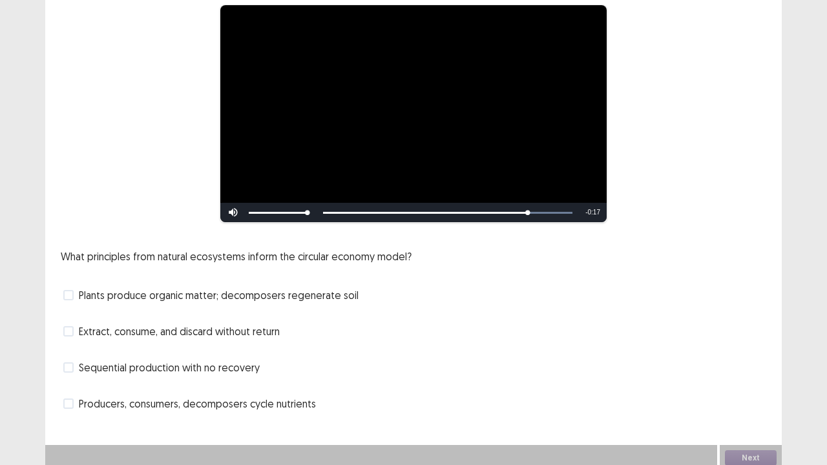
click at [72, 290] on span at bounding box center [68, 295] width 10 height 10
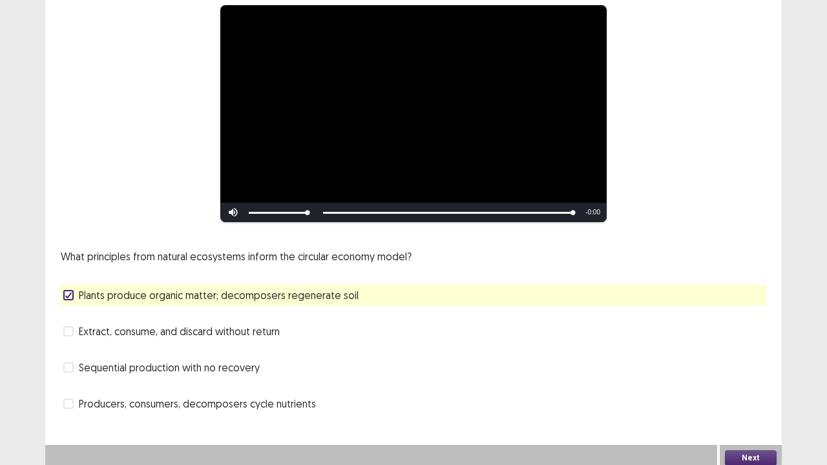
click at [66, 399] on span at bounding box center [68, 404] width 10 height 10
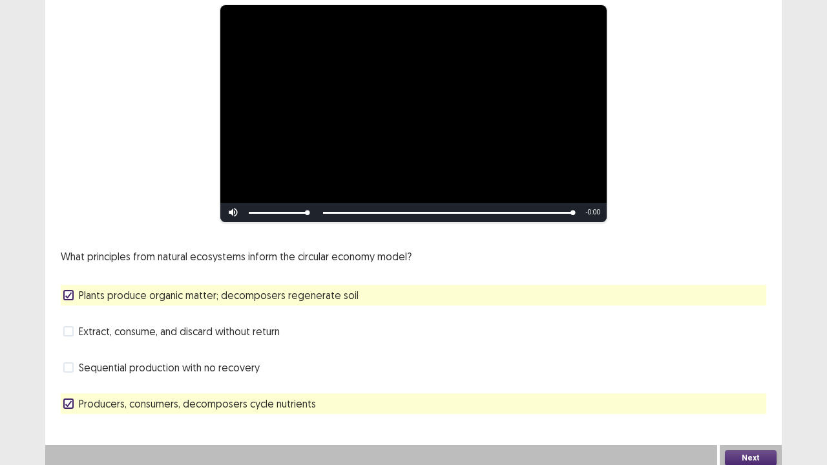
click at [734, 408] on button "Next" at bounding box center [751, 459] width 52 height 16
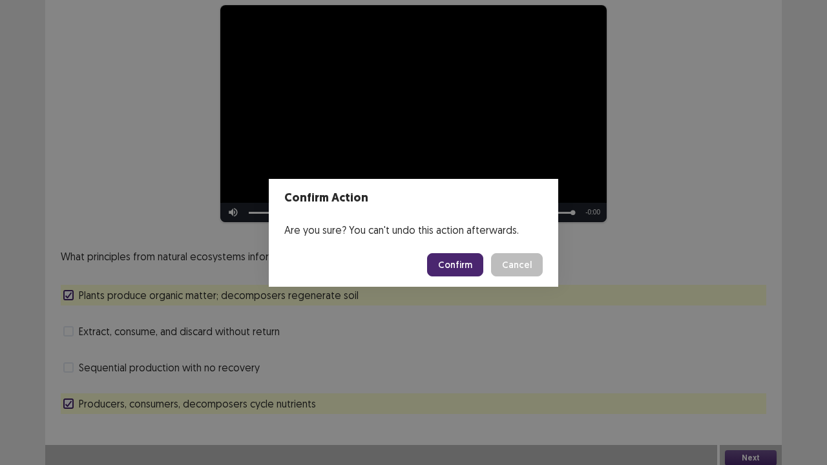
click at [461, 264] on button "Confirm" at bounding box center [455, 264] width 56 height 23
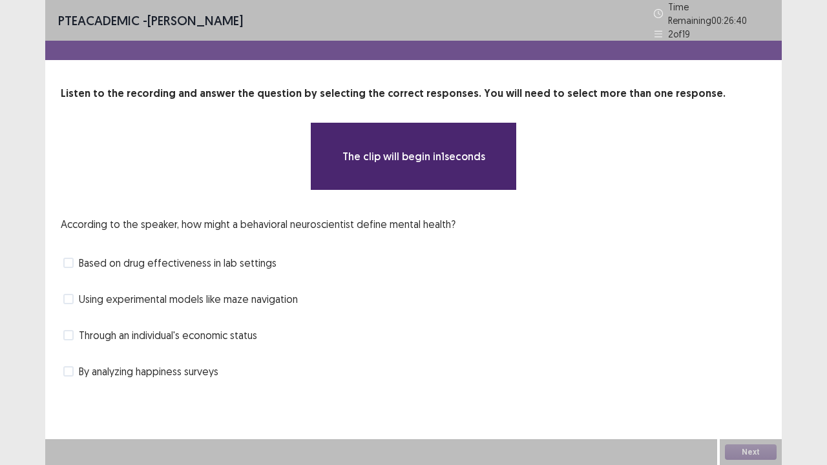
click at [461, 264] on div "Based on drug effectiveness in lab settings" at bounding box center [414, 263] width 706 height 21
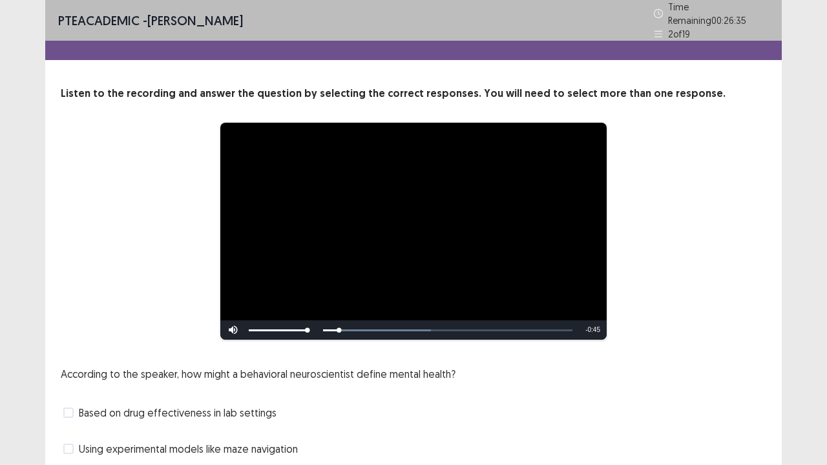
click at [407, 382] on div "According to the speaker, how might a behavioral neuroscientist define mental h…" at bounding box center [414, 448] width 706 height 165
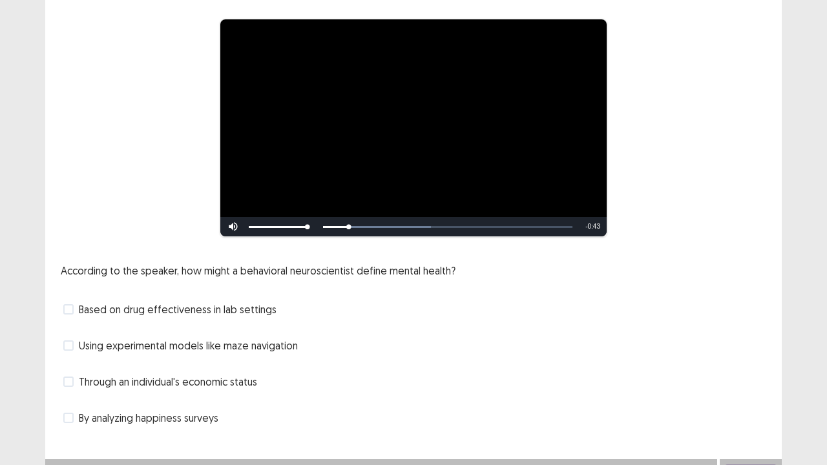
scroll to position [118, 0]
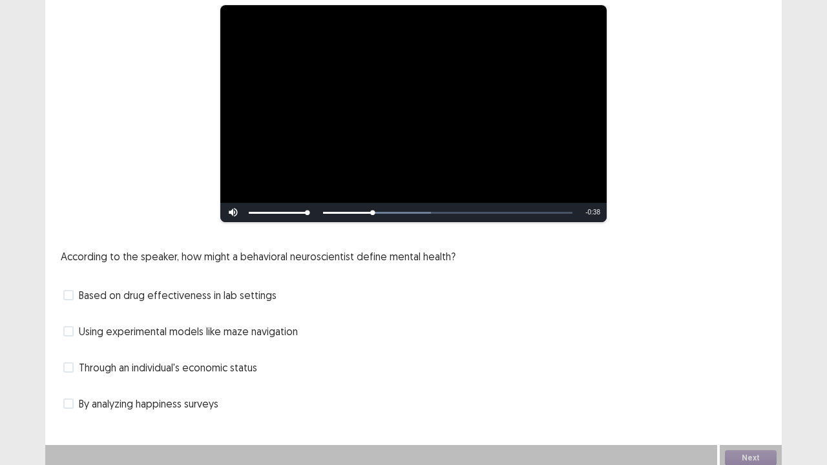
click at [71, 292] on span at bounding box center [68, 295] width 10 height 10
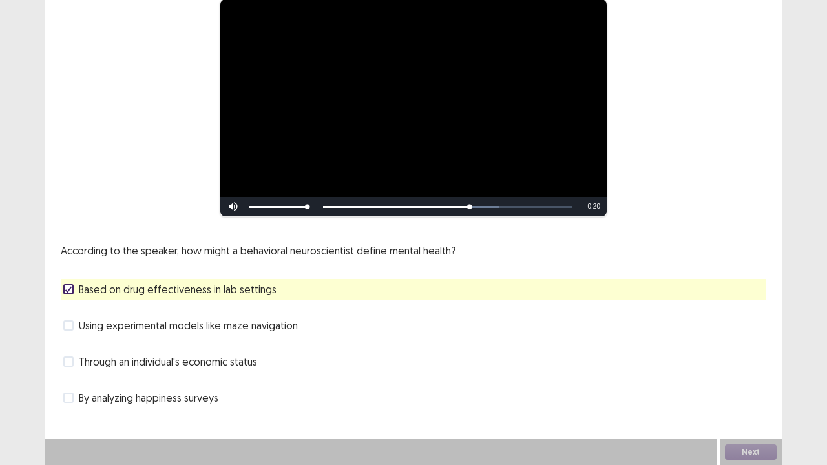
click at [70, 359] on span at bounding box center [68, 362] width 10 height 10
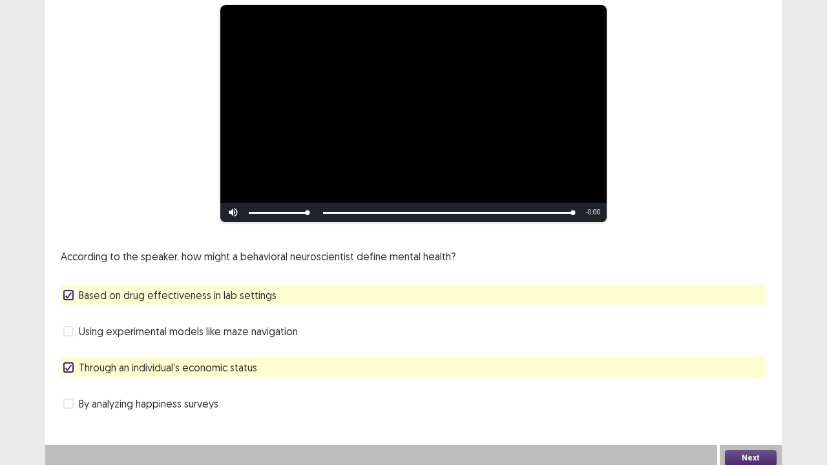
click at [70, 365] on icon at bounding box center [69, 368] width 8 height 6
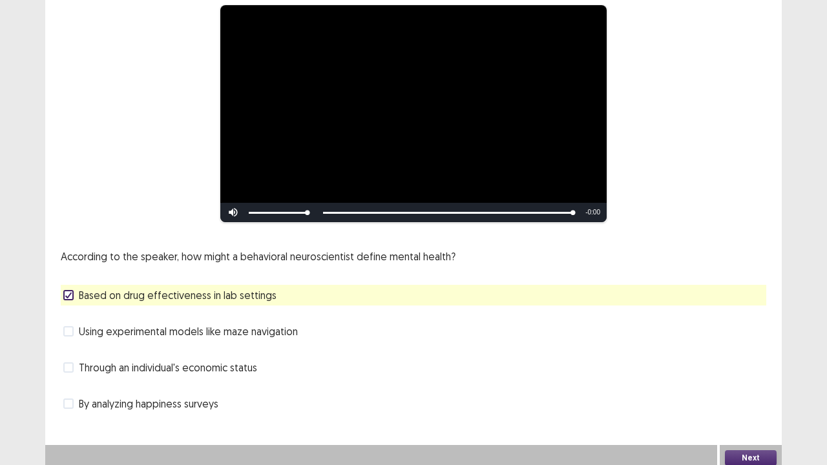
click at [70, 399] on span at bounding box center [68, 404] width 10 height 10
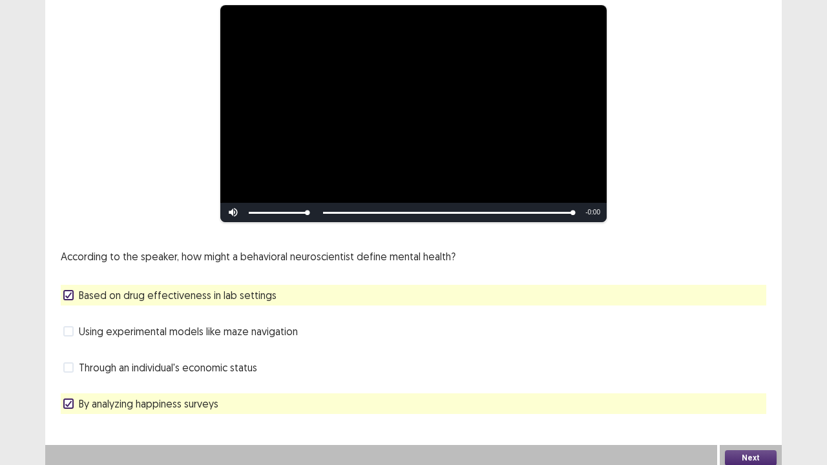
click at [759, 408] on button "Next" at bounding box center [751, 459] width 52 height 16
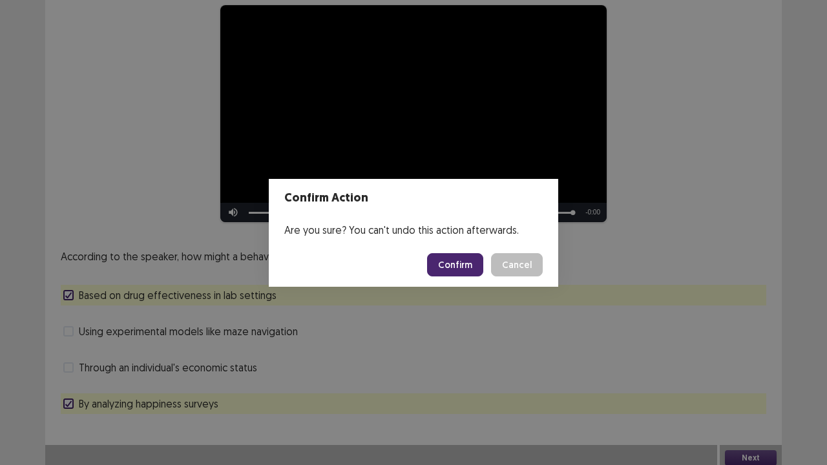
click at [452, 260] on button "Confirm" at bounding box center [455, 264] width 56 height 23
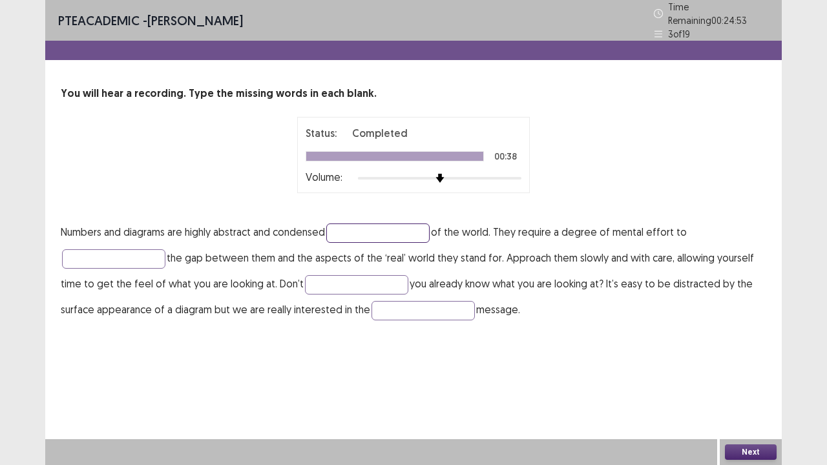
click at [381, 231] on input "text" at bounding box center [377, 233] width 103 height 19
type input "*********"
click at [120, 253] on input "text" at bounding box center [113, 258] width 103 height 19
type input "*****"
click at [345, 282] on input "text" at bounding box center [356, 284] width 103 height 19
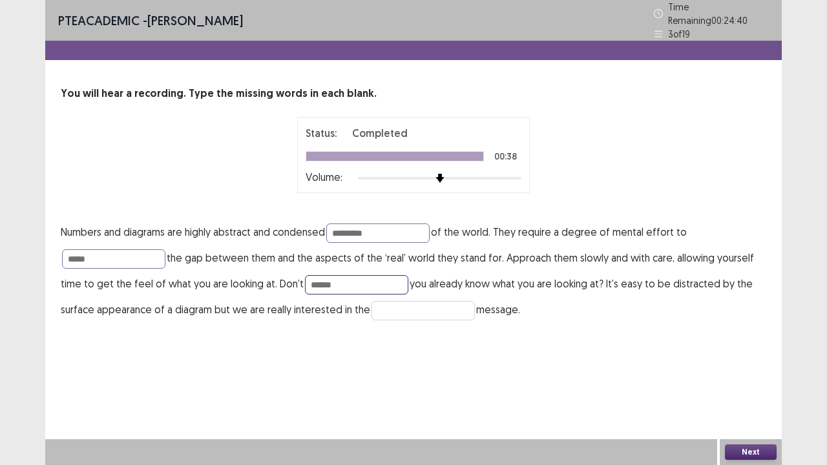
type input "******"
click at [387, 301] on input "text" at bounding box center [423, 310] width 103 height 19
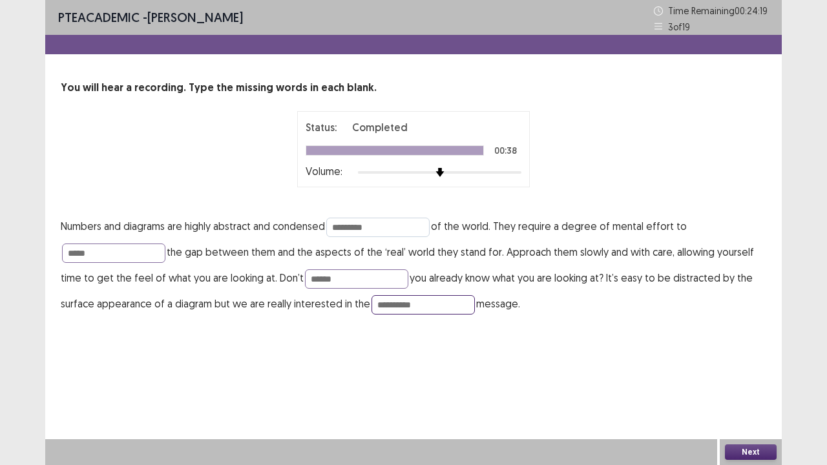
type input "**********"
click at [365, 230] on input "*********" at bounding box center [377, 227] width 103 height 19
type input "*********"
click at [745, 408] on button "Next" at bounding box center [751, 453] width 52 height 16
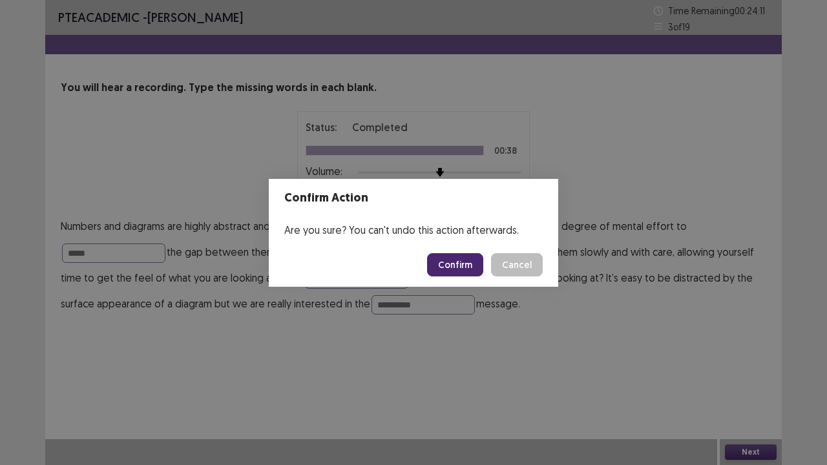
click at [469, 265] on button "Confirm" at bounding box center [455, 264] width 56 height 23
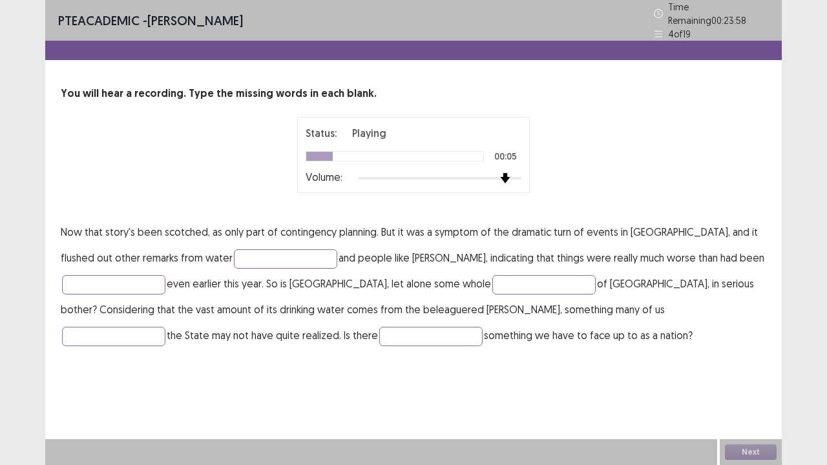
click at [518, 178] on div "Status: Playing 00:05 Volume:" at bounding box center [413, 155] width 233 height 76
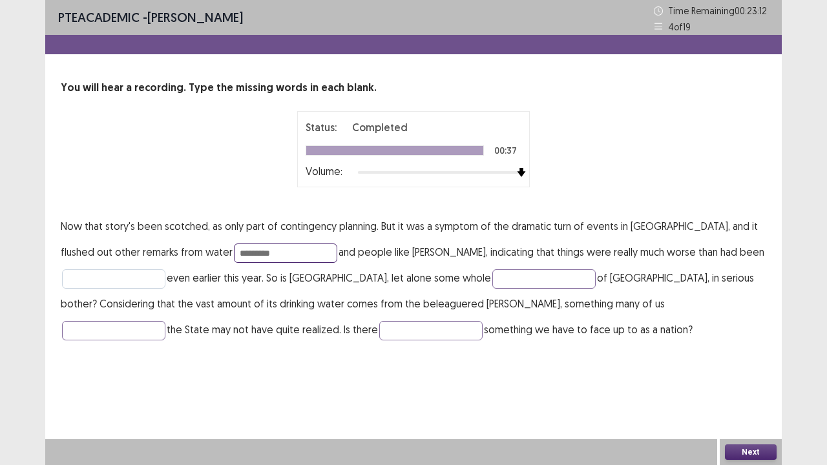
type input "*********"
click at [119, 286] on input "text" at bounding box center [113, 279] width 103 height 19
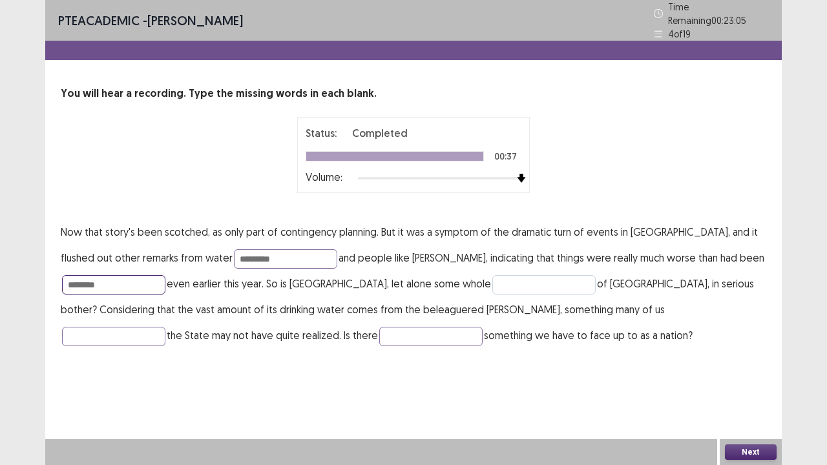
type input "********"
click at [493, 278] on input "text" at bounding box center [544, 284] width 103 height 19
type input "*******"
click at [165, 327] on input "text" at bounding box center [113, 336] width 103 height 19
type input "*******"
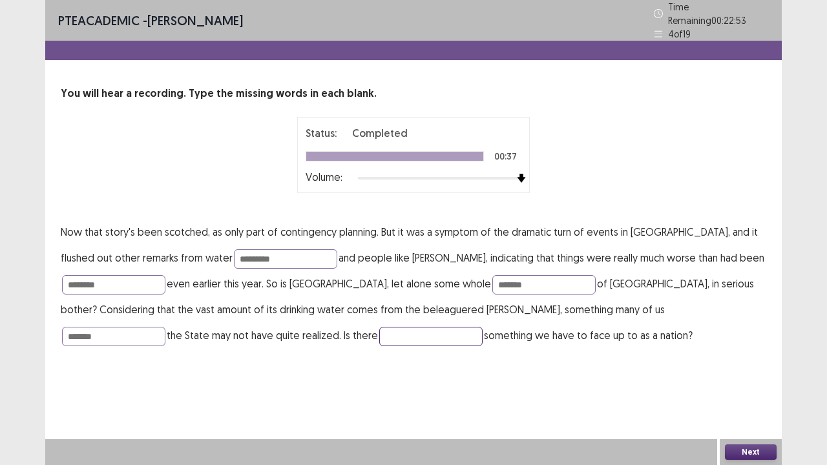
click at [379, 328] on input "text" at bounding box center [430, 336] width 103 height 19
type input "**********"
click at [754, 408] on button "Next" at bounding box center [751, 453] width 52 height 16
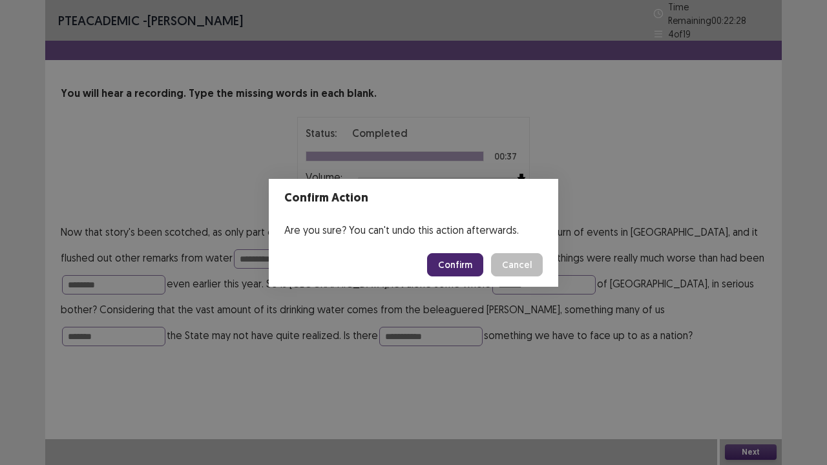
click at [458, 267] on button "Confirm" at bounding box center [455, 264] width 56 height 23
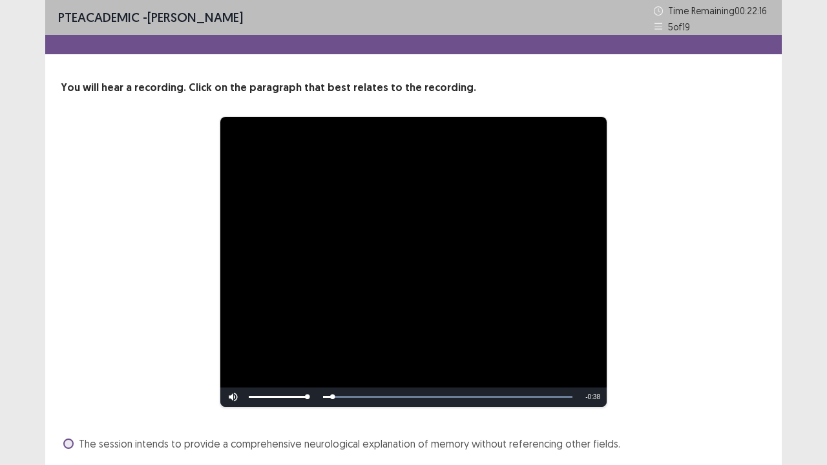
click at [670, 279] on div "**********" at bounding box center [413, 262] width 602 height 292
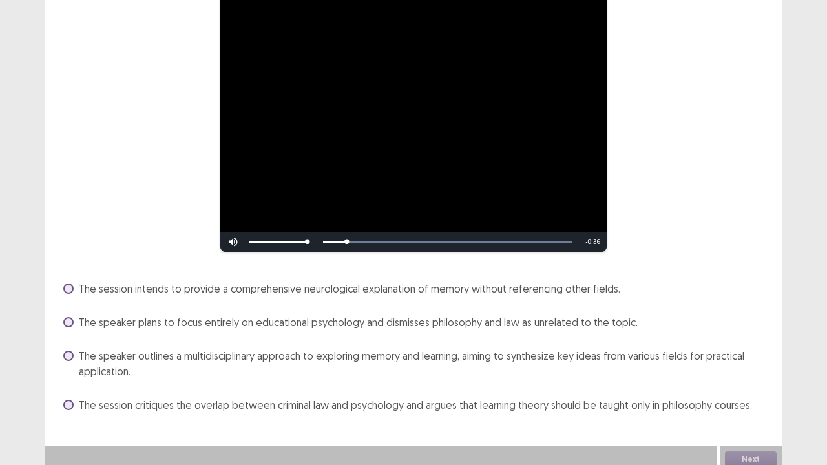
scroll to position [162, 0]
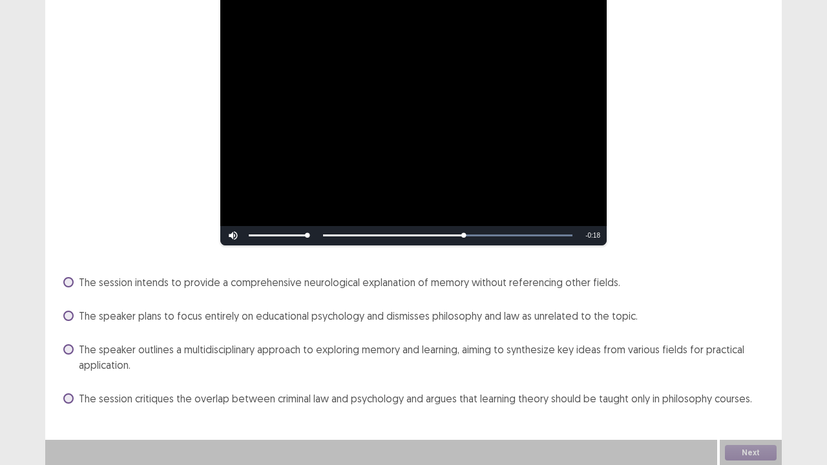
click at [695, 266] on div "**********" at bounding box center [413, 164] width 737 height 491
click at [66, 347] on span at bounding box center [68, 350] width 10 height 10
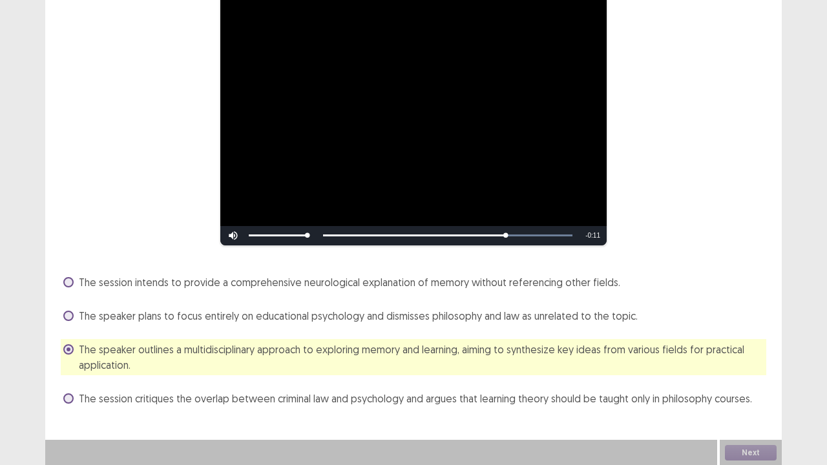
click at [75, 318] on label "The speaker plans to focus entirely on educational psychology and dismisses phi…" at bounding box center [350, 316] width 575 height 16
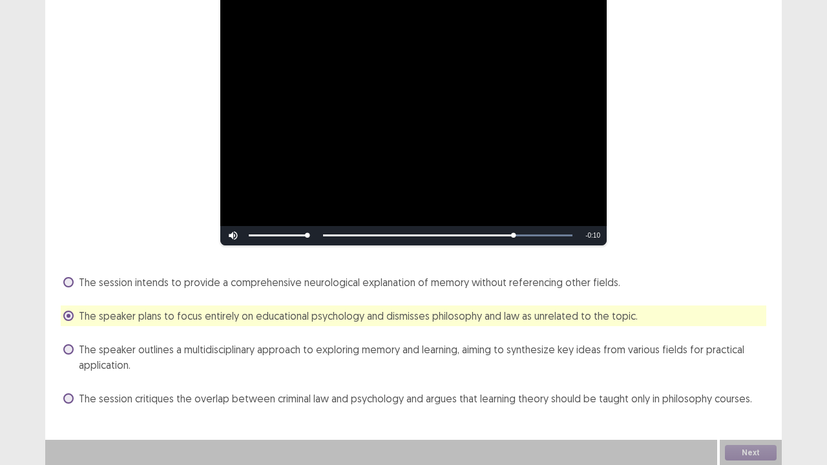
click at [65, 354] on label "The speaker outlines a multidisciplinary approach to exploring memory and learn…" at bounding box center [414, 357] width 703 height 31
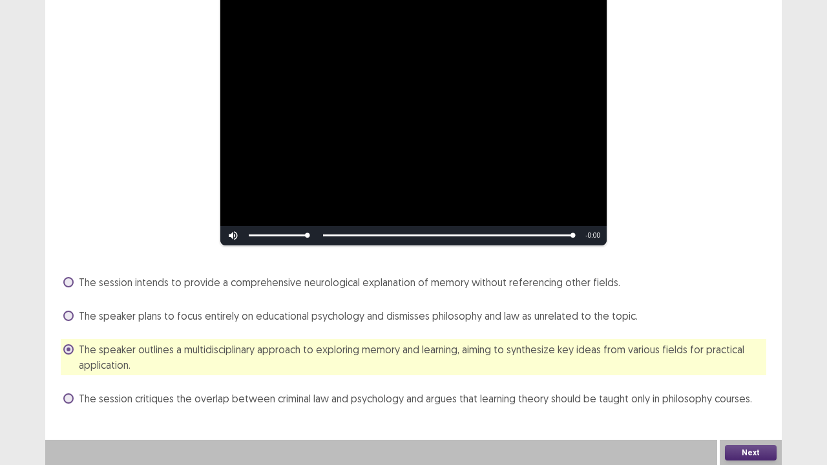
click at [737, 408] on button "Next" at bounding box center [751, 453] width 52 height 16
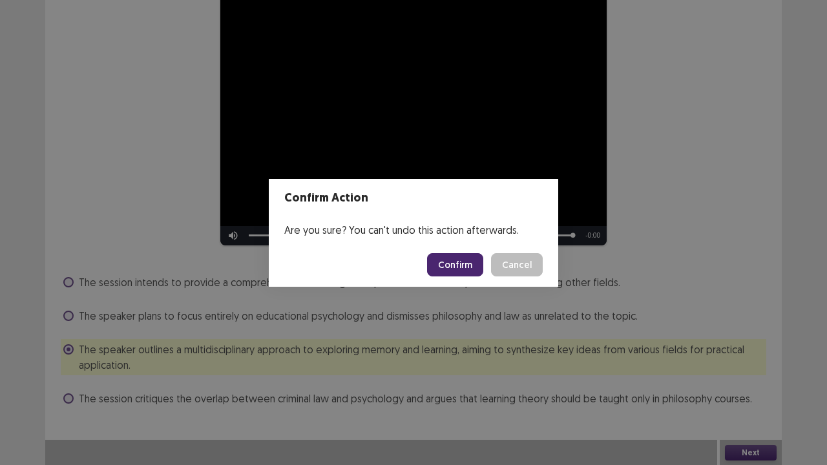
click at [473, 262] on button "Confirm" at bounding box center [455, 264] width 56 height 23
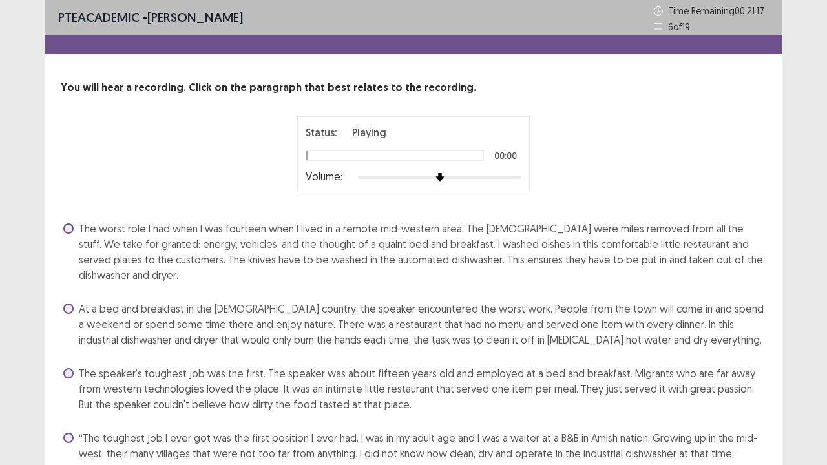
click at [594, 175] on div "Status: Playing 00:00 Volume:" at bounding box center [414, 154] width 706 height 76
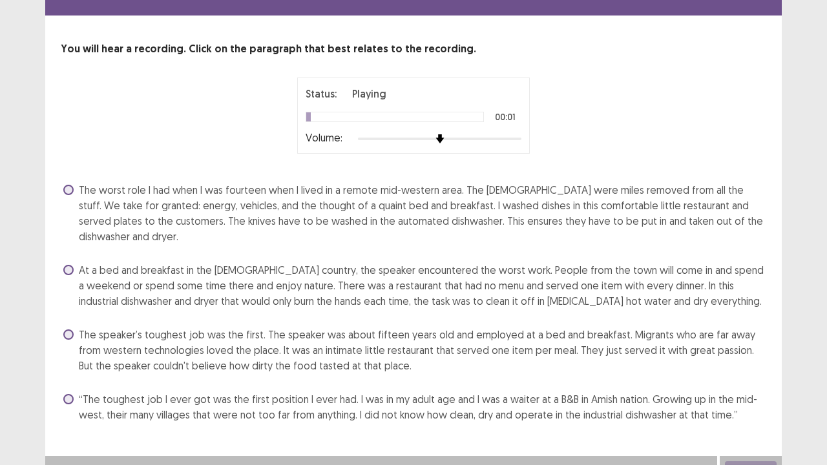
scroll to position [39, 0]
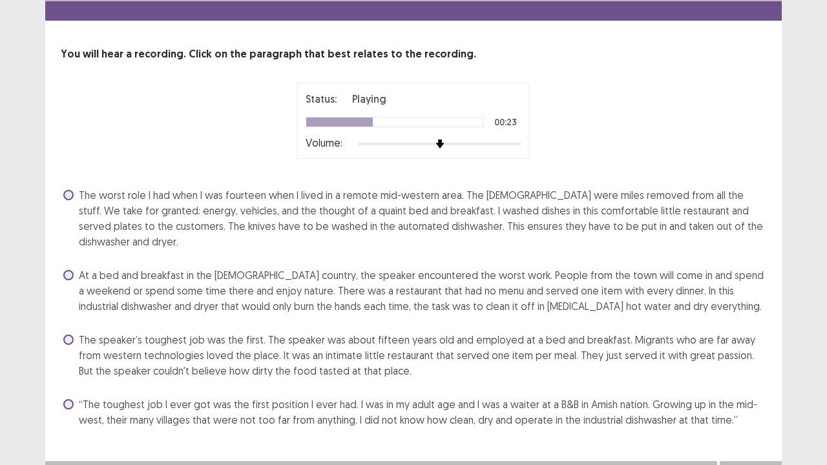
click at [69, 335] on span at bounding box center [68, 340] width 10 height 10
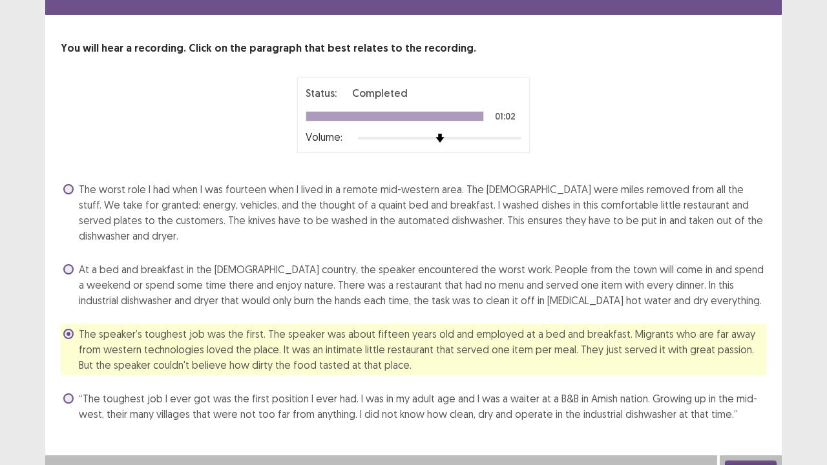
click at [745, 408] on button "Next" at bounding box center [751, 469] width 52 height 16
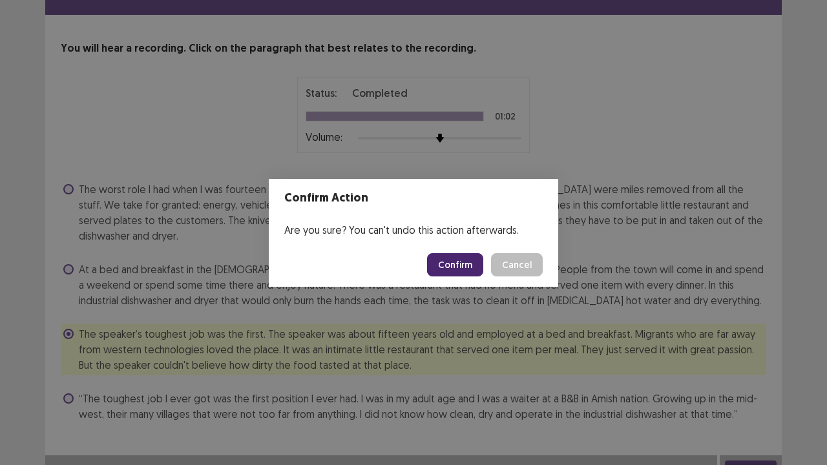
click at [472, 261] on button "Confirm" at bounding box center [455, 264] width 56 height 23
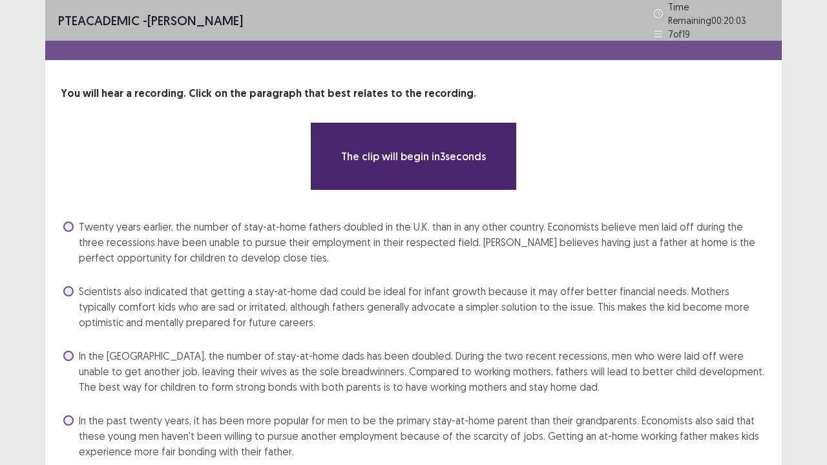
click at [641, 124] on div "The clip will begin in 3 seconds" at bounding box center [414, 156] width 706 height 69
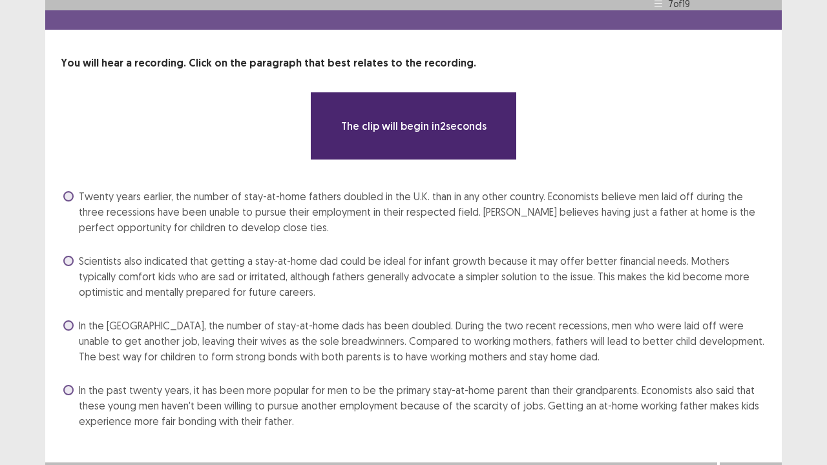
scroll to position [47, 0]
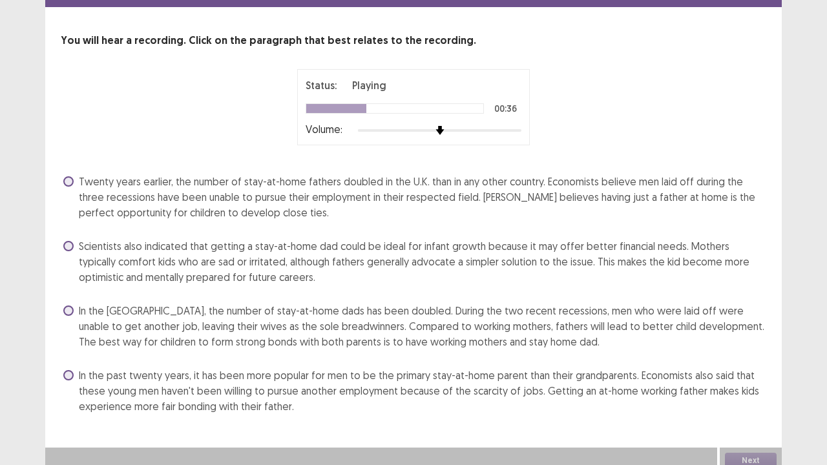
click at [63, 305] on label "In the [GEOGRAPHIC_DATA], the number of stay-at-home dads has been doubled. Dur…" at bounding box center [414, 326] width 703 height 47
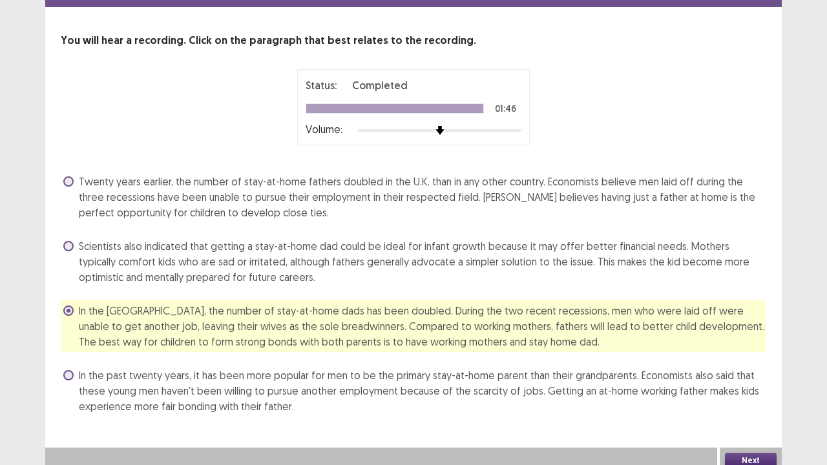
click at [741, 408] on button "Next" at bounding box center [751, 461] width 52 height 16
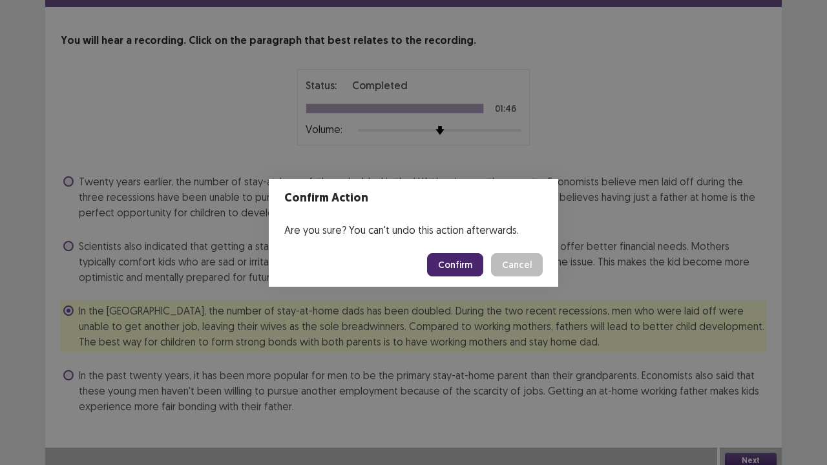
click at [460, 268] on button "Confirm" at bounding box center [455, 264] width 56 height 23
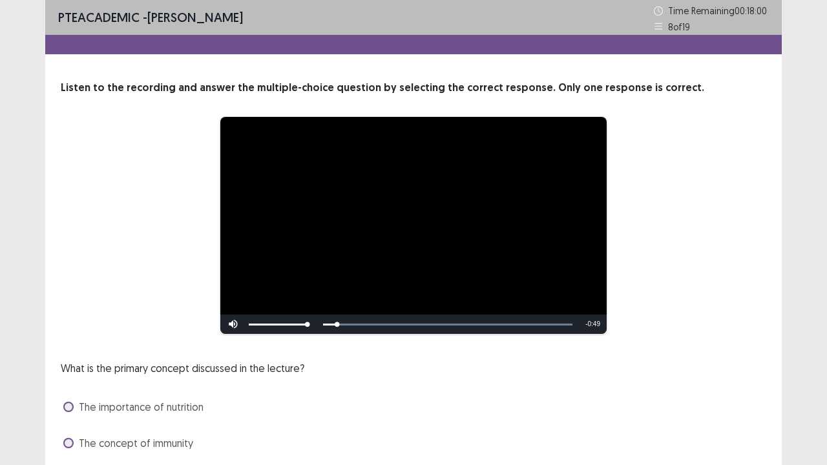
click at [415, 394] on div "What is the primary concept discussed in the lecture? The importance of nutriti…" at bounding box center [414, 443] width 706 height 165
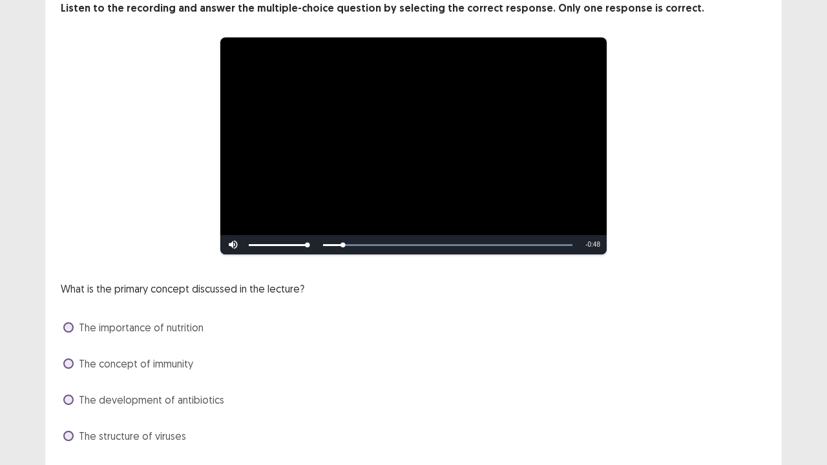
scroll to position [103, 0]
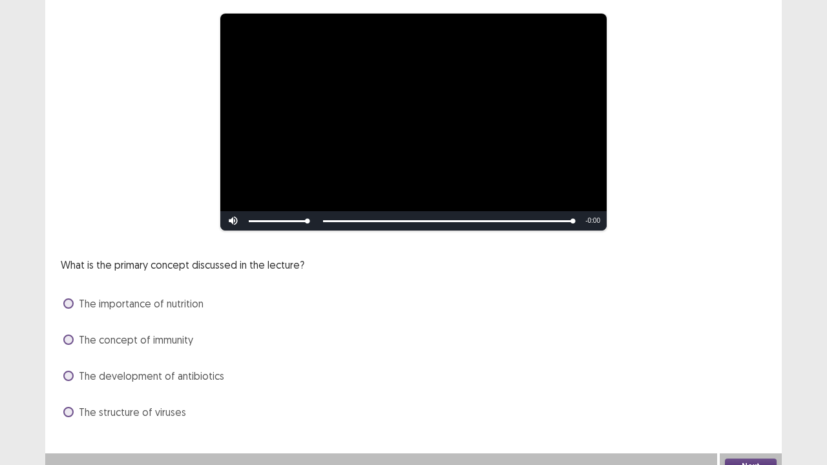
click at [368, 366] on div "The development of antibiotics" at bounding box center [414, 376] width 706 height 21
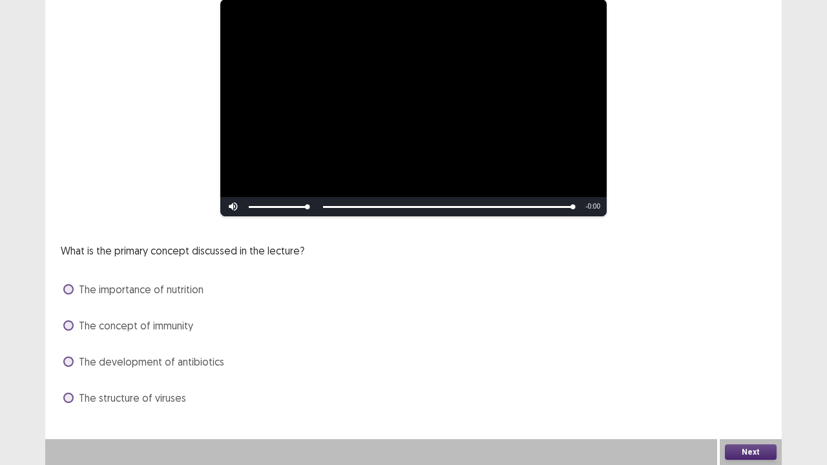
click at [62, 361] on div "The development of antibiotics" at bounding box center [414, 362] width 706 height 21
click at [75, 361] on label "The development of antibiotics" at bounding box center [143, 362] width 161 height 16
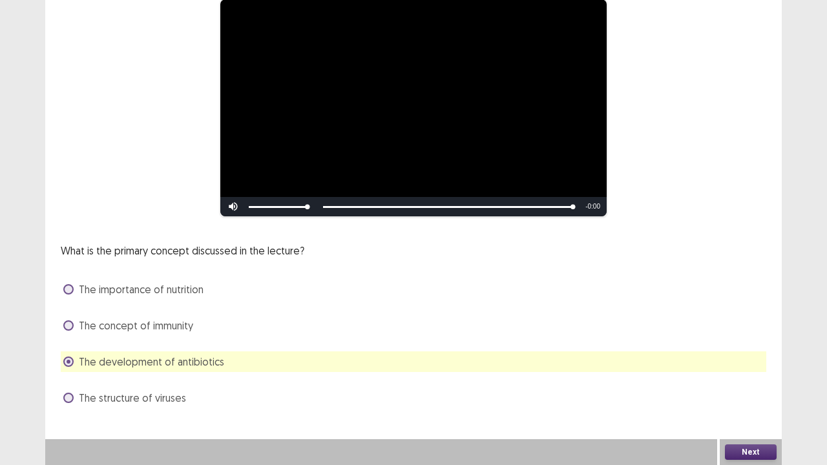
click at [754, 408] on button "Next" at bounding box center [751, 453] width 52 height 16
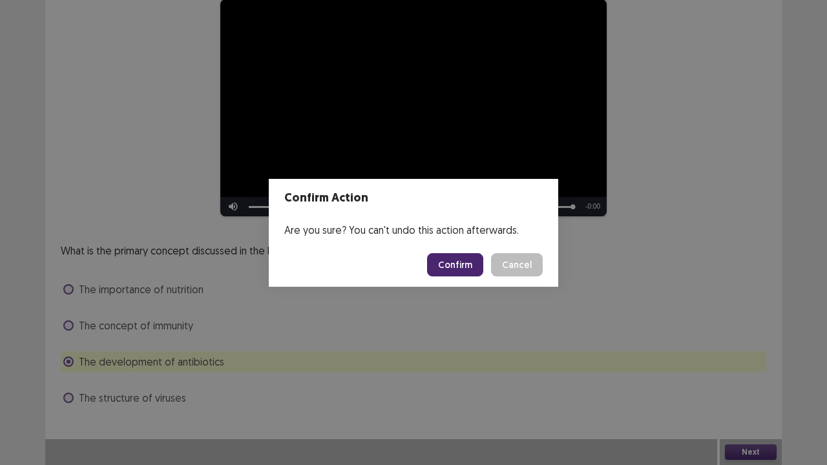
click at [463, 262] on button "Confirm" at bounding box center [455, 264] width 56 height 23
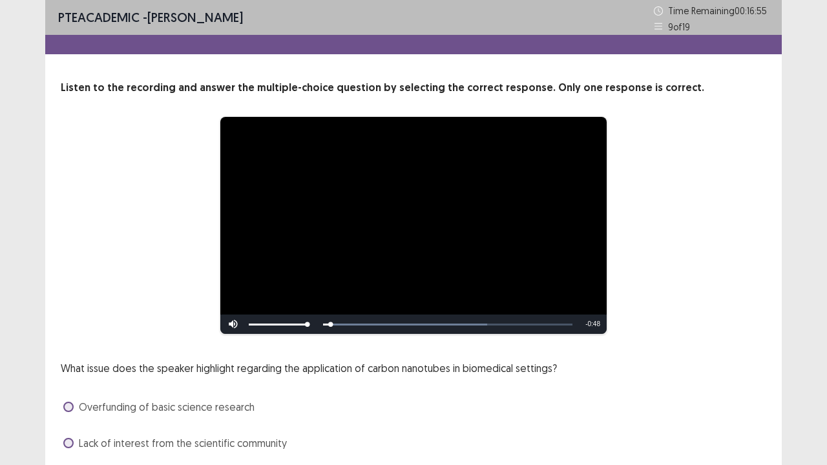
click at [491, 408] on div "Overfunding of basic science research" at bounding box center [414, 407] width 706 height 21
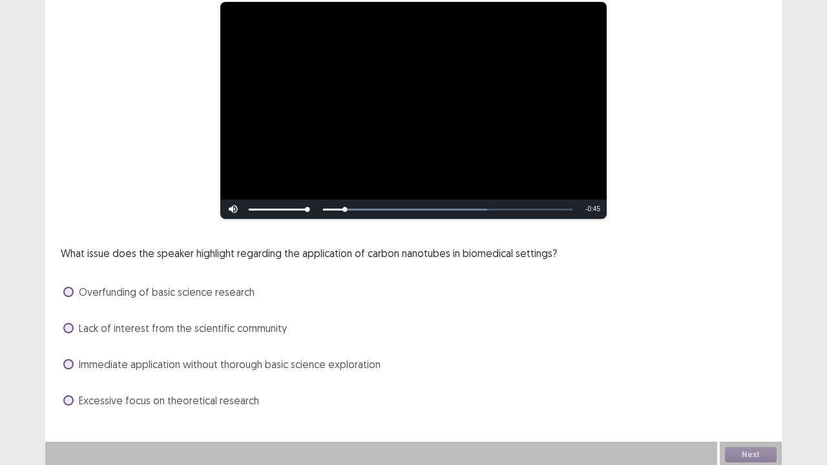
scroll to position [118, 0]
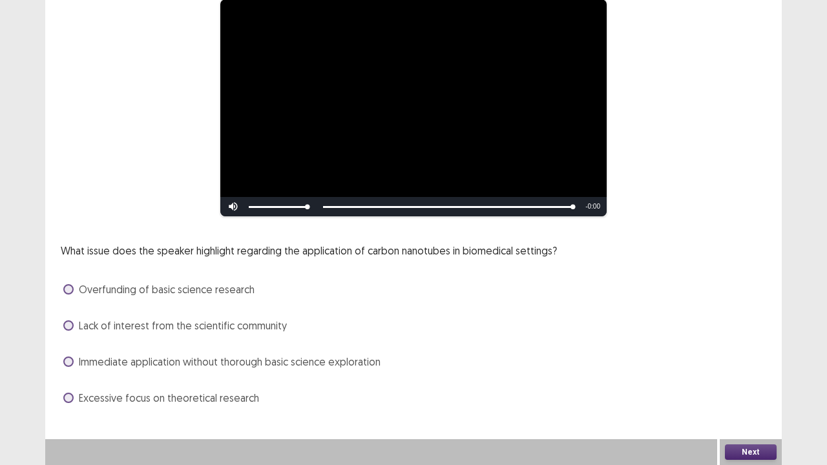
click at [69, 365] on span at bounding box center [68, 362] width 10 height 10
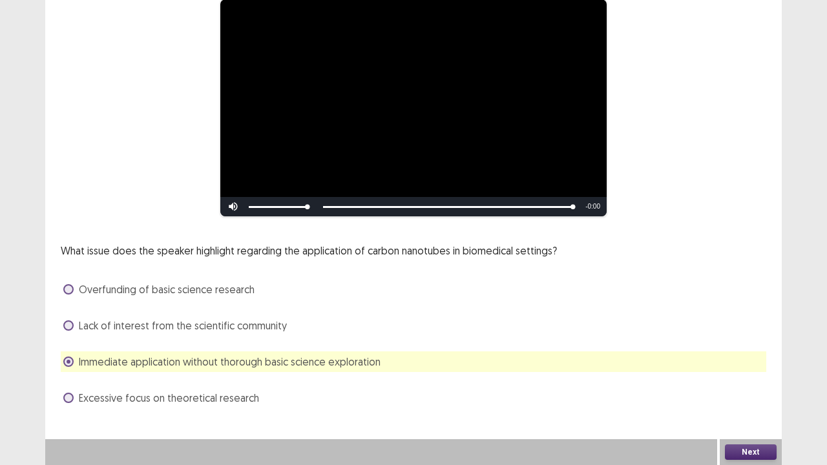
click at [759, 408] on button "Next" at bounding box center [751, 453] width 52 height 16
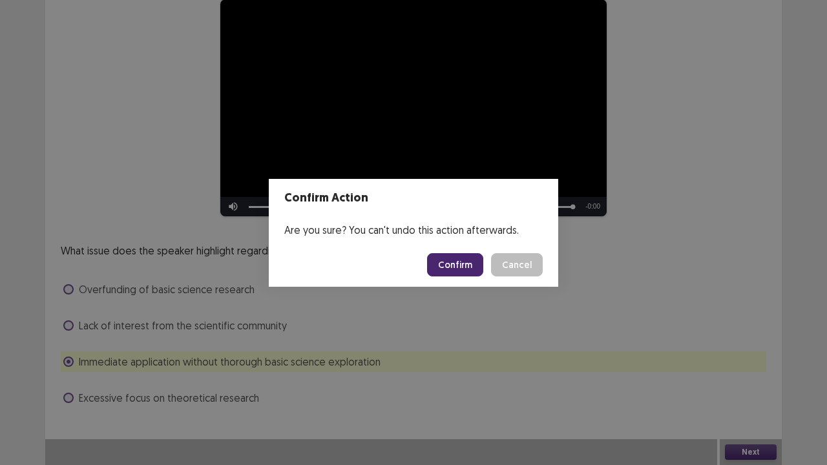
click at [475, 268] on button "Confirm" at bounding box center [455, 264] width 56 height 23
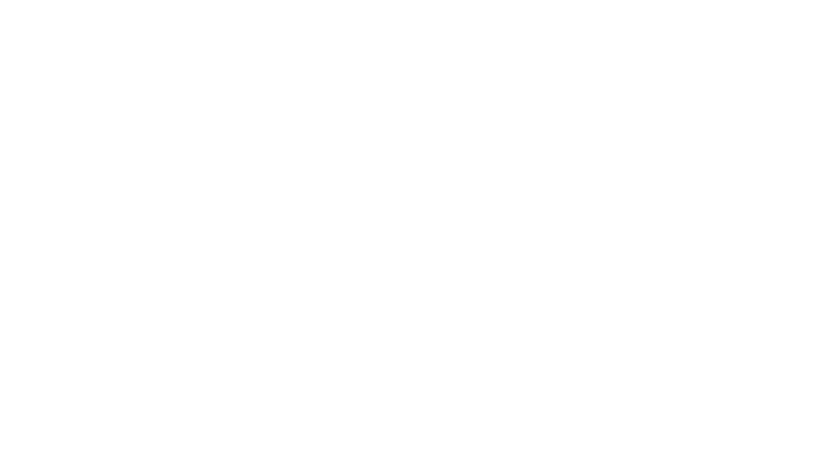
scroll to position [0, 0]
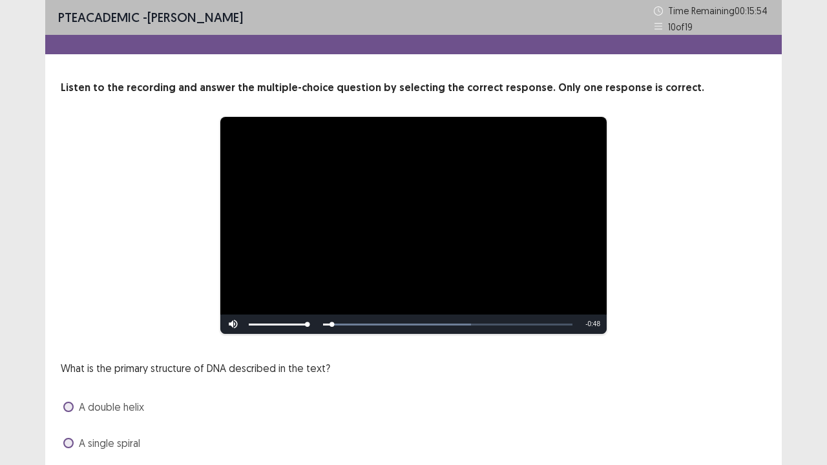
click at [467, 383] on div "What is the primary structure of DNA described in the text? A double helix A si…" at bounding box center [414, 443] width 706 height 165
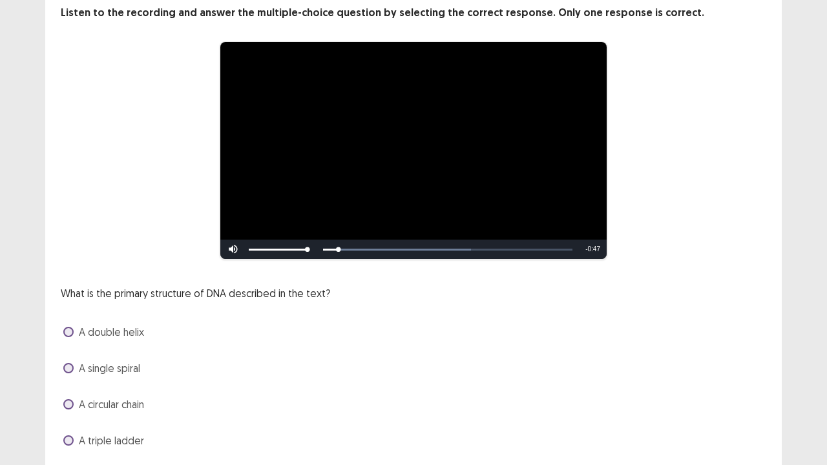
scroll to position [78, 0]
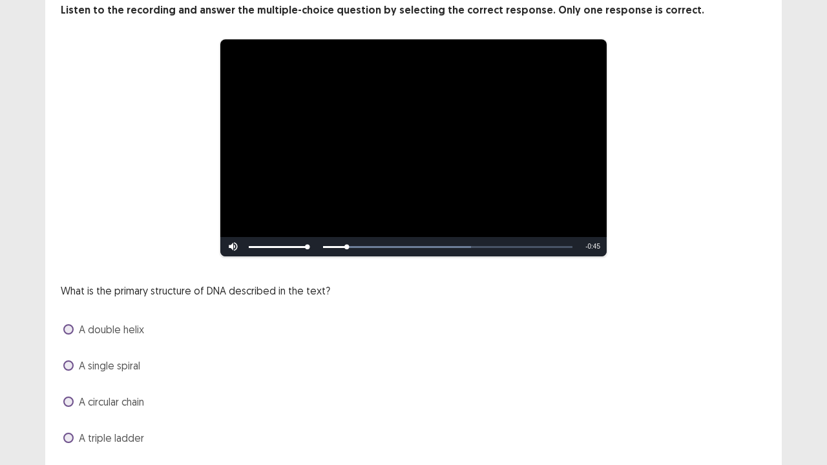
click at [62, 328] on div "A double helix" at bounding box center [414, 329] width 706 height 21
click at [74, 331] on label "A double helix" at bounding box center [103, 330] width 81 height 16
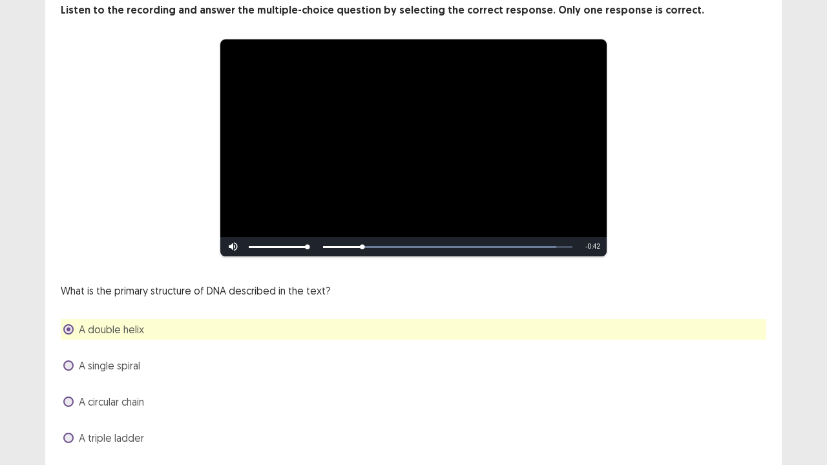
click at [71, 363] on span at bounding box center [68, 366] width 10 height 10
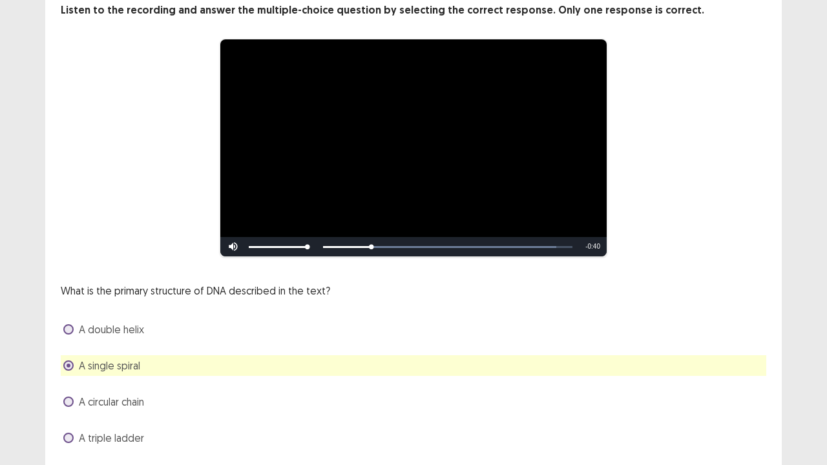
click at [67, 332] on span at bounding box center [68, 329] width 10 height 10
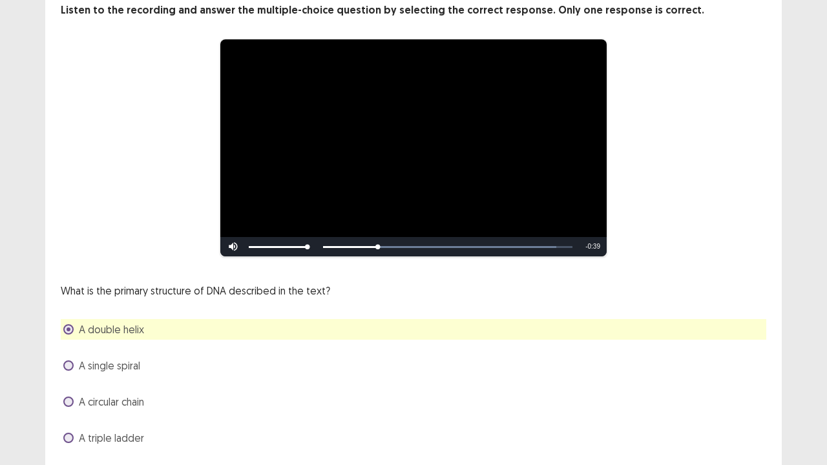
click at [473, 297] on div "What is the primary structure of DNA described in the text? A double helix A si…" at bounding box center [414, 365] width 706 height 165
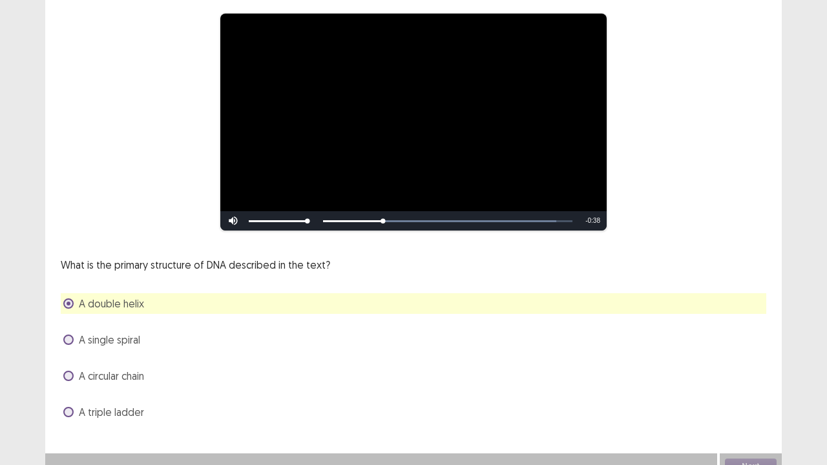
scroll to position [118, 0]
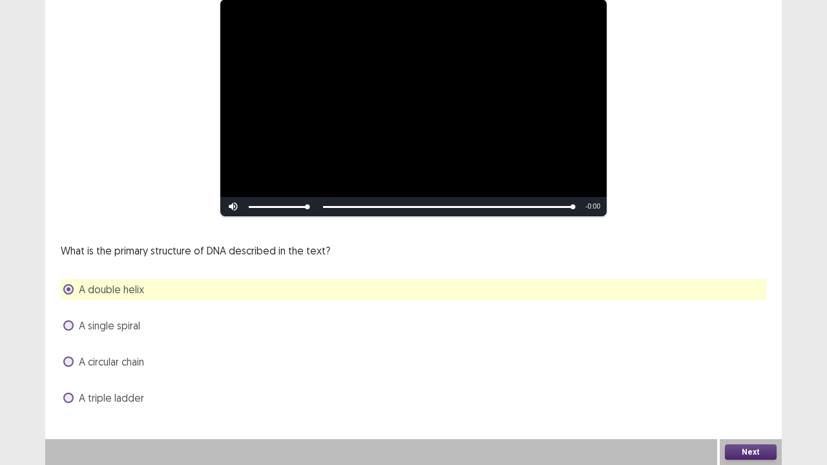
click at [749, 408] on button "Next" at bounding box center [751, 453] width 52 height 16
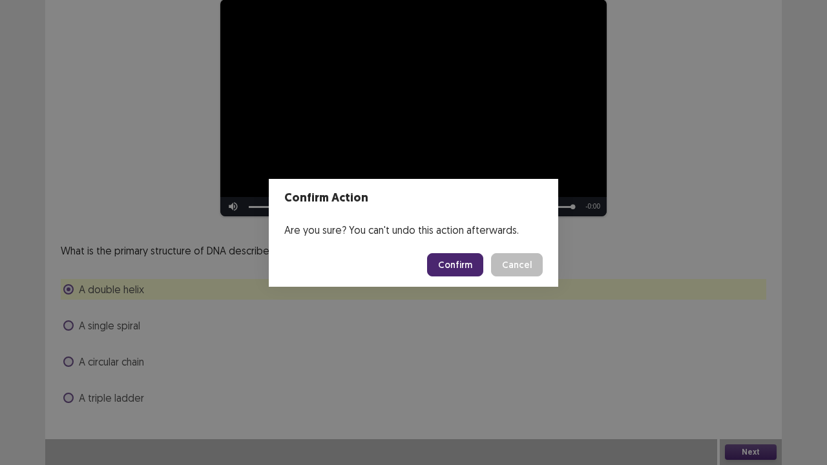
click at [446, 261] on button "Confirm" at bounding box center [455, 264] width 56 height 23
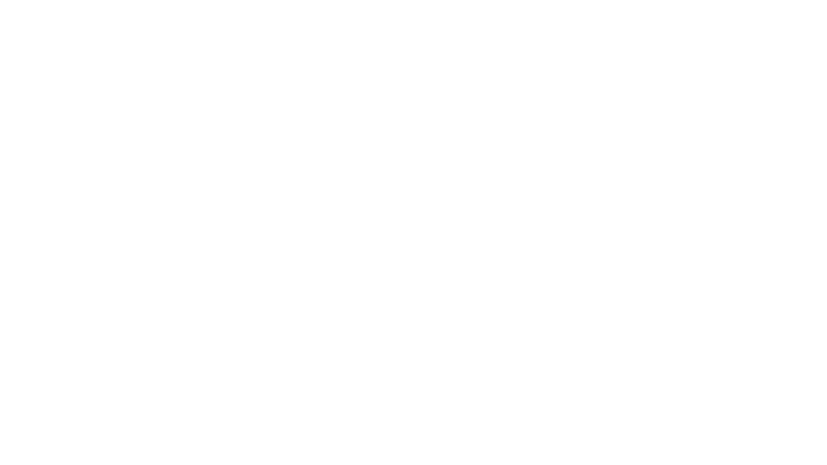
scroll to position [0, 0]
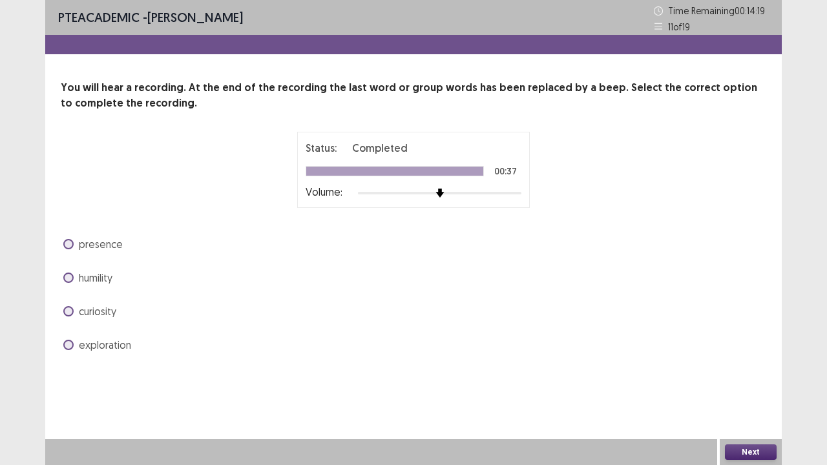
click at [66, 316] on label "curiosity" at bounding box center [89, 312] width 53 height 16
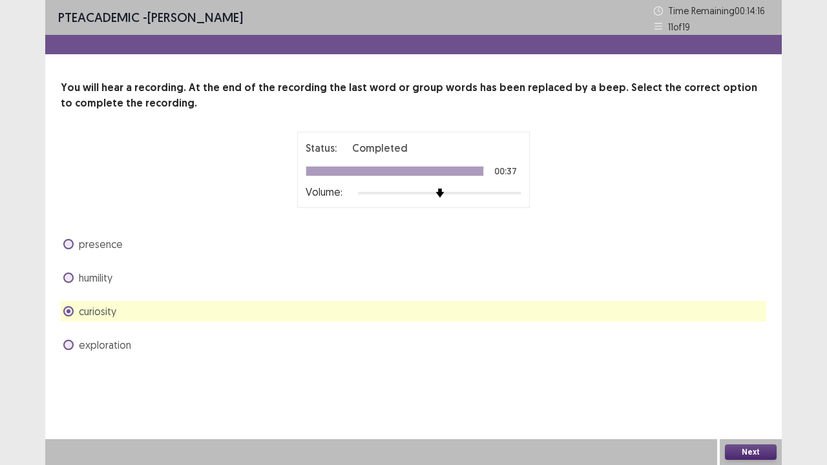
click at [741, 408] on button "Next" at bounding box center [751, 453] width 52 height 16
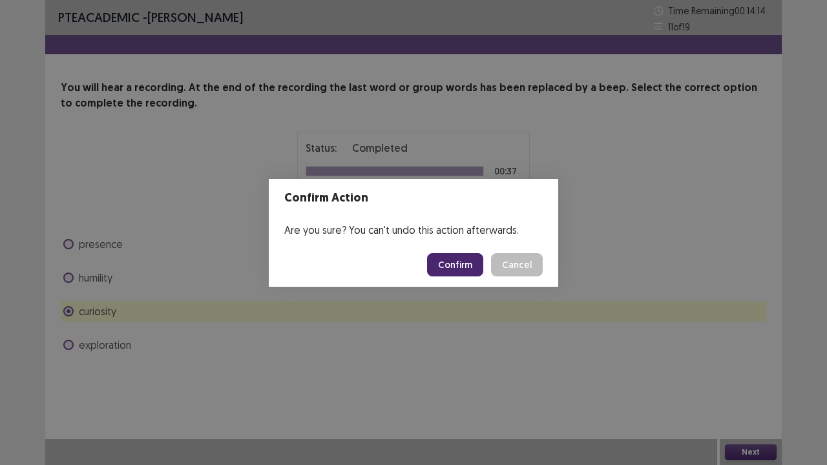
click at [454, 269] on button "Confirm" at bounding box center [455, 264] width 56 height 23
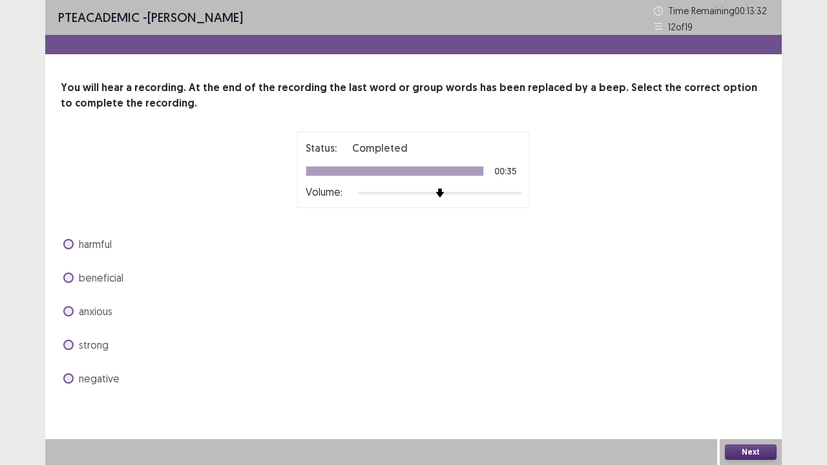
click at [72, 281] on span at bounding box center [68, 278] width 10 height 10
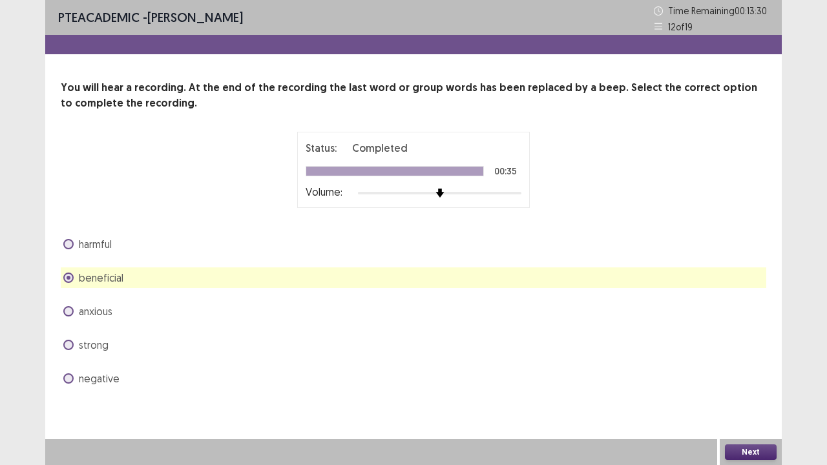
click at [755, 408] on button "Next" at bounding box center [751, 453] width 52 height 16
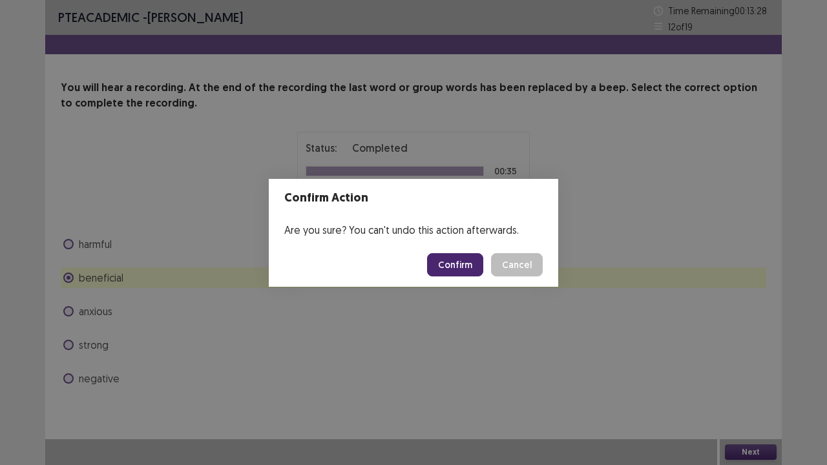
click at [463, 265] on button "Confirm" at bounding box center [455, 264] width 56 height 23
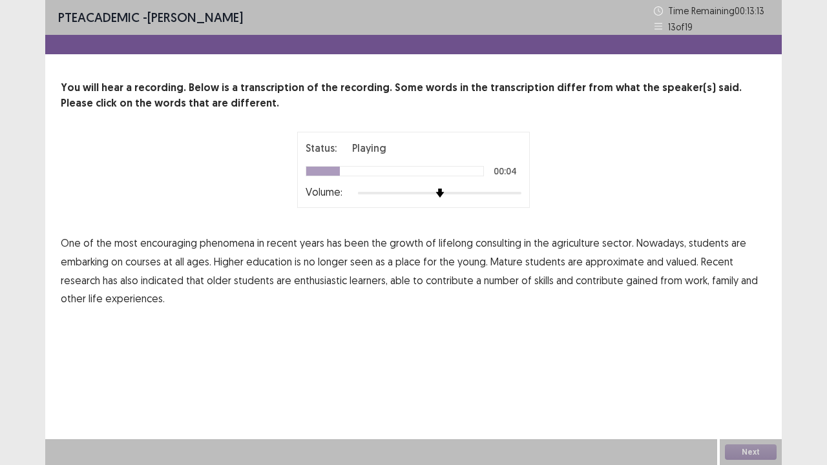
click at [498, 244] on span "consulting" at bounding box center [499, 243] width 46 height 16
click at [579, 244] on span "agriculture" at bounding box center [576, 243] width 48 height 16
click at [608, 257] on span "approximate" at bounding box center [615, 262] width 59 height 16
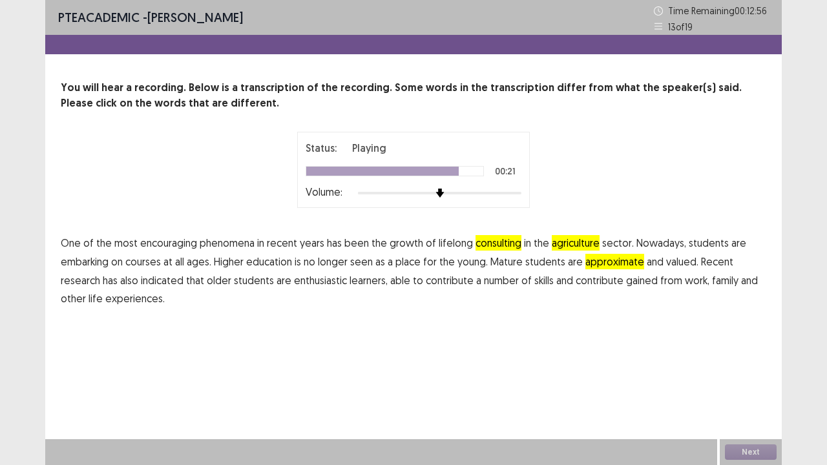
click at [611, 283] on span "contribute" at bounding box center [600, 281] width 48 height 16
click at [743, 408] on button "Next" at bounding box center [751, 453] width 52 height 16
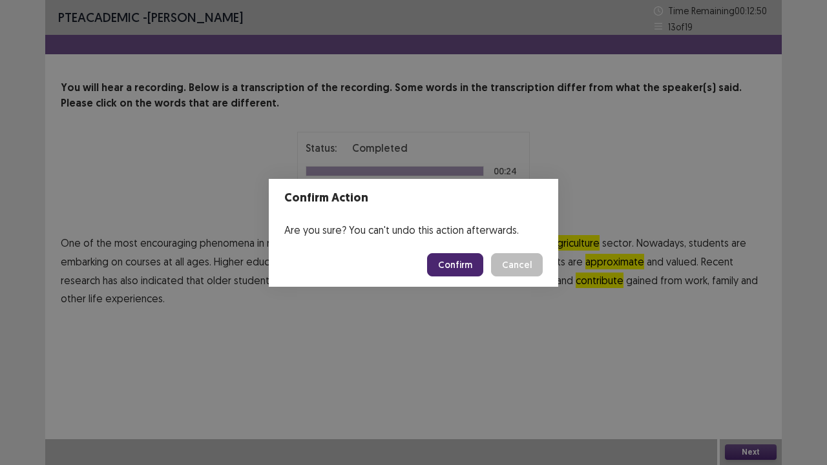
click at [463, 260] on button "Confirm" at bounding box center [455, 264] width 56 height 23
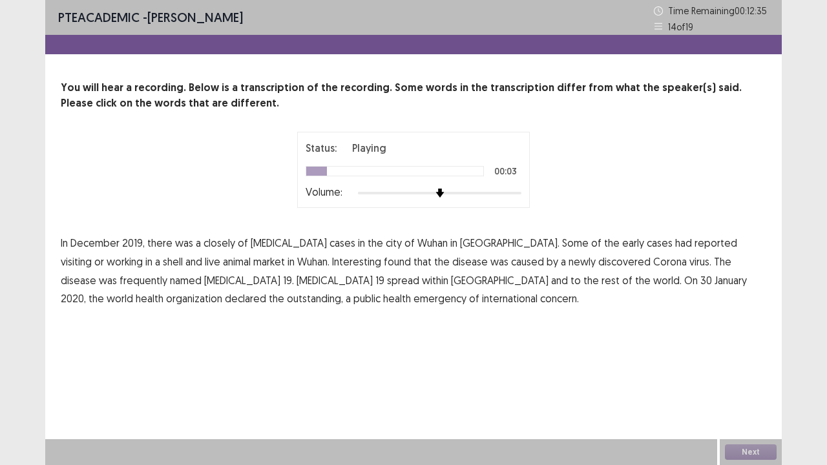
click at [220, 247] on span "closely" at bounding box center [220, 243] width 32 height 16
click at [183, 254] on span "shell" at bounding box center [173, 262] width 20 height 16
click at [167, 273] on span "frequently" at bounding box center [144, 281] width 48 height 16
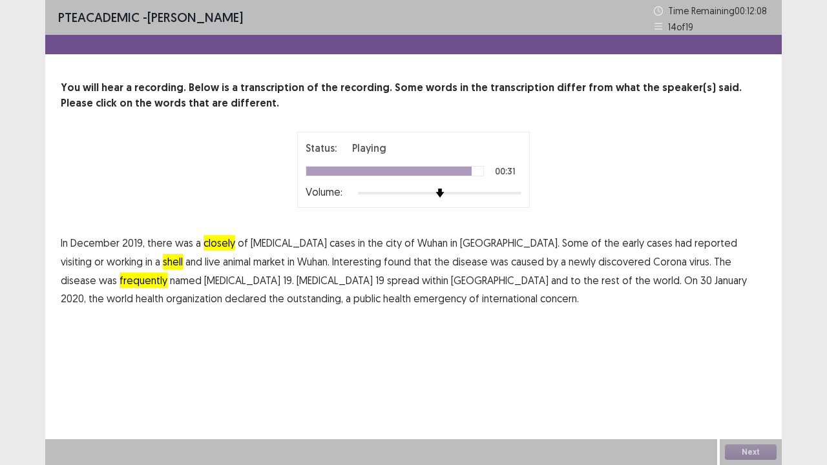
click at [343, 291] on span "outstanding," at bounding box center [315, 299] width 56 height 16
click at [741, 408] on button "Next" at bounding box center [751, 453] width 52 height 16
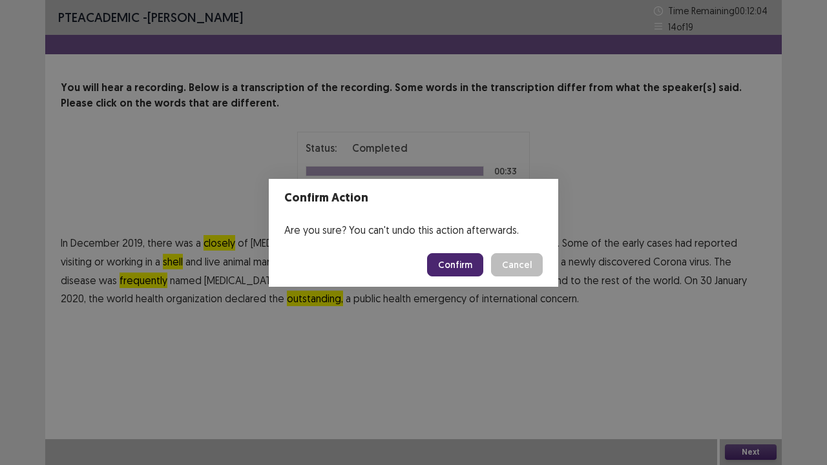
click at [460, 265] on button "Confirm" at bounding box center [455, 264] width 56 height 23
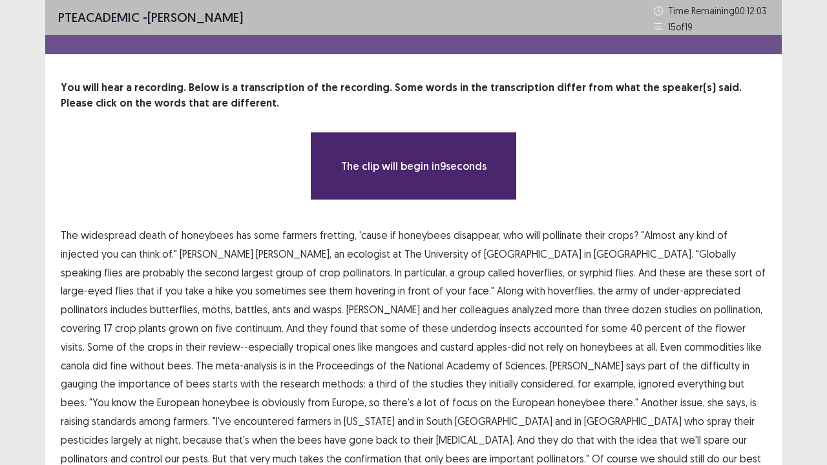
click at [211, 181] on div "The clip will begin in 9 seconds" at bounding box center [414, 166] width 706 height 69
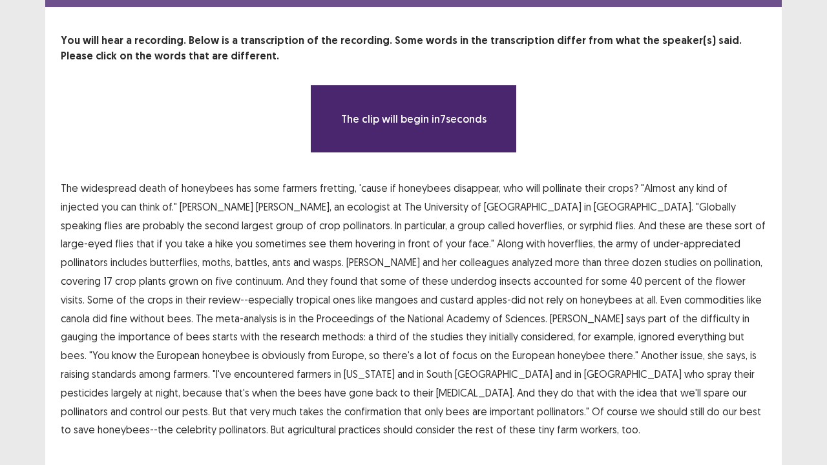
scroll to position [52, 0]
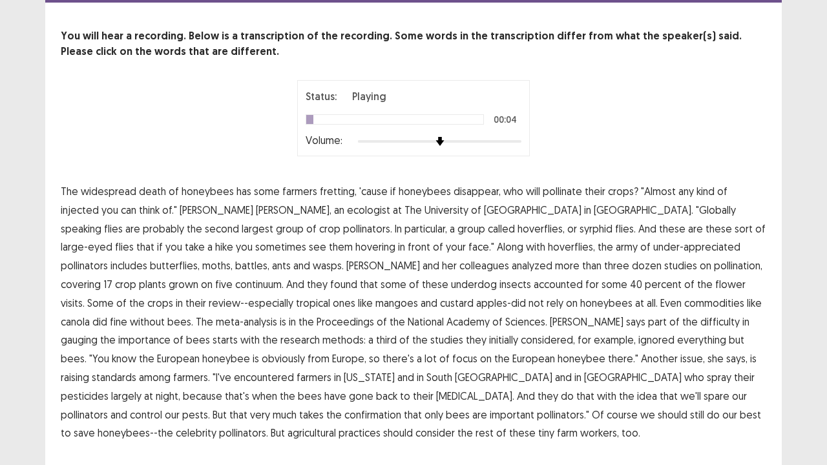
click at [370, 189] on span "'cause" at bounding box center [373, 192] width 28 height 16
click at [284, 277] on span "continuum." at bounding box center [259, 285] width 48 height 16
click at [98, 332] on span "gauging" at bounding box center [79, 340] width 37 height 16
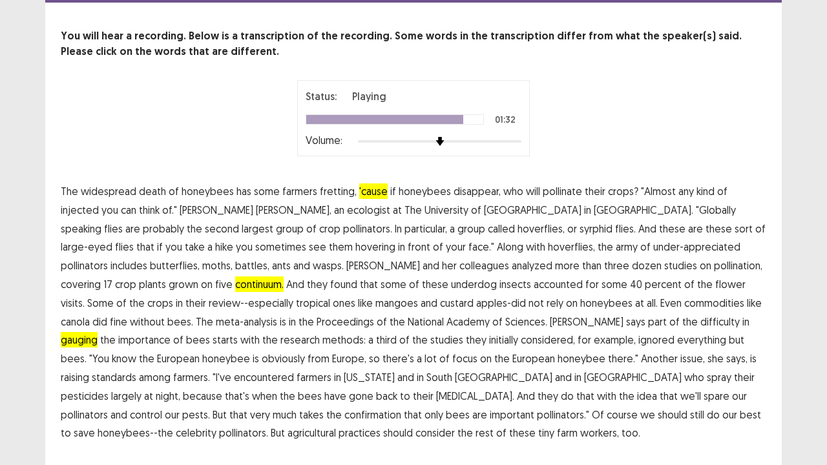
click at [401, 407] on span "confirmation" at bounding box center [373, 415] width 57 height 16
click at [468, 408] on p "The widespread death of honeybees has some farmers fretting, 'cause if honeybee…" at bounding box center [414, 312] width 706 height 260
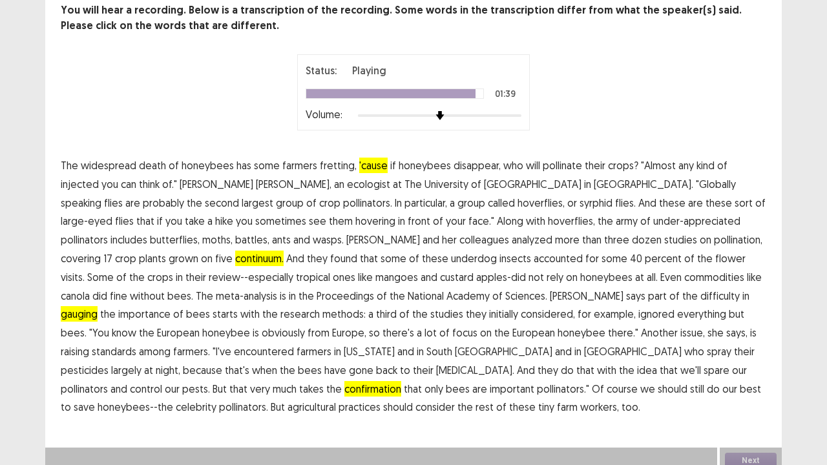
scroll to position [85, 0]
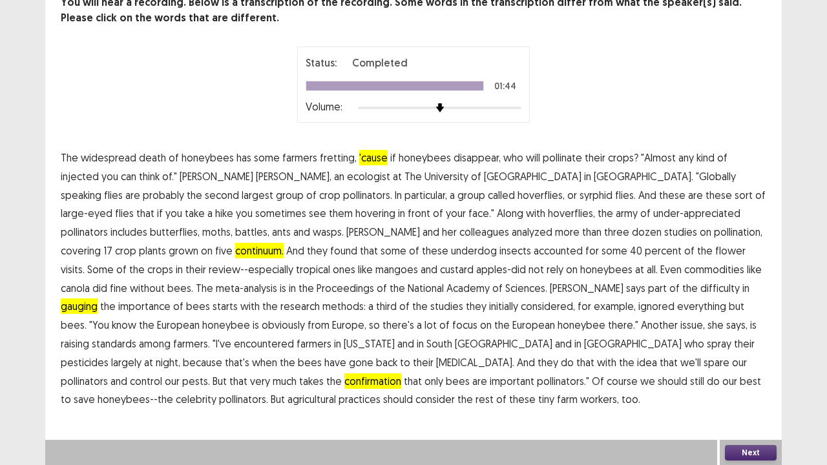
click at [737, 408] on button "Next" at bounding box center [751, 453] width 52 height 16
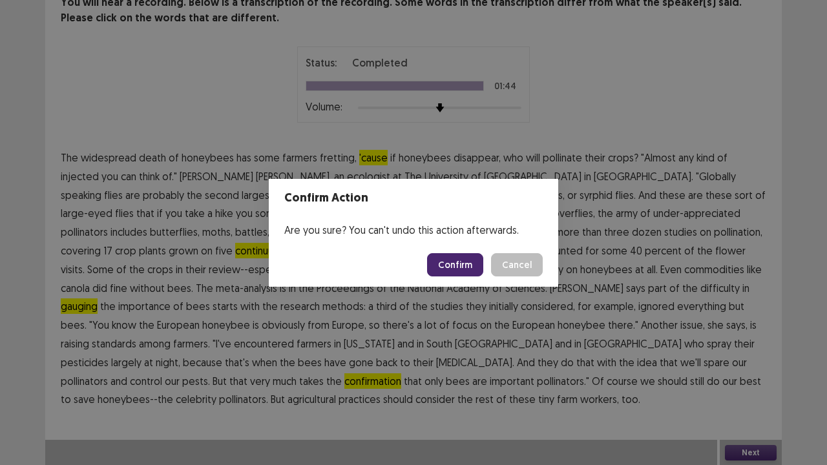
click at [471, 255] on button "Confirm" at bounding box center [455, 264] width 56 height 23
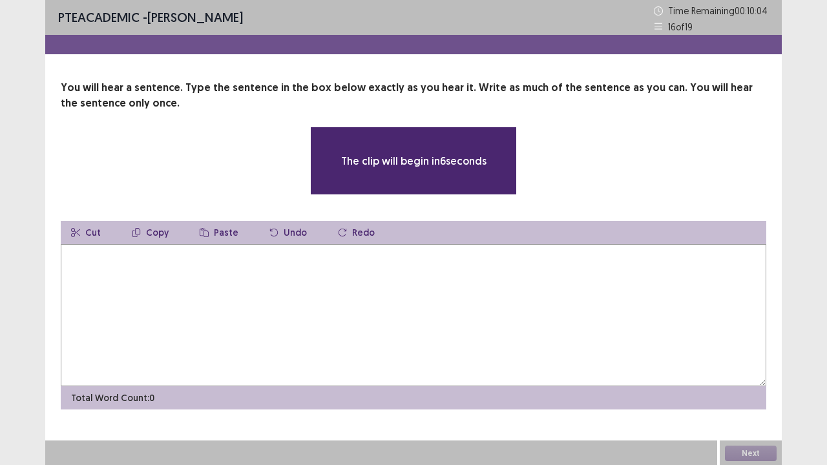
click at [340, 313] on textarea at bounding box center [414, 315] width 706 height 142
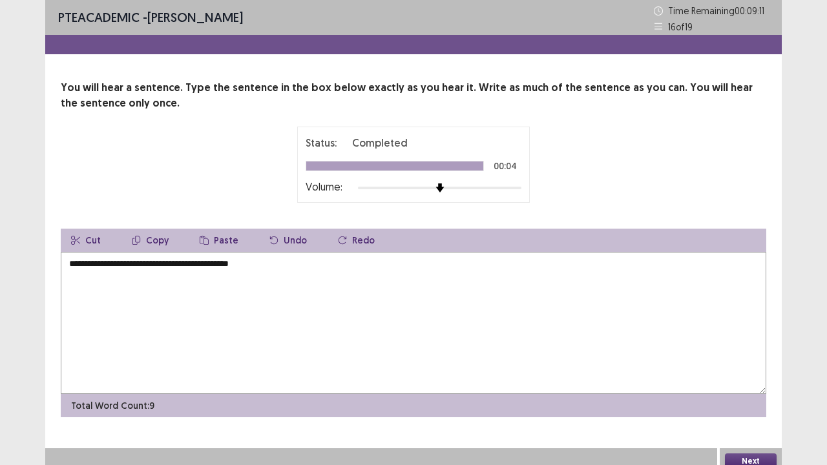
type textarea "**********"
click at [755, 408] on button "Next" at bounding box center [751, 462] width 52 height 16
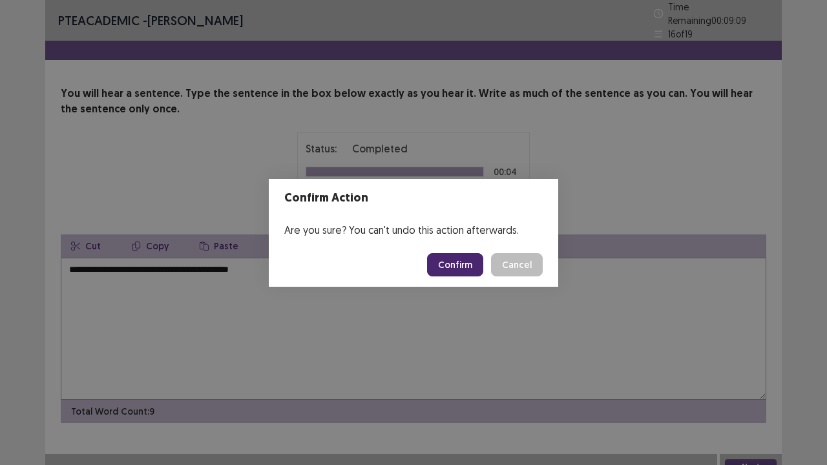
click at [455, 261] on button "Confirm" at bounding box center [455, 264] width 56 height 23
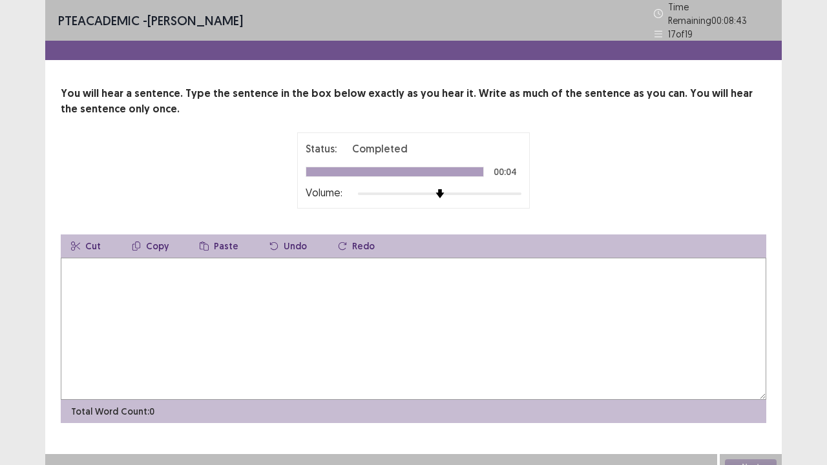
click at [359, 305] on textarea at bounding box center [414, 329] width 706 height 142
click at [100, 261] on textarea "**********" at bounding box center [414, 329] width 706 height 142
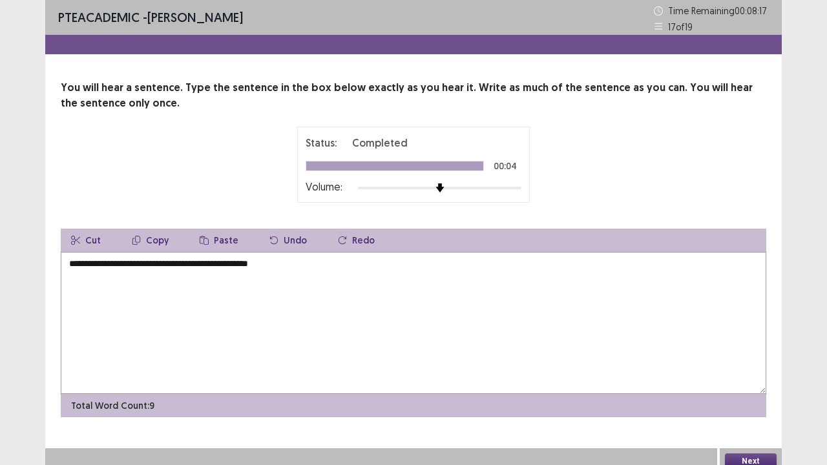
click at [293, 262] on textarea "**********" at bounding box center [414, 323] width 706 height 142
type textarea "**********"
click at [741, 408] on button "Next" at bounding box center [751, 462] width 52 height 16
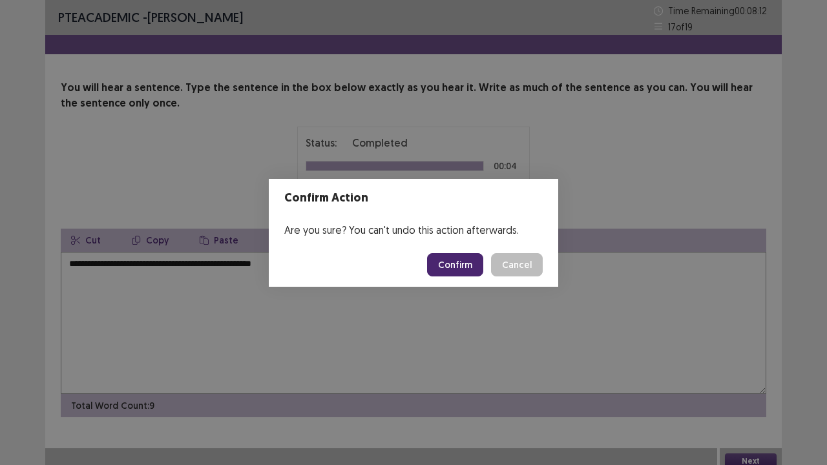
click at [464, 264] on button "Confirm" at bounding box center [455, 264] width 56 height 23
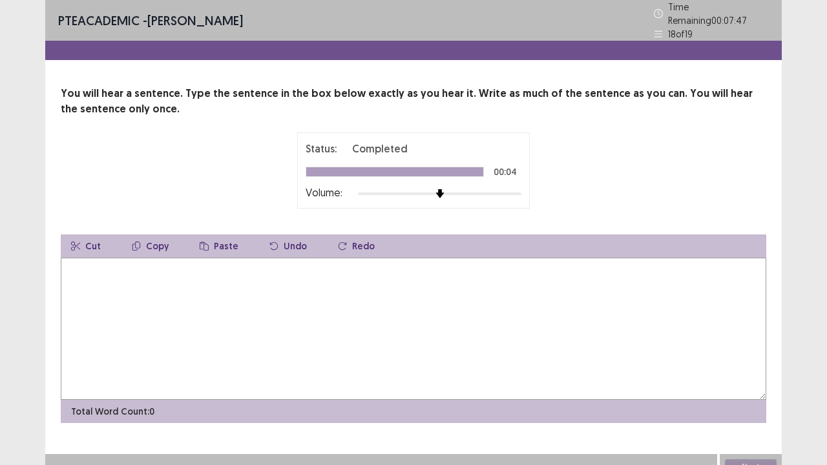
click at [266, 298] on textarea at bounding box center [414, 329] width 706 height 142
type textarea "**********"
click at [747, 408] on button "Next" at bounding box center [751, 468] width 52 height 16
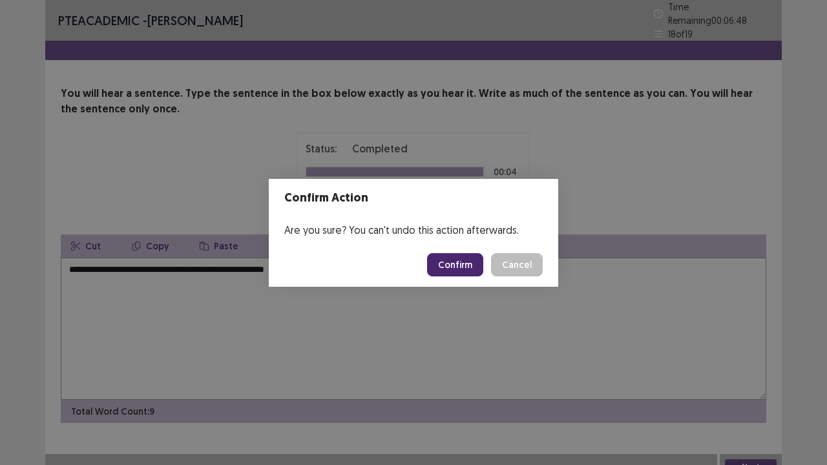
click at [444, 269] on button "Confirm" at bounding box center [455, 264] width 56 height 23
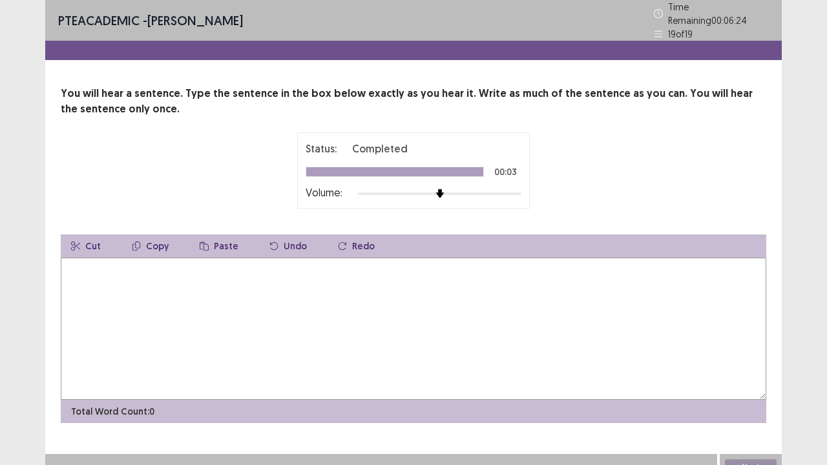
click at [314, 299] on textarea at bounding box center [414, 329] width 706 height 142
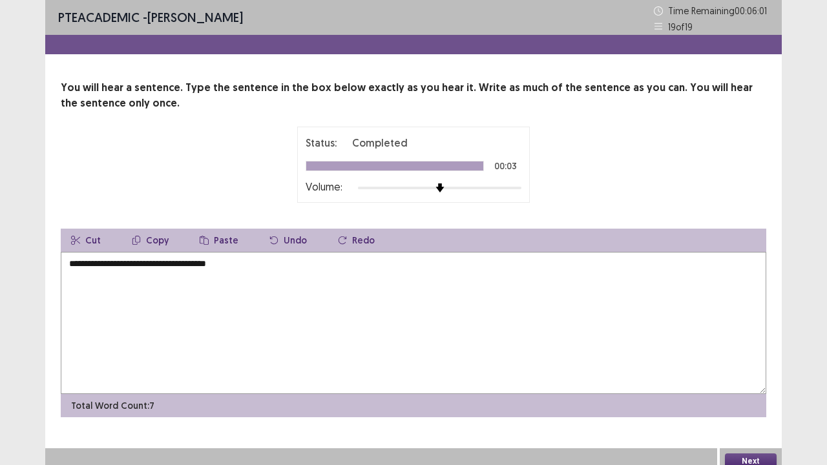
click at [160, 262] on textarea "**********" at bounding box center [414, 323] width 706 height 142
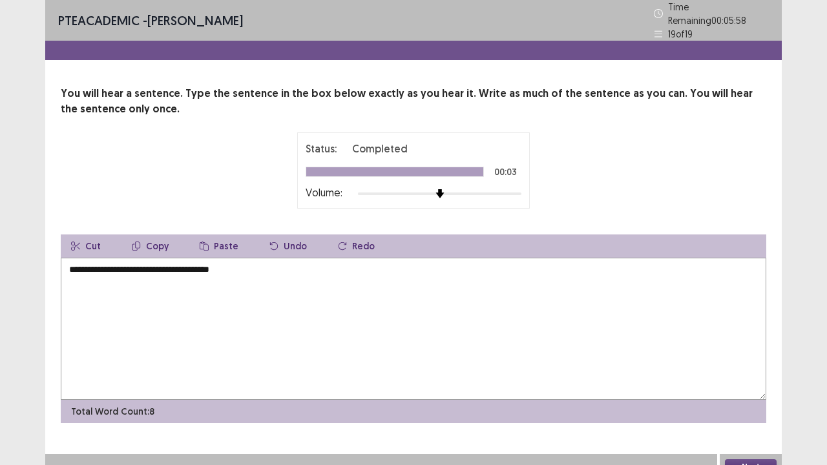
click at [127, 264] on textarea "**********" at bounding box center [414, 329] width 706 height 142
click at [247, 265] on textarea "**********" at bounding box center [414, 329] width 706 height 142
type textarea "**********"
click at [756, 408] on button "Next" at bounding box center [751, 468] width 52 height 16
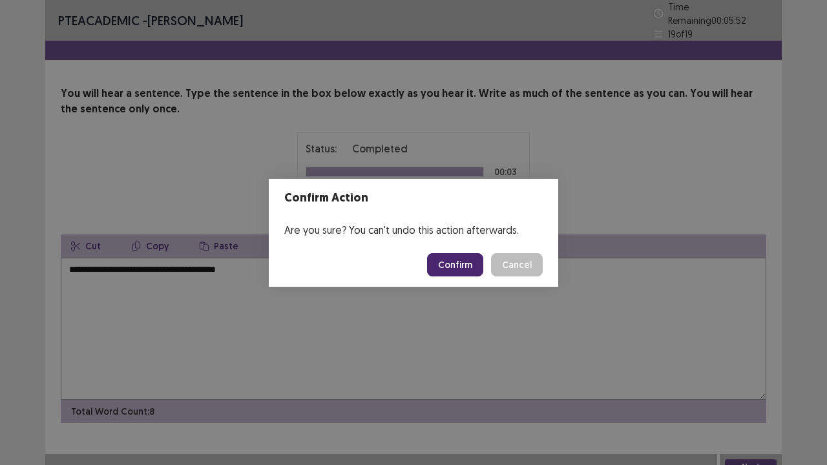
click at [459, 260] on button "Confirm" at bounding box center [455, 264] width 56 height 23
